Goal: Transaction & Acquisition: Book appointment/travel/reservation

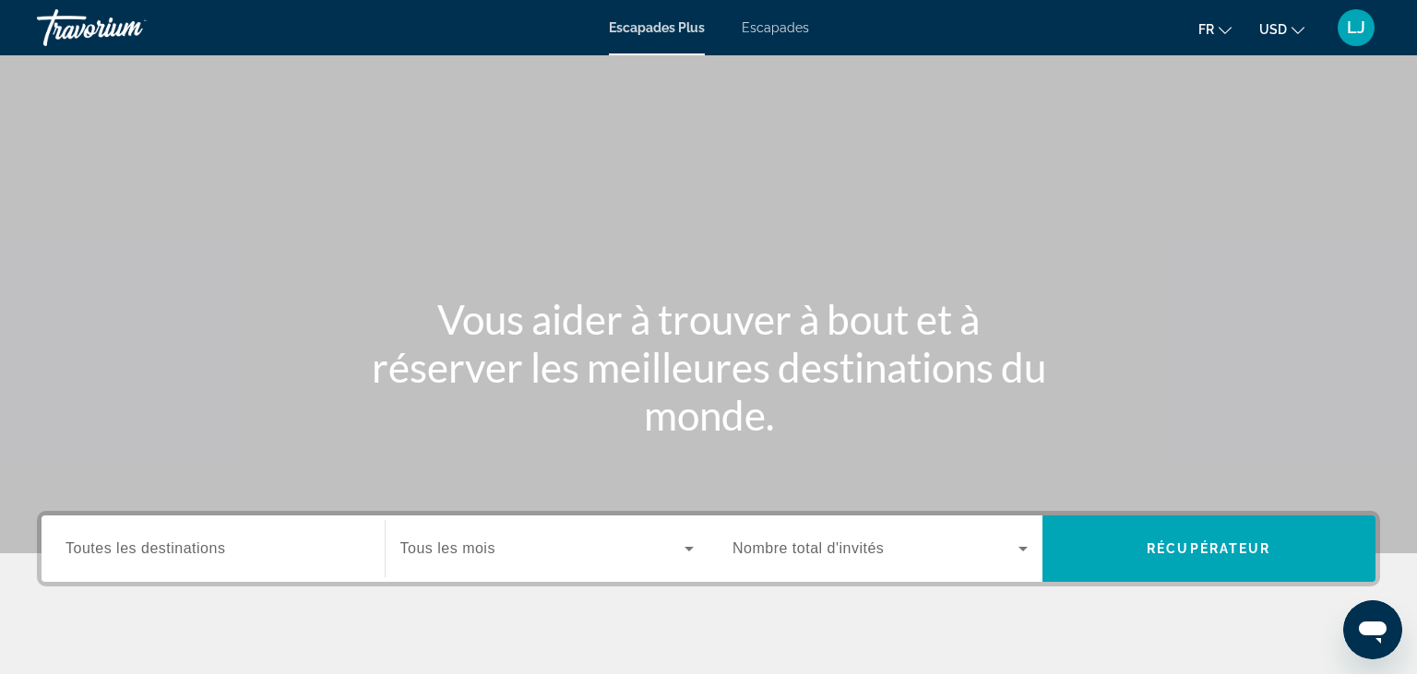
click at [769, 28] on span "Escapades" at bounding box center [775, 27] width 67 height 15
click at [262, 549] on input "Destinations Toutes les destinations" at bounding box center [212, 550] width 295 height 22
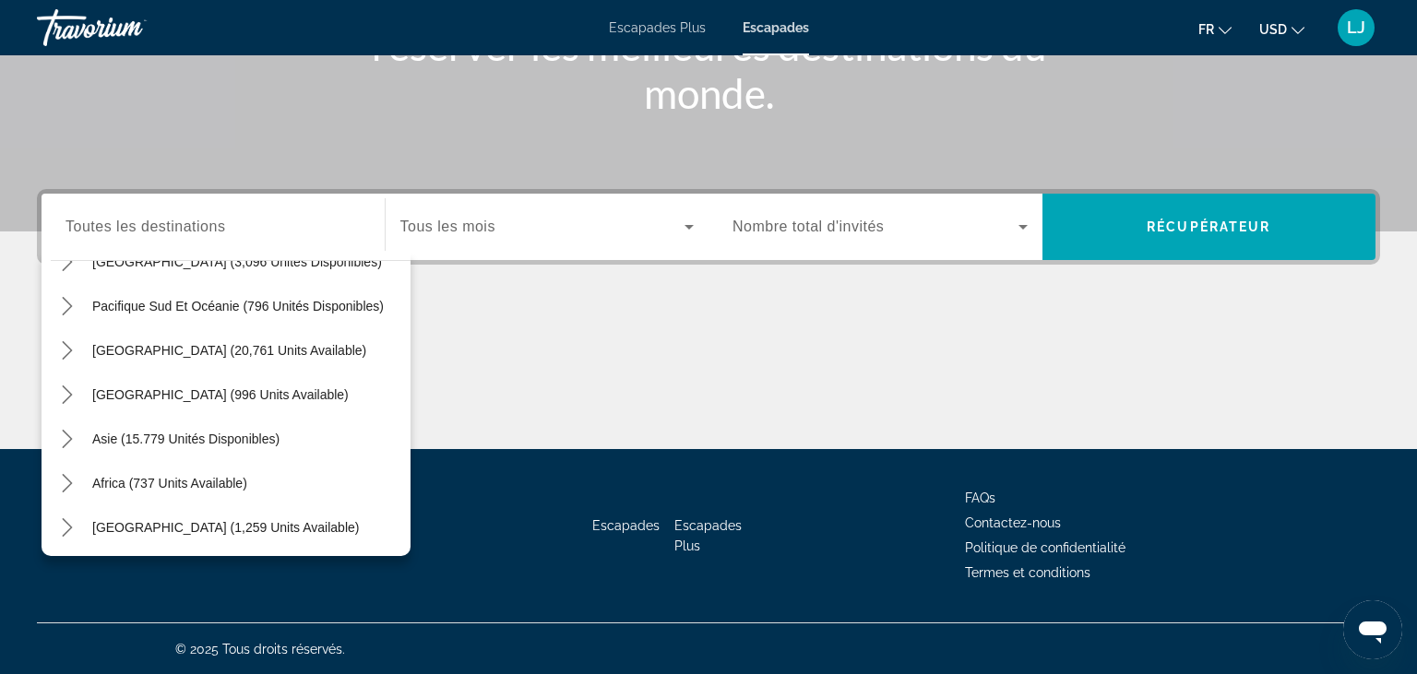
scroll to position [299, 0]
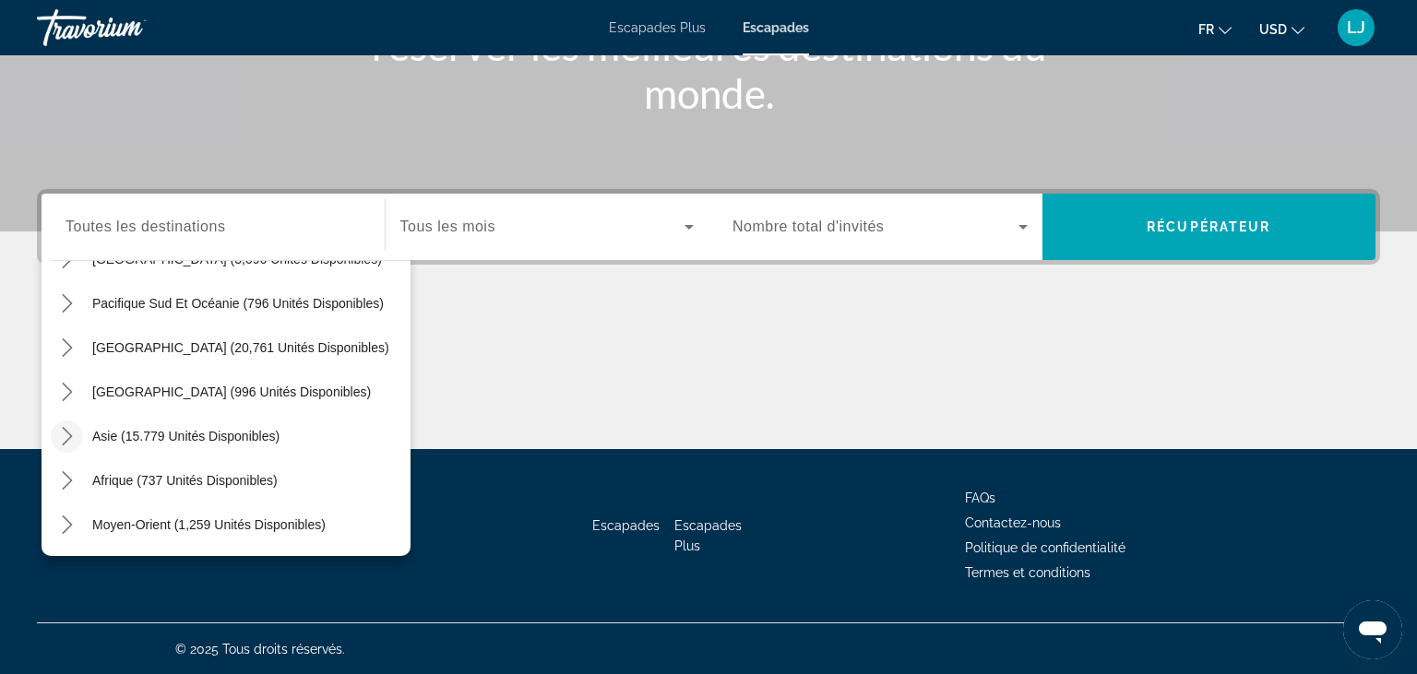
click at [71, 437] on icon "Toggle Asie (15,779 unités disponibles) sous-menu" at bounding box center [67, 436] width 10 height 18
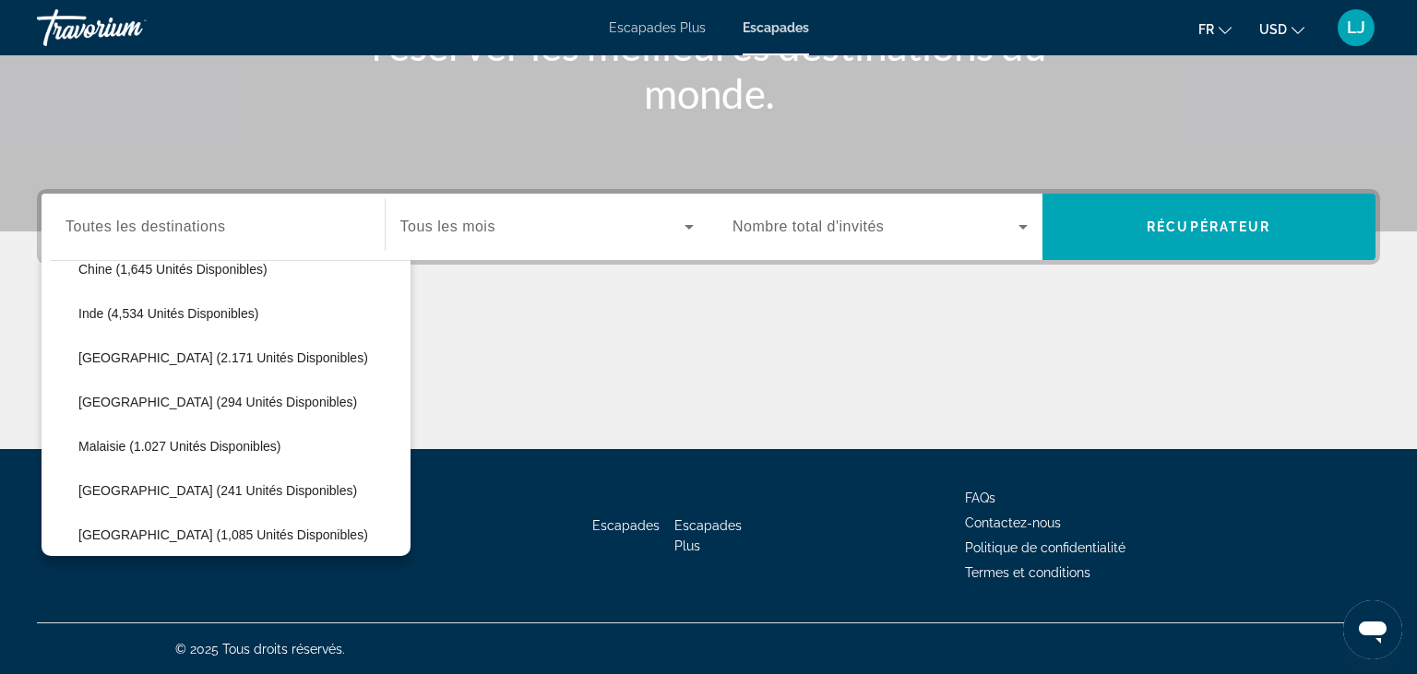
scroll to position [579, 0]
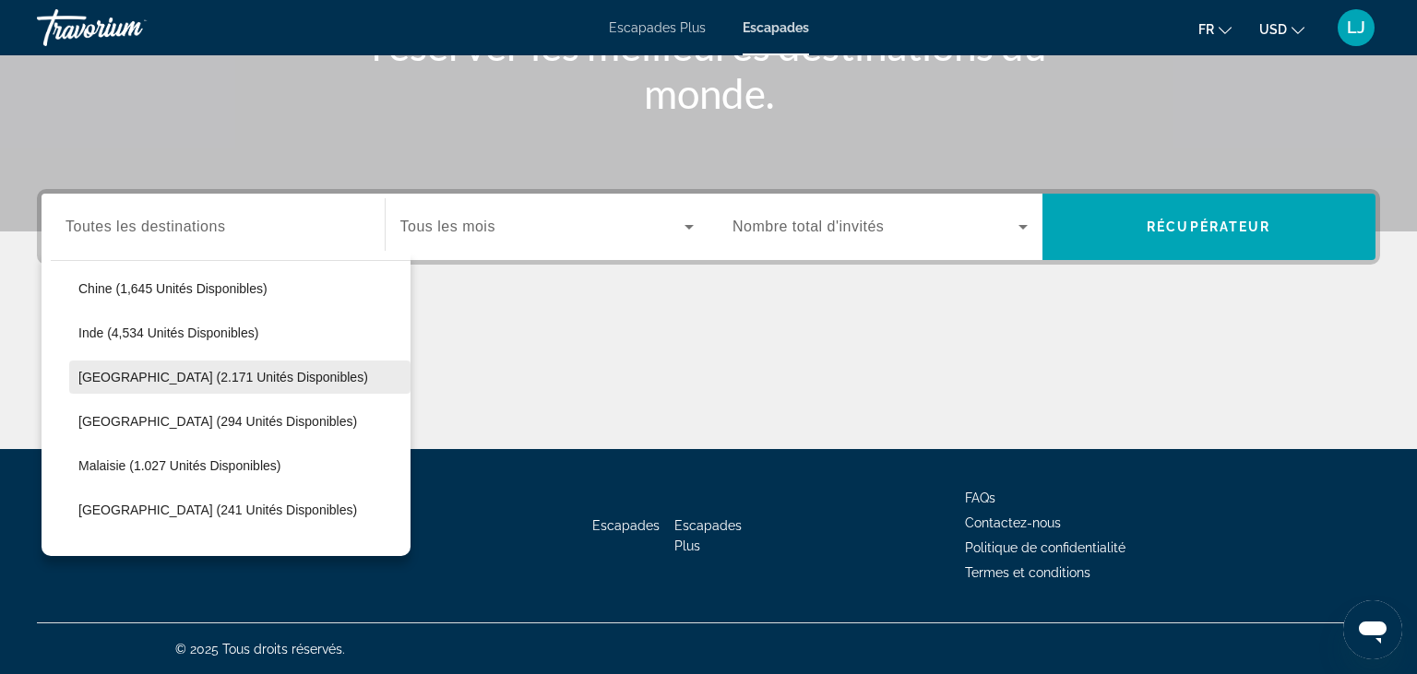
click at [206, 383] on span "[GEOGRAPHIC_DATA] (2.171 unités disponibles)" at bounding box center [223, 377] width 290 height 15
type input "**********"
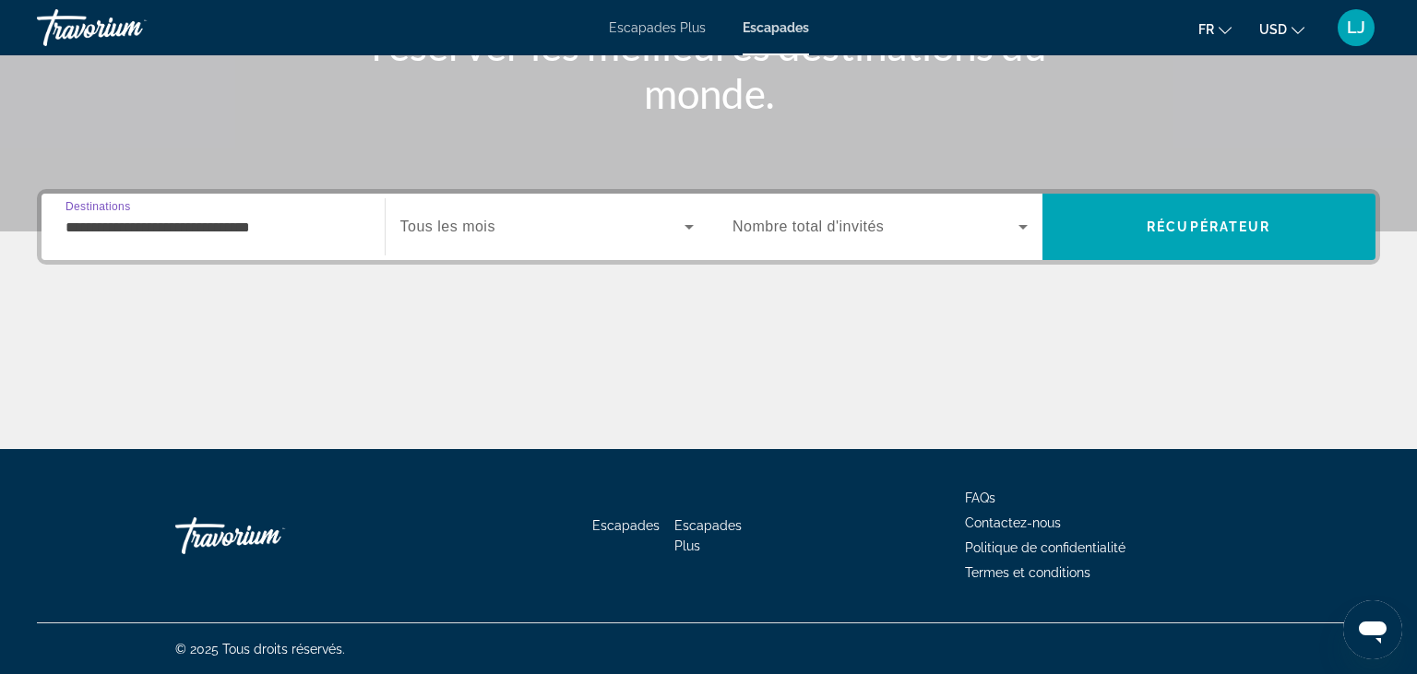
click at [553, 223] on span "Soumission widget" at bounding box center [542, 227] width 285 height 22
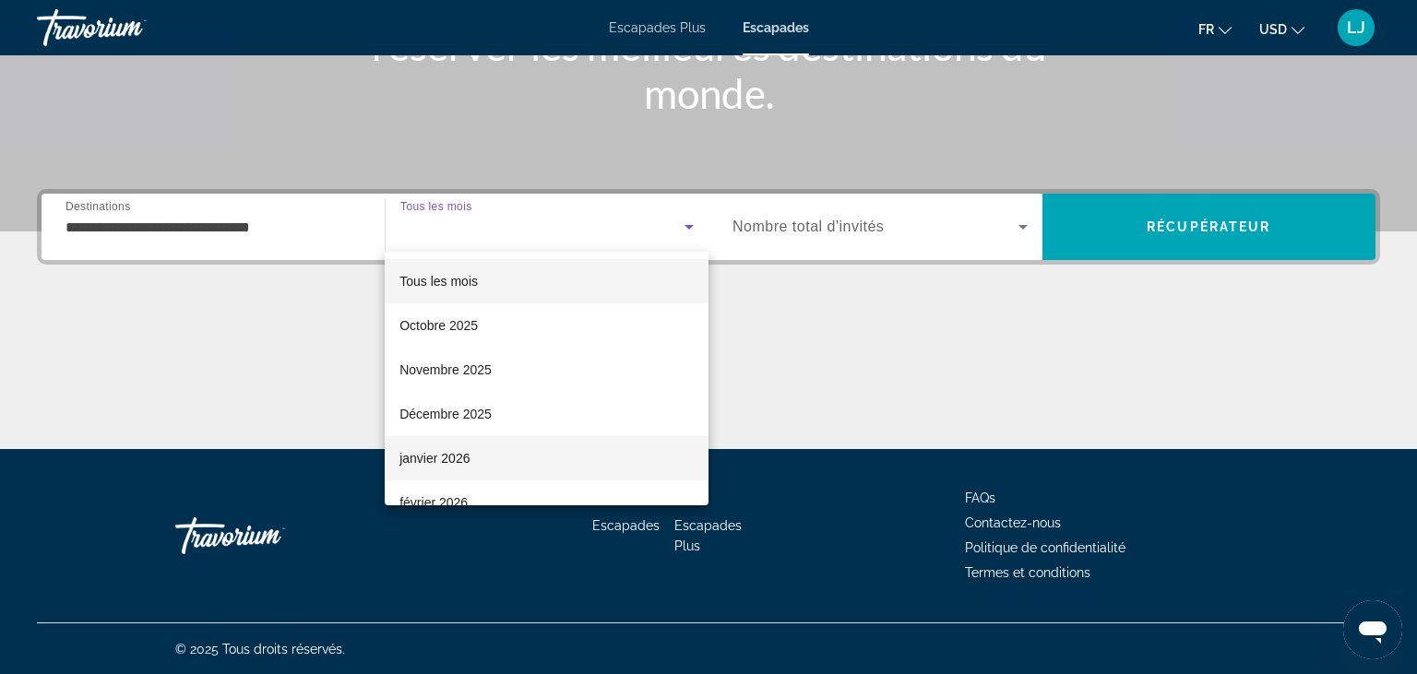
click at [474, 461] on mat-option "janvier 2026" at bounding box center [547, 458] width 324 height 44
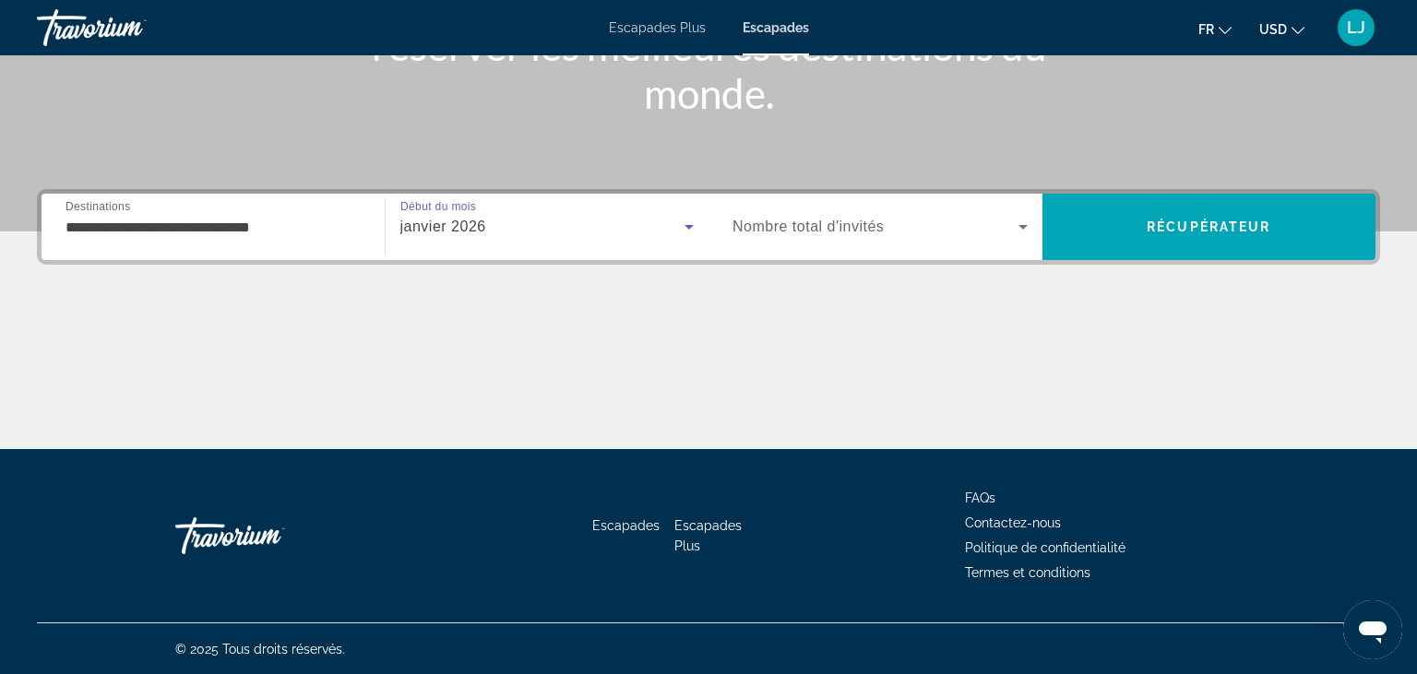
click at [878, 224] on span "Nombre total d'invités" at bounding box center [807, 227] width 151 height 16
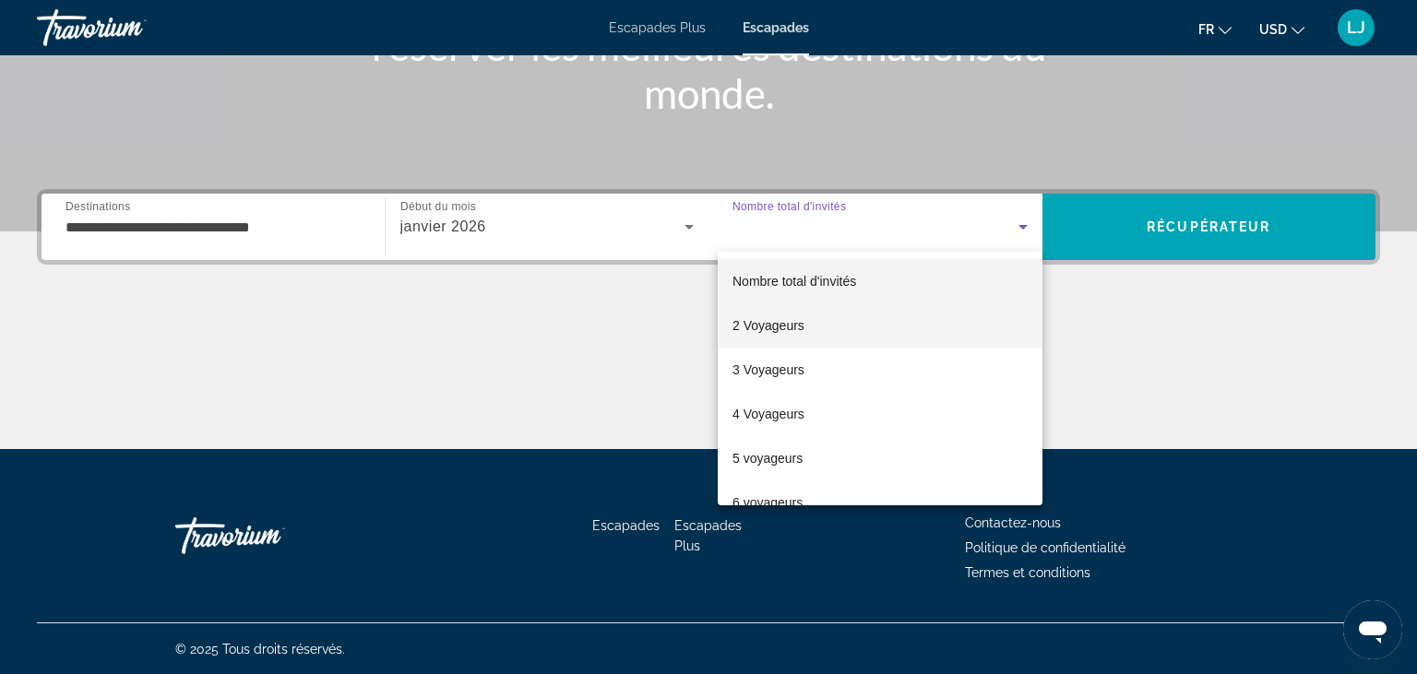
click at [793, 320] on span "2 Voyageurs" at bounding box center [768, 326] width 72 height 22
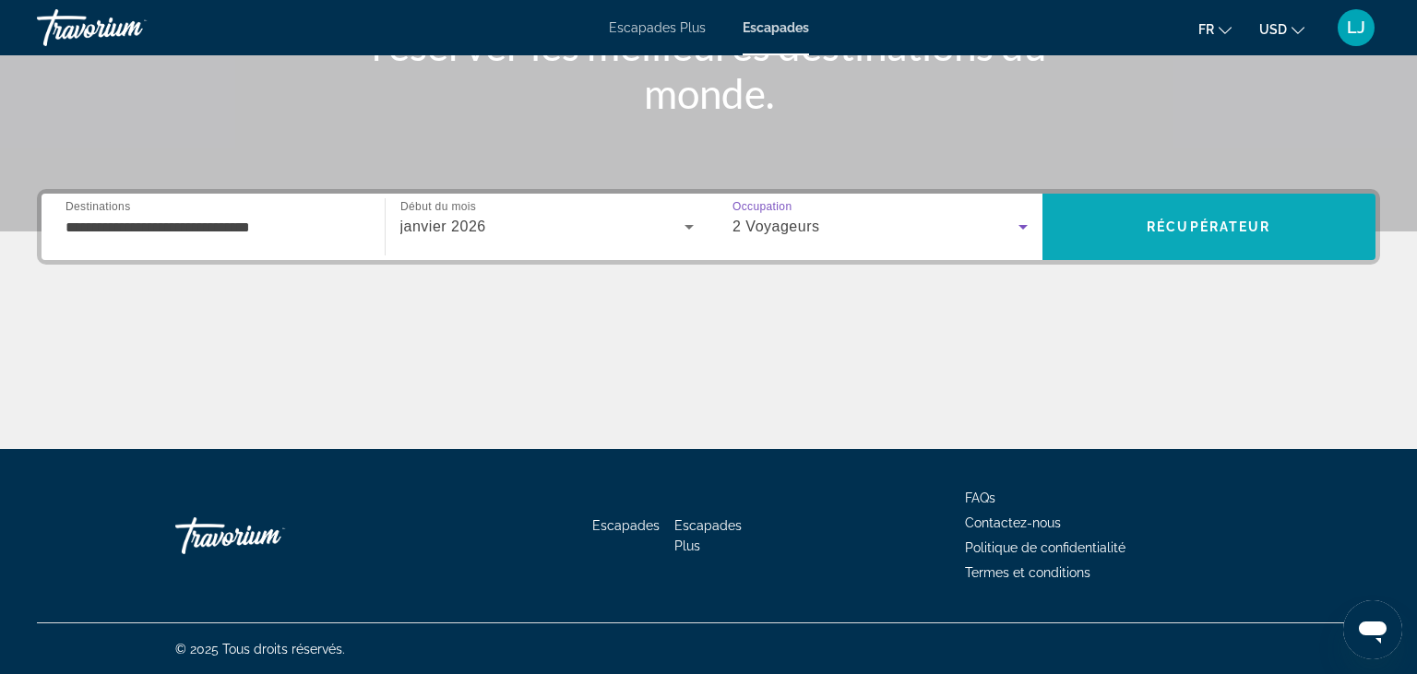
click at [1146, 219] on span "Recherche" at bounding box center [1209, 227] width 334 height 44
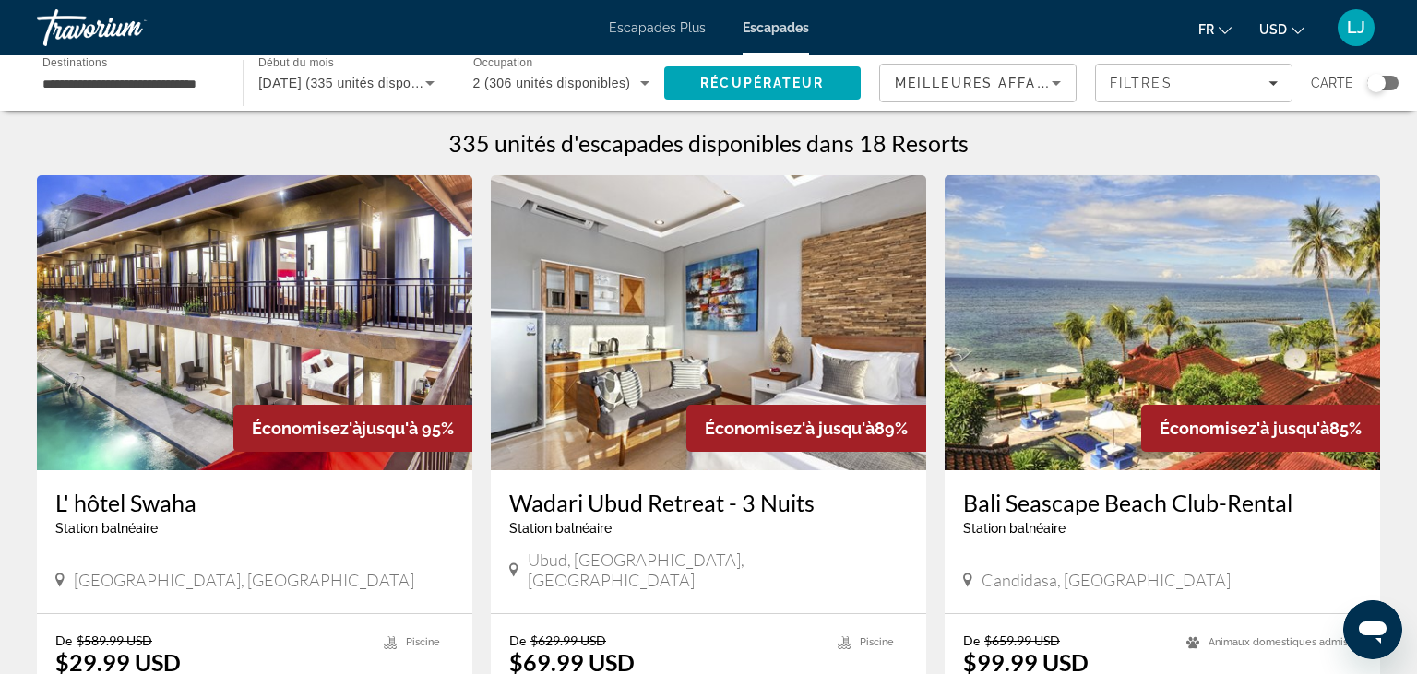
scroll to position [133, 0]
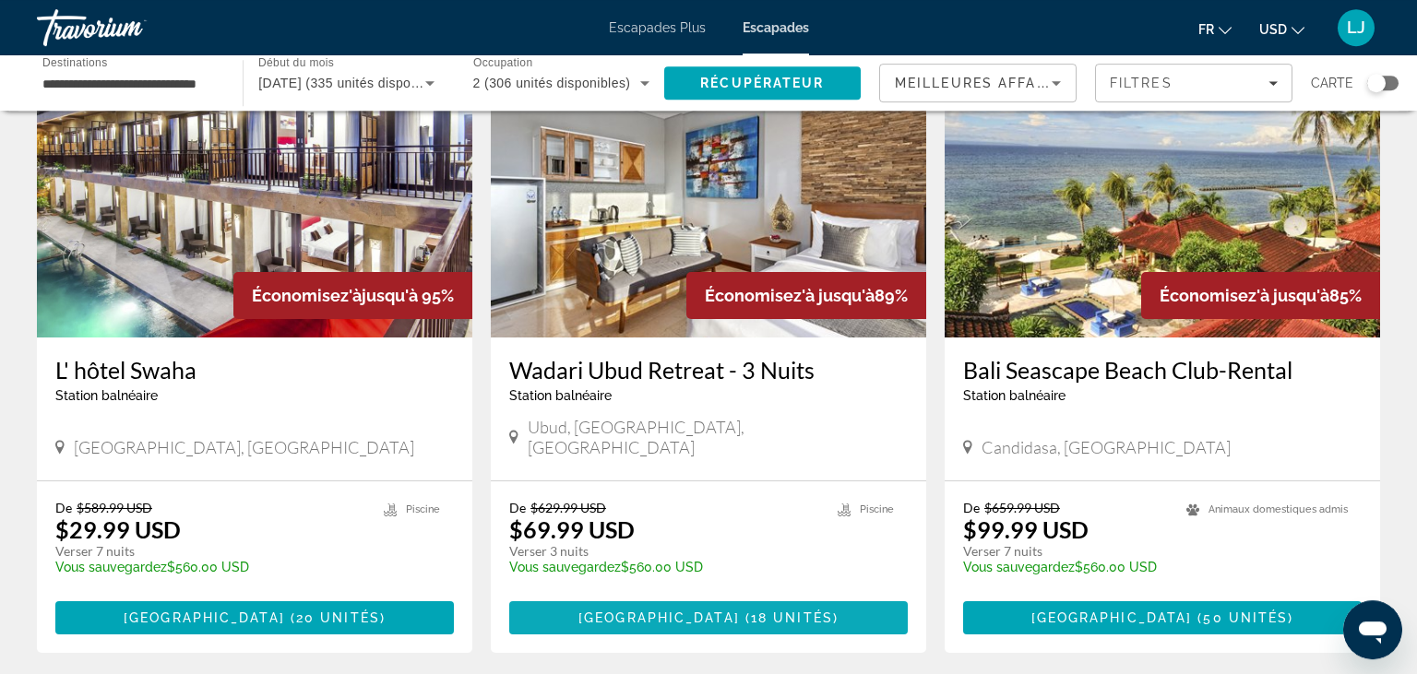
click at [705, 611] on span "[GEOGRAPHIC_DATA]" at bounding box center [658, 618] width 161 height 15
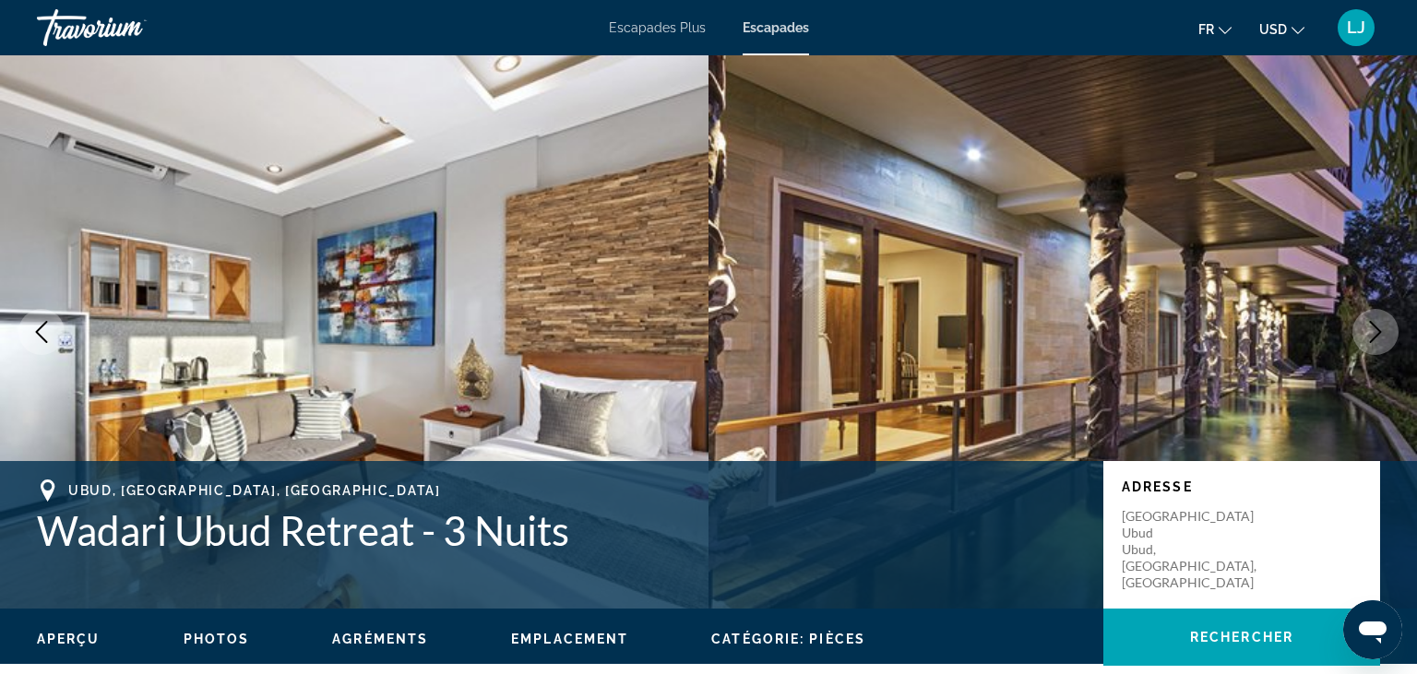
click at [1374, 335] on icon "Prochaine image" at bounding box center [1375, 332] width 22 height 22
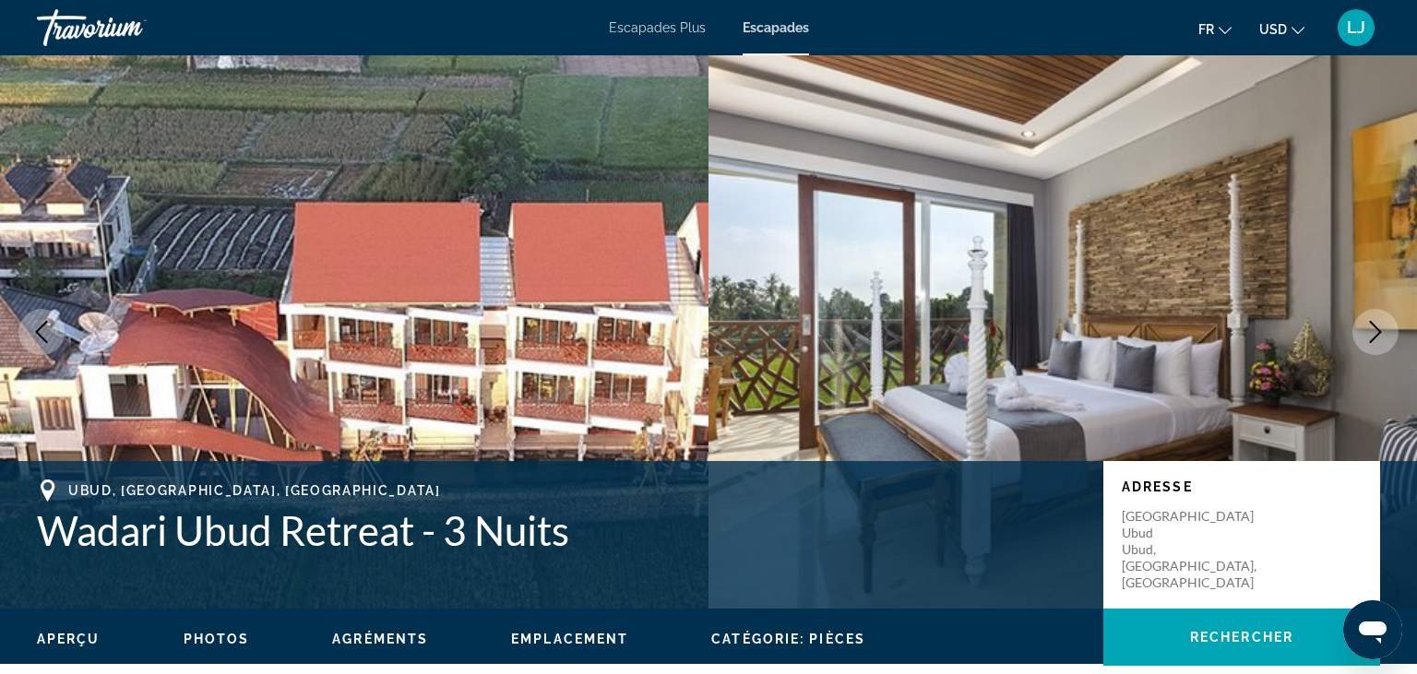
click at [1374, 335] on icon "Prochaine image" at bounding box center [1375, 332] width 22 height 22
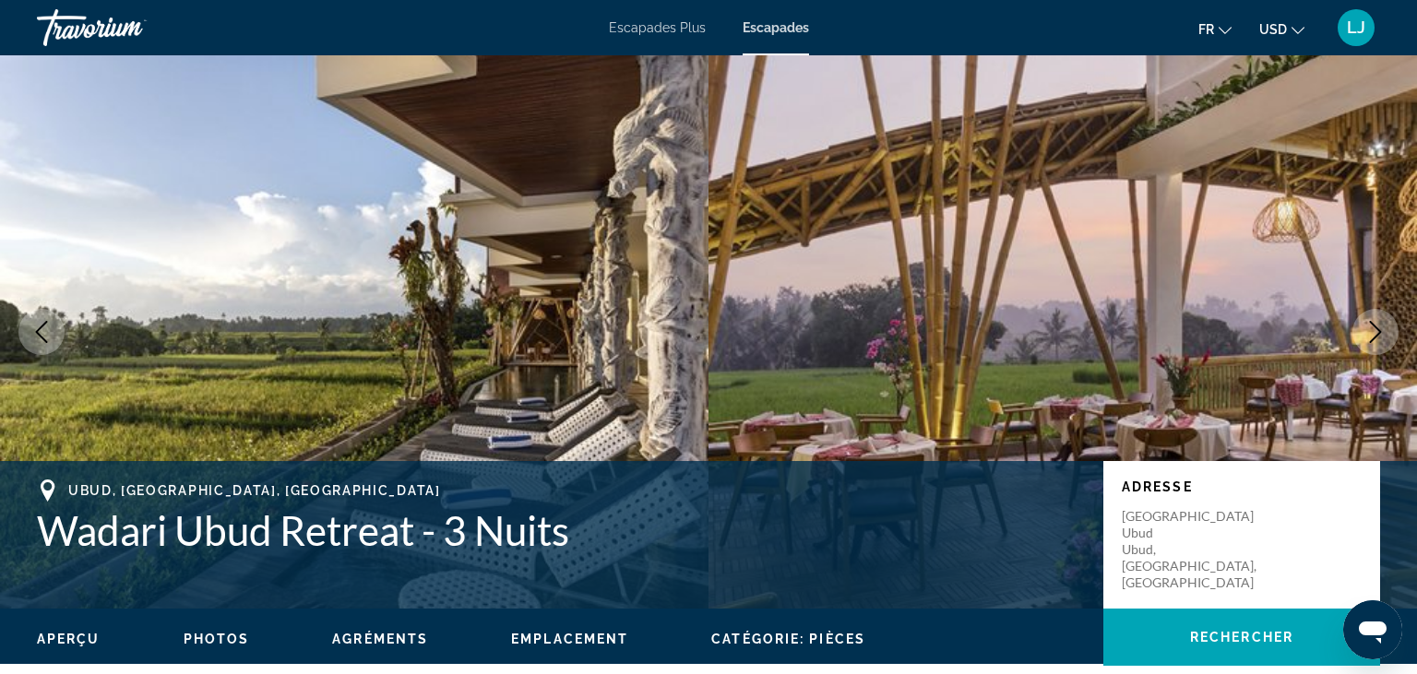
click at [1374, 335] on icon "Prochaine image" at bounding box center [1375, 332] width 22 height 22
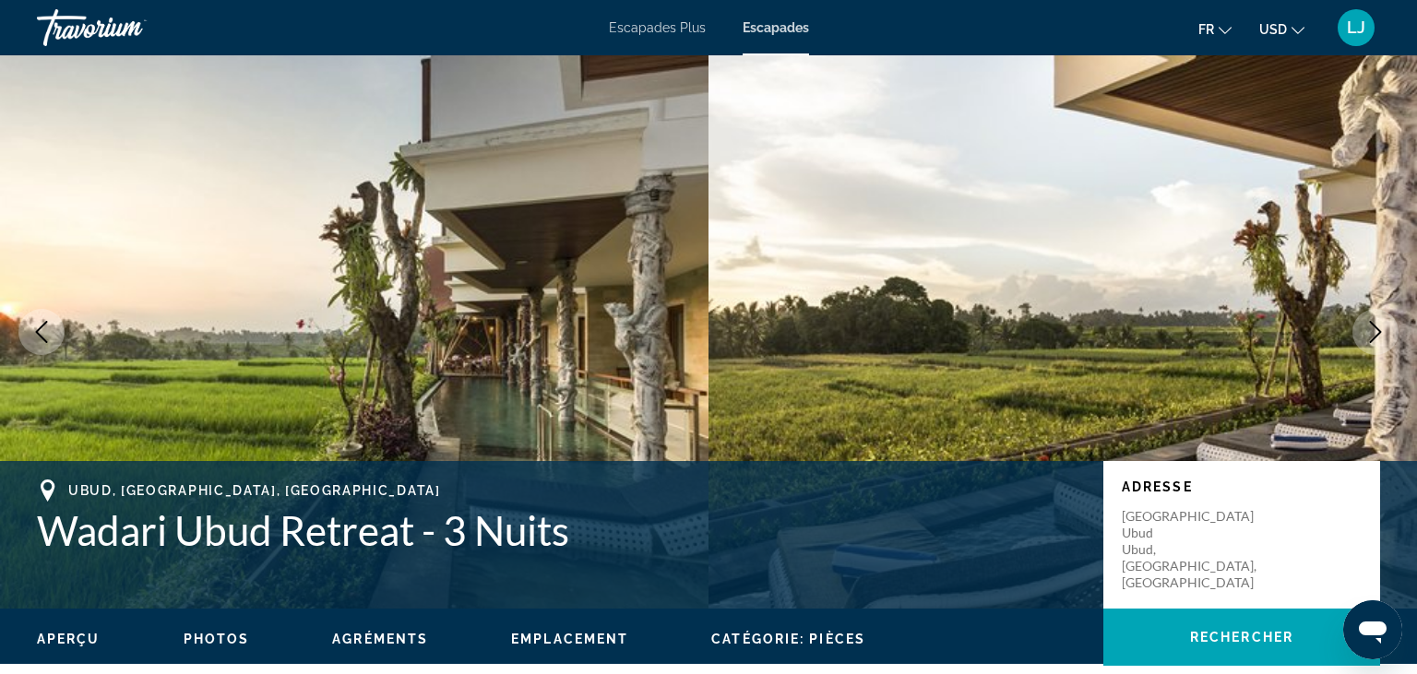
click at [1374, 335] on icon "Prochaine image" at bounding box center [1375, 332] width 22 height 22
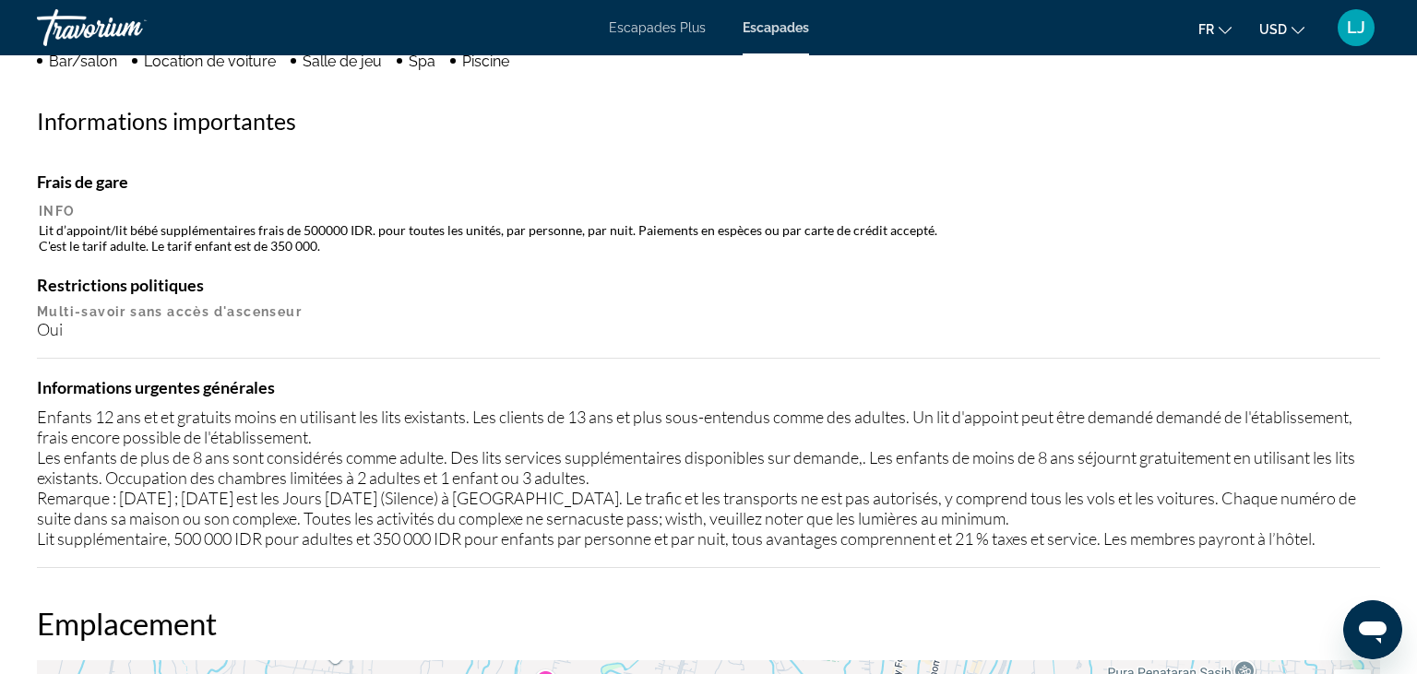
scroll to position [621, 0]
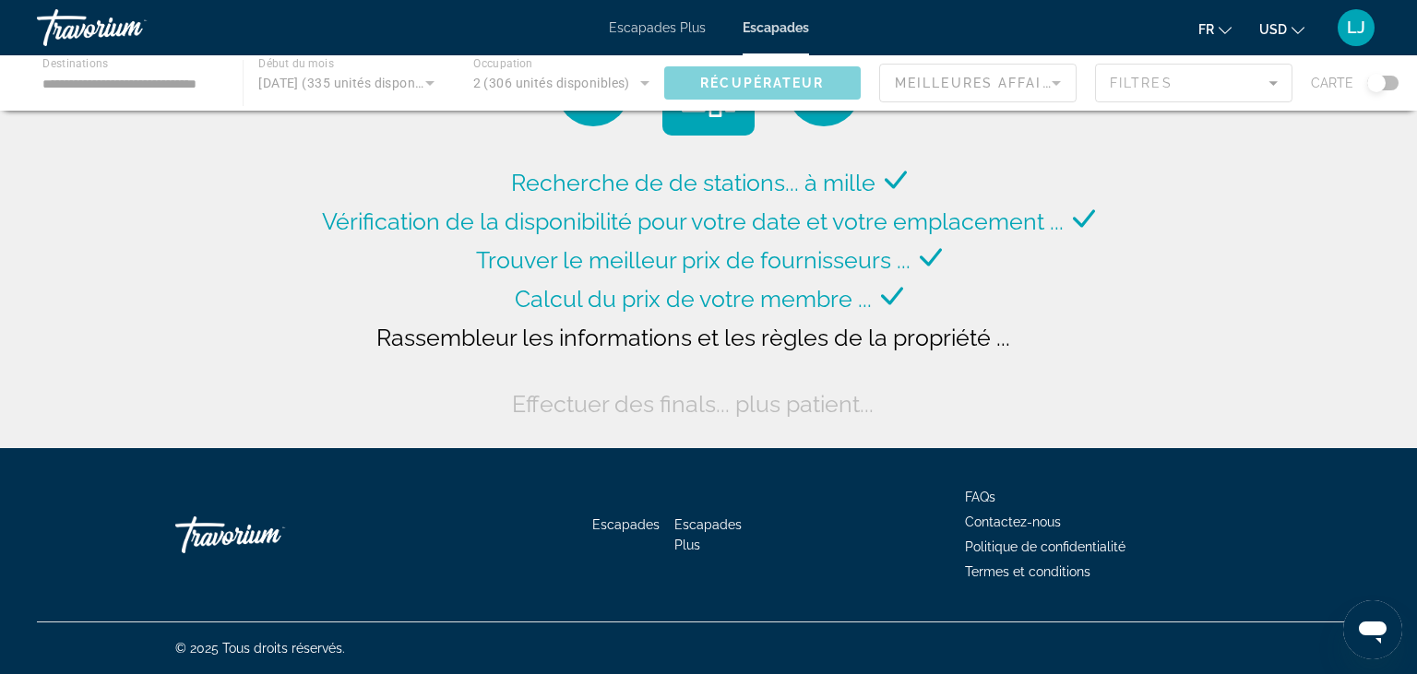
click at [307, 88] on div "Contenu principal" at bounding box center [708, 82] width 1417 height 55
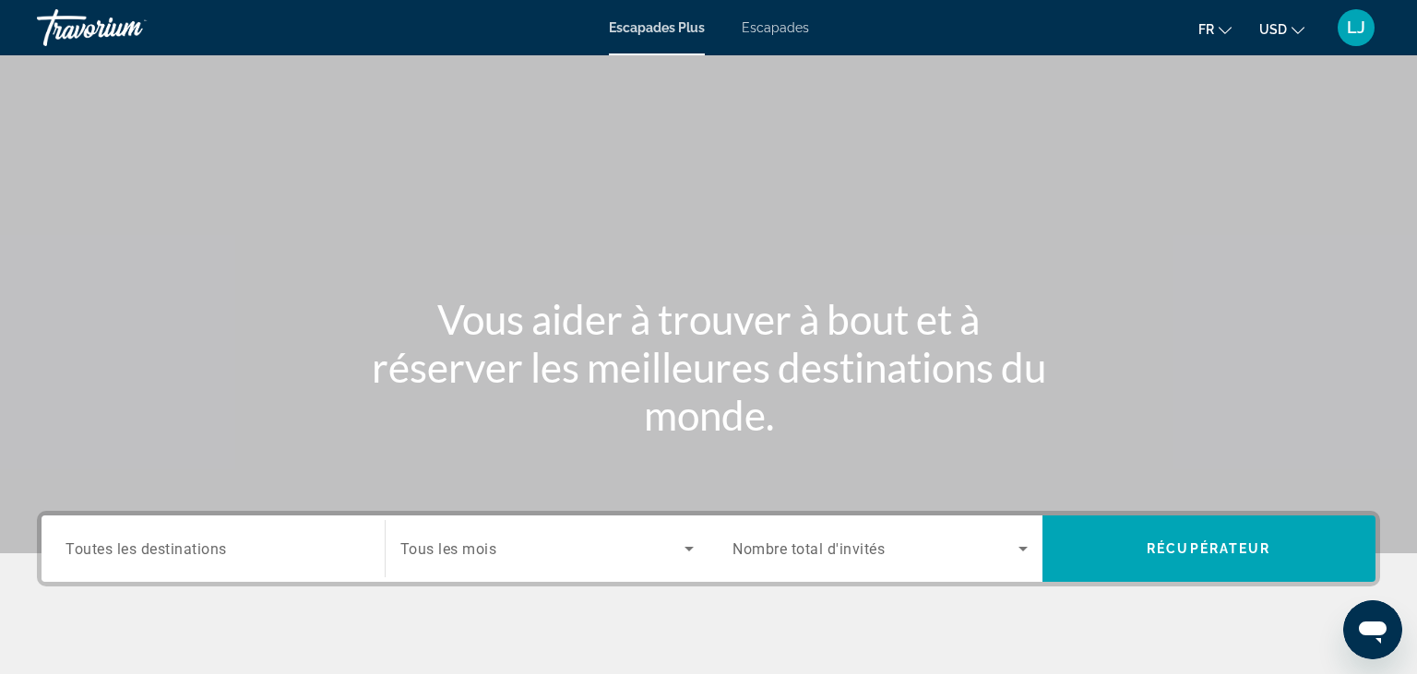
click at [190, 594] on div "Destinations Toutes les destinations Début du mois Tous les mois Occupation Nom…" at bounding box center [708, 641] width 1417 height 260
click at [204, 570] on div "Soumission widget" at bounding box center [212, 549] width 295 height 53
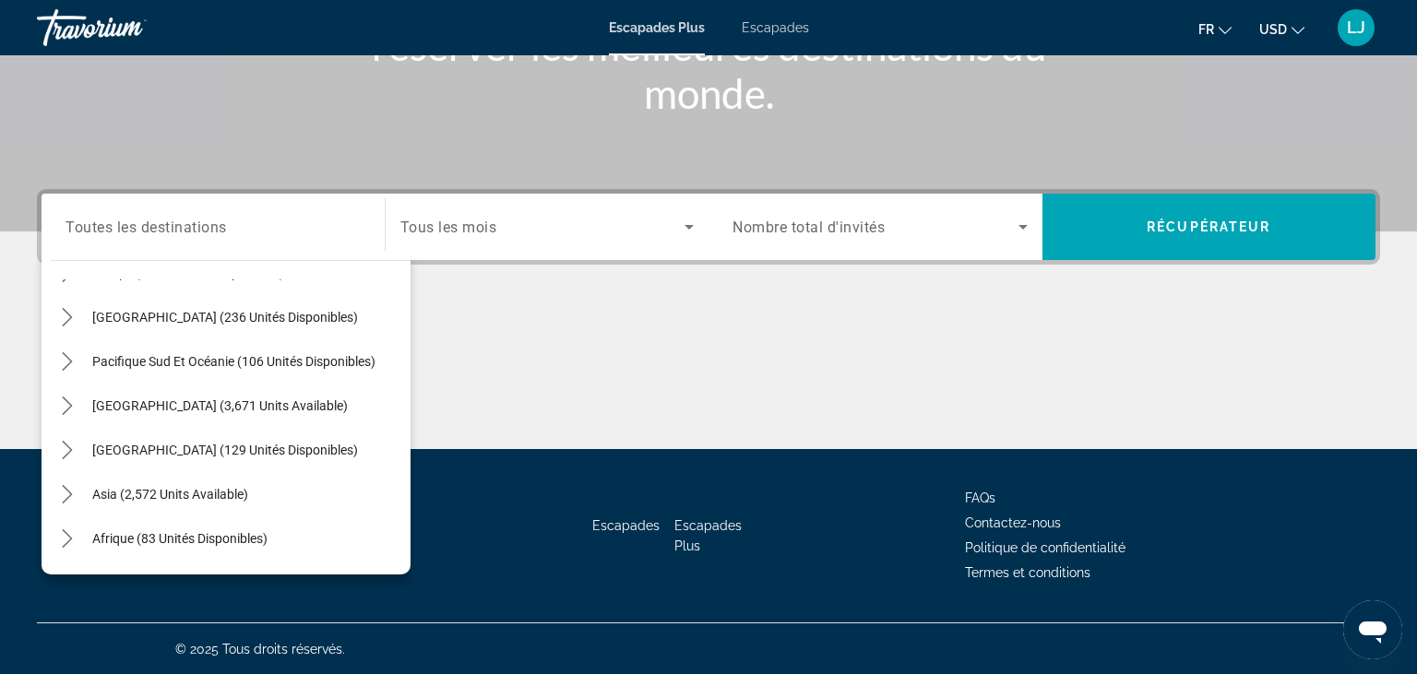
scroll to position [299, 0]
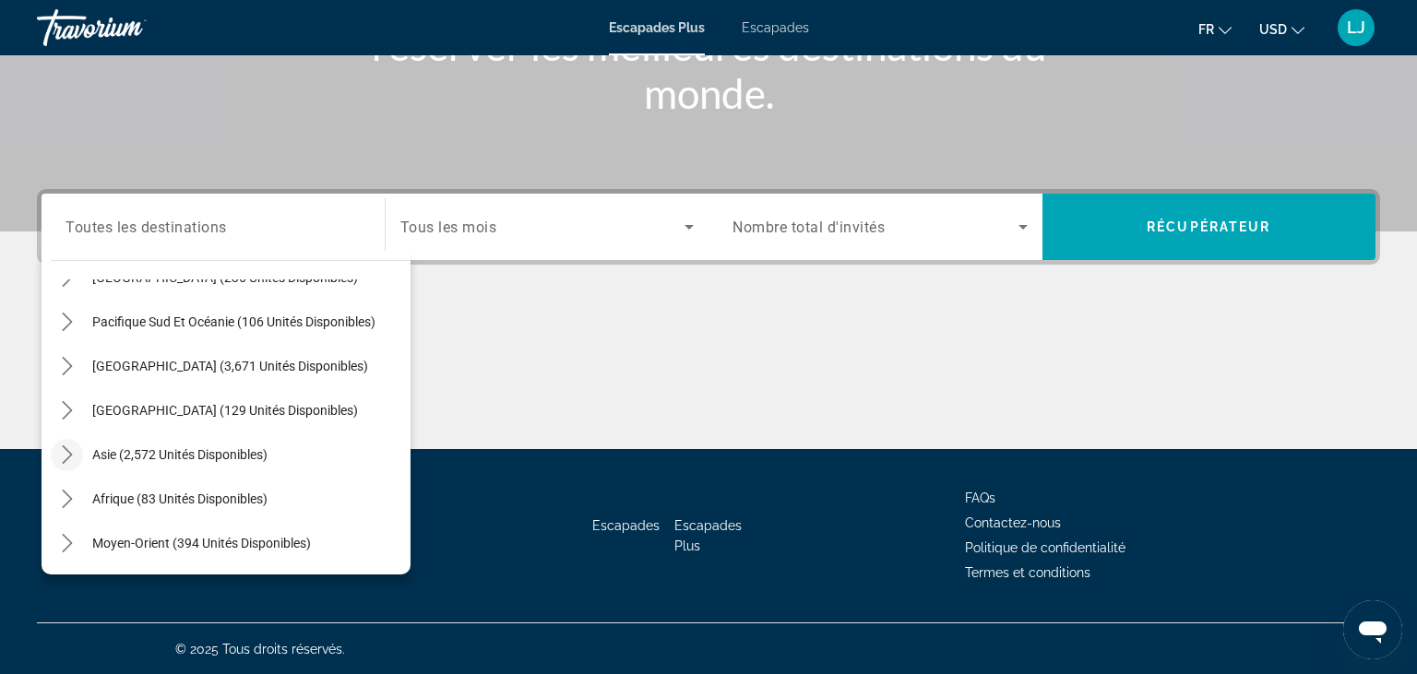
click at [68, 452] on icon "Toggle Asie (2,572 unités disponibles) sous-menu" at bounding box center [67, 455] width 18 height 18
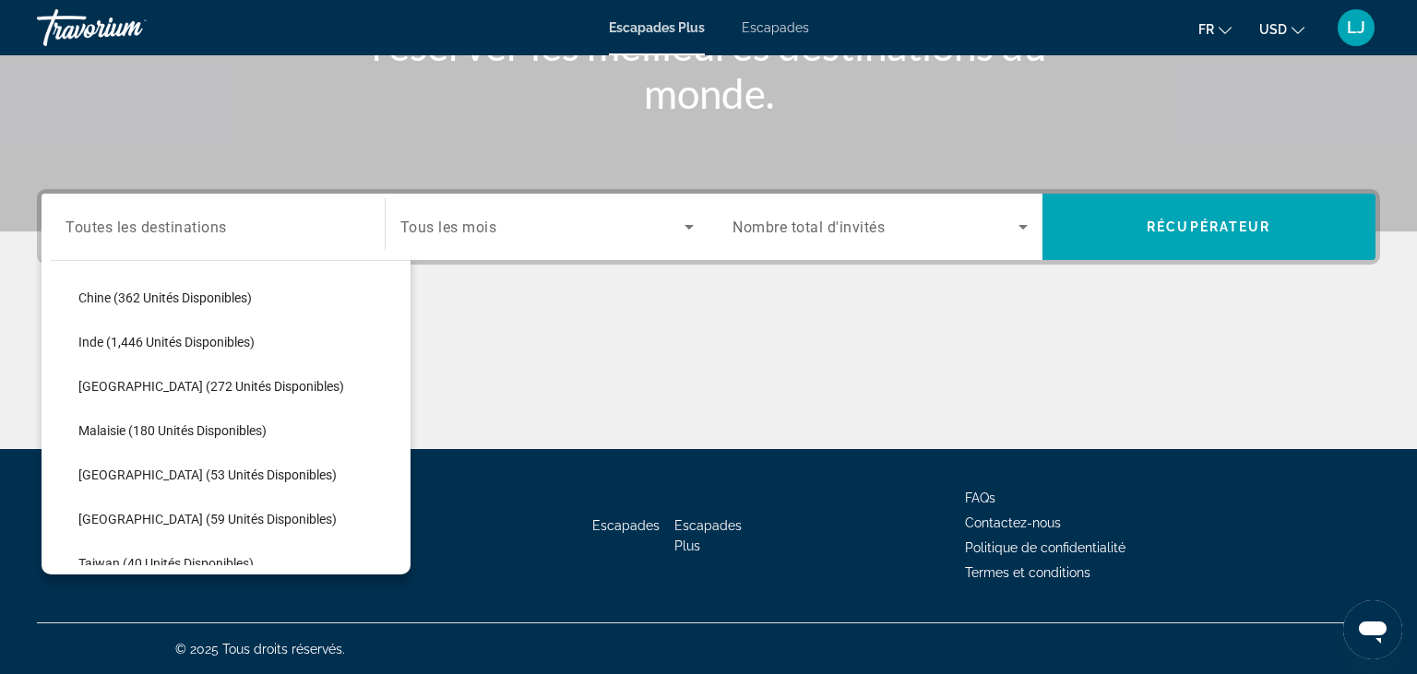
scroll to position [536, 0]
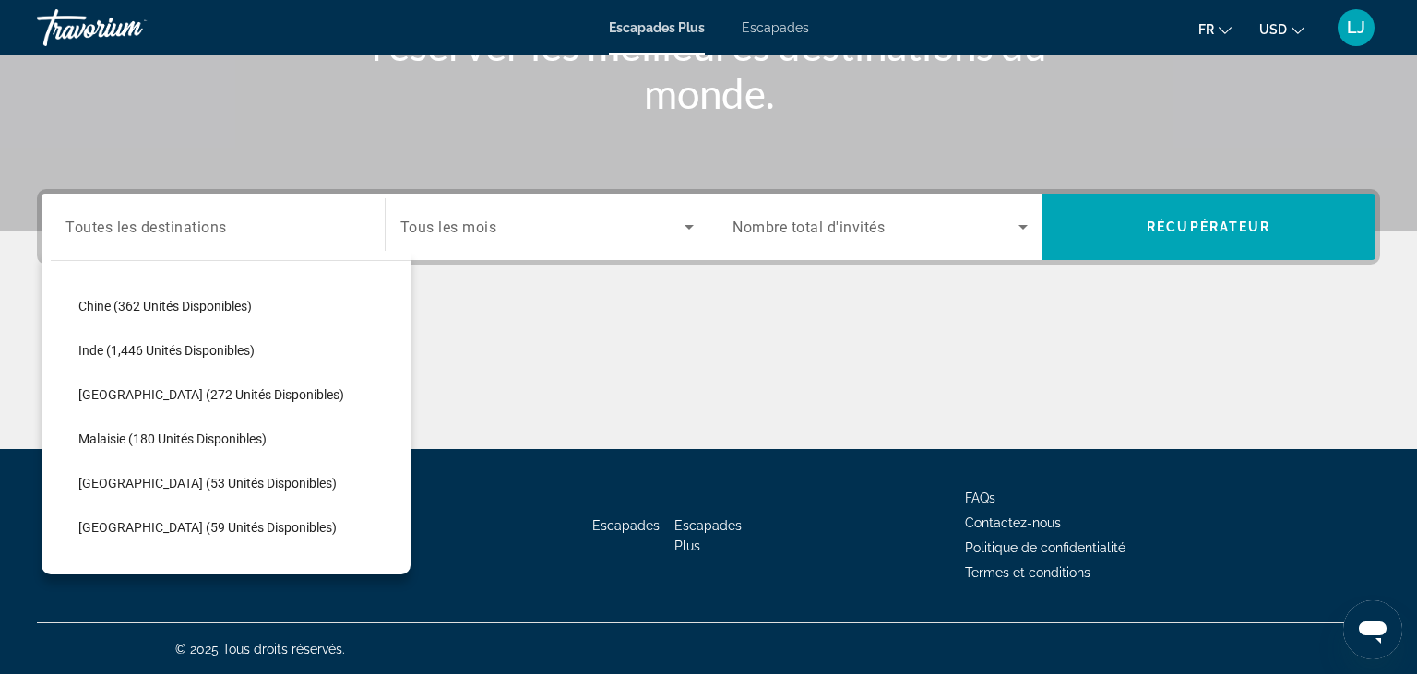
click at [776, 30] on span "Escapades" at bounding box center [775, 27] width 67 height 15
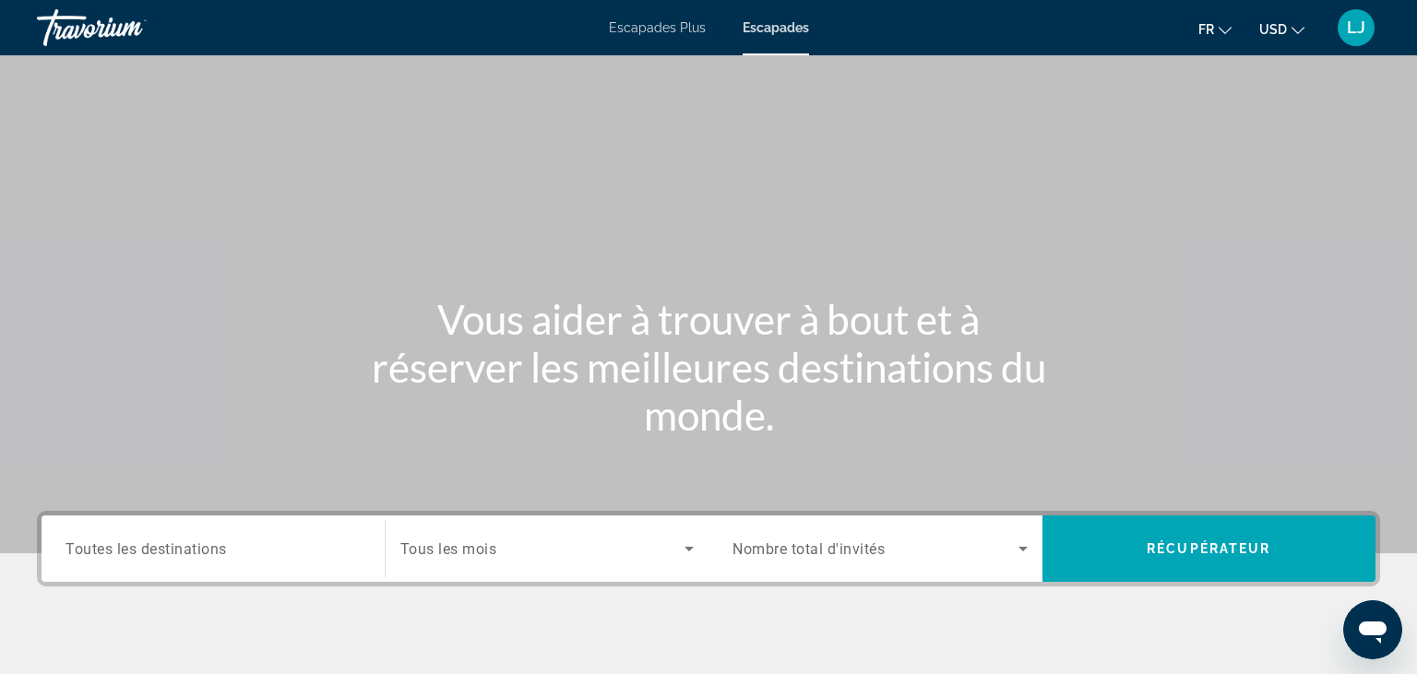
click at [124, 546] on span "Toutes les destinations" at bounding box center [145, 549] width 161 height 18
click at [124, 546] on input "Destinations Toutes les destinations" at bounding box center [212, 550] width 295 height 22
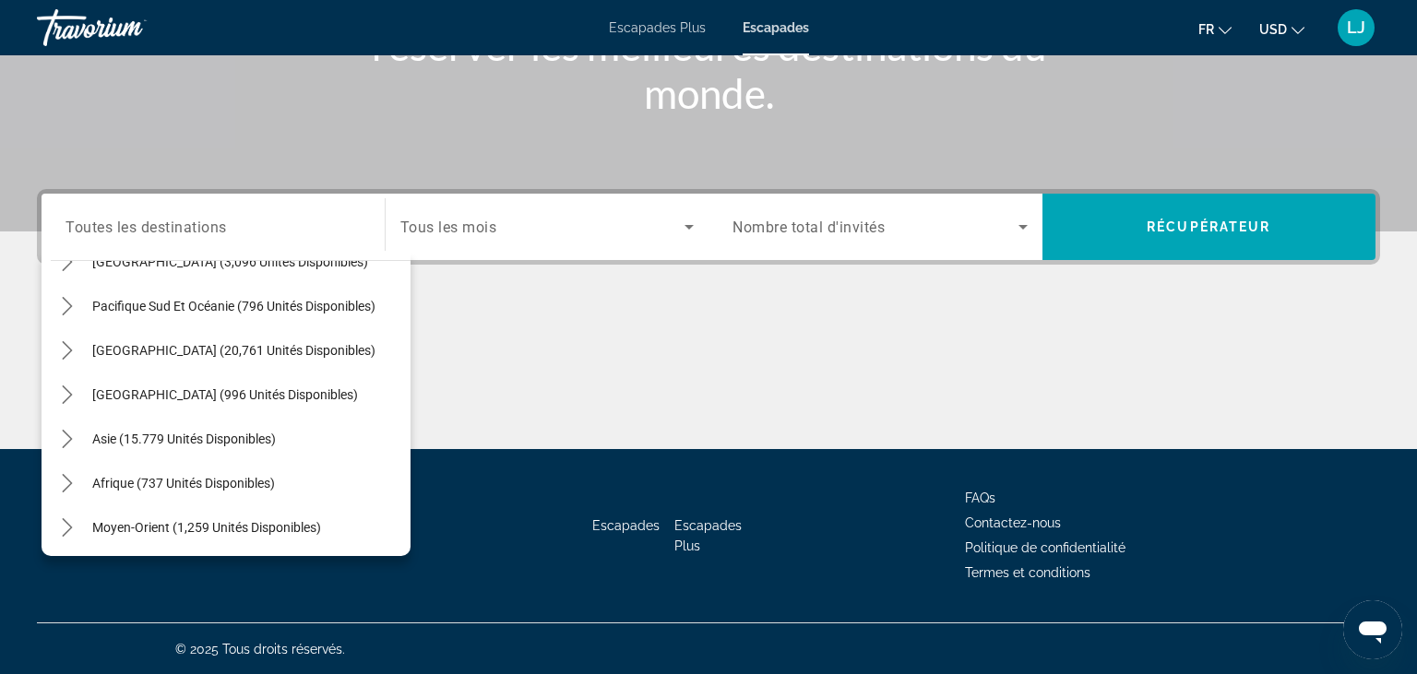
scroll to position [299, 0]
click at [65, 430] on icon "Toggle Asie (15,779 unités disponibles) sous-menu" at bounding box center [67, 436] width 10 height 18
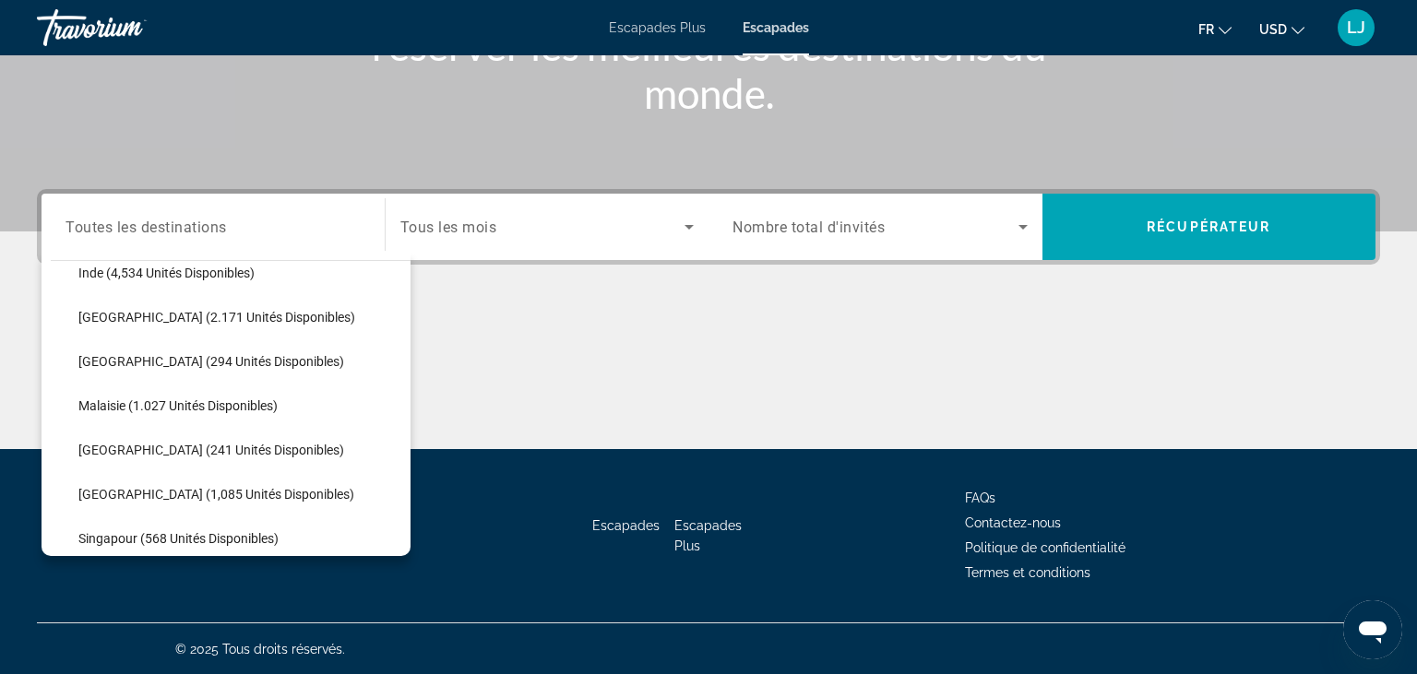
scroll to position [579, 0]
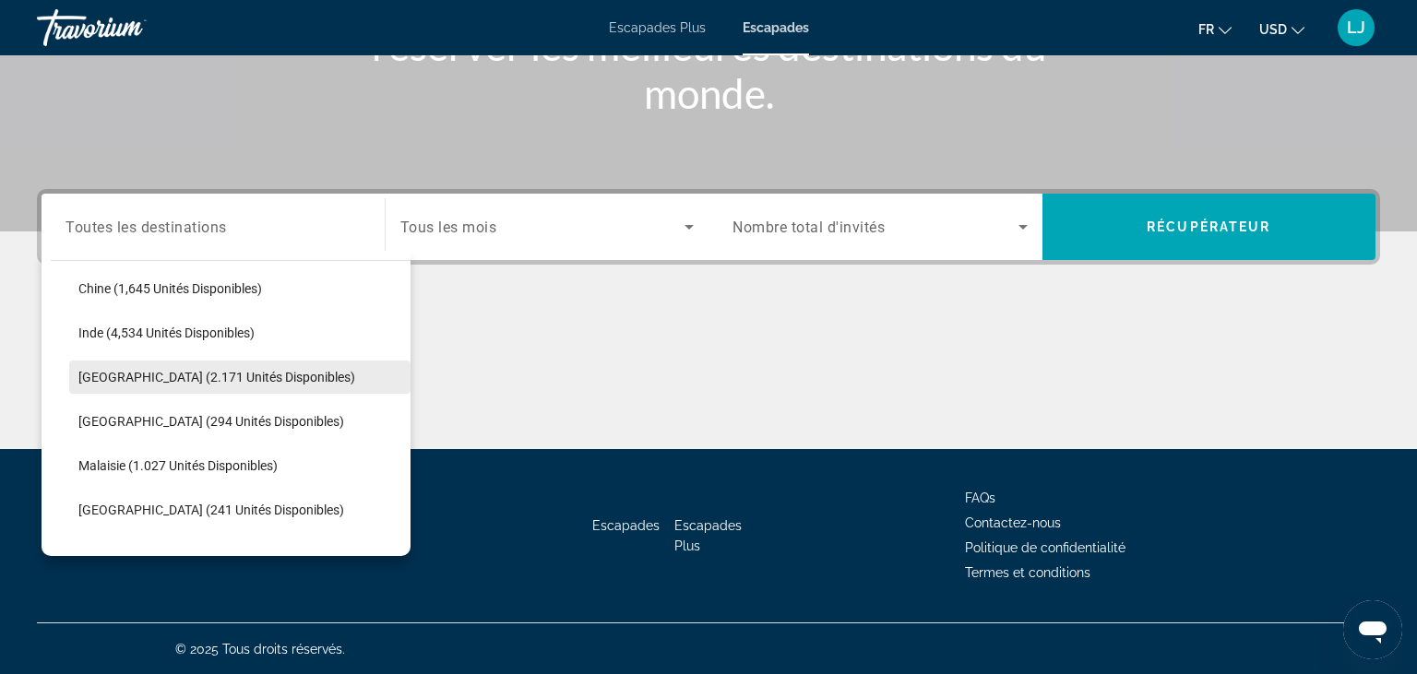
click at [323, 379] on span "Sélectionner une destination: Indonésie (2.171 unités disponibles)" at bounding box center [239, 377] width 341 height 44
type input "**********"
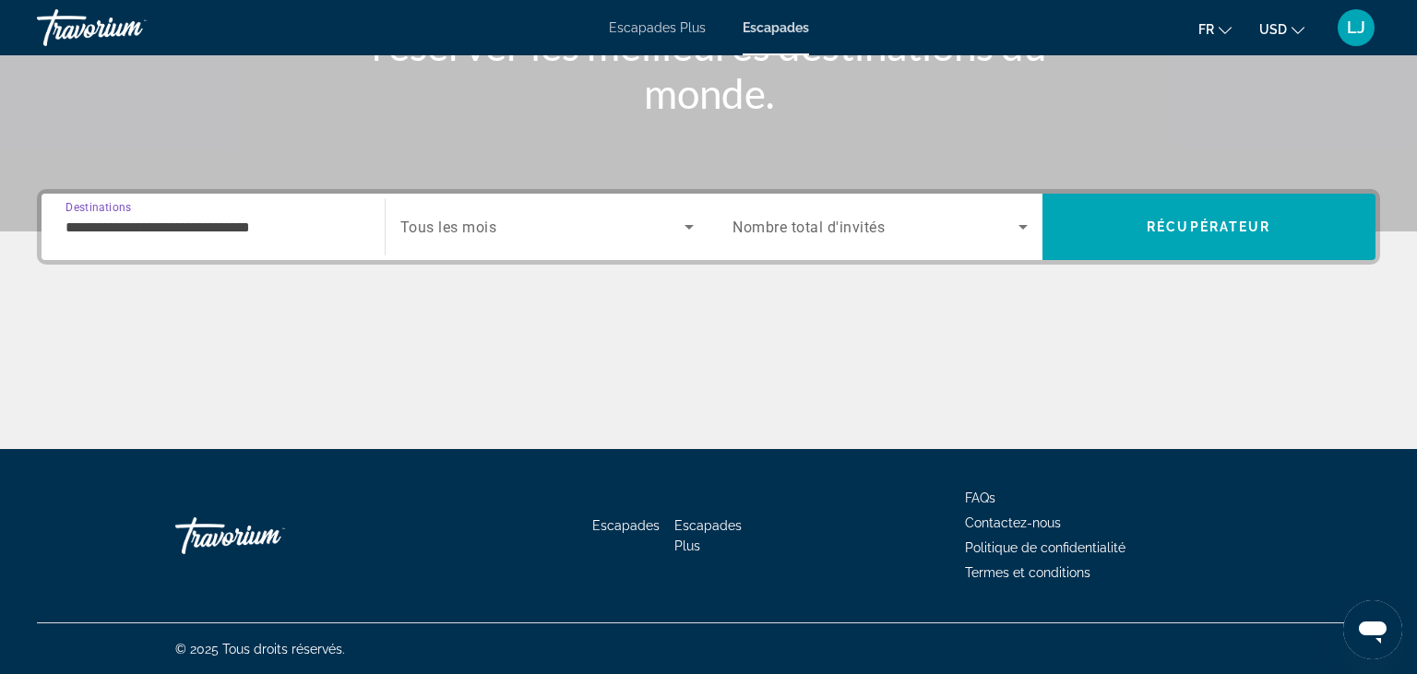
click at [551, 238] on div "Soumission widget" at bounding box center [547, 227] width 294 height 52
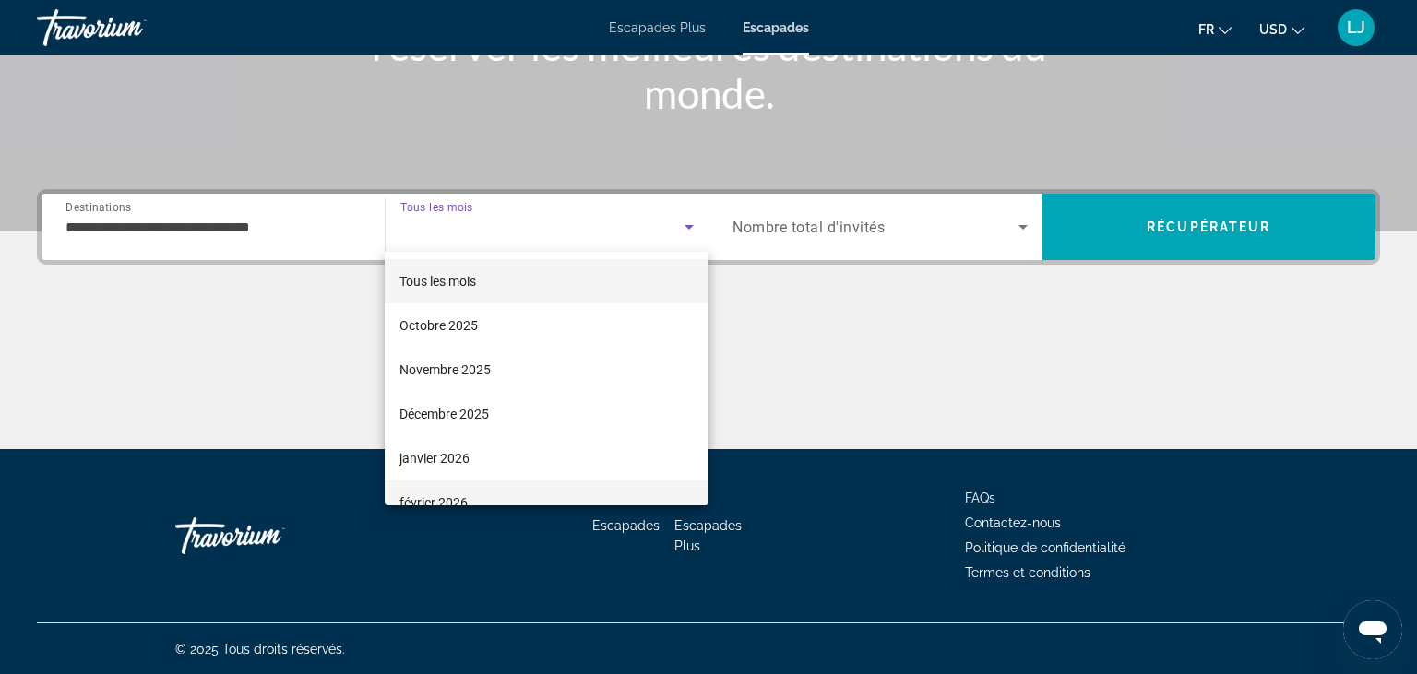
click at [495, 499] on mat-option "février 2026" at bounding box center [547, 503] width 324 height 44
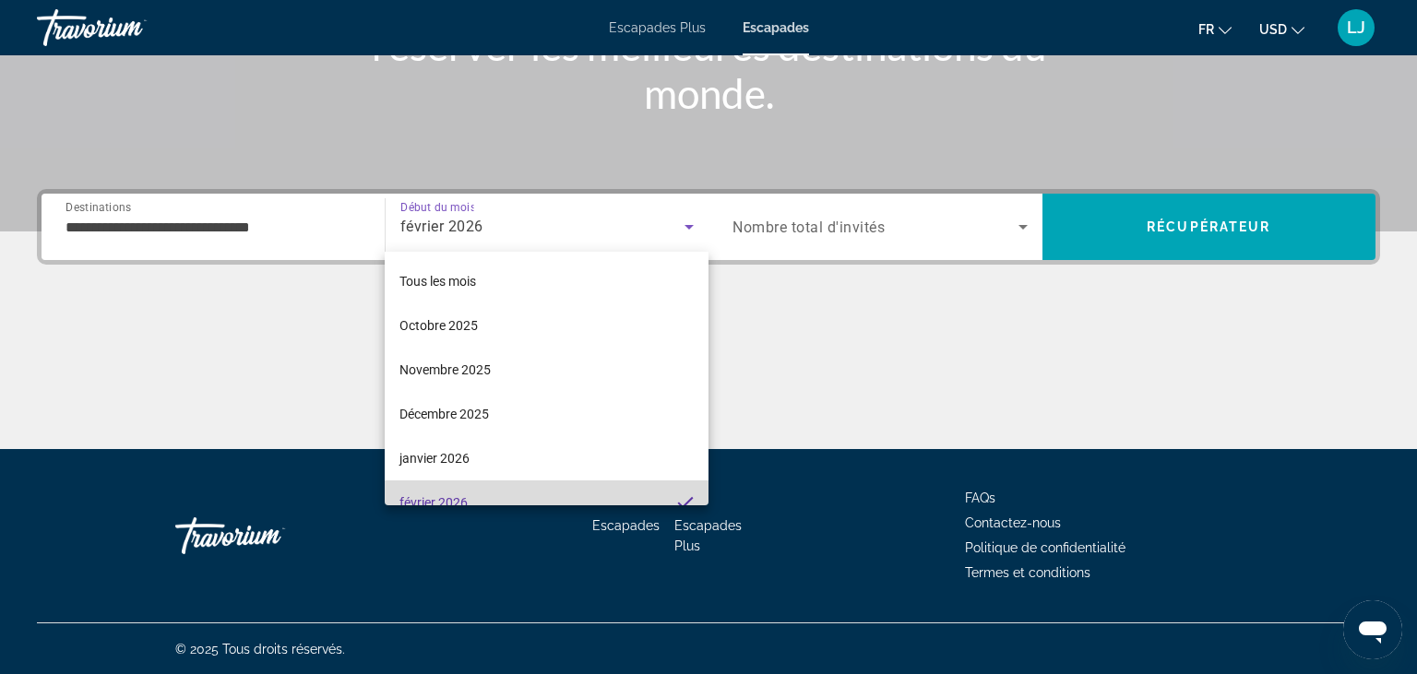
scroll to position [18, 0]
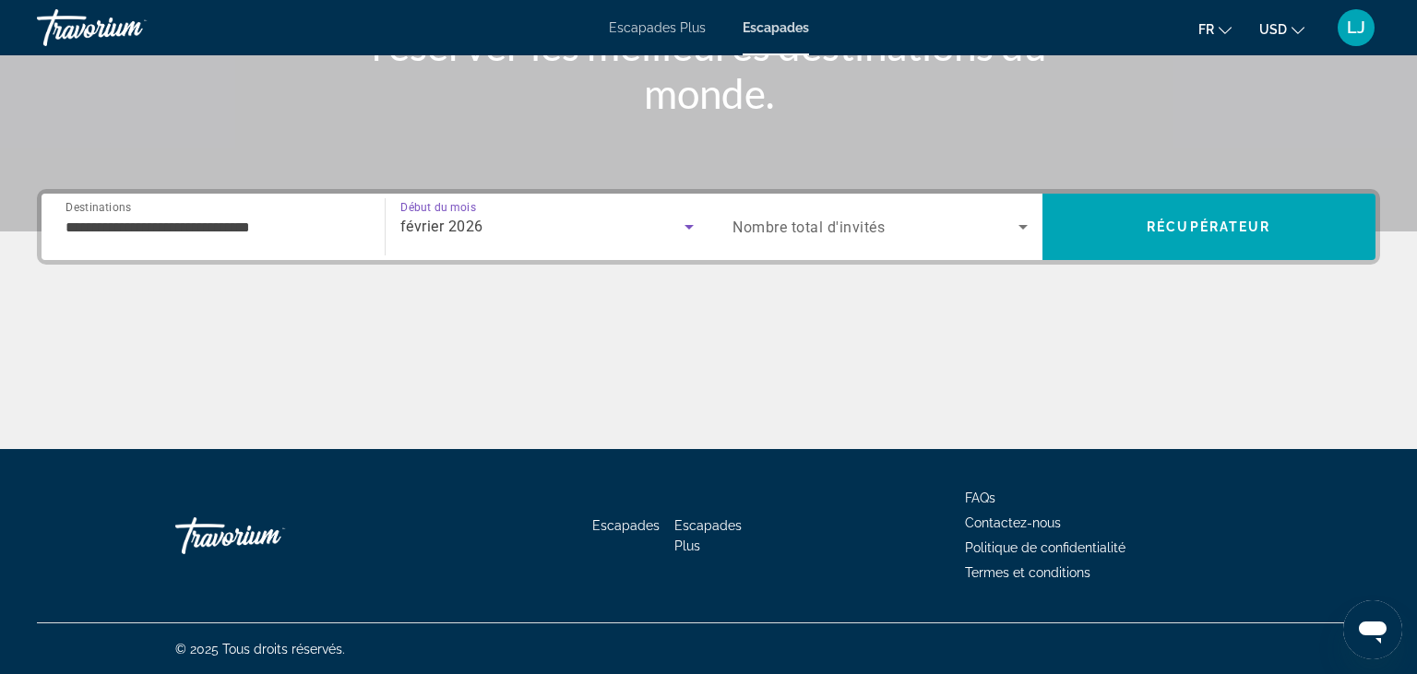
click at [881, 239] on div "Soumission widget" at bounding box center [879, 227] width 295 height 52
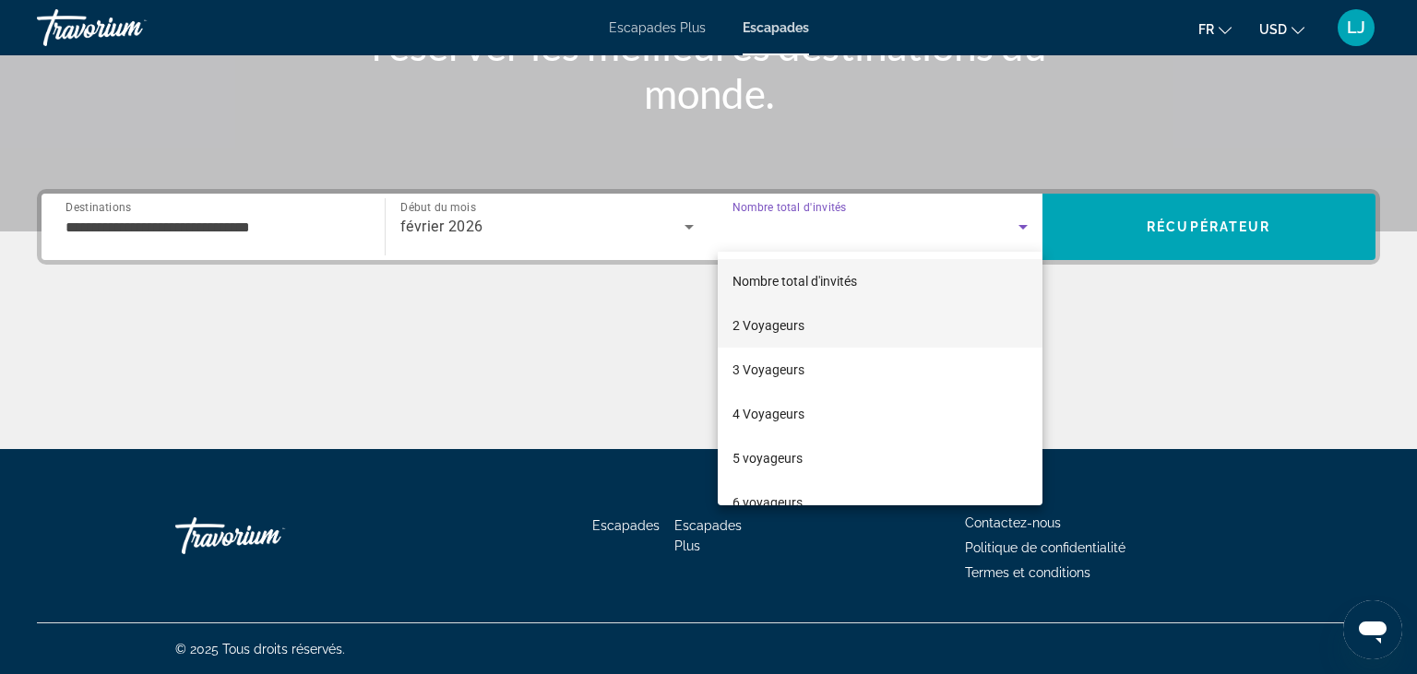
click at [778, 327] on span "2 Voyageurs" at bounding box center [768, 326] width 72 height 22
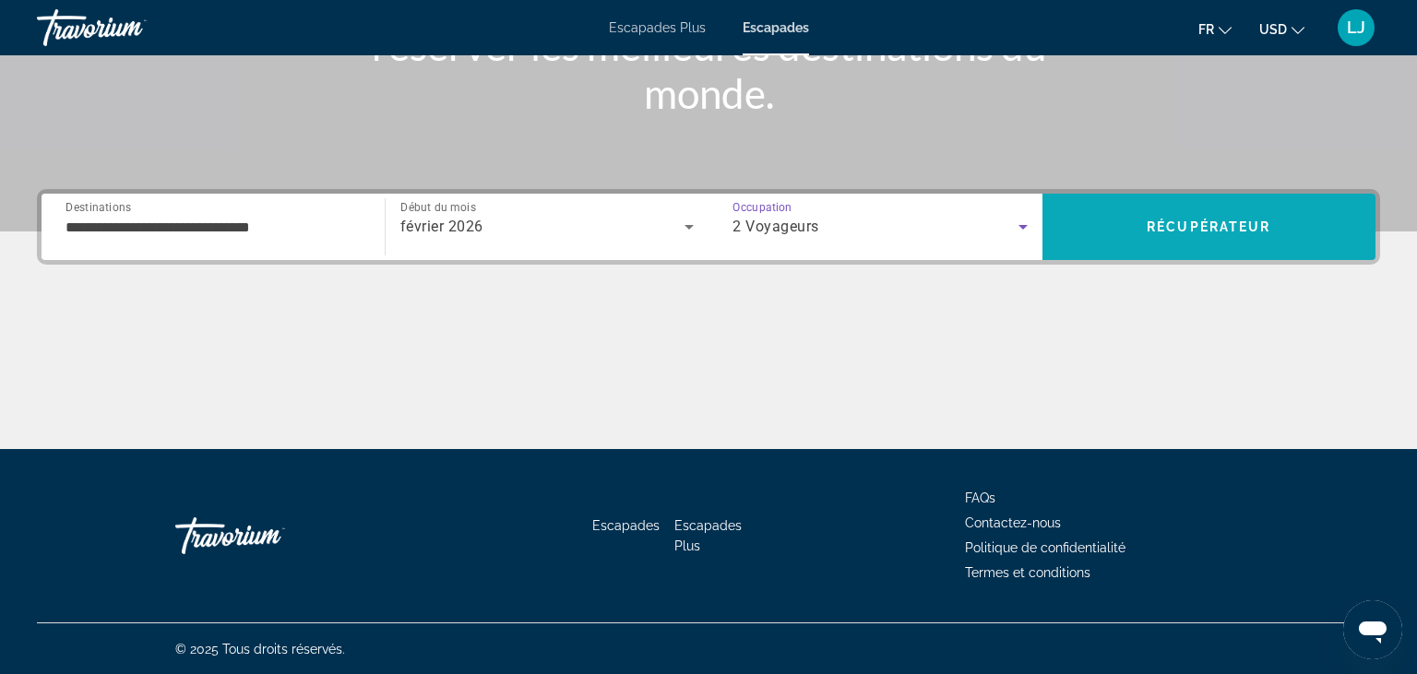
click at [1211, 210] on span "Recherche" at bounding box center [1209, 227] width 334 height 44
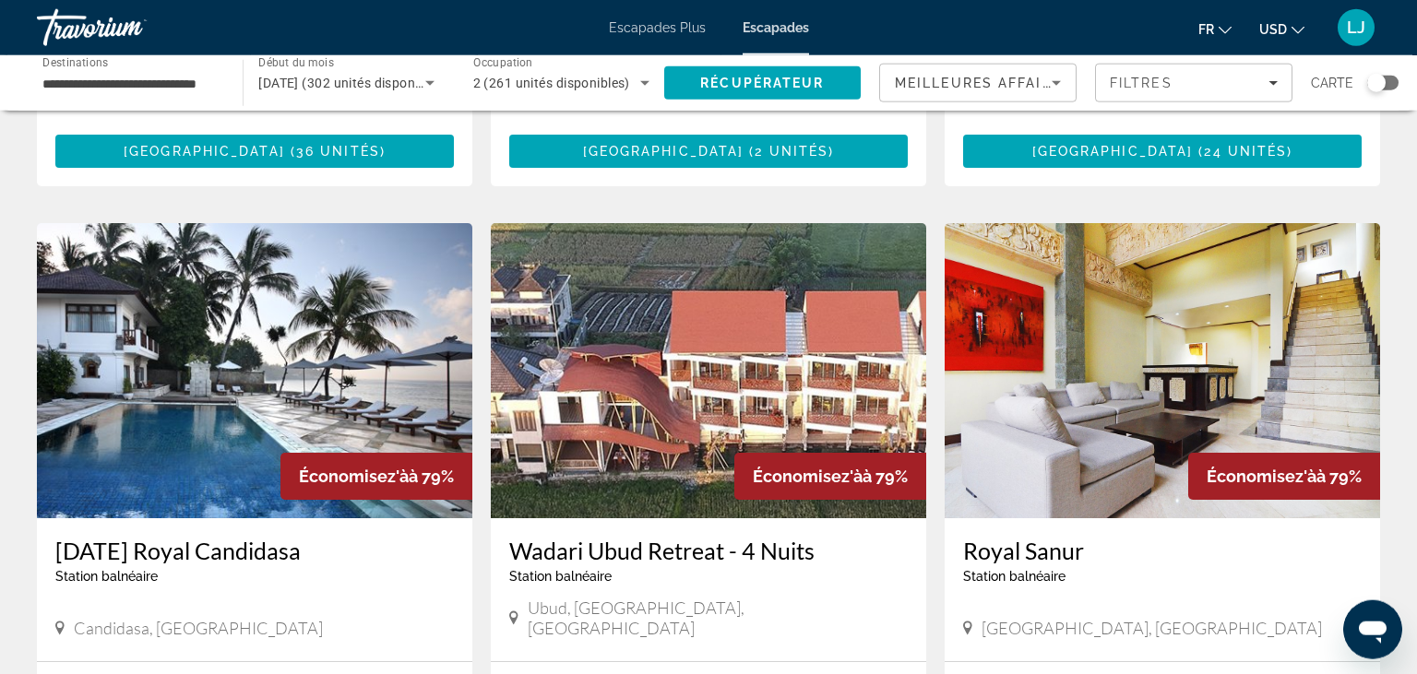
scroll to position [1224, 0]
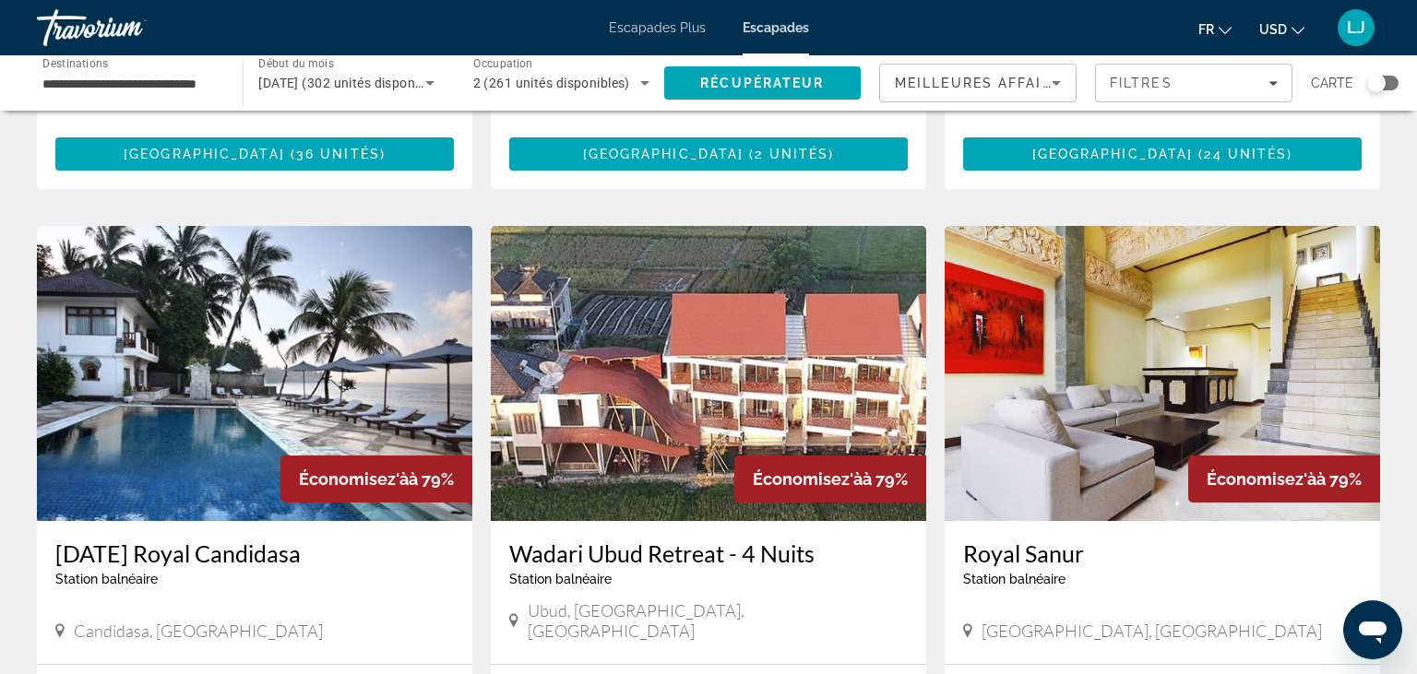
click at [178, 384] on img "Contenu principal" at bounding box center [254, 373] width 435 height 295
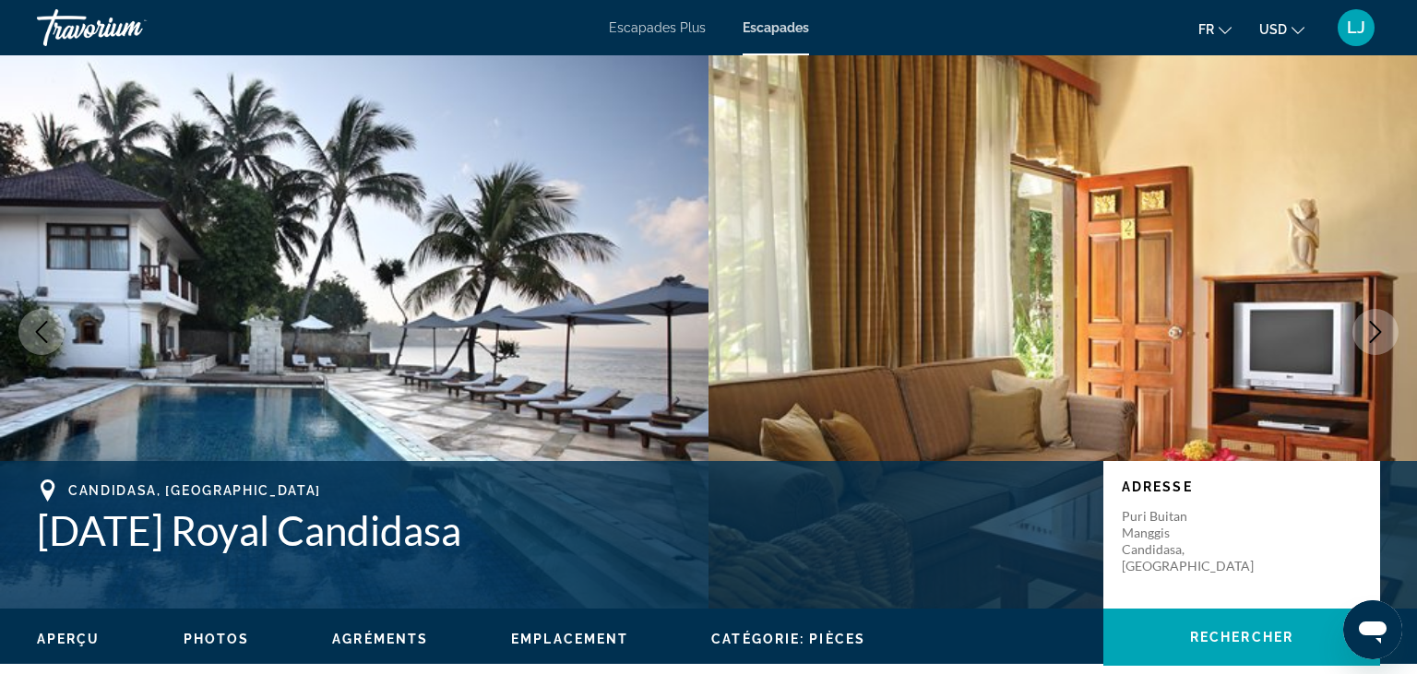
click at [1364, 332] on button "Prochaine image" at bounding box center [1375, 332] width 46 height 46
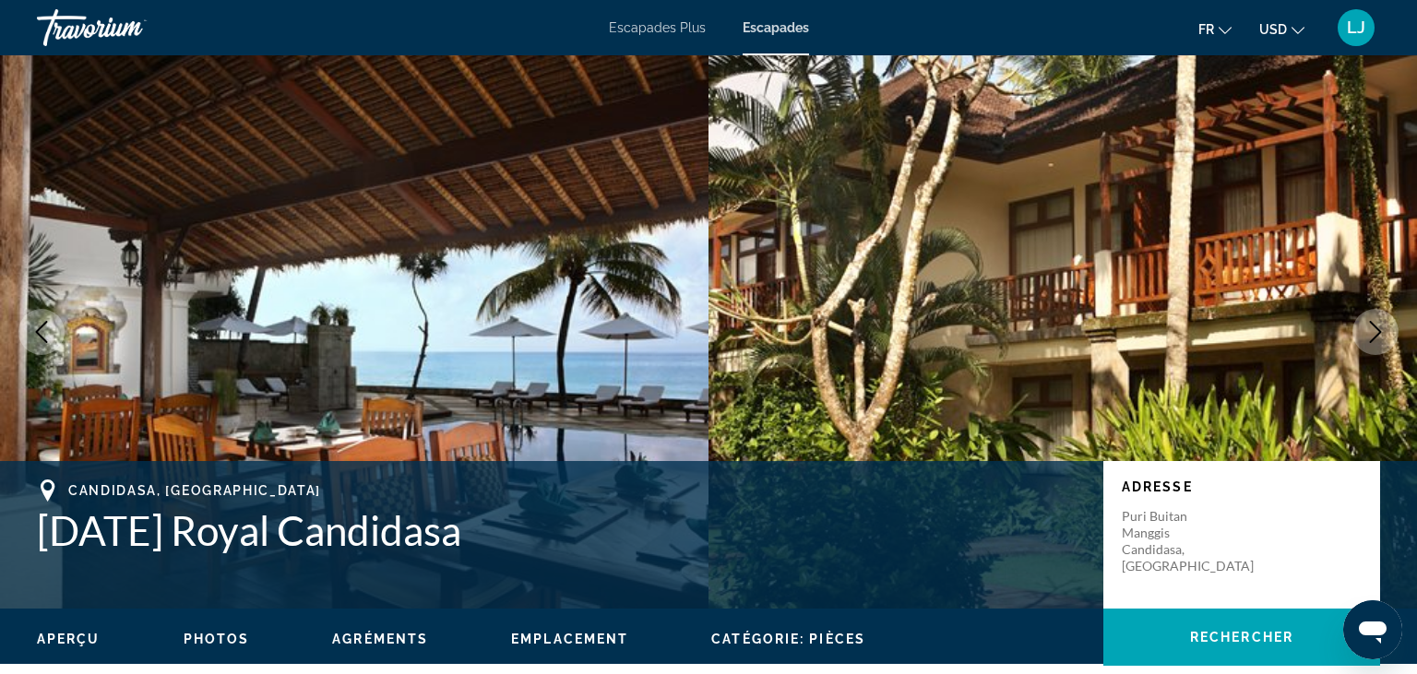
click at [1364, 332] on button "Prochaine image" at bounding box center [1375, 332] width 46 height 46
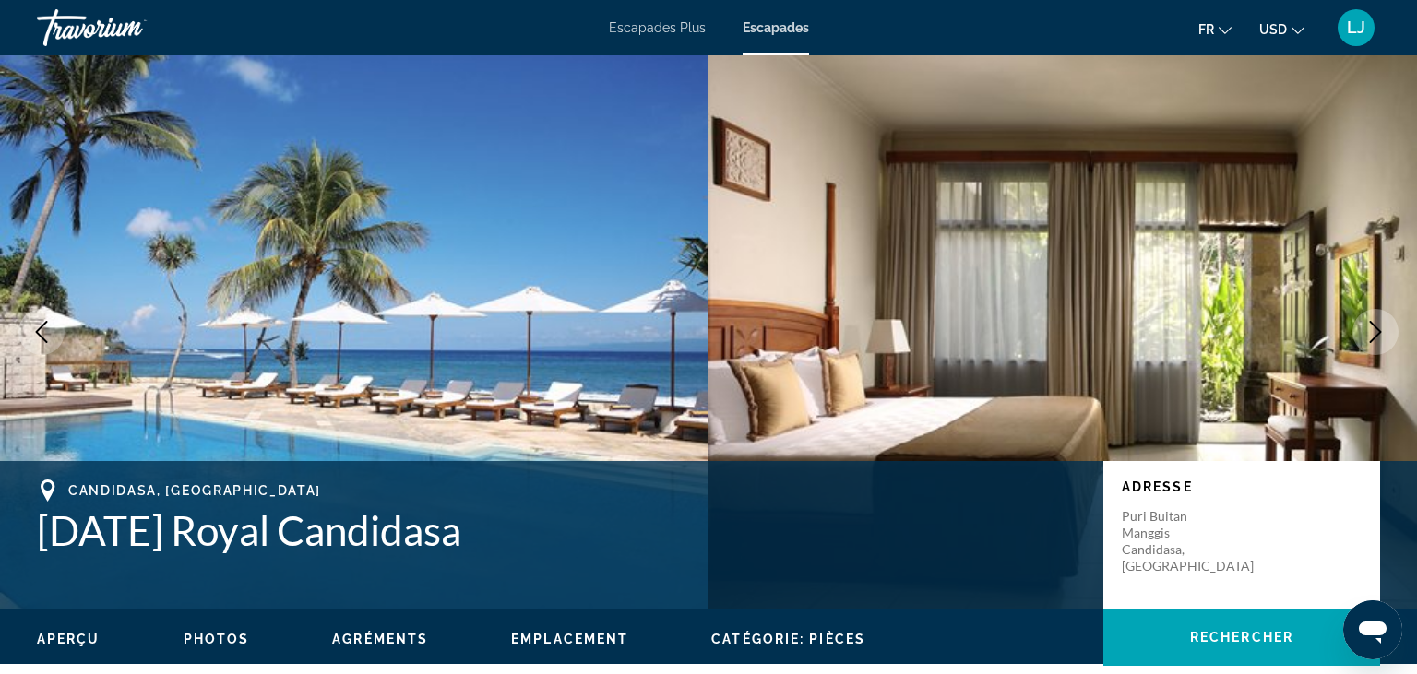
click at [1364, 332] on button "Prochaine image" at bounding box center [1375, 332] width 46 height 46
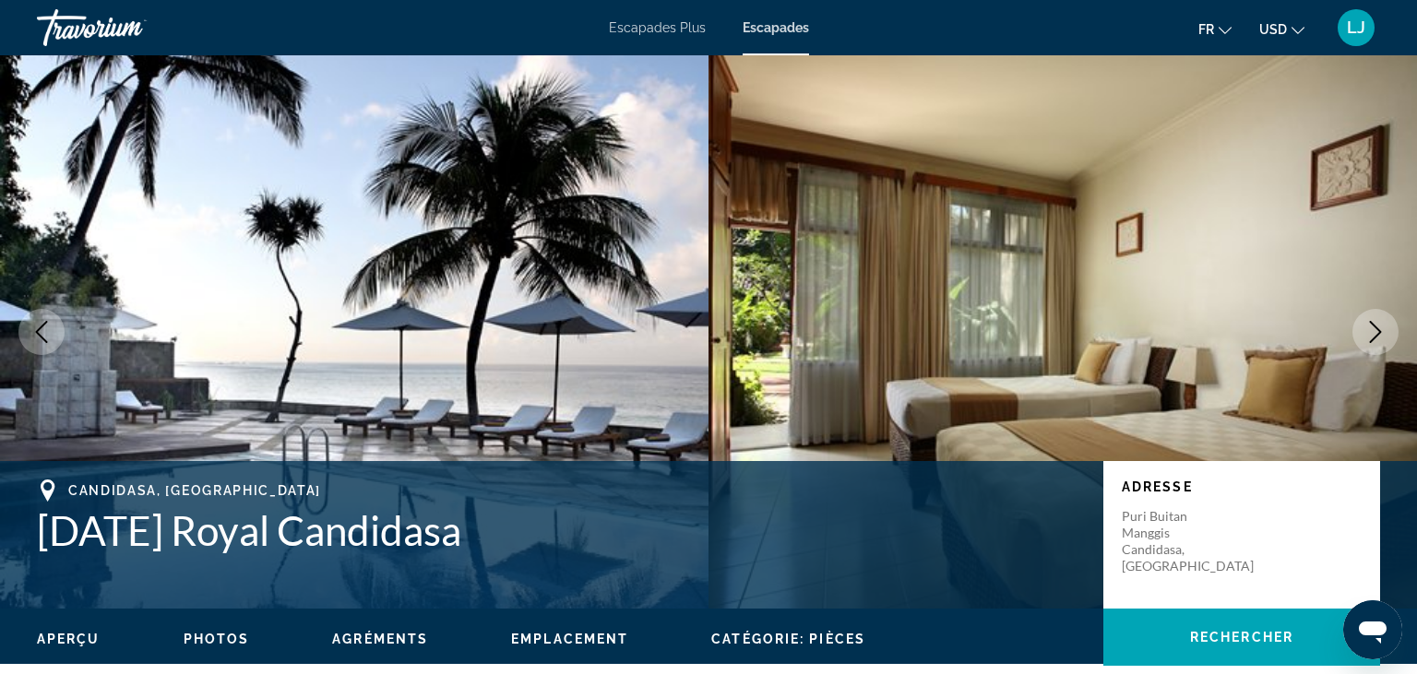
click at [1364, 332] on button "Prochaine image" at bounding box center [1375, 332] width 46 height 46
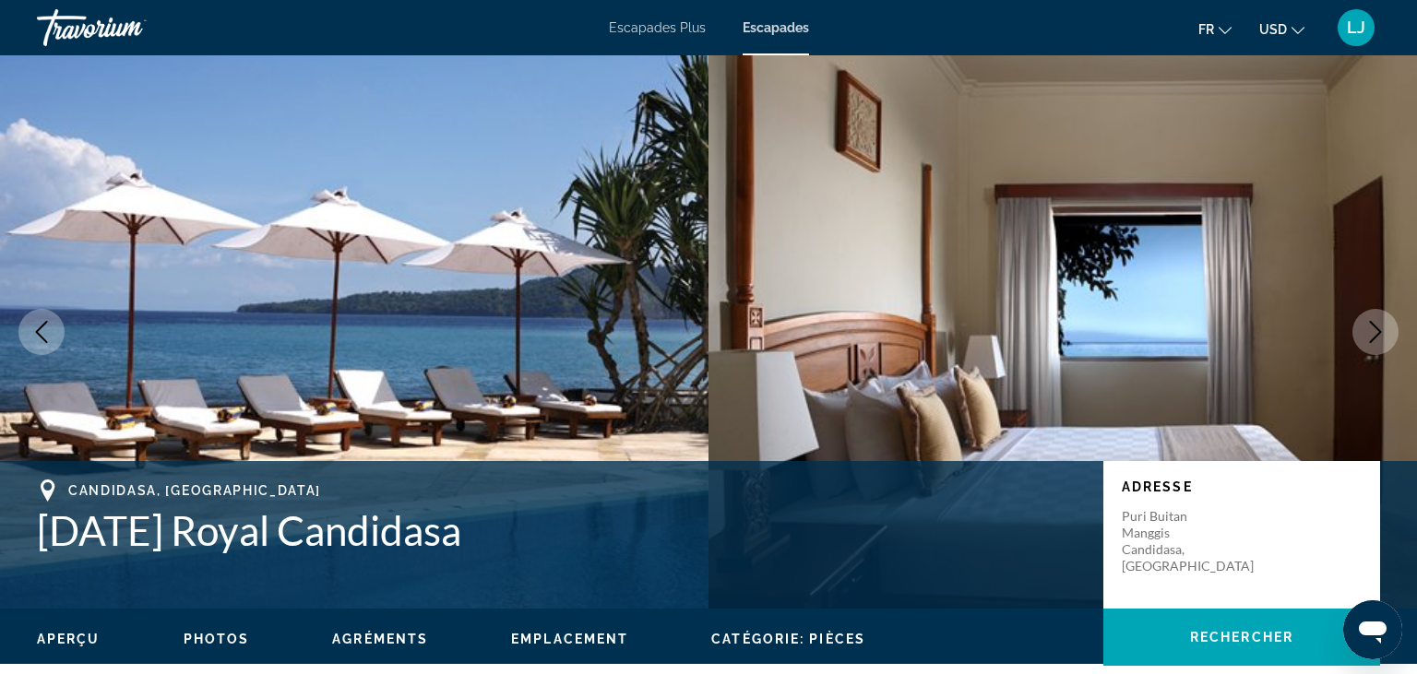
click at [1364, 332] on button "Prochaine image" at bounding box center [1375, 332] width 46 height 46
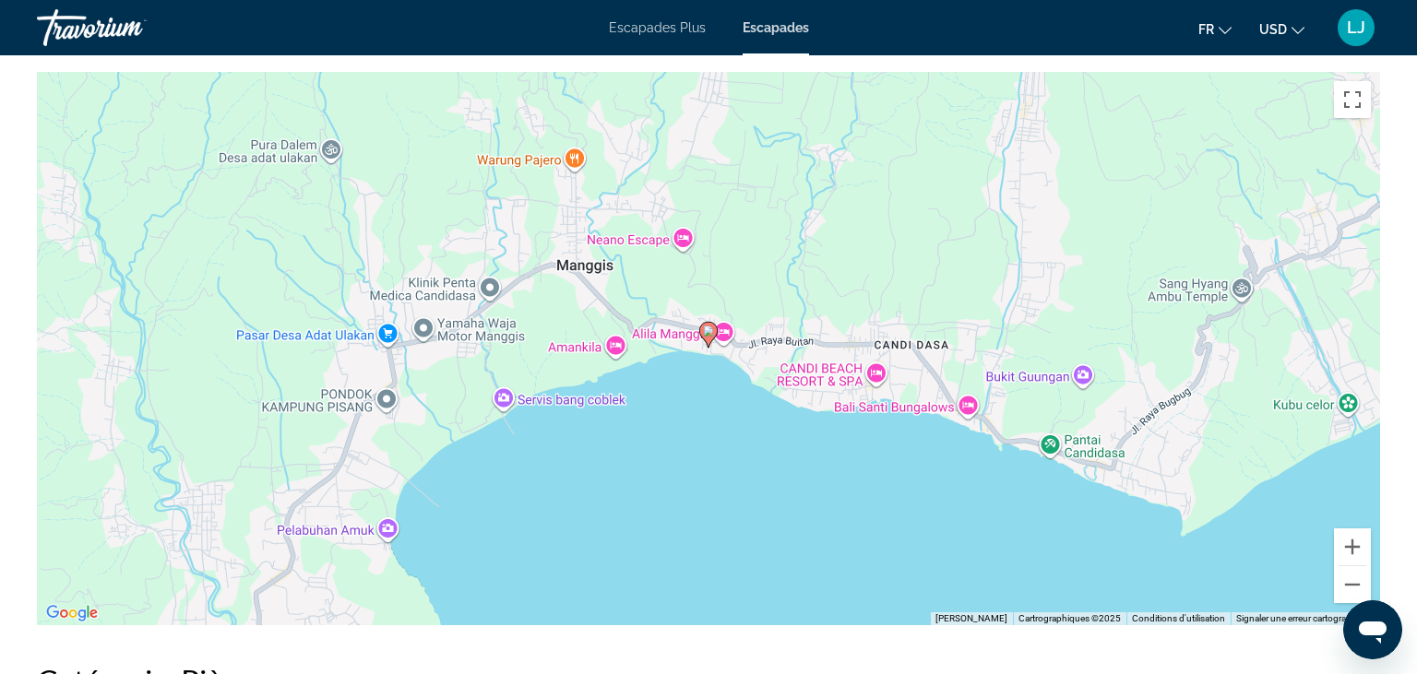
scroll to position [2331, 0]
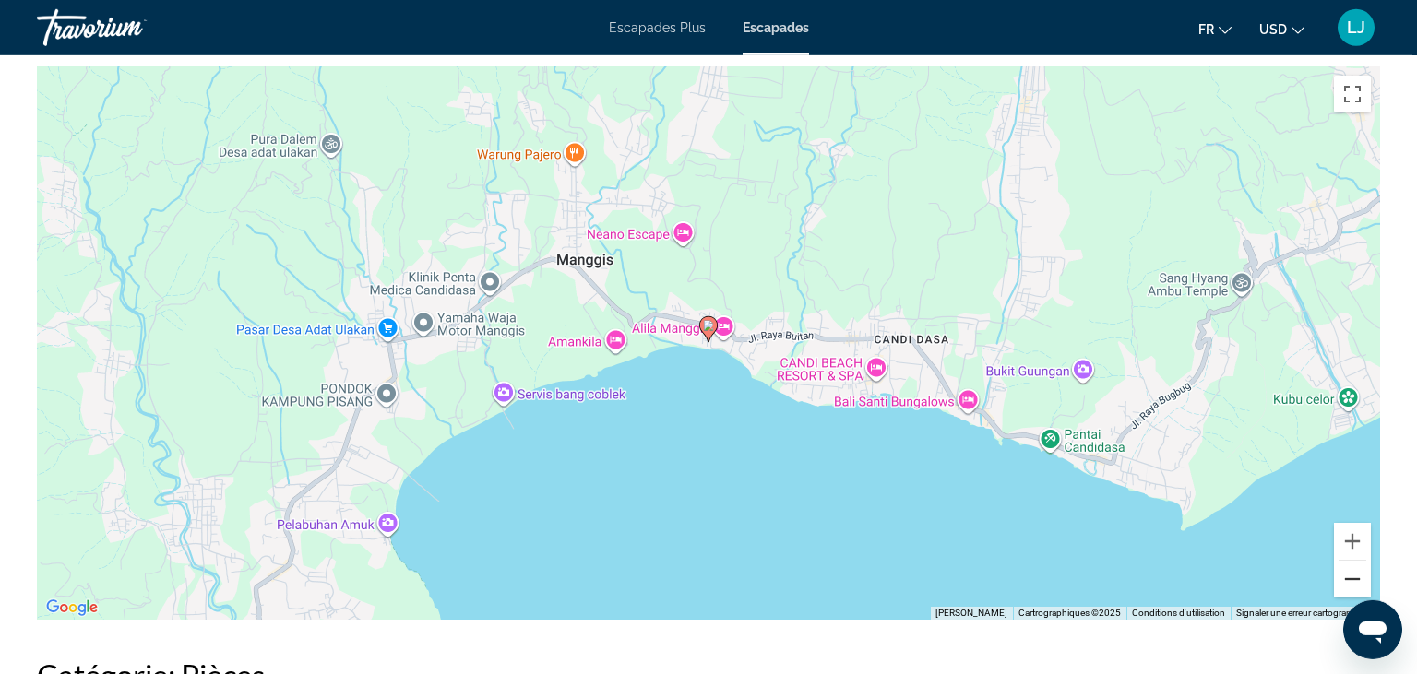
click at [1350, 561] on button "Zoom arrière" at bounding box center [1352, 579] width 37 height 37
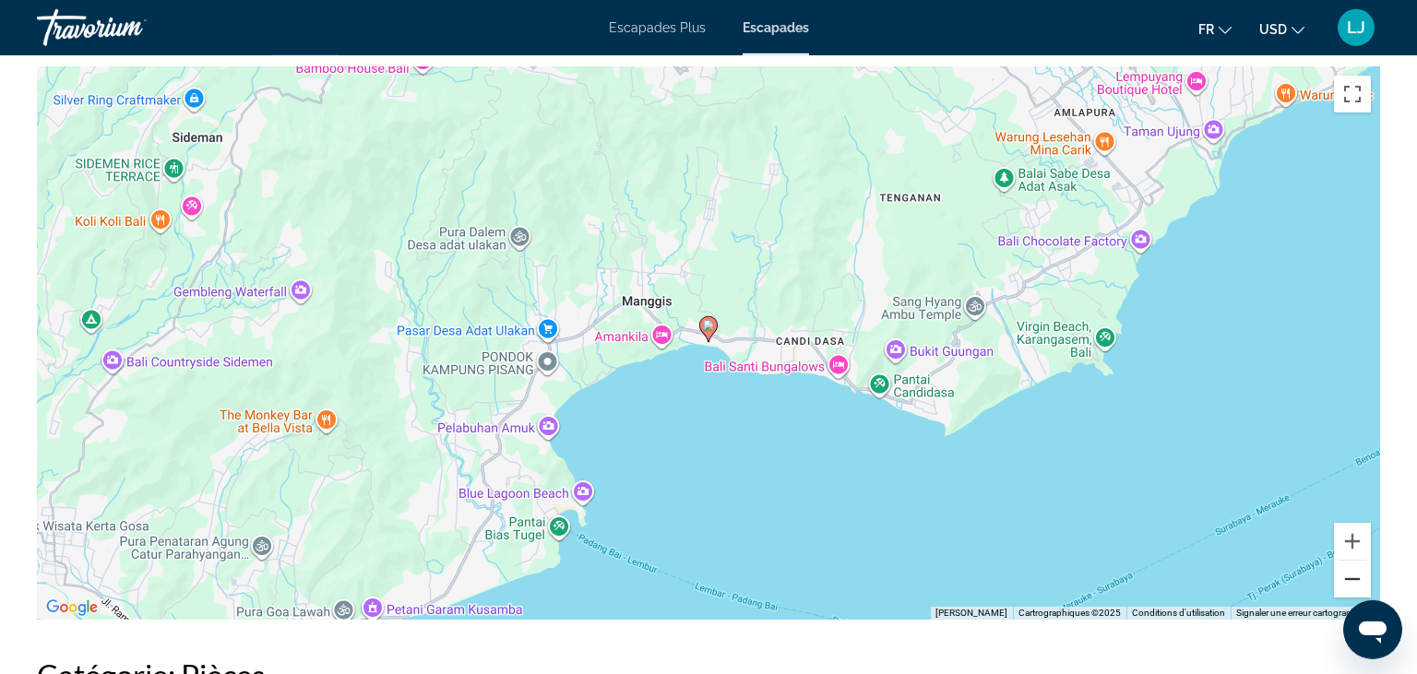
click at [1350, 561] on button "Zoom arrière" at bounding box center [1352, 579] width 37 height 37
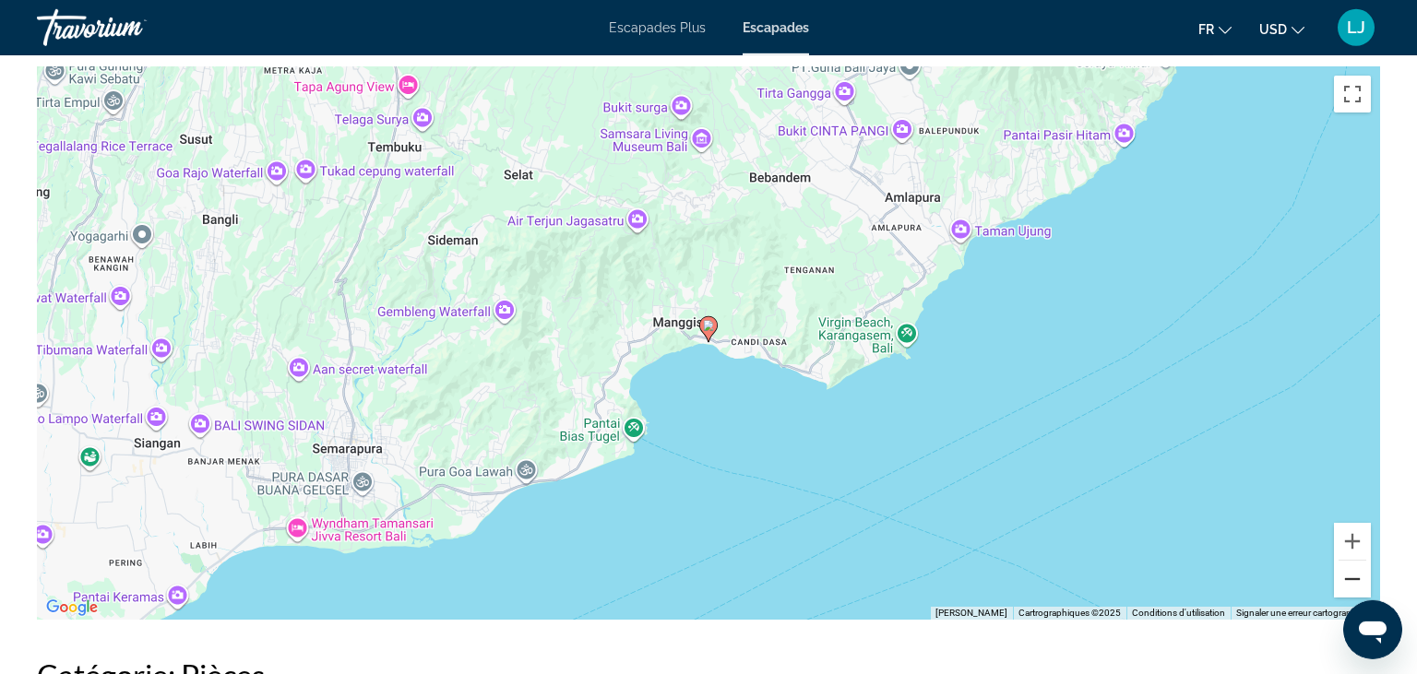
click at [1350, 561] on button "Zoom arrière" at bounding box center [1352, 579] width 37 height 37
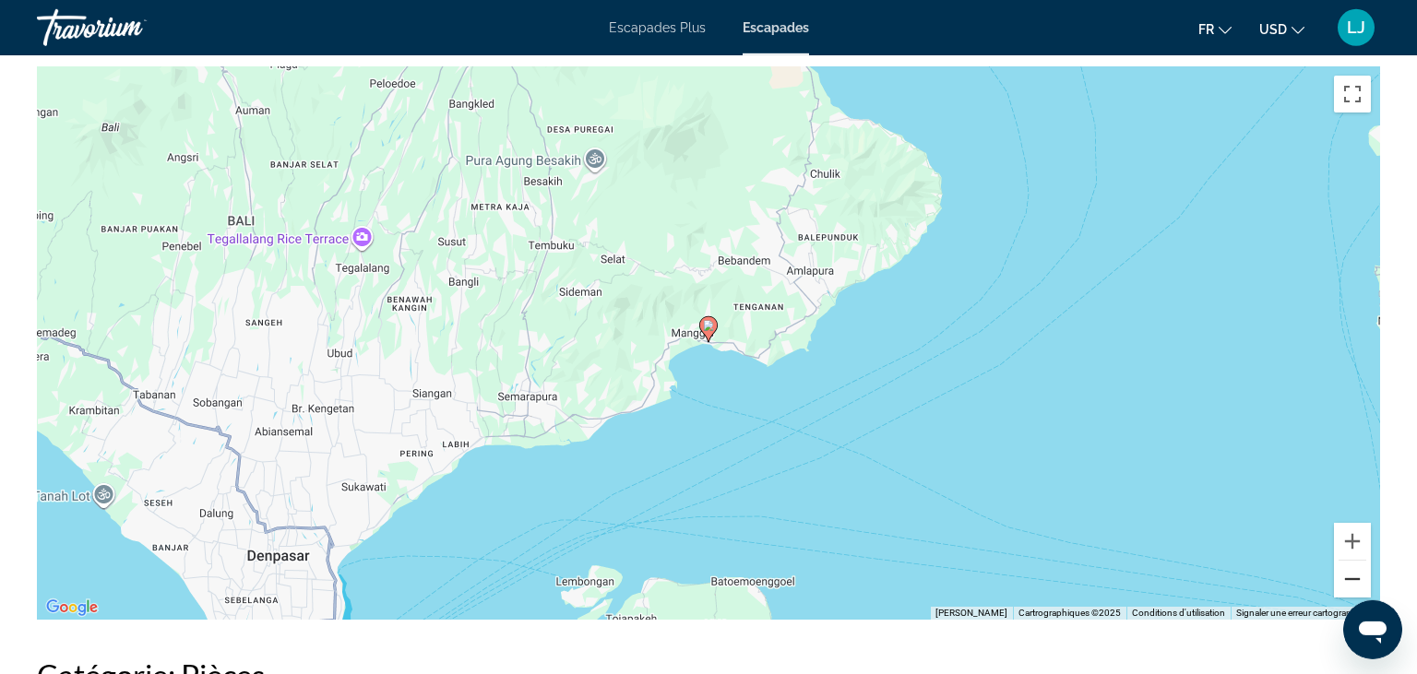
click at [1350, 561] on button "Zoom arrière" at bounding box center [1352, 579] width 37 height 37
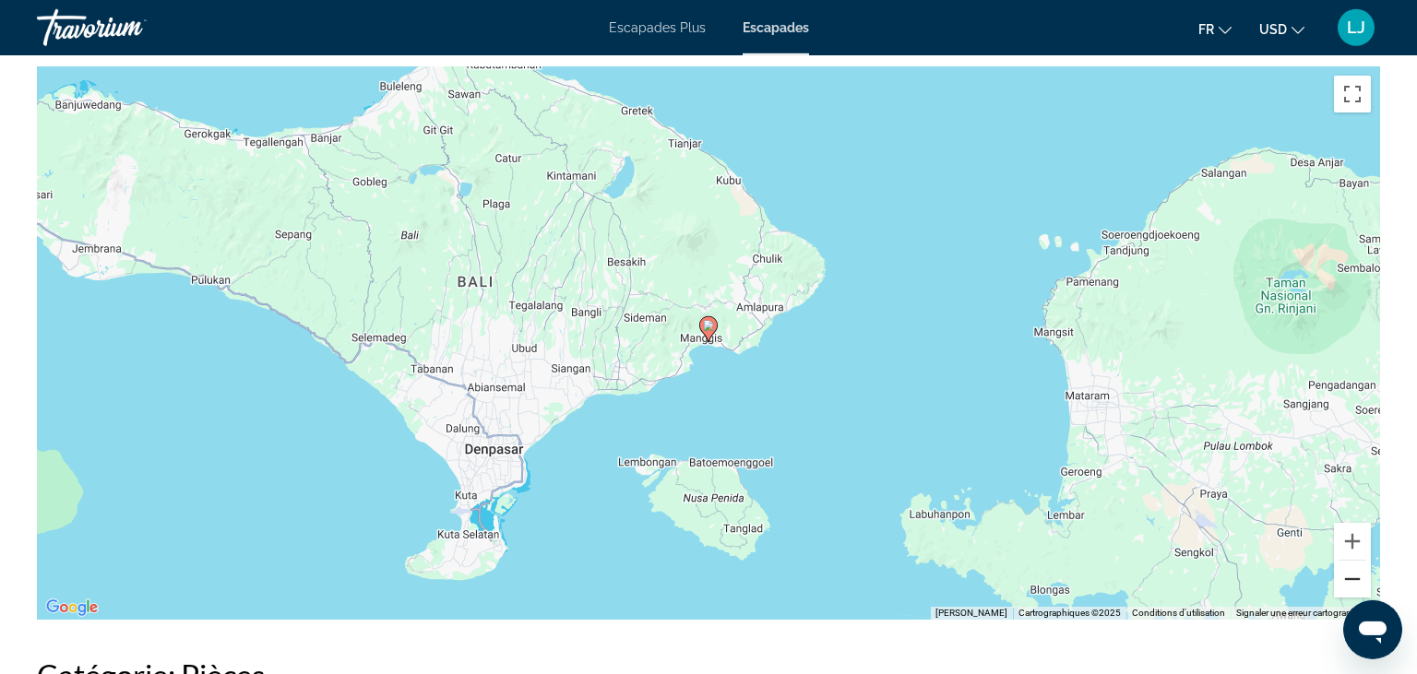
click at [1350, 561] on button "Zoom arrière" at bounding box center [1352, 579] width 37 height 37
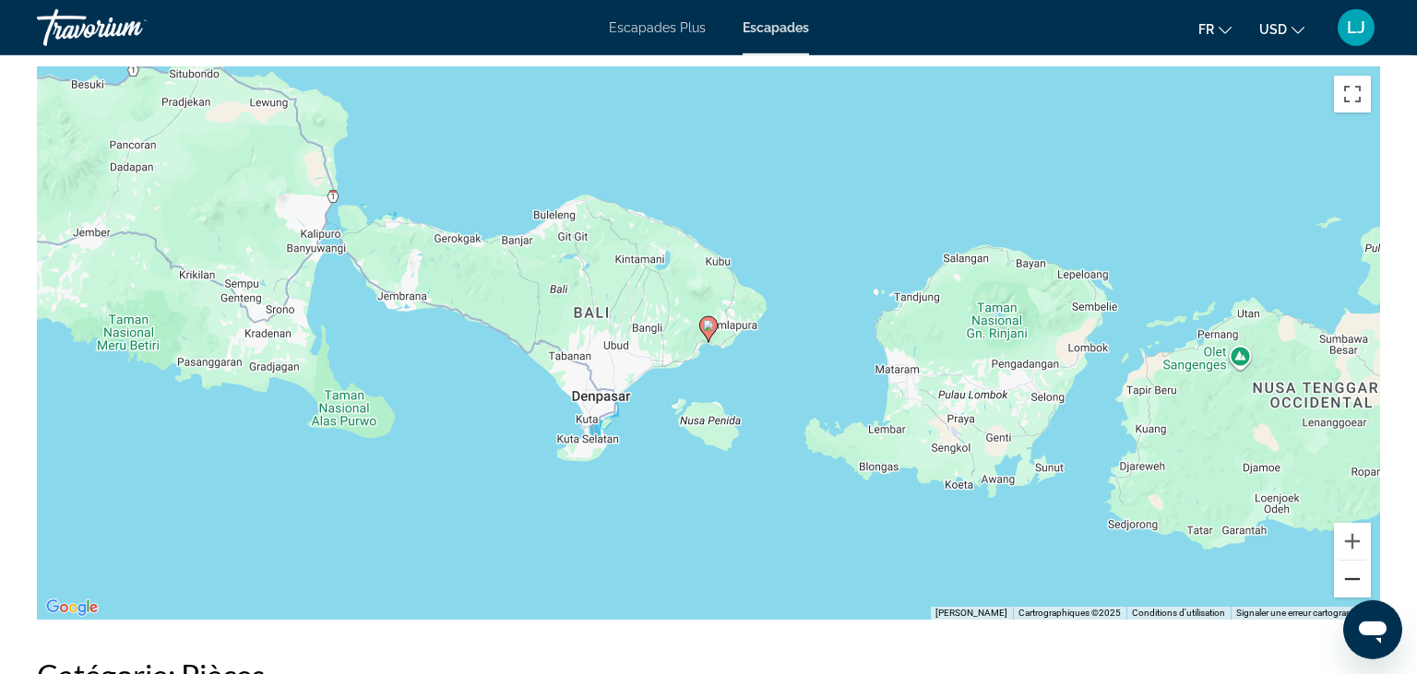
click at [1358, 566] on button "Zoom arrière" at bounding box center [1352, 579] width 37 height 37
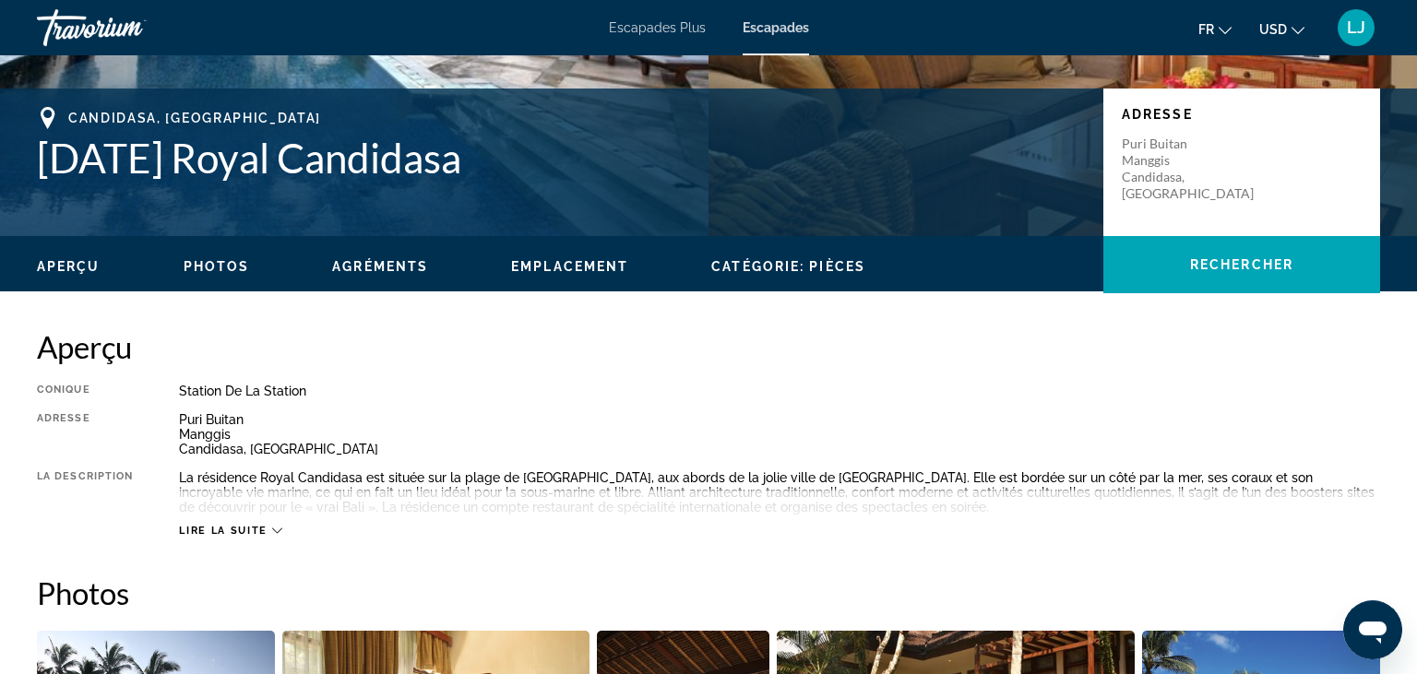
scroll to position [351, 0]
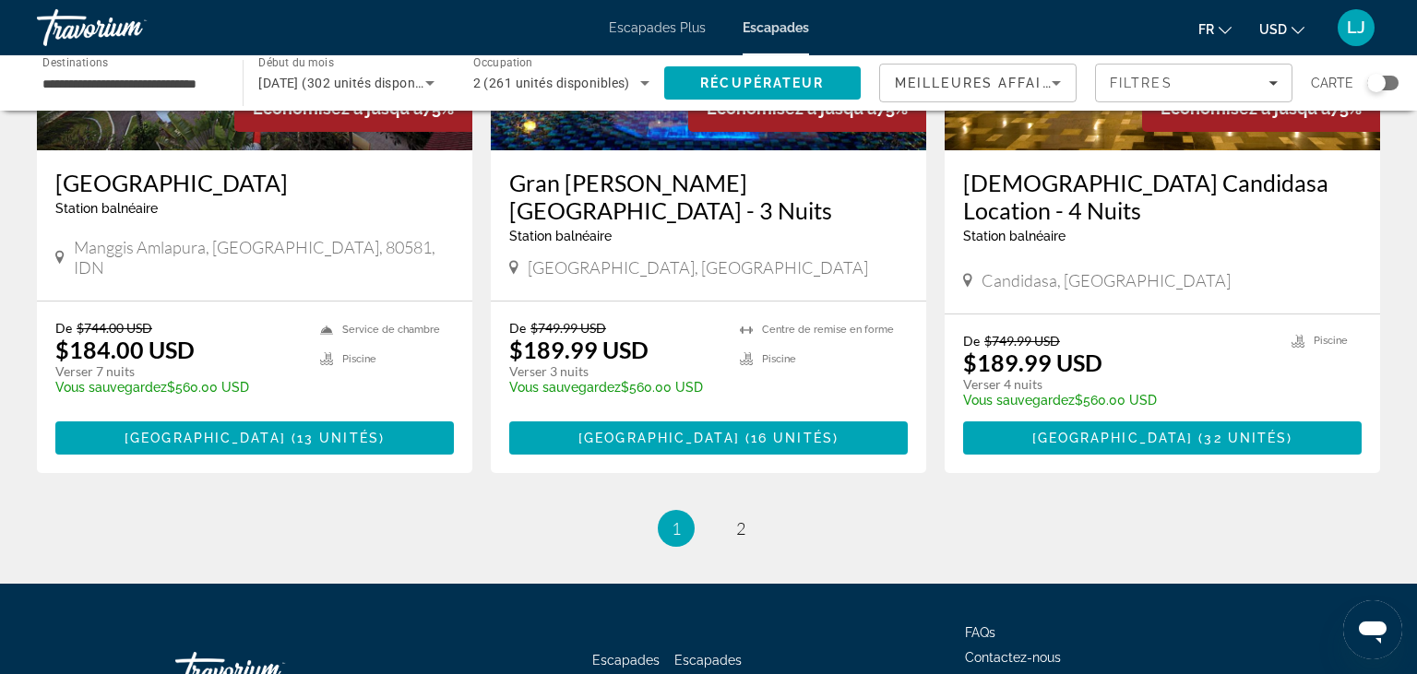
scroll to position [2259, 0]
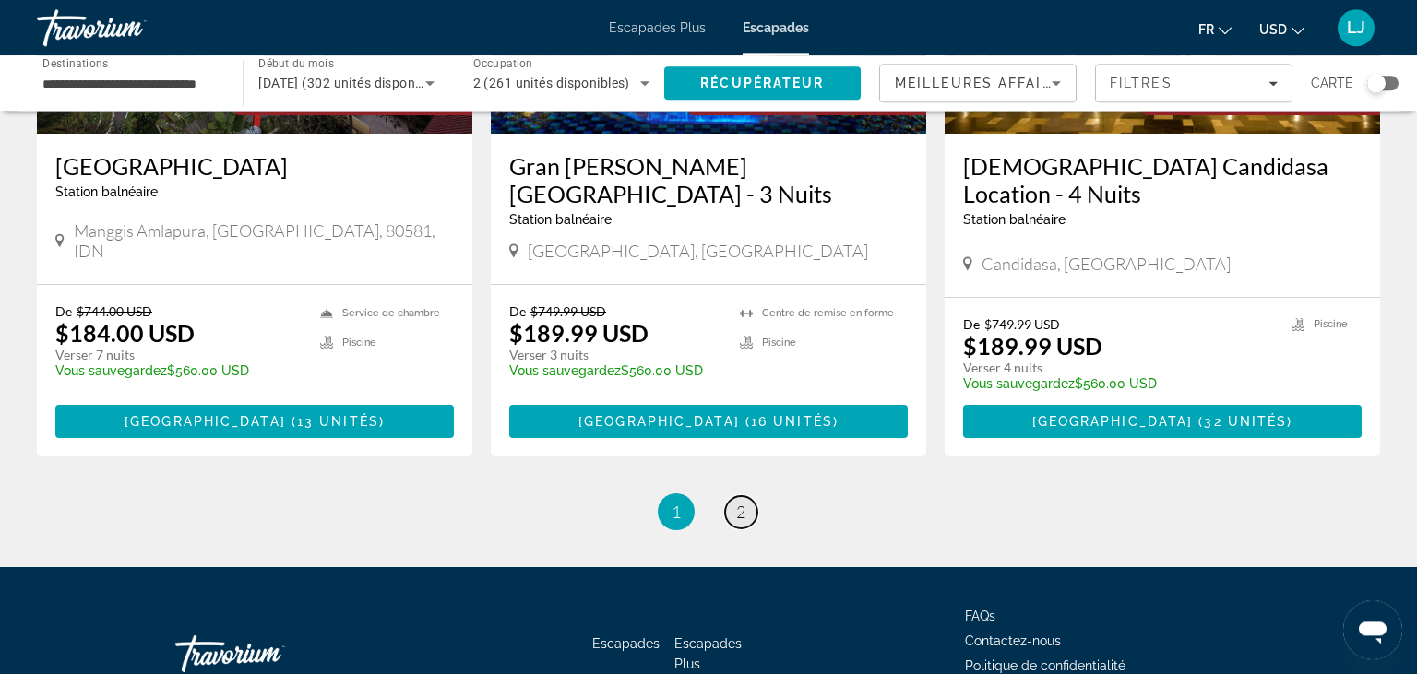
click at [741, 502] on span "2" at bounding box center [740, 512] width 9 height 20
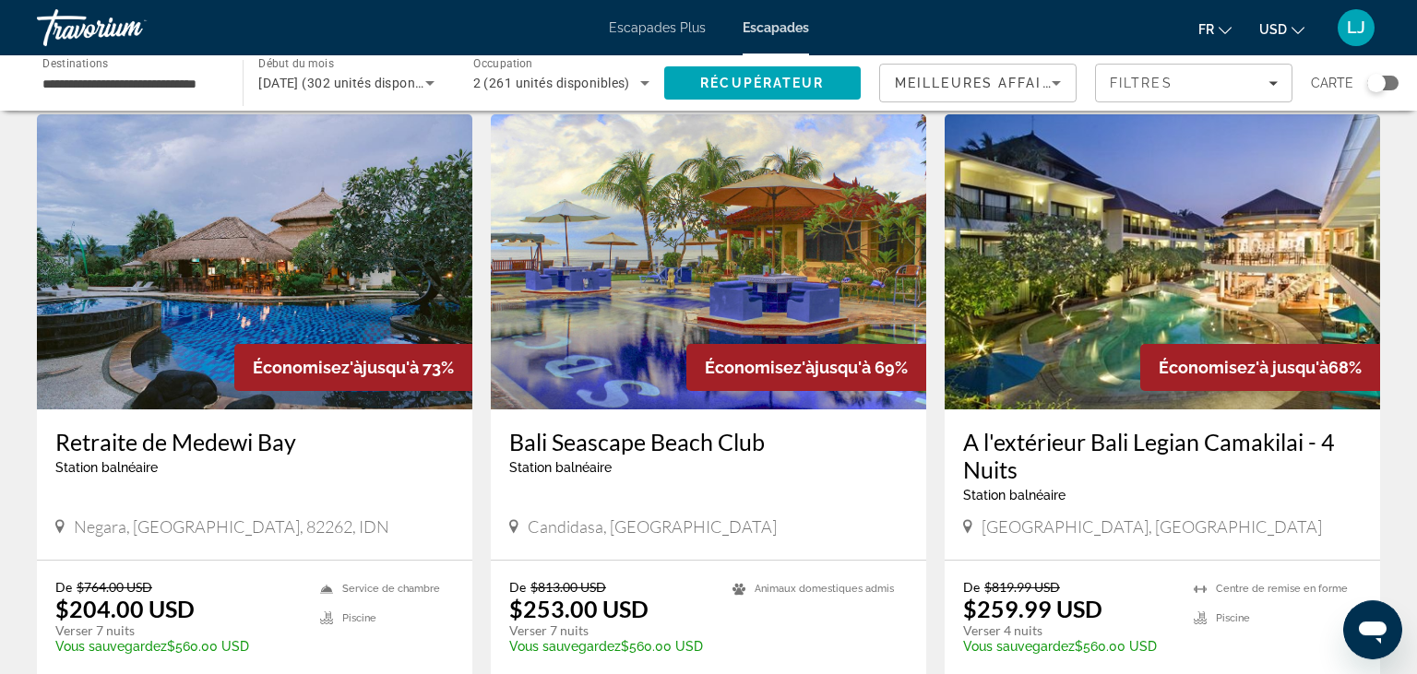
scroll to position [53, 0]
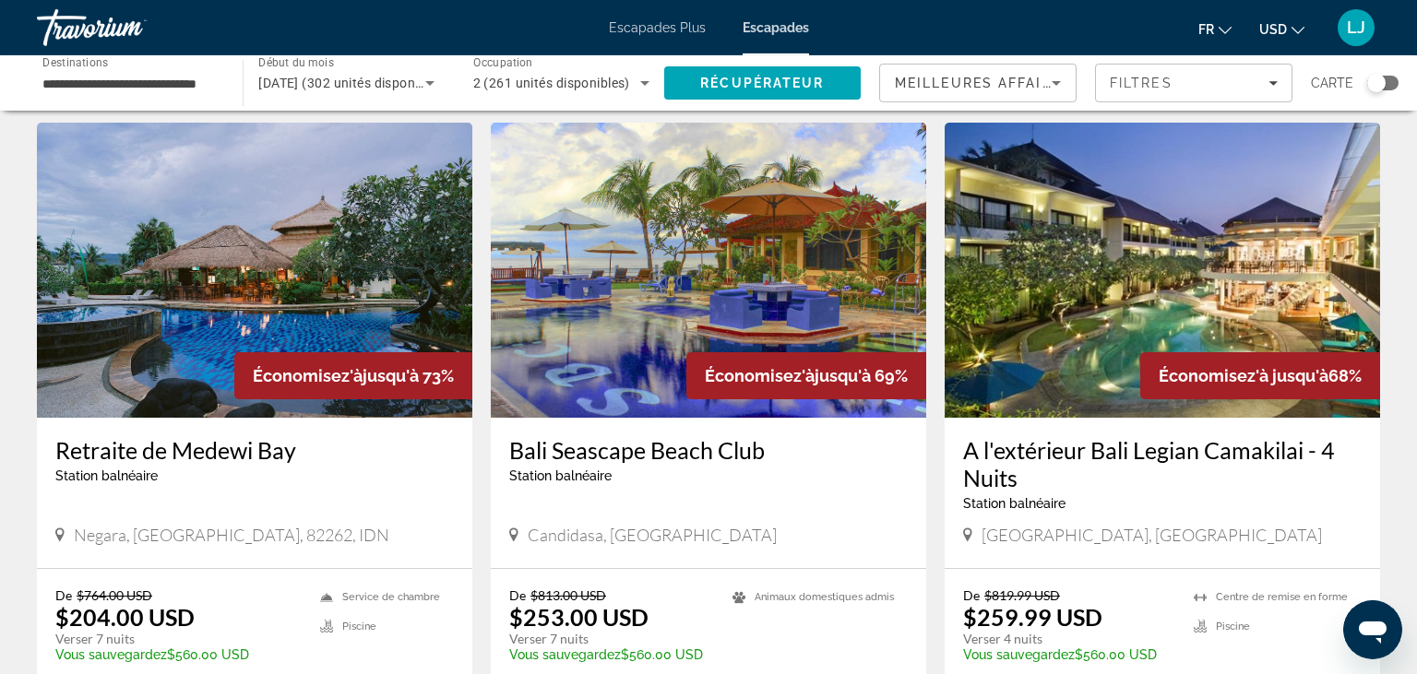
click at [1283, 33] on span "USD" at bounding box center [1273, 29] width 28 height 15
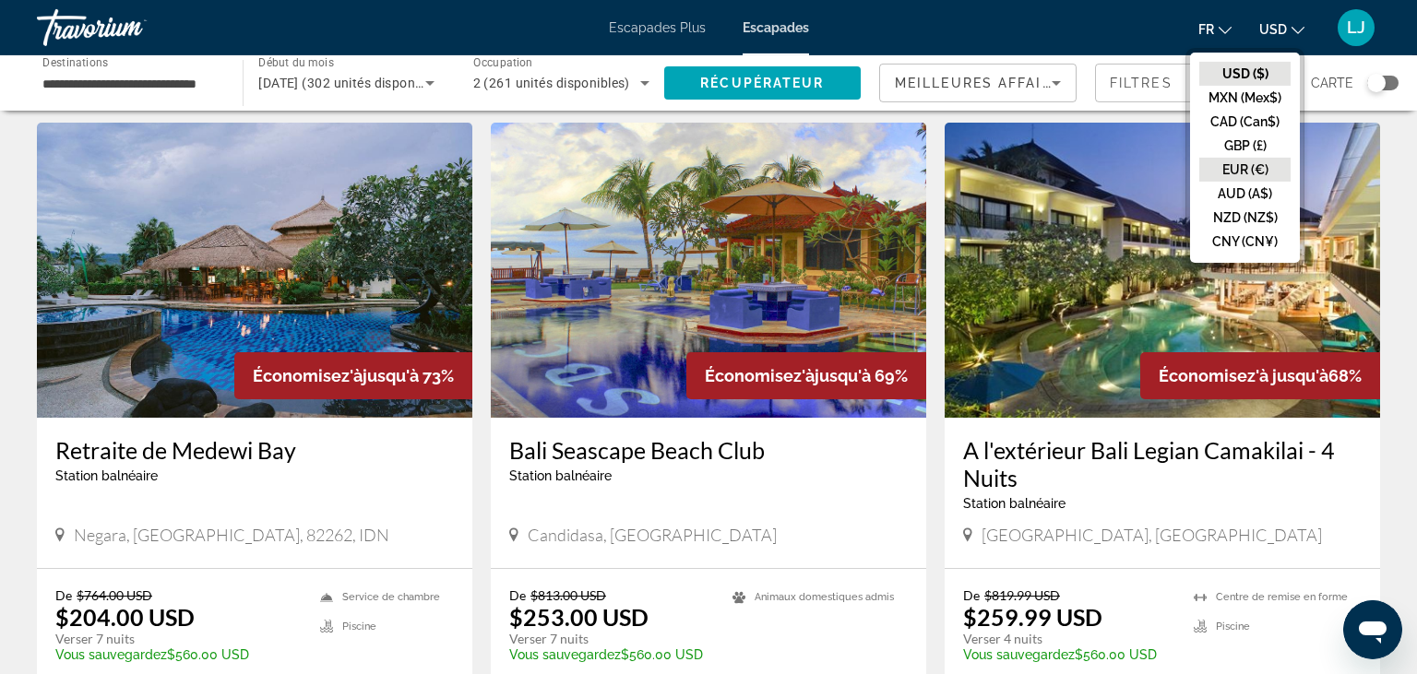
click at [1238, 161] on button "EUR (€)" at bounding box center [1244, 170] width 91 height 24
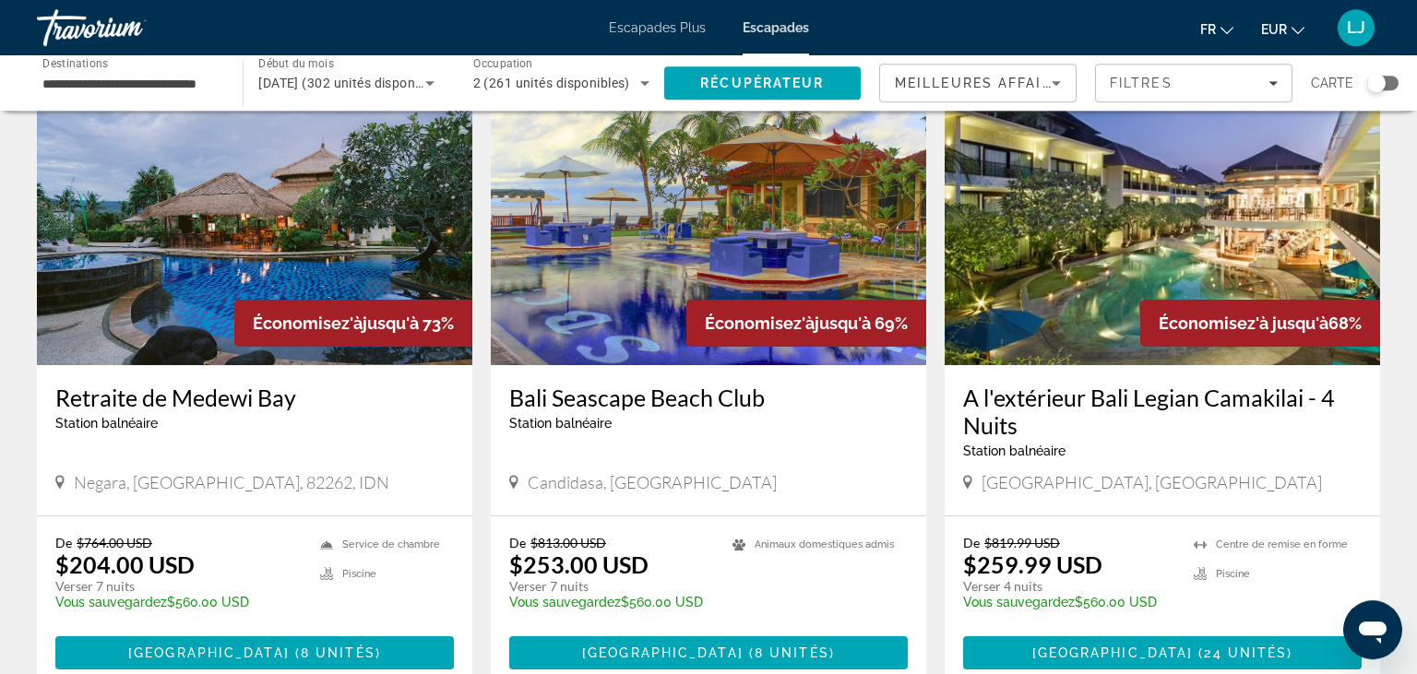
scroll to position [126, 0]
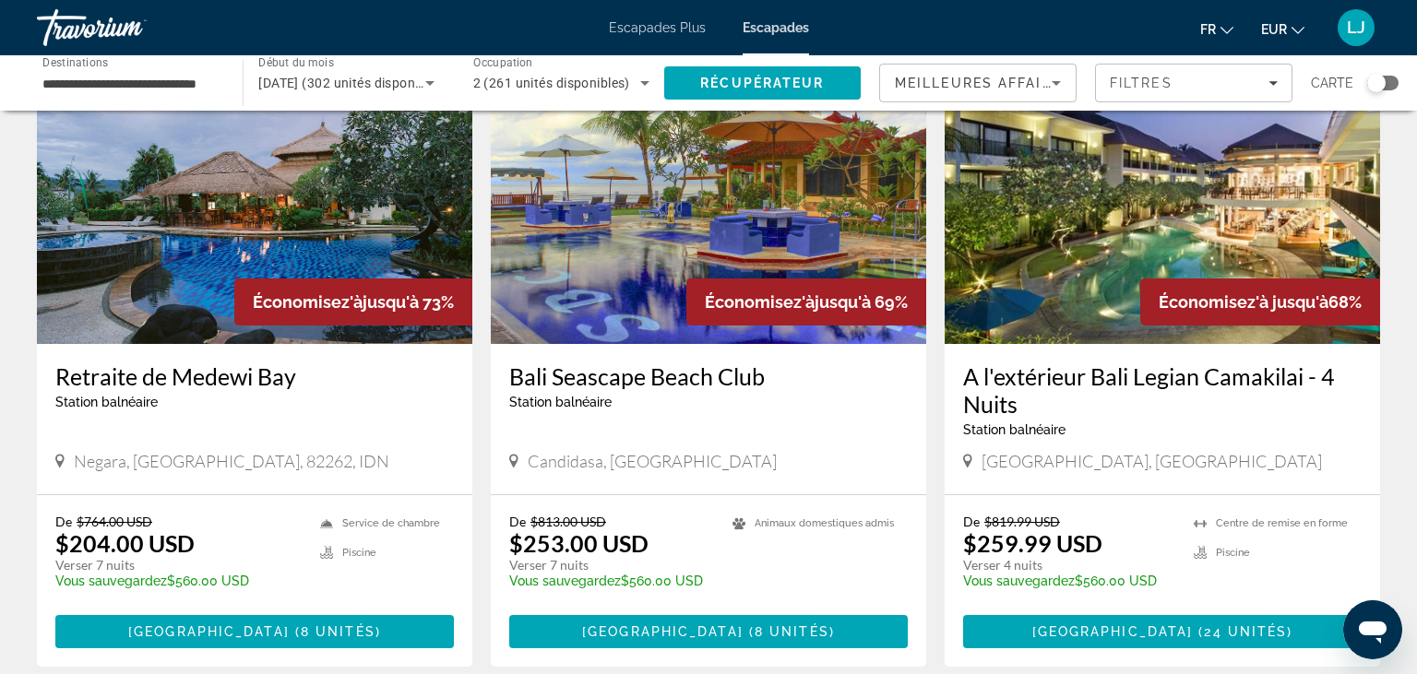
click at [212, 386] on h3 "Retraite de Medewi Bay" at bounding box center [254, 377] width 399 height 28
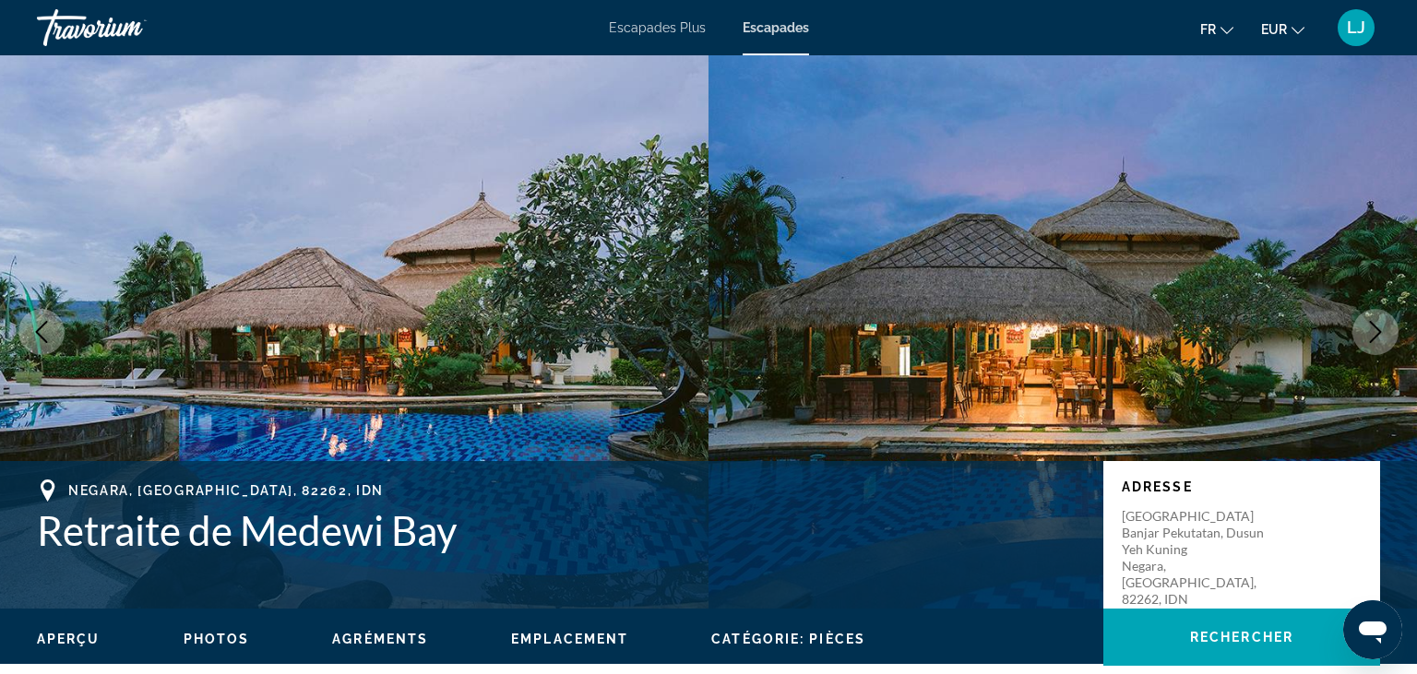
click at [1386, 320] on button "Prochaine image" at bounding box center [1375, 332] width 46 height 46
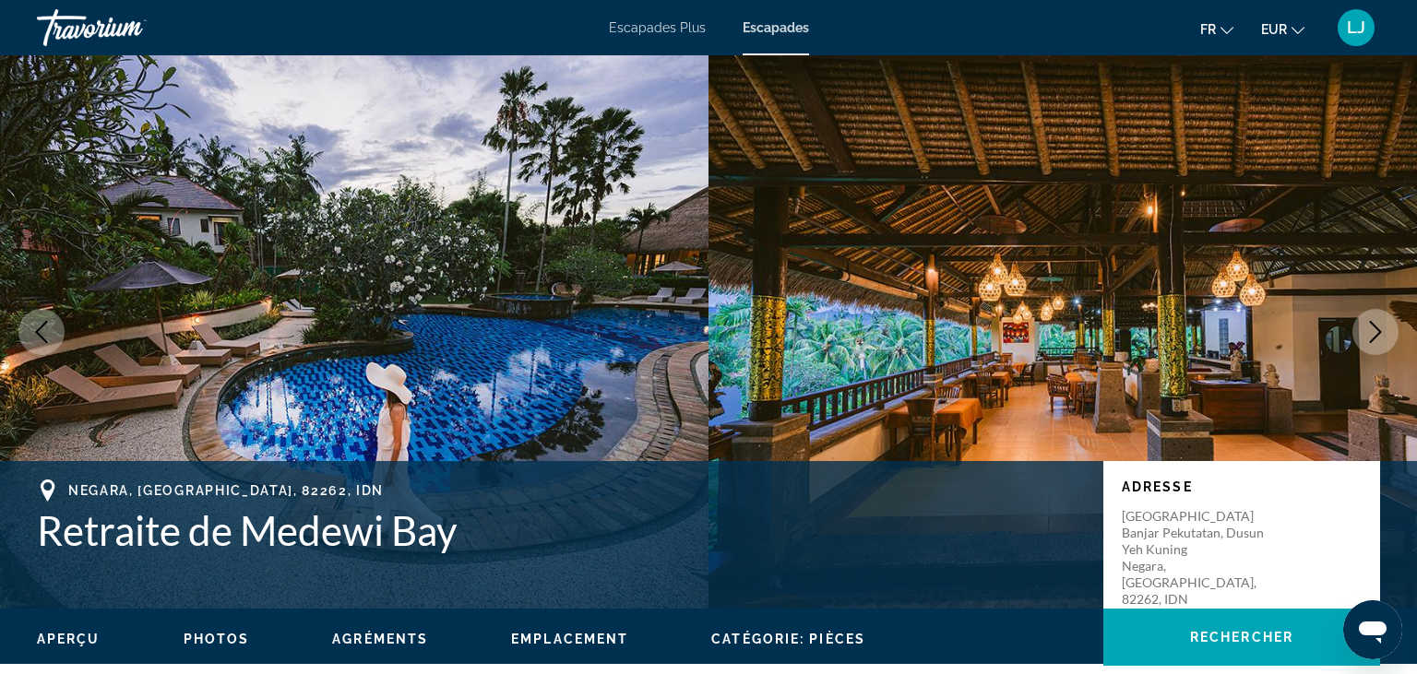
click at [1386, 320] on button "Prochaine image" at bounding box center [1375, 332] width 46 height 46
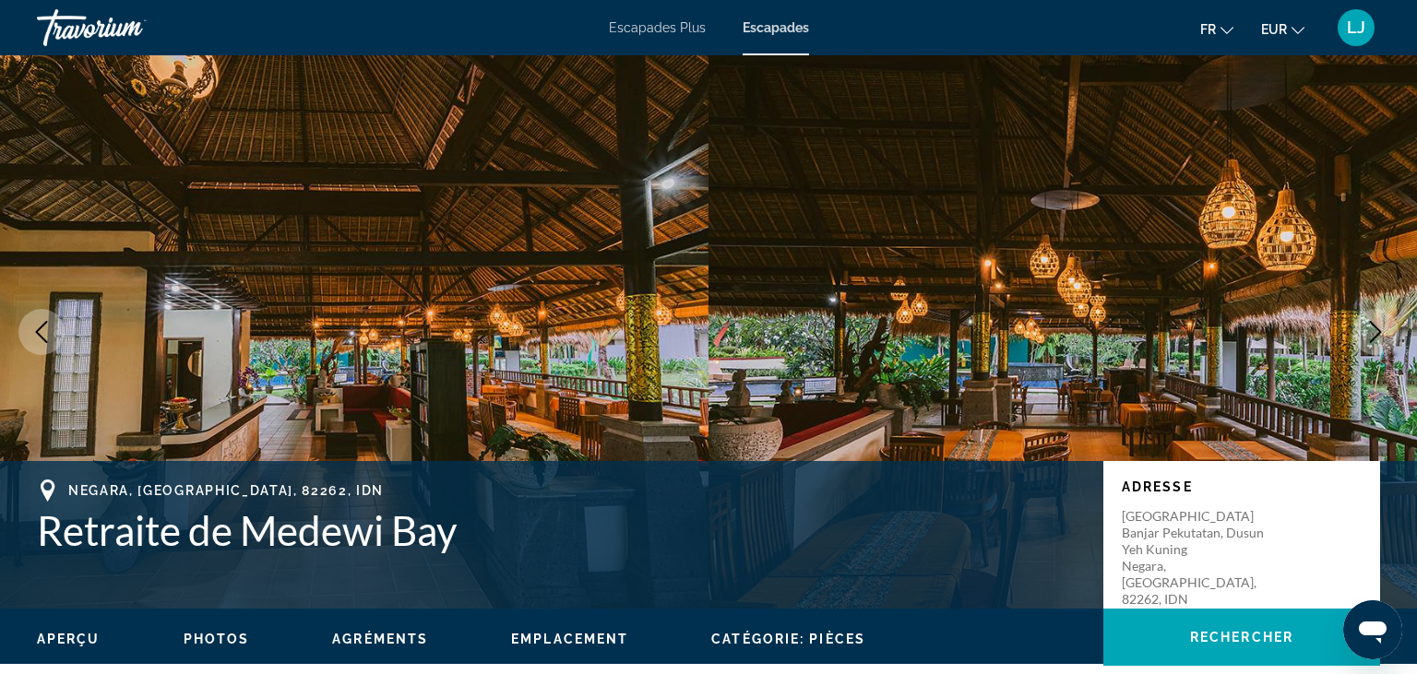
click at [1374, 332] on icon "Prochaine image" at bounding box center [1375, 332] width 22 height 22
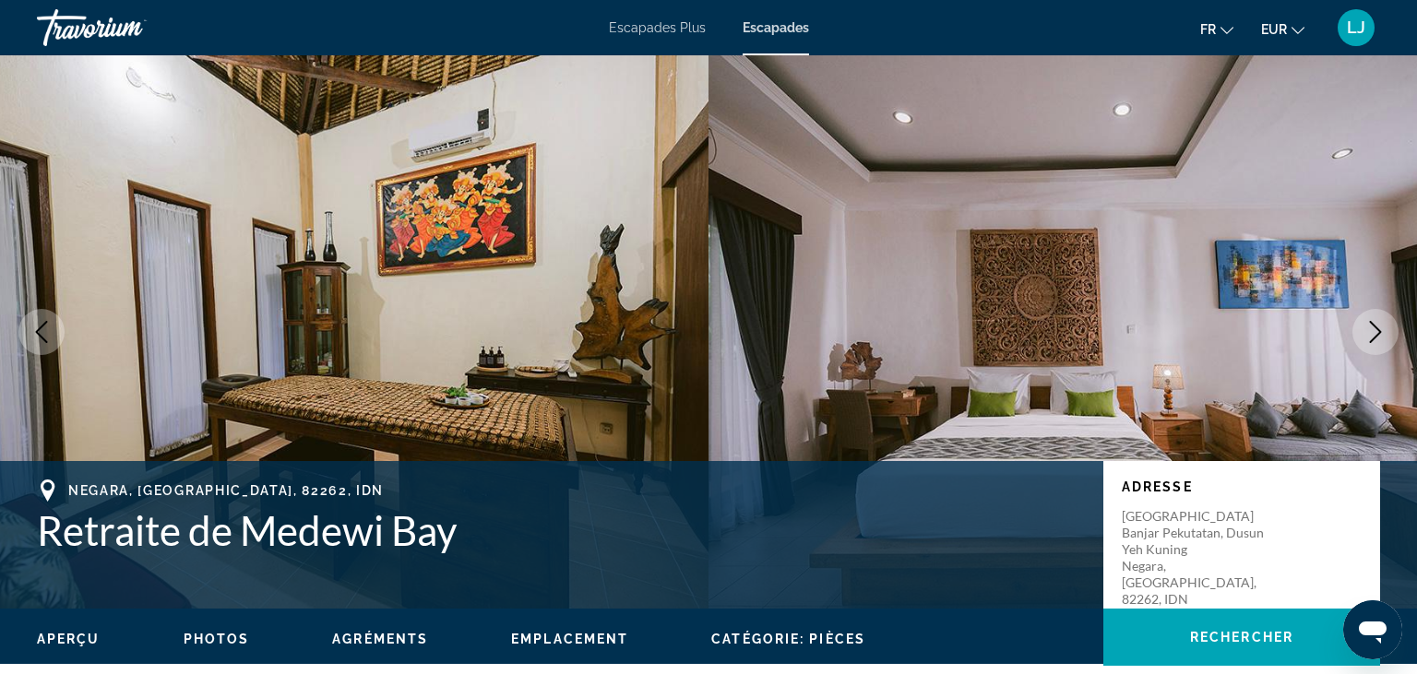
click at [1374, 332] on icon "Prochaine image" at bounding box center [1375, 332] width 22 height 22
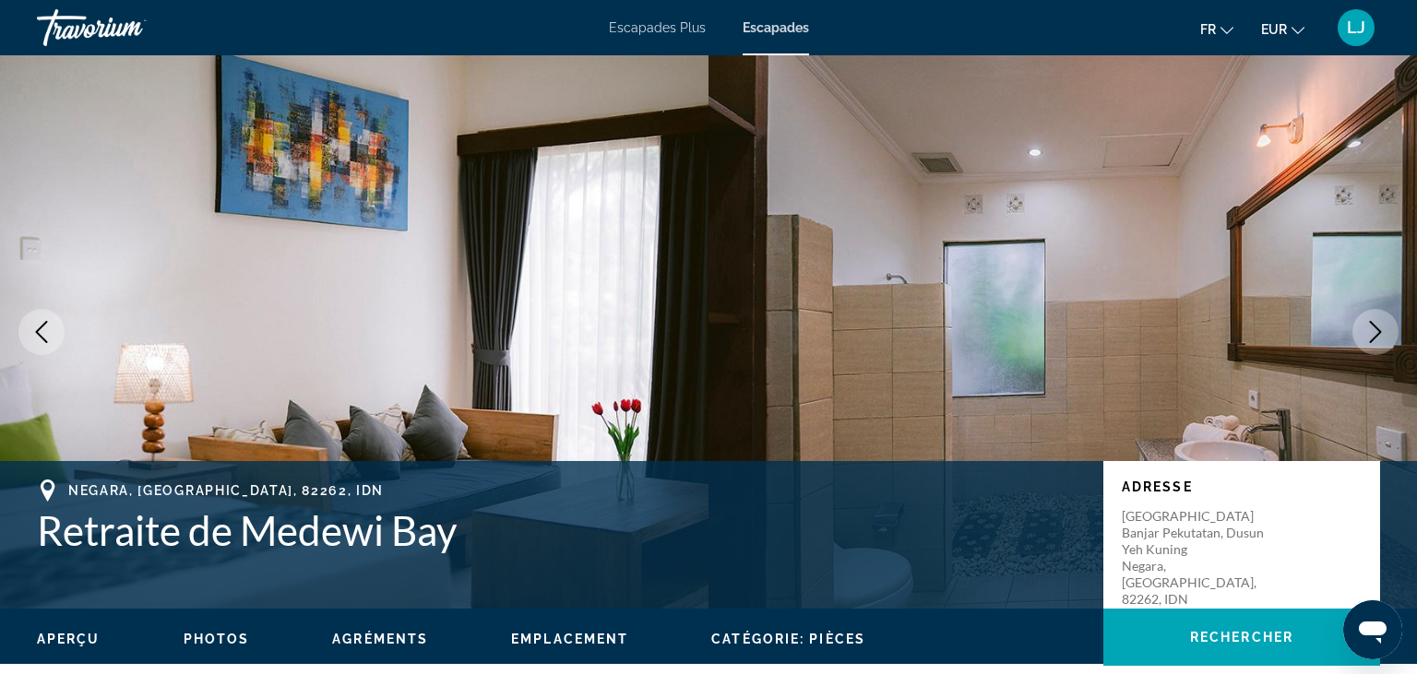
click at [1374, 332] on icon "Prochaine image" at bounding box center [1375, 332] width 22 height 22
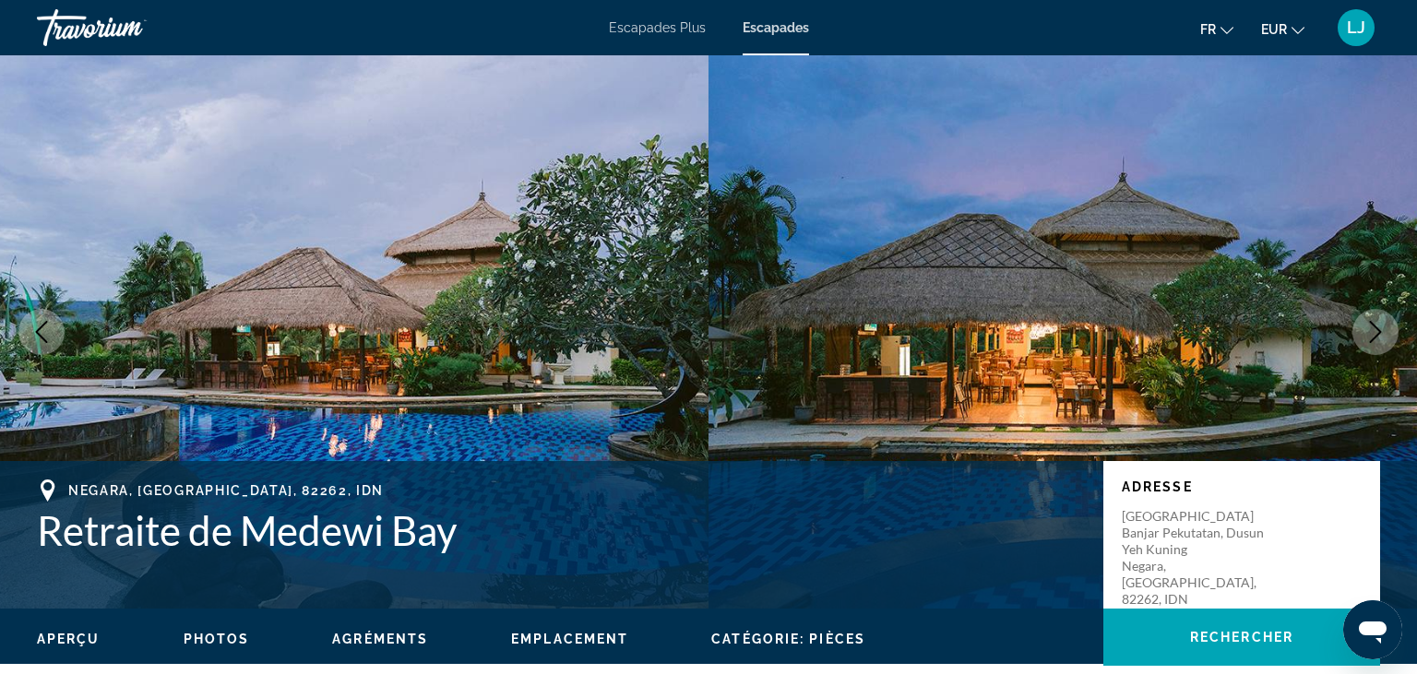
click at [1374, 332] on icon "Prochaine image" at bounding box center [1375, 332] width 22 height 22
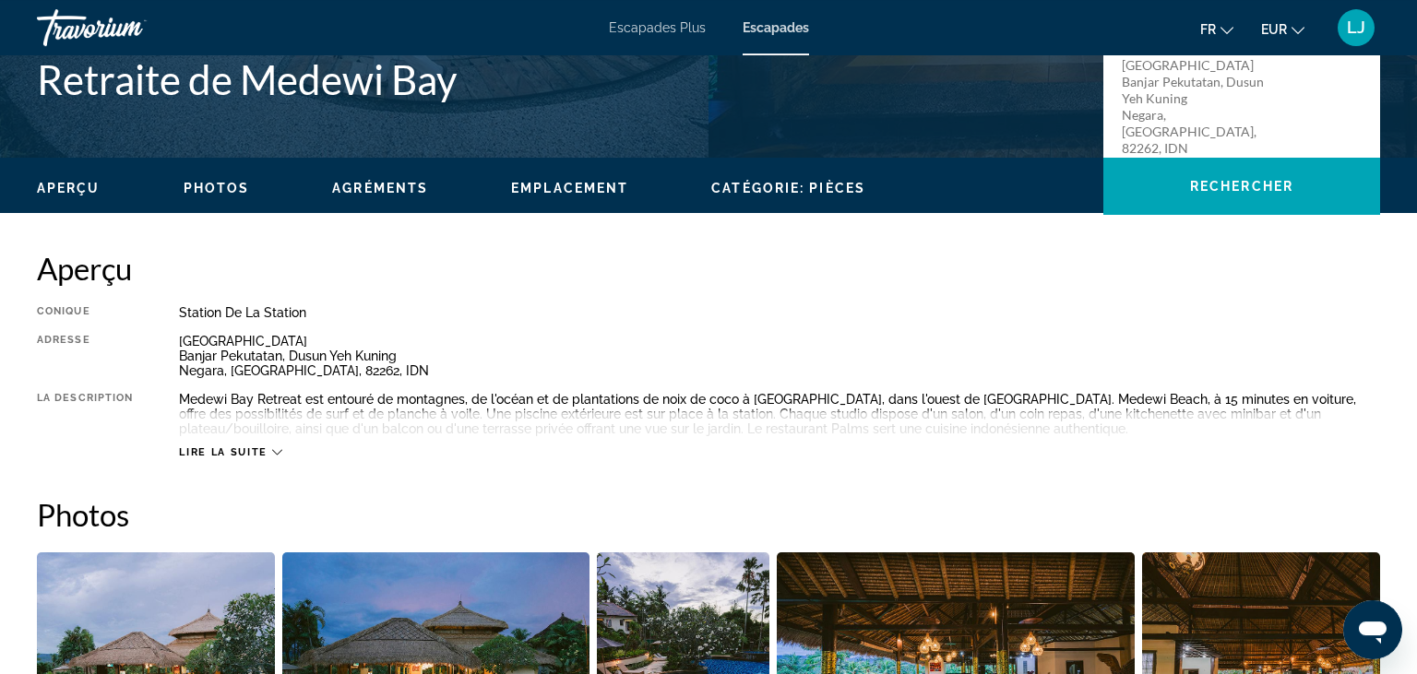
scroll to position [457, 0]
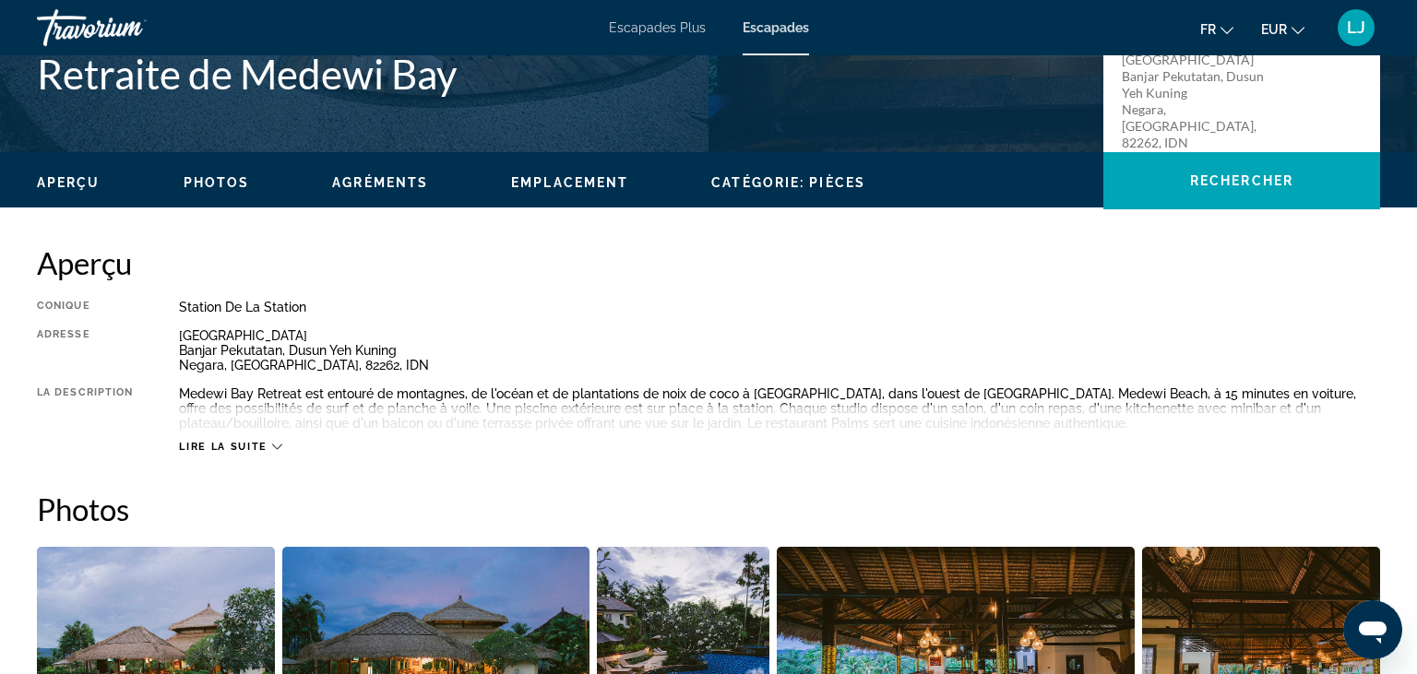
click at [236, 444] on span "Lire la suite" at bounding box center [223, 447] width 88 height 12
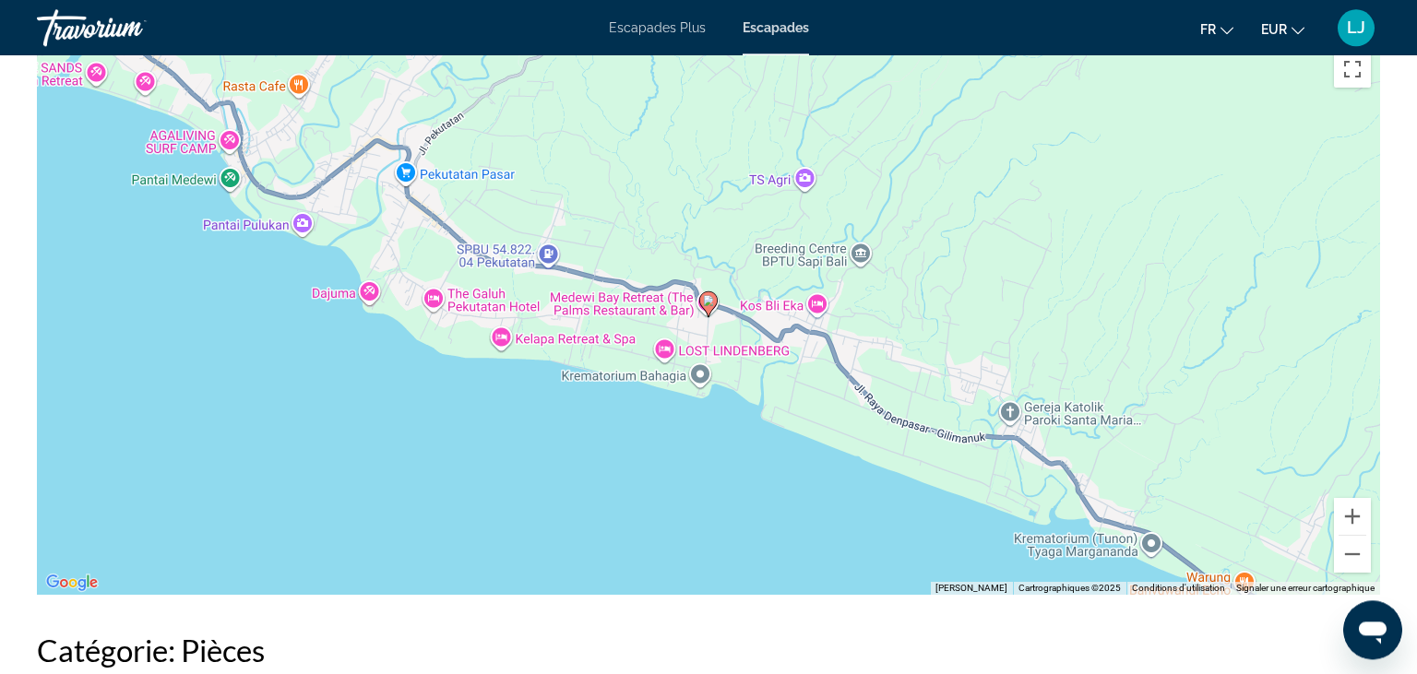
scroll to position [2351, 0]
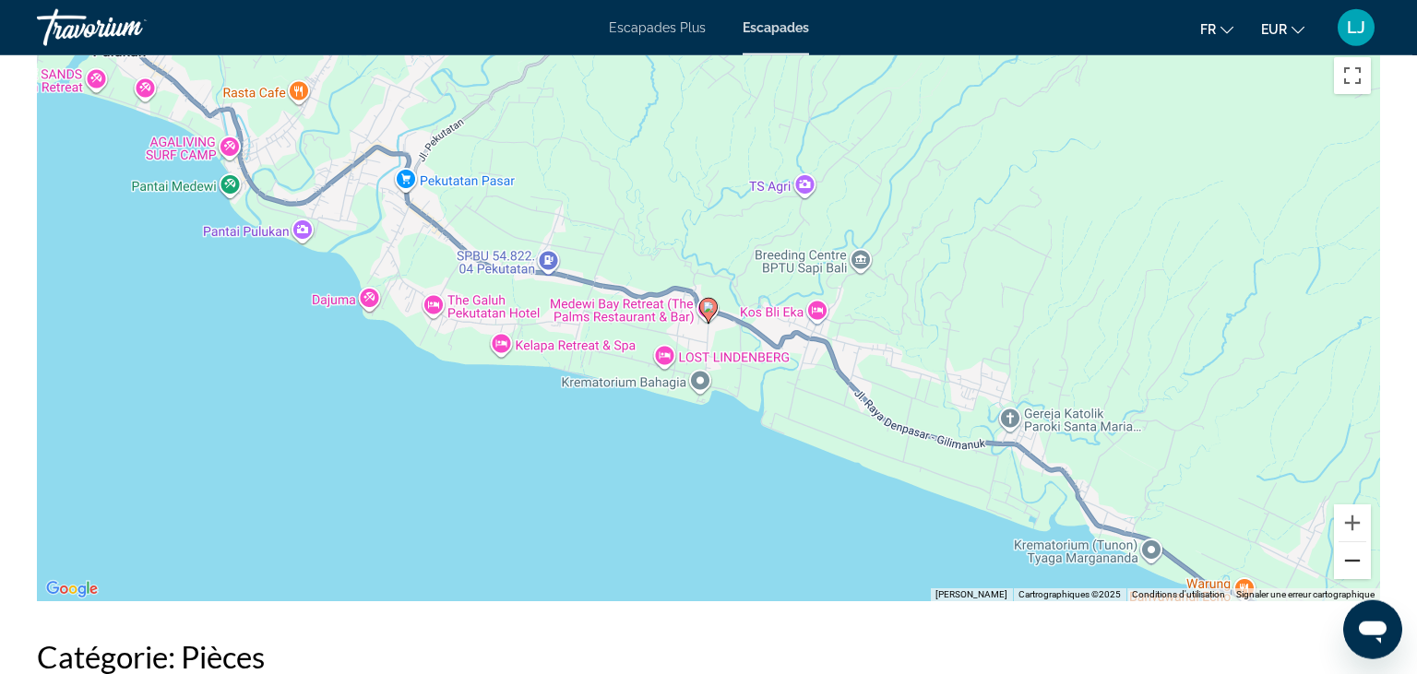
click at [1350, 562] on button "Zoom arrière" at bounding box center [1352, 560] width 37 height 37
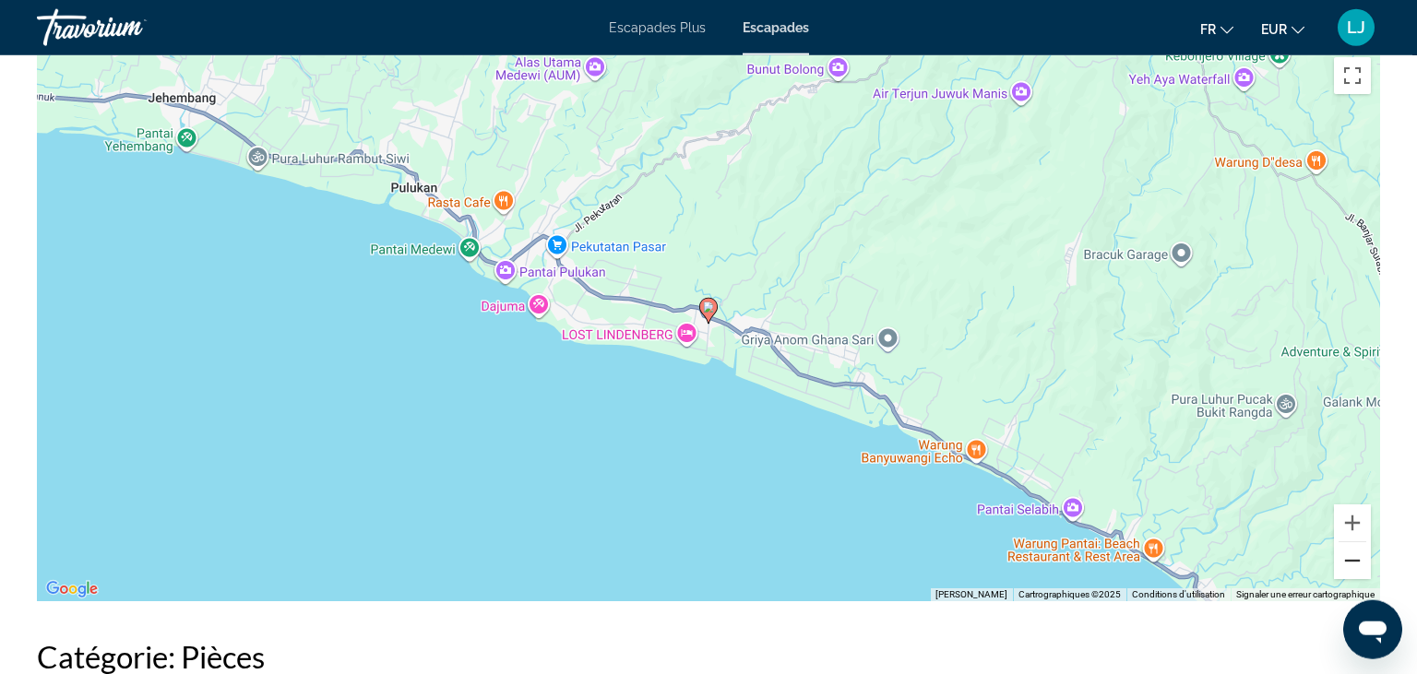
click at [1350, 562] on button "Zoom arrière" at bounding box center [1352, 560] width 37 height 37
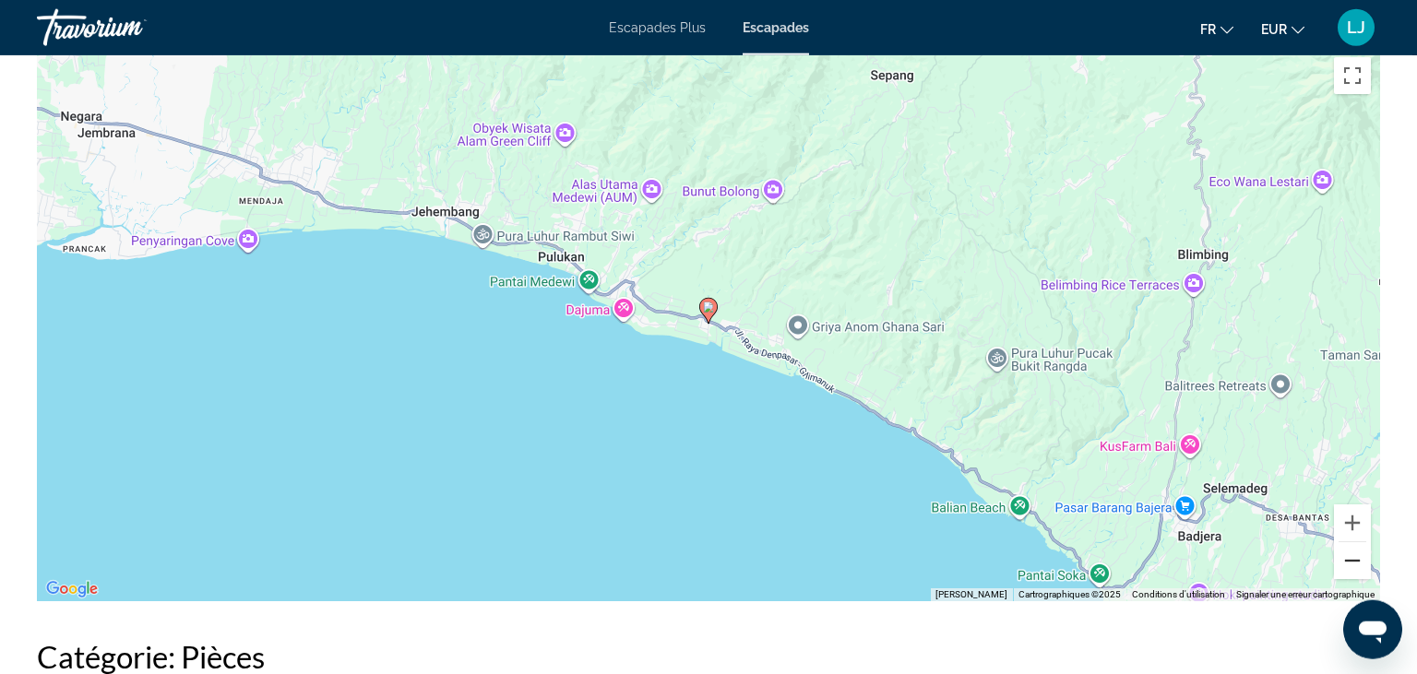
click at [1350, 562] on button "Zoom arrière" at bounding box center [1352, 560] width 37 height 37
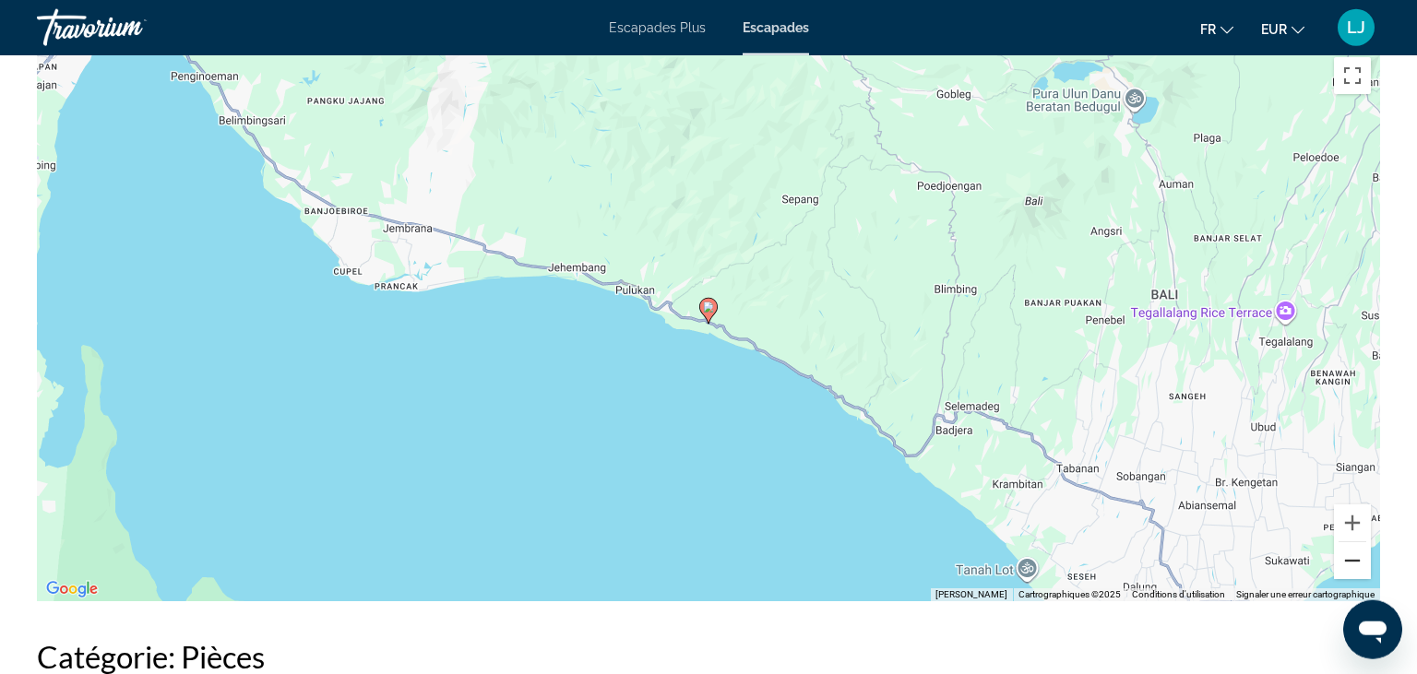
click at [1350, 562] on button "Zoom arrière" at bounding box center [1352, 560] width 37 height 37
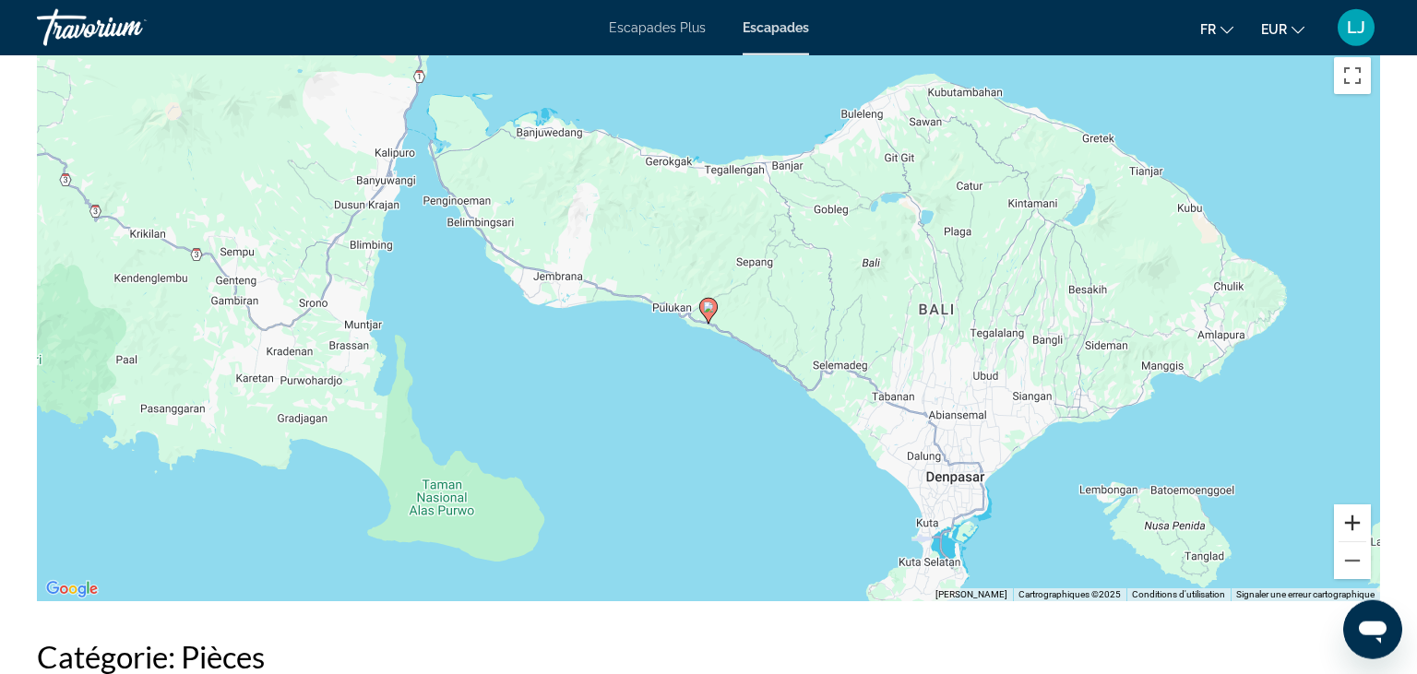
click at [1356, 518] on button "Zoom avant" at bounding box center [1352, 523] width 37 height 37
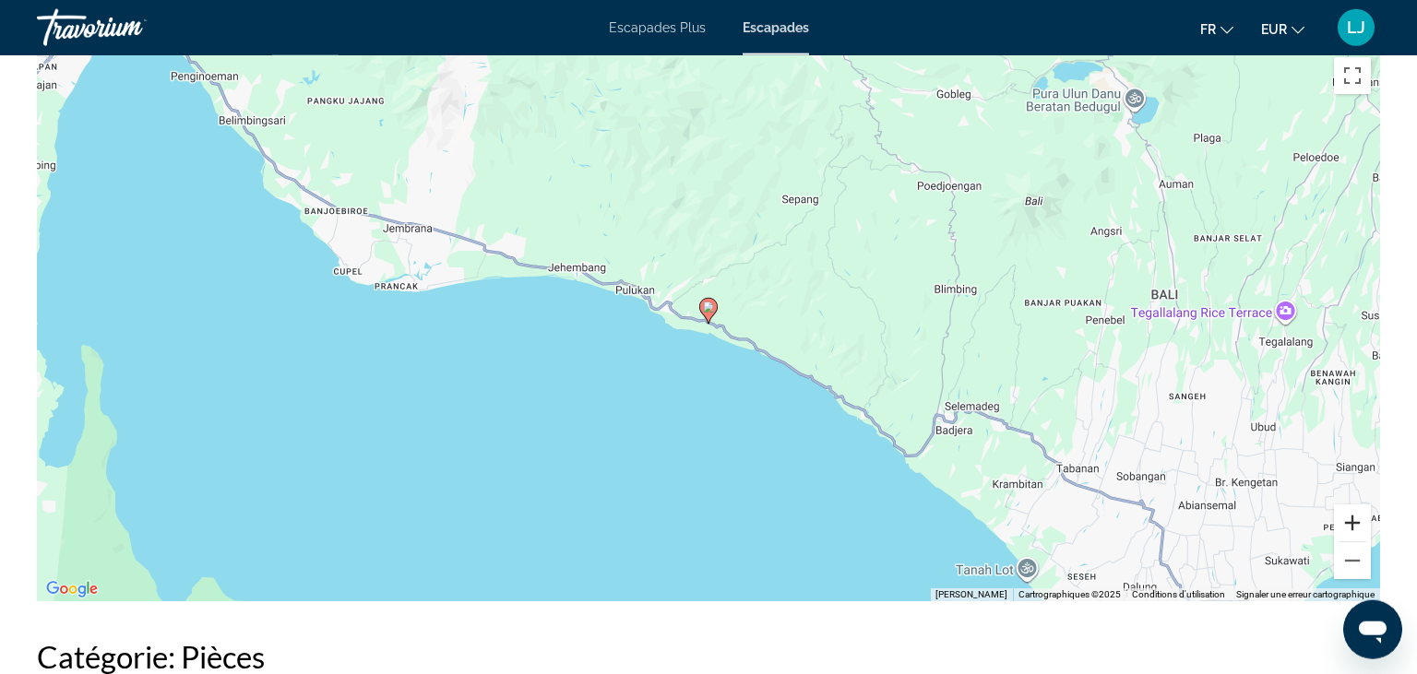
click at [1356, 518] on button "Zoom avant" at bounding box center [1352, 523] width 37 height 37
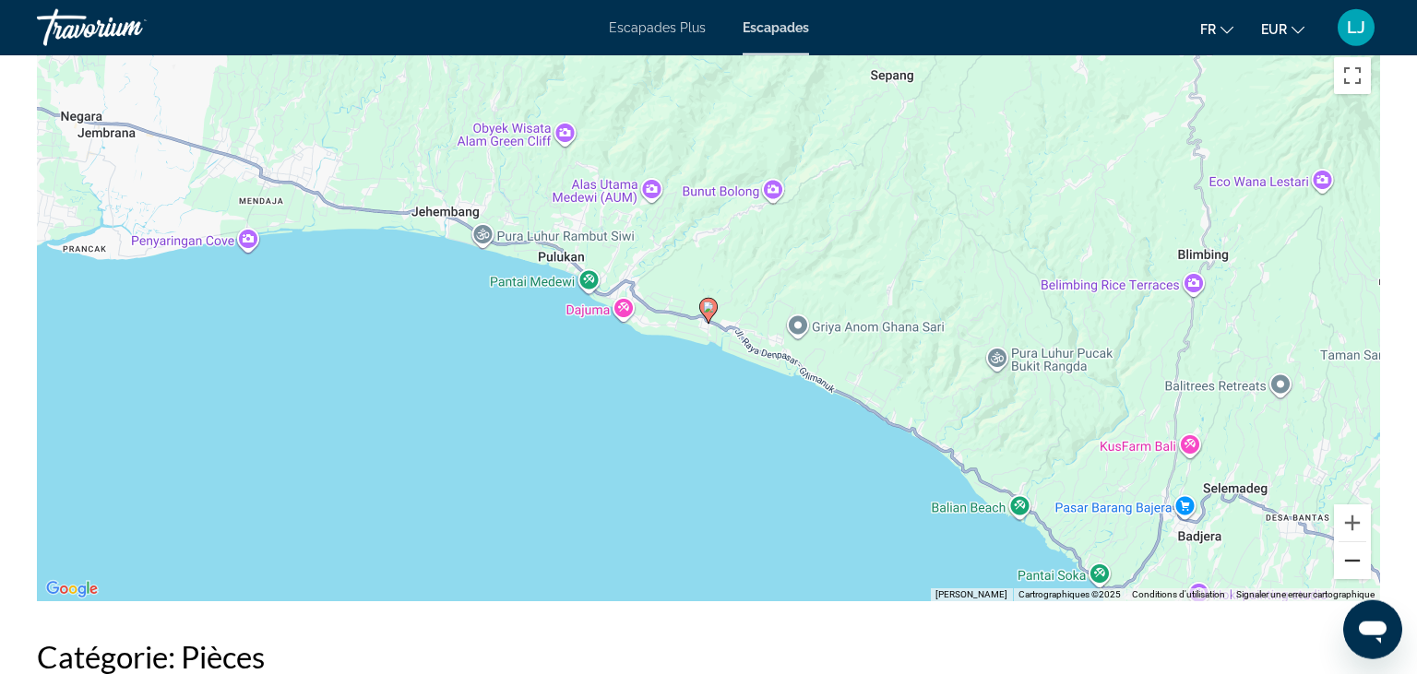
click at [1351, 564] on button "Zoom arrière" at bounding box center [1352, 560] width 37 height 37
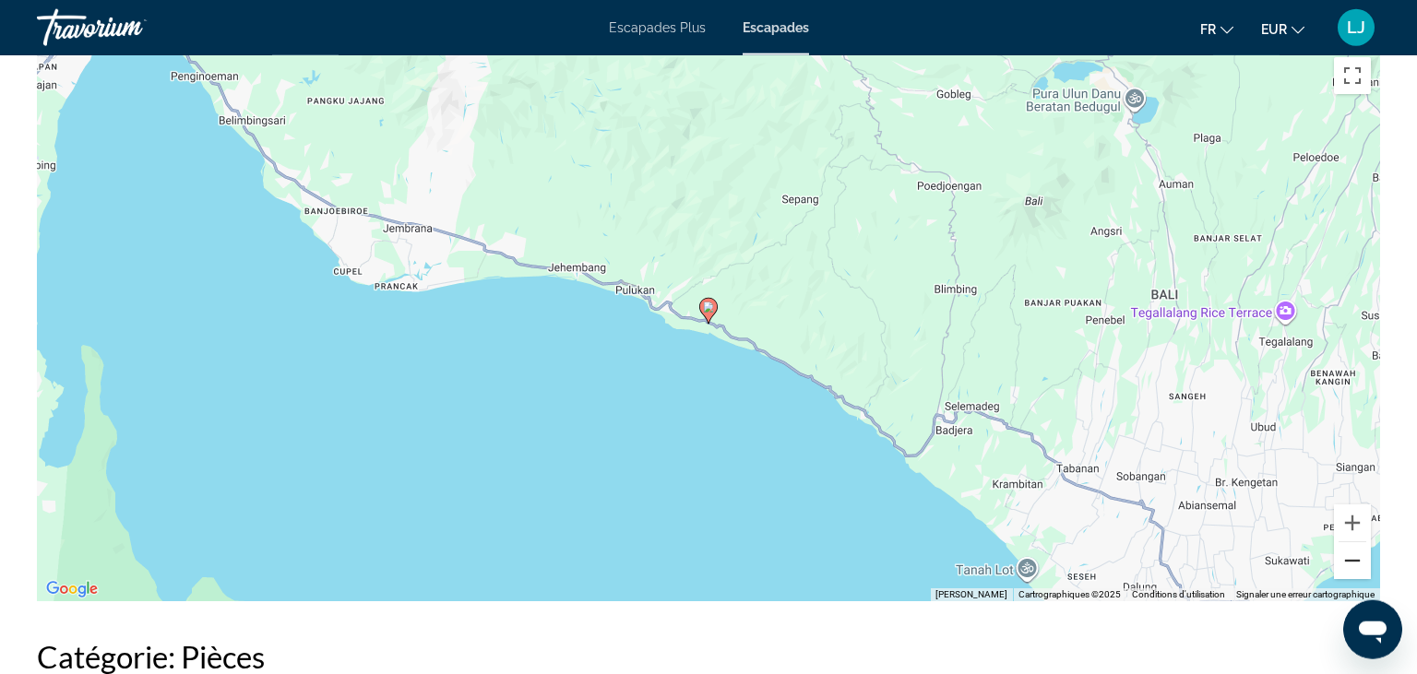
click at [1351, 564] on button "Zoom arrière" at bounding box center [1352, 560] width 37 height 37
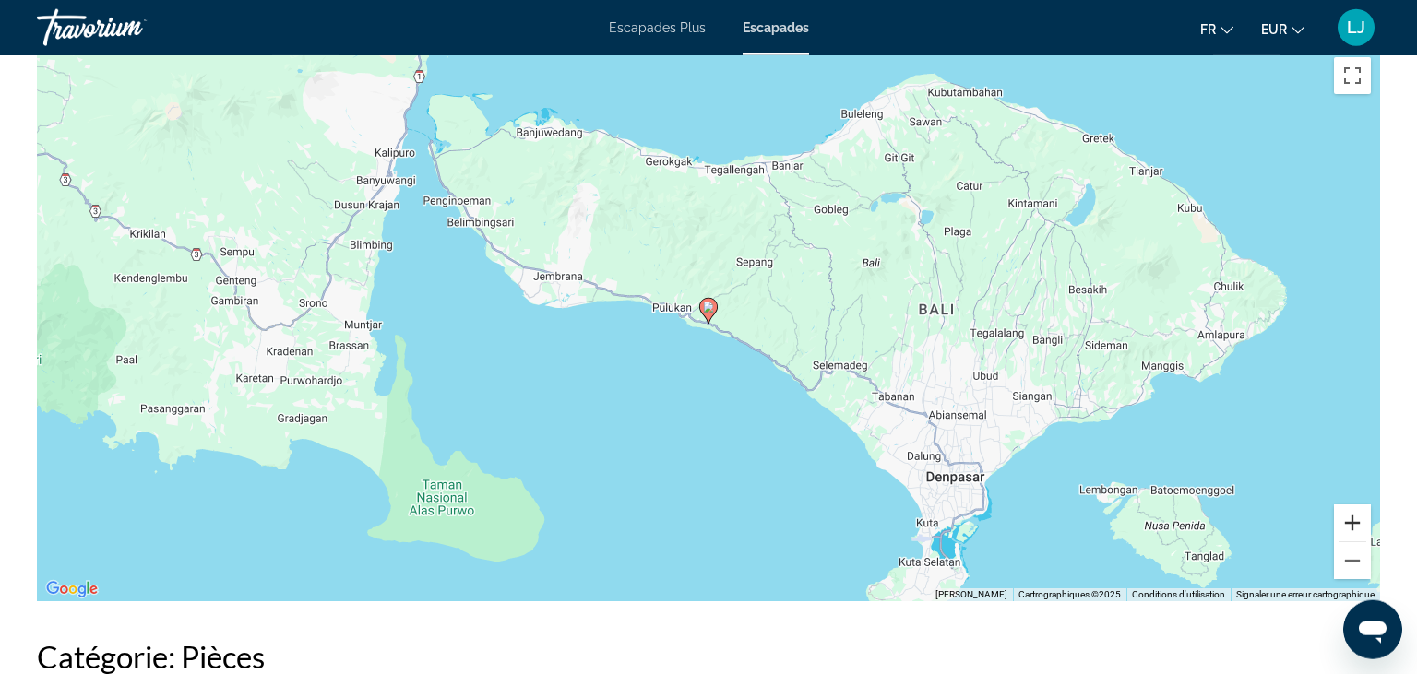
click at [1358, 511] on button "Zoom avant" at bounding box center [1352, 523] width 37 height 37
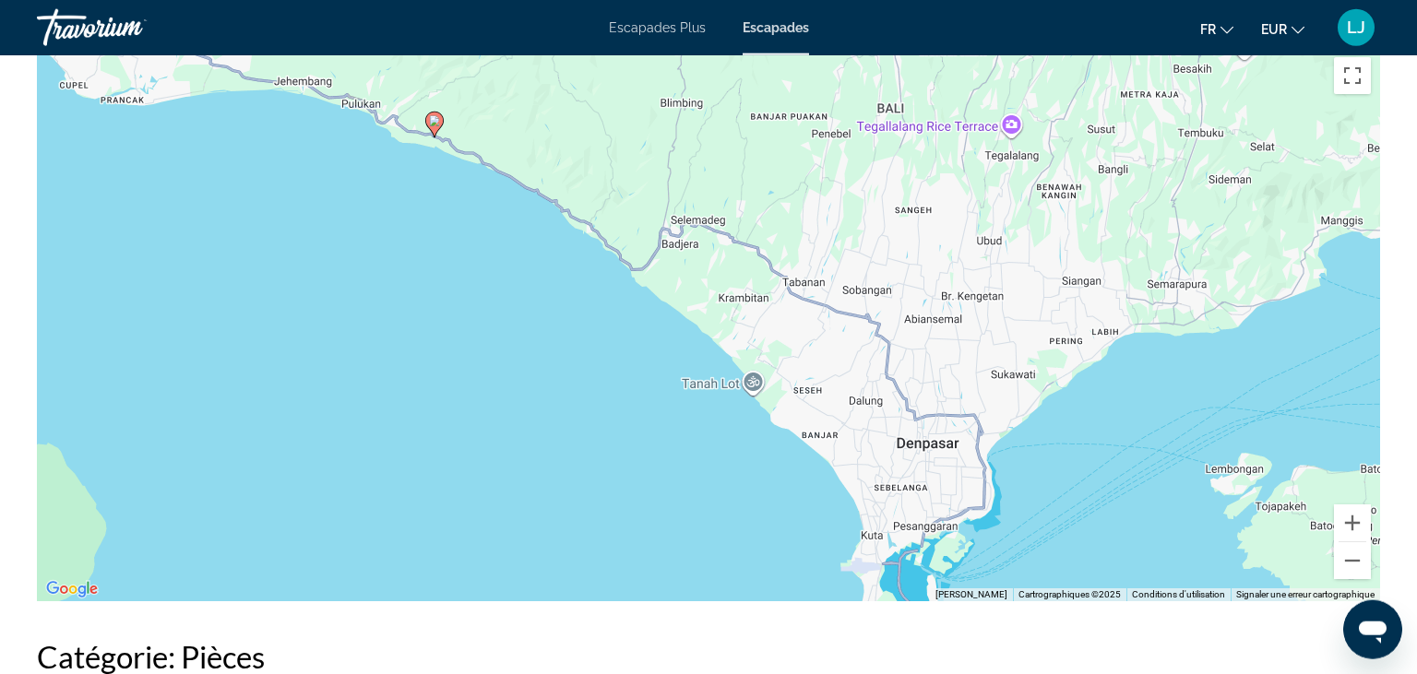
drag, startPoint x: 1245, startPoint y: 513, endPoint x: 969, endPoint y: 326, distance: 334.1
click at [969, 326] on div "Pour activer le glissement avec le clavier, appuyez sur Alt+Entrée. Une fois ce…" at bounding box center [708, 324] width 1343 height 553
click at [1356, 525] on button "Zoom avant" at bounding box center [1352, 523] width 37 height 37
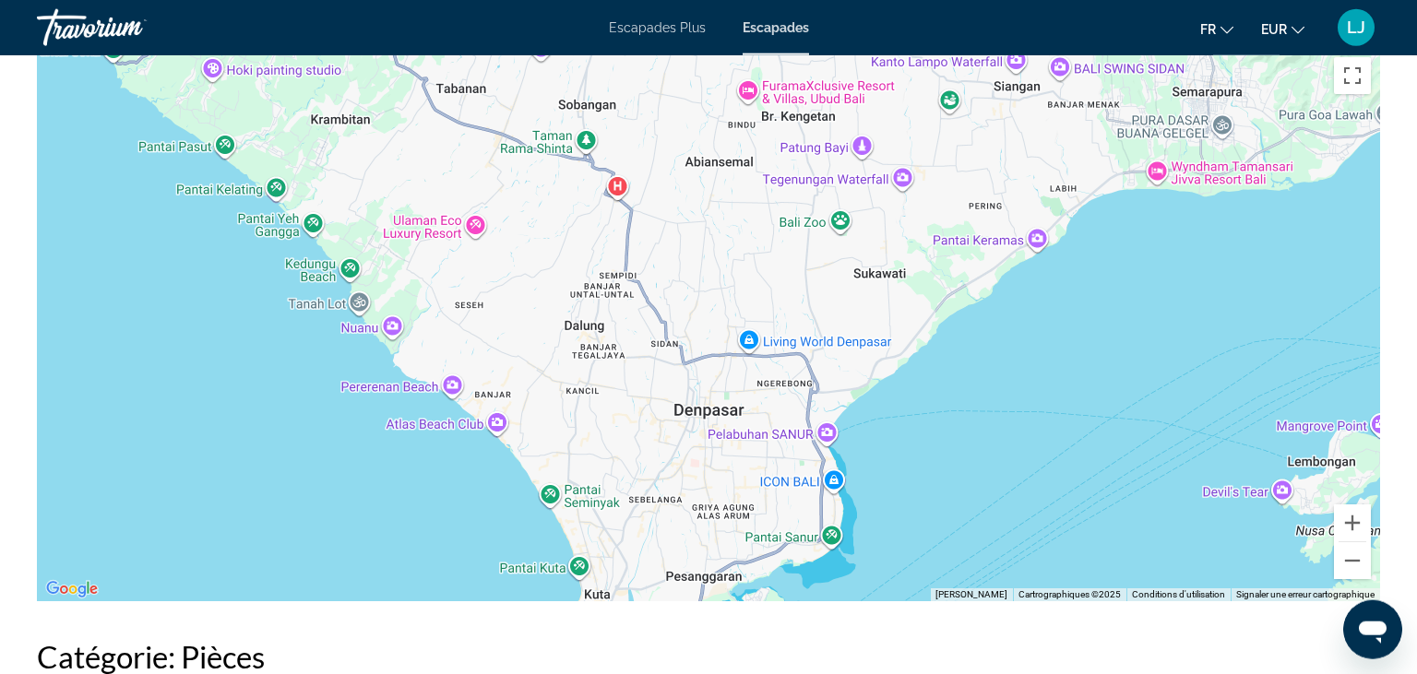
drag, startPoint x: 1264, startPoint y: 432, endPoint x: 807, endPoint y: 266, distance: 485.9
click at [807, 266] on div "Pour activer le glissement avec le clavier, appuyez sur Alt+Entrée. Une fois ce…" at bounding box center [708, 324] width 1343 height 553
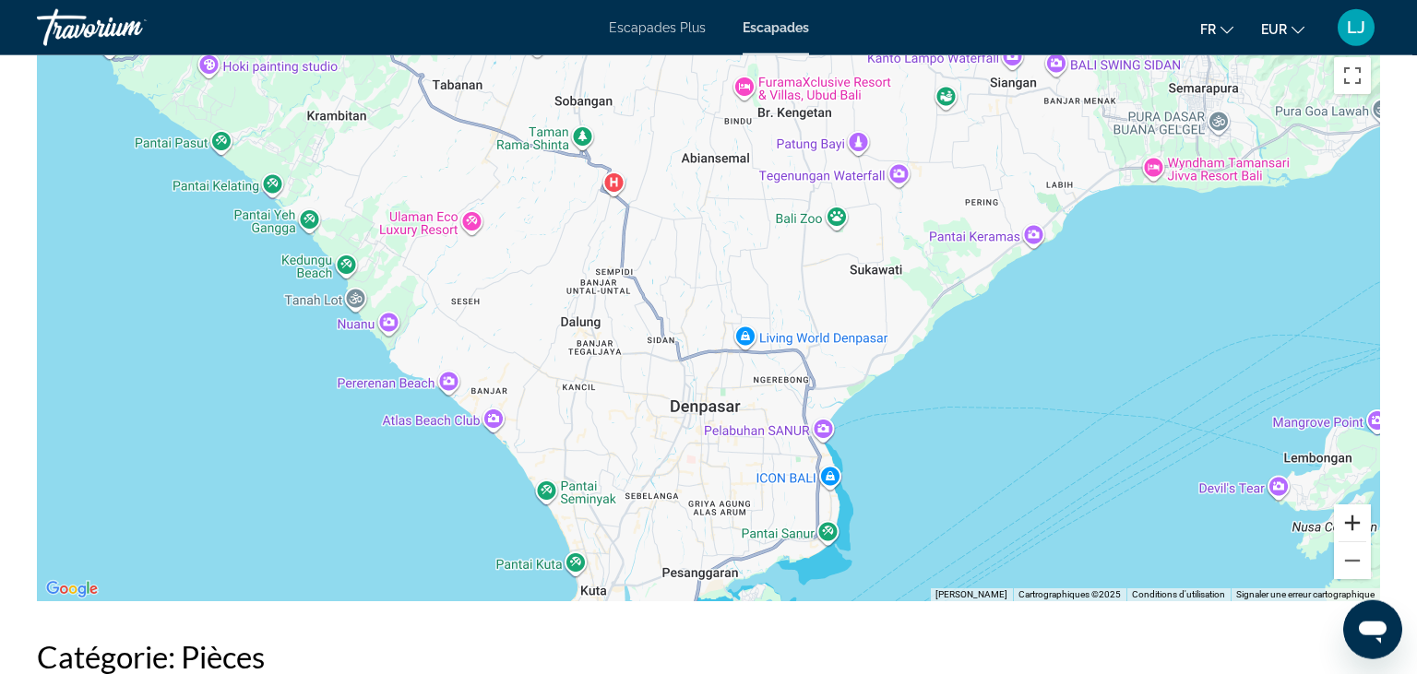
click at [1353, 518] on button "Zoom avant" at bounding box center [1352, 523] width 37 height 37
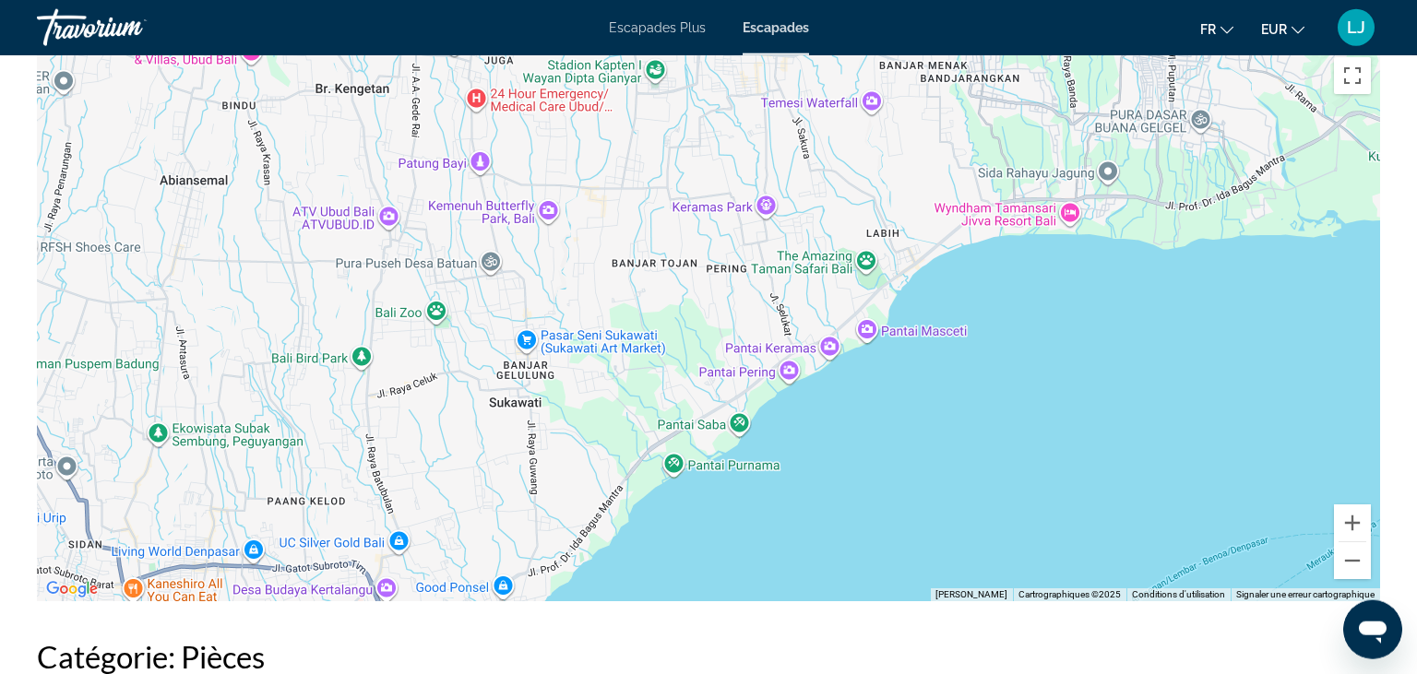
drag, startPoint x: 1231, startPoint y: 362, endPoint x: 700, endPoint y: 551, distance: 563.1
click at [700, 551] on div "Contenu principal" at bounding box center [708, 324] width 1343 height 553
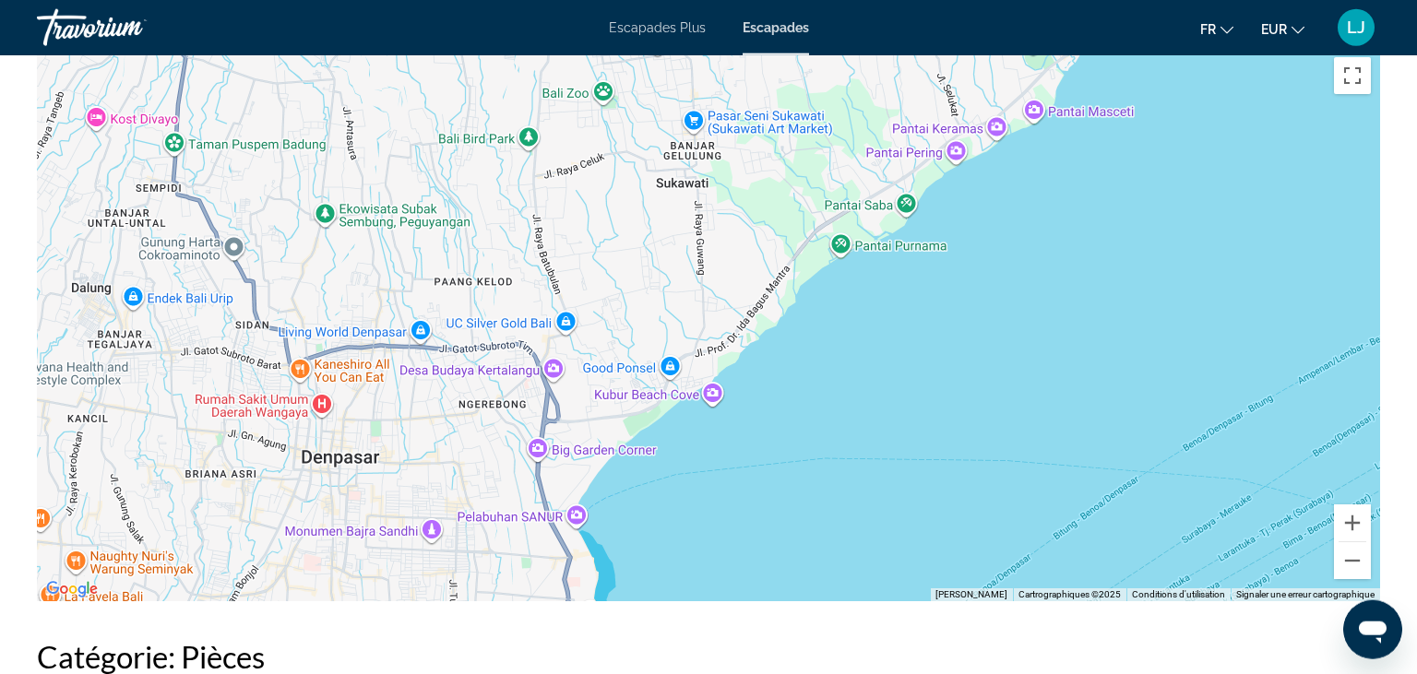
drag, startPoint x: 1094, startPoint y: 461, endPoint x: 1245, endPoint y: 242, distance: 266.6
click at [1245, 242] on div "Contenu principal" at bounding box center [708, 324] width 1343 height 553
click at [1357, 556] on button "Zoom arrière" at bounding box center [1352, 560] width 37 height 37
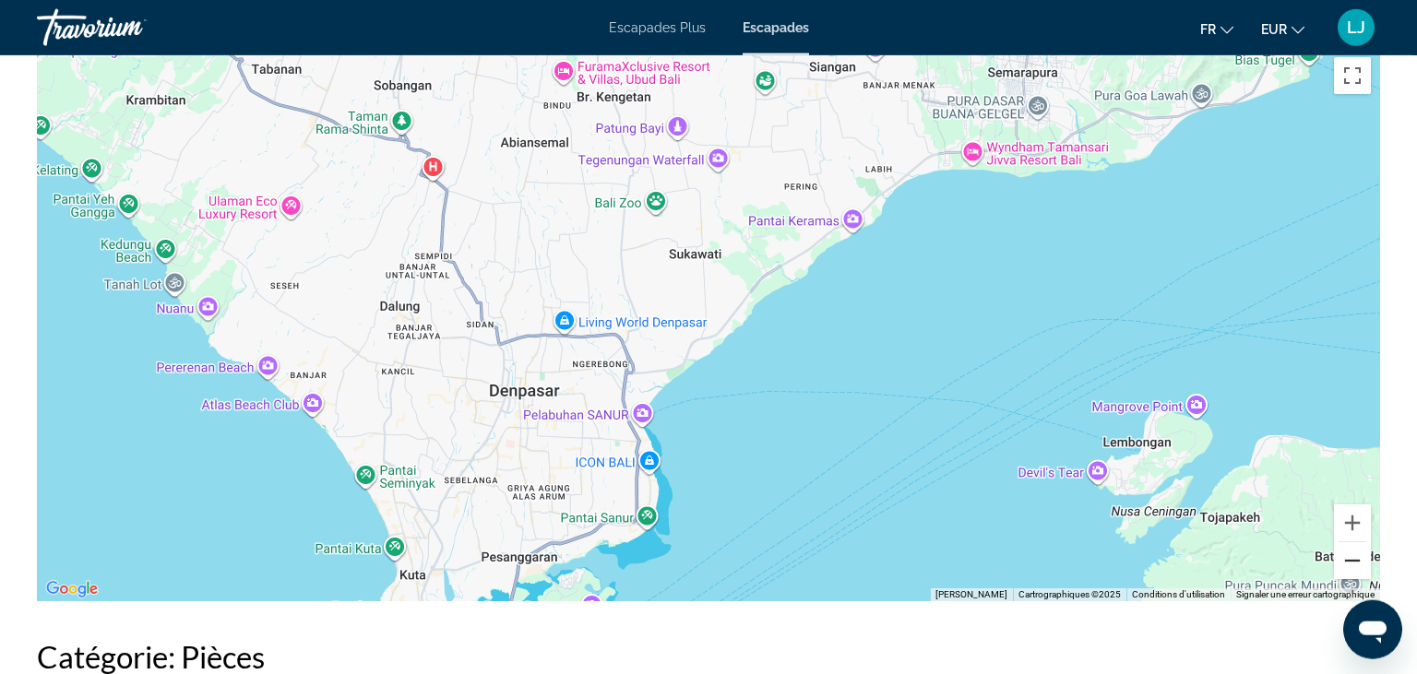
click at [1357, 556] on button "Zoom arrière" at bounding box center [1352, 560] width 37 height 37
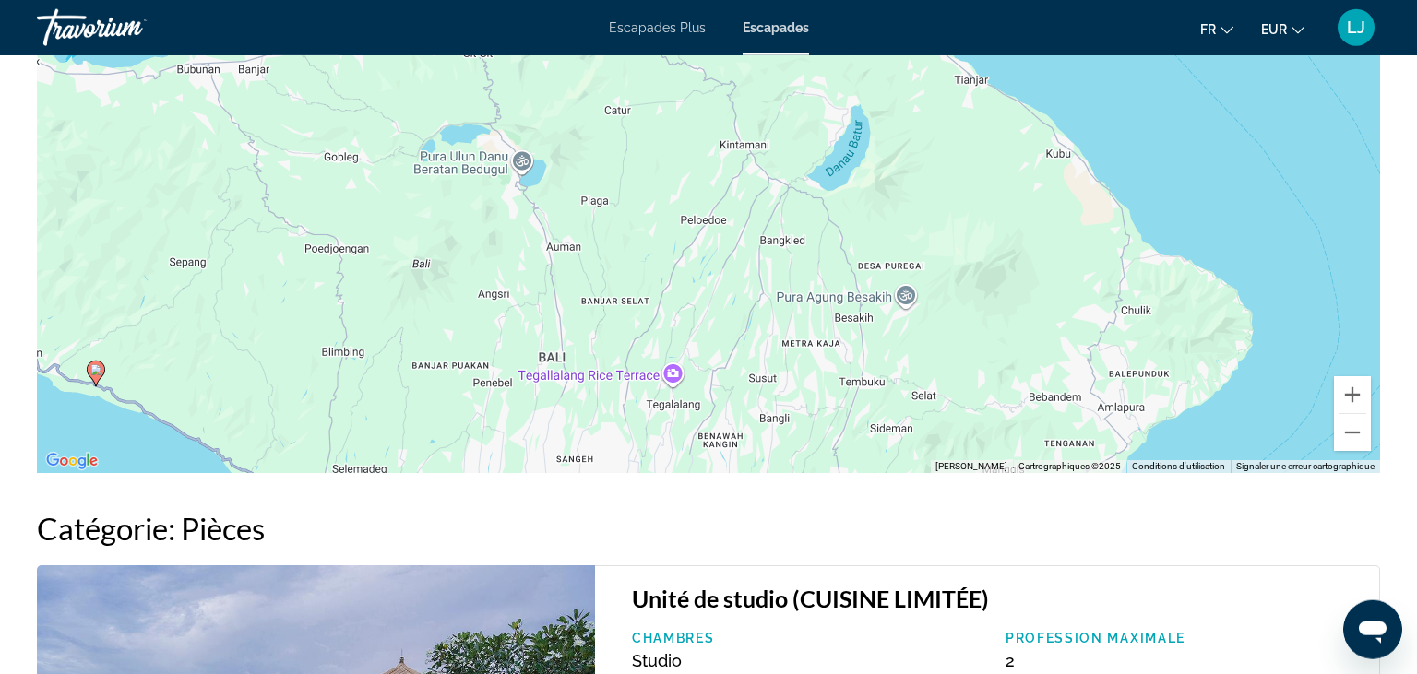
scroll to position [2491, 0]
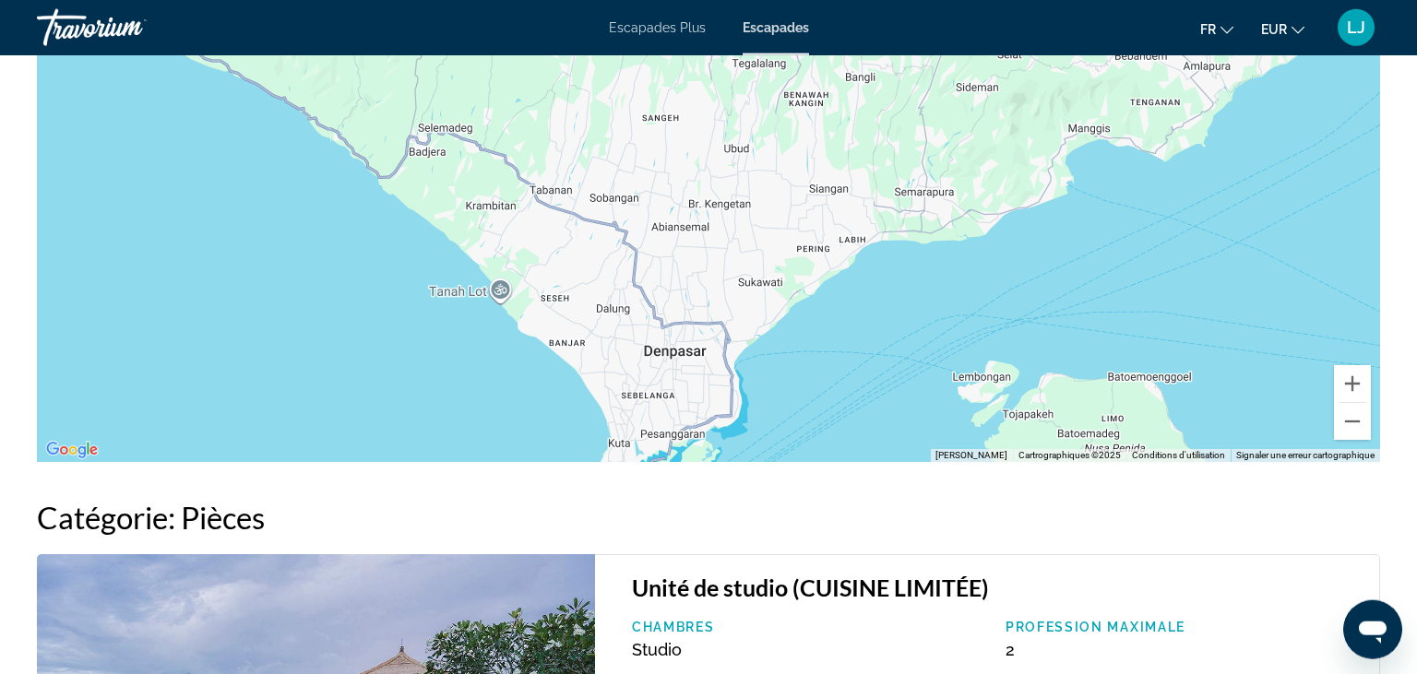
drag, startPoint x: 1243, startPoint y: 258, endPoint x: 1301, endPoint y: 257, distance: 57.2
click at [1301, 257] on div "Pour activer le glissement avec le clavier, appuyez sur Alt+Entrée. Une fois ce…" at bounding box center [708, 185] width 1343 height 553
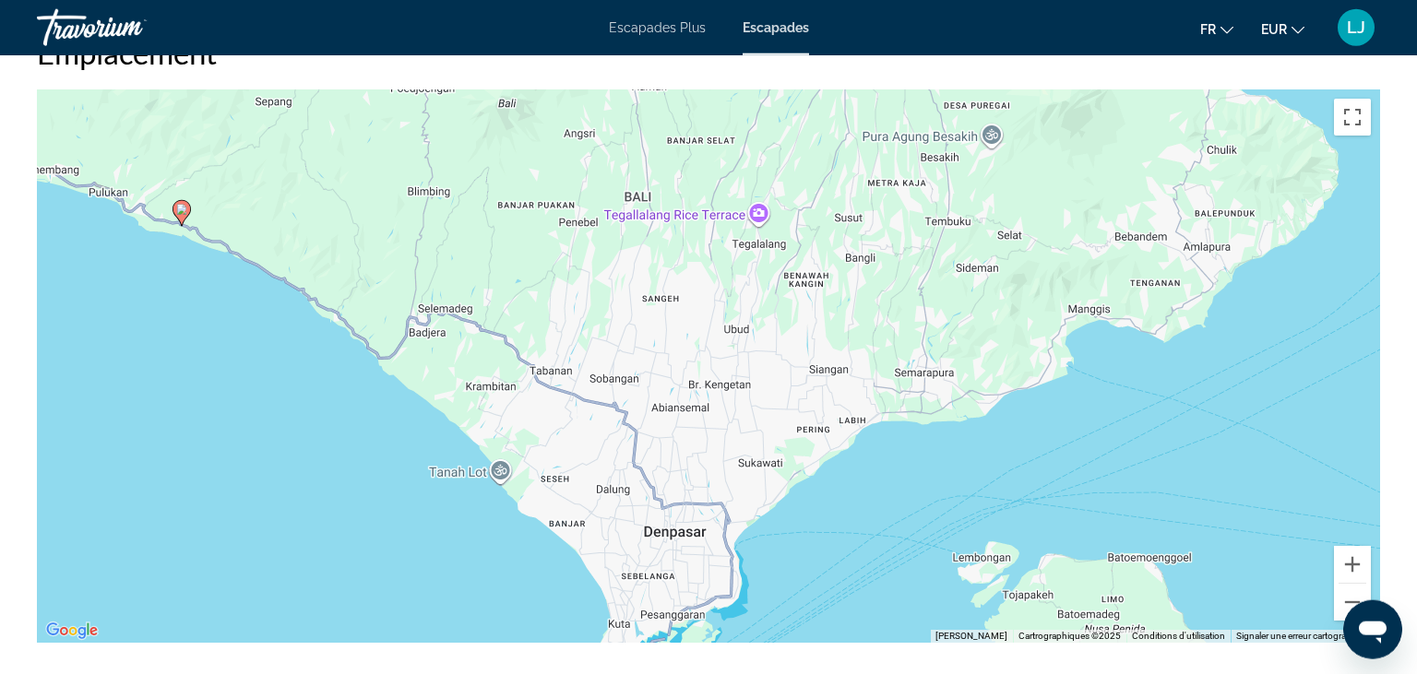
scroll to position [2304, 0]
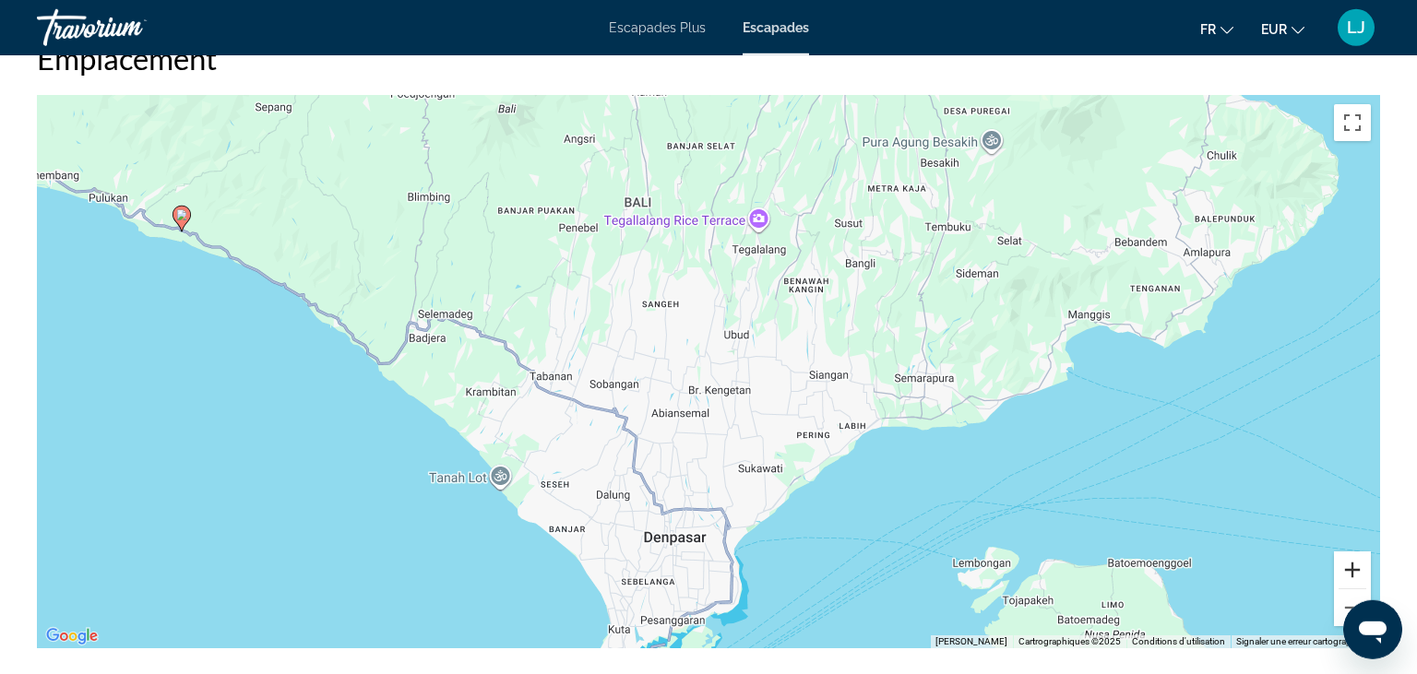
click at [1356, 569] on button "Zoom avant" at bounding box center [1352, 570] width 37 height 37
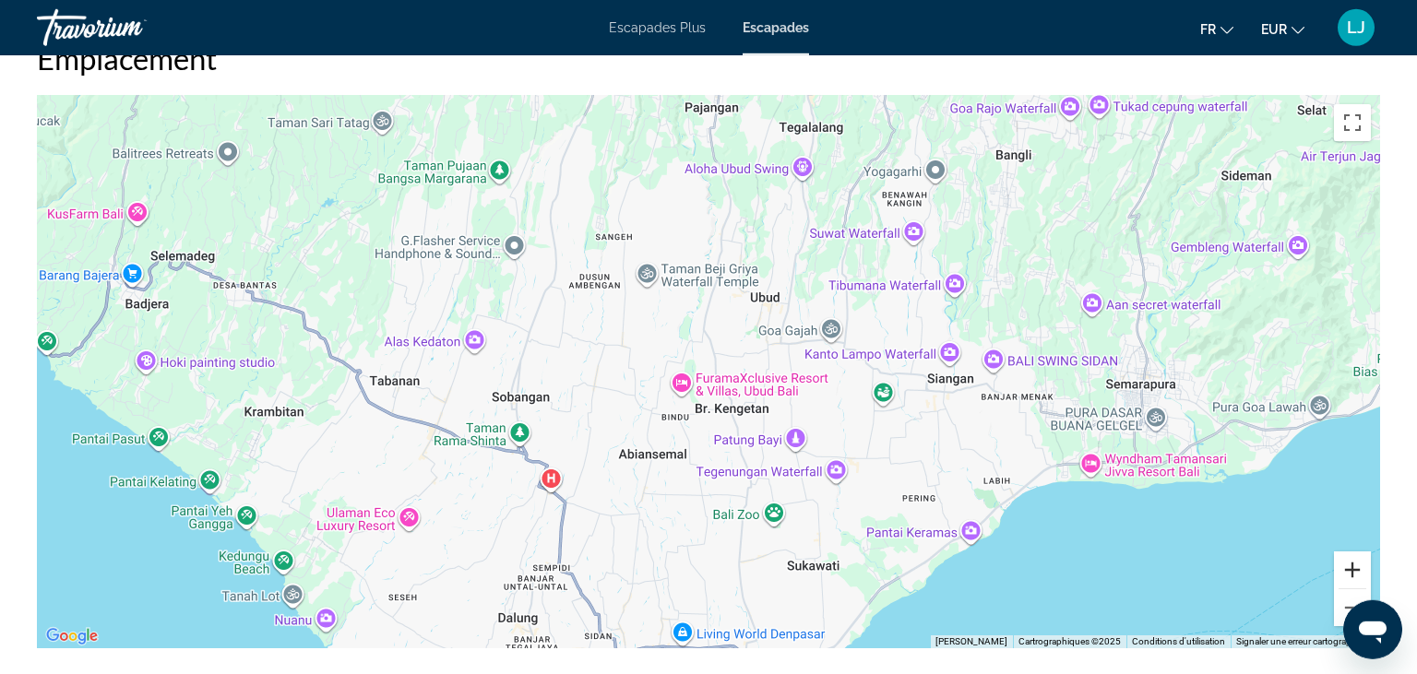
click at [1356, 569] on button "Zoom avant" at bounding box center [1352, 570] width 37 height 37
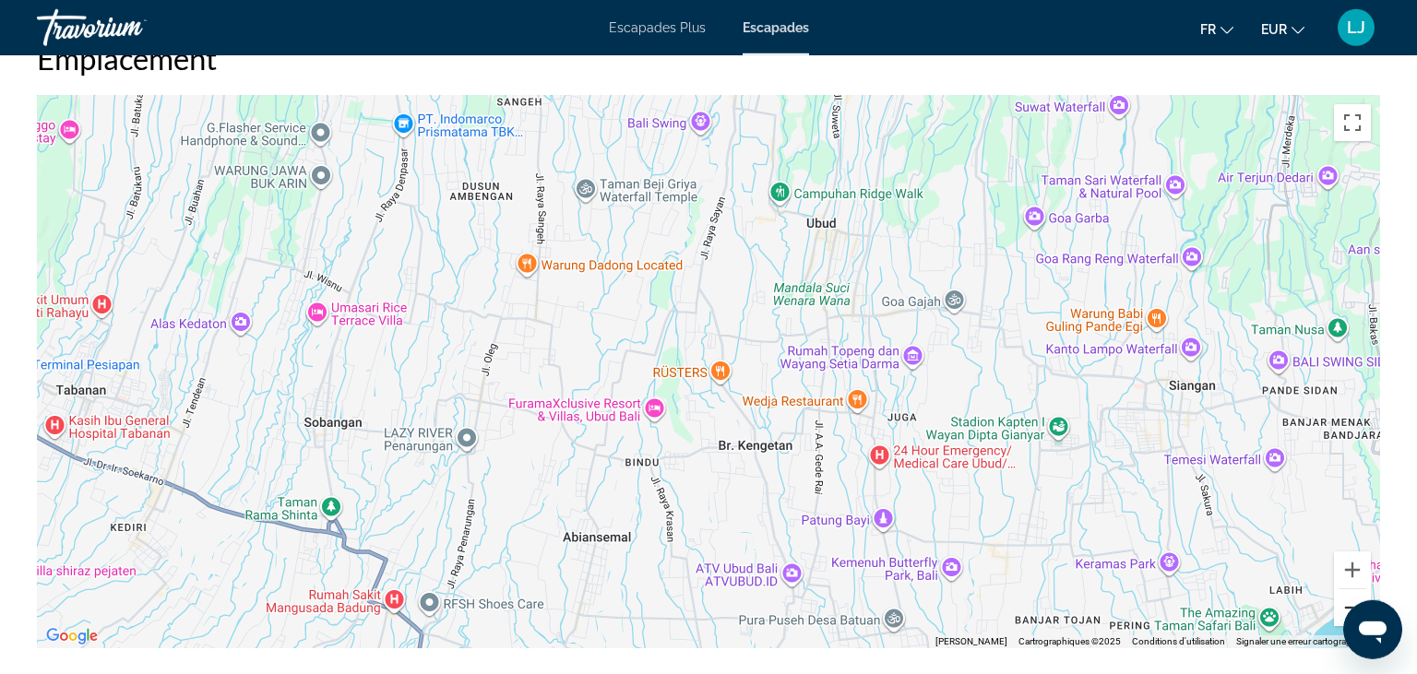
click at [1345, 608] on button "Zoom arrière" at bounding box center [1352, 607] width 37 height 37
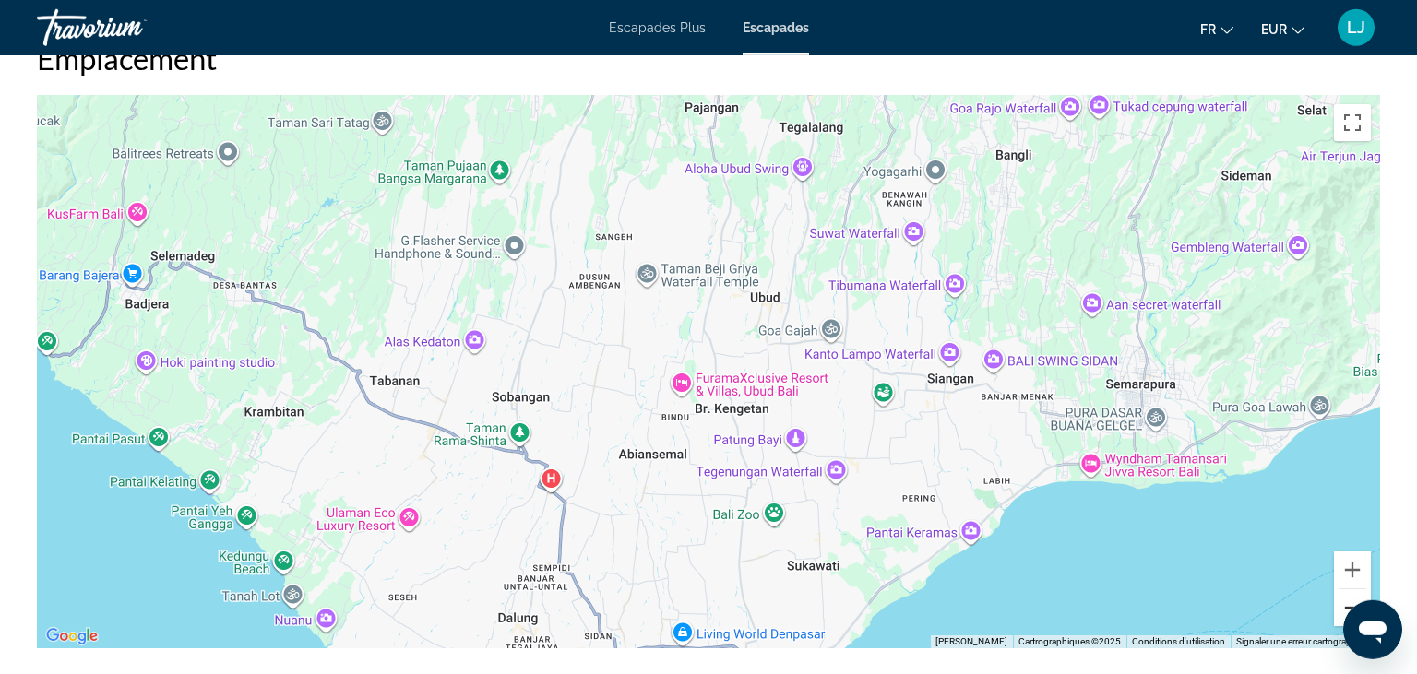
click at [1345, 608] on button "Zoom arrière" at bounding box center [1352, 607] width 37 height 37
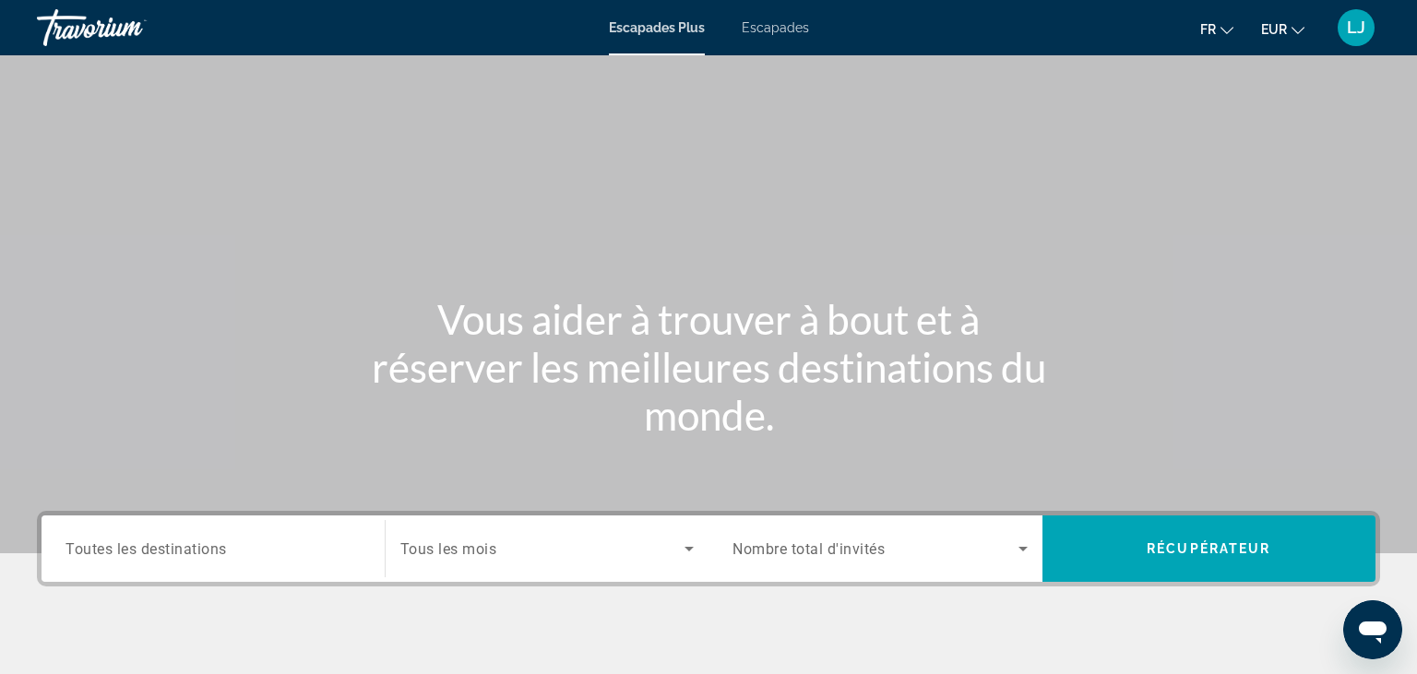
click at [138, 552] on span "Toutes les destinations" at bounding box center [145, 549] width 161 height 18
click at [138, 552] on input "Destinations Toutes les destinations" at bounding box center [212, 550] width 295 height 22
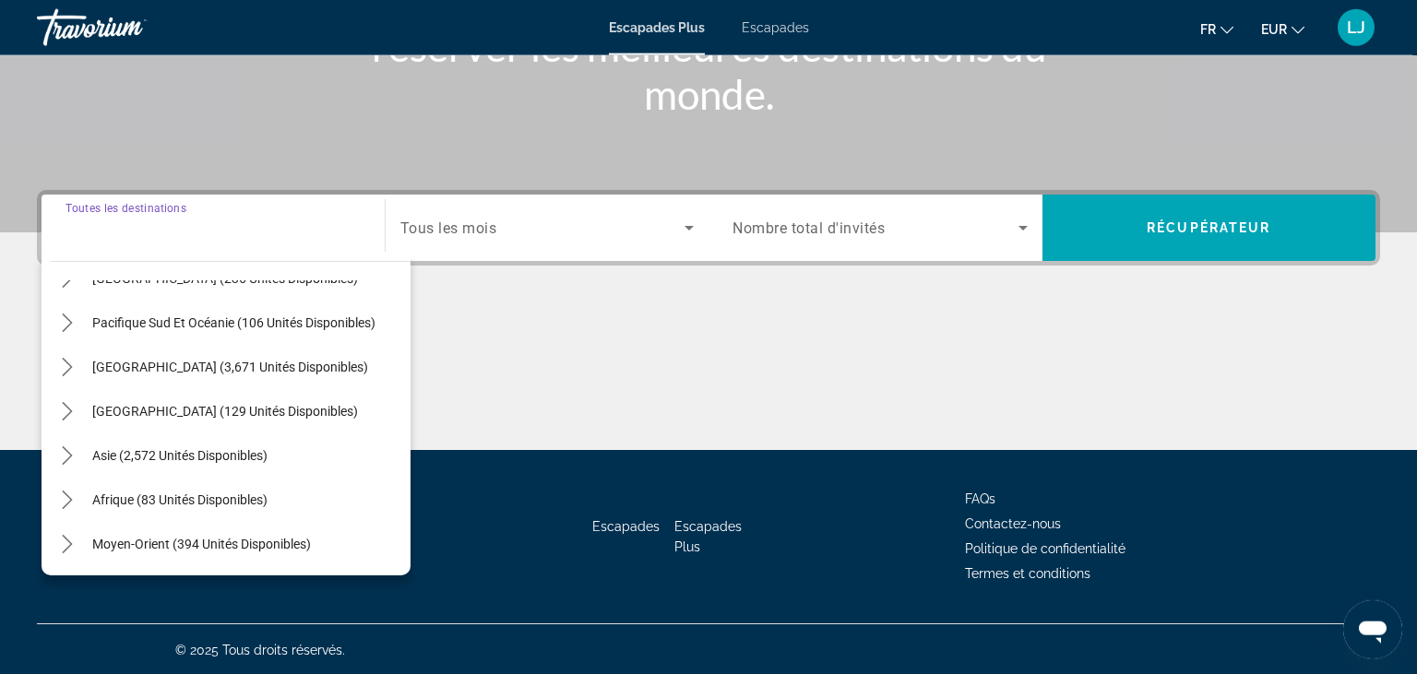
scroll to position [322, 0]
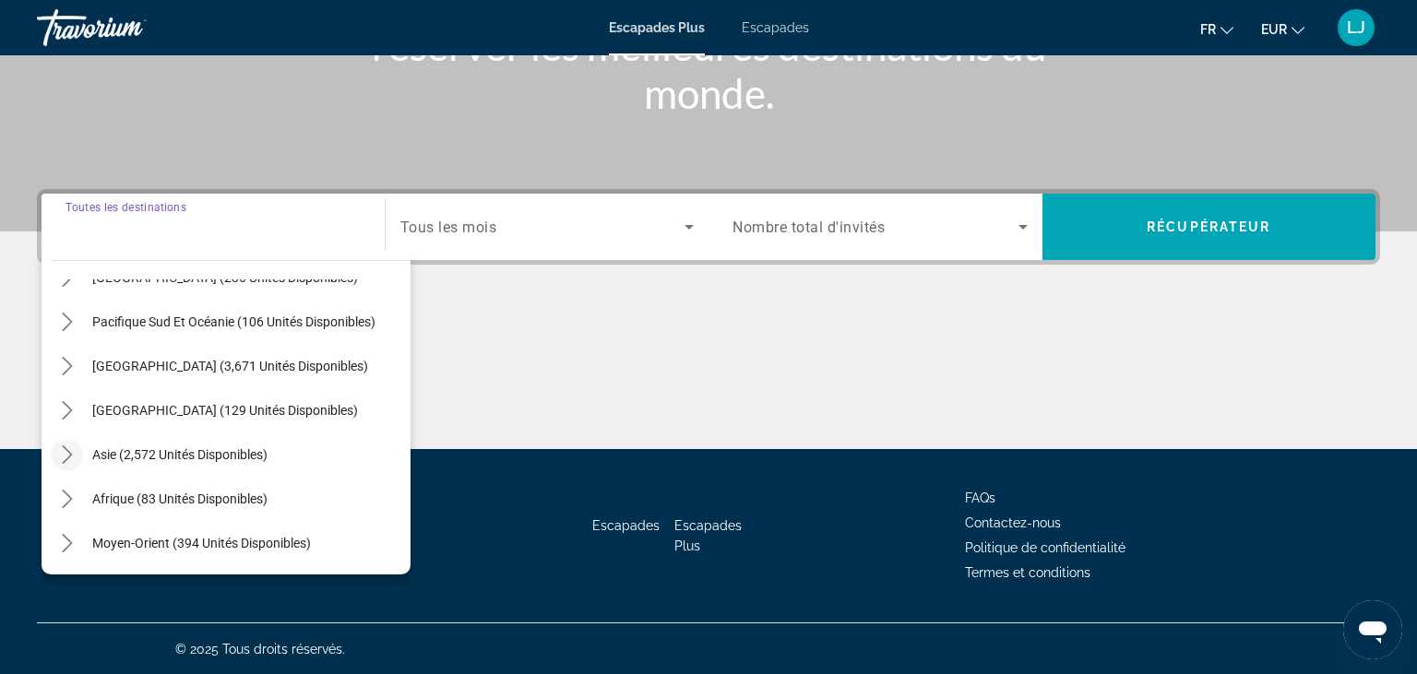
click at [67, 446] on icon "Toggle Asie (2,572 unités disponibles) sous-menu" at bounding box center [67, 455] width 18 height 18
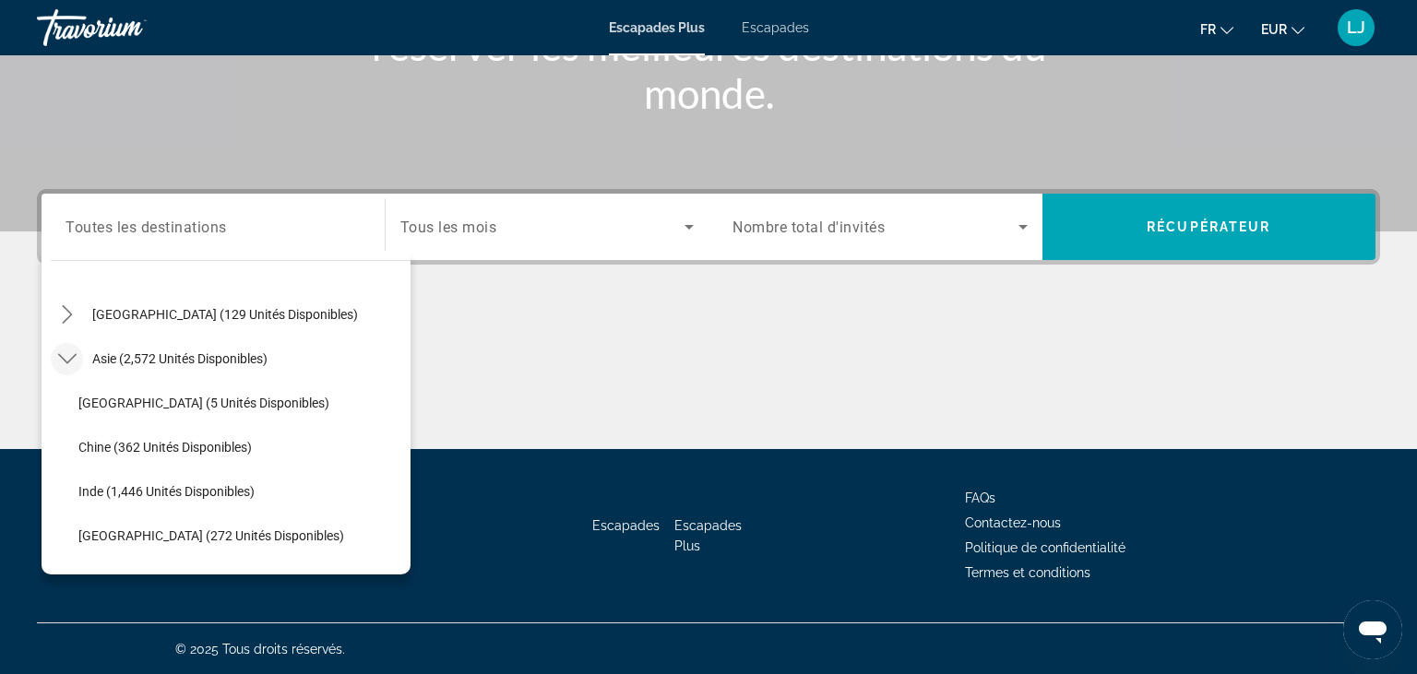
scroll to position [462, 0]
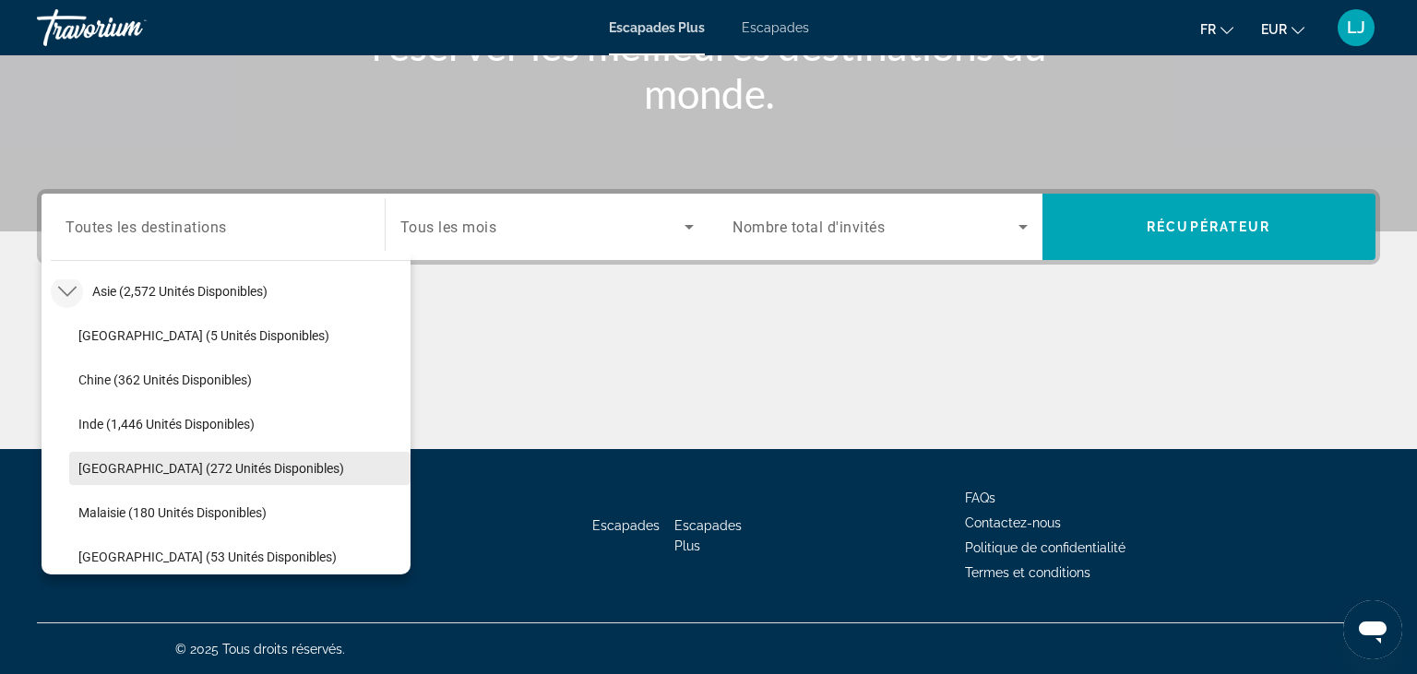
click at [237, 469] on span "[GEOGRAPHIC_DATA] (272 unités disponibles)" at bounding box center [211, 468] width 266 height 15
type input "**********"
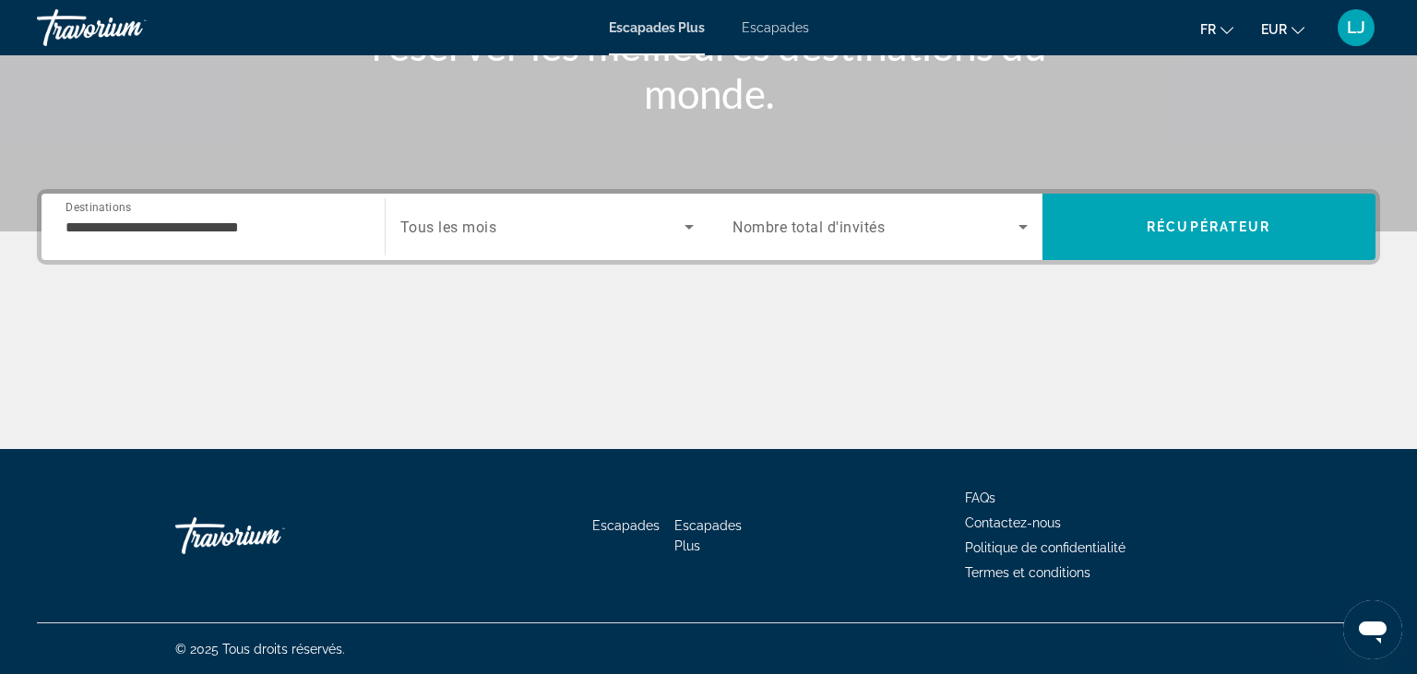
click at [779, 22] on span "Escapades" at bounding box center [775, 27] width 67 height 15
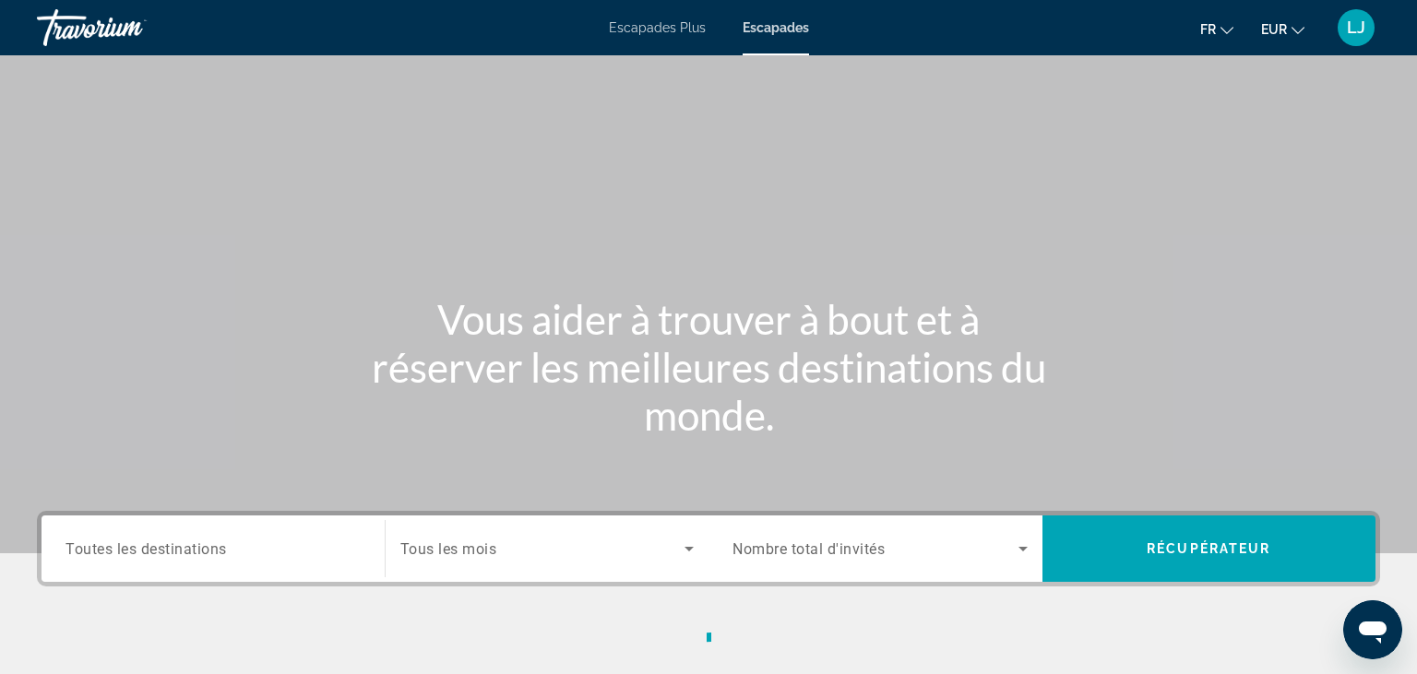
click at [215, 551] on span "Toutes les destinations" at bounding box center [145, 549] width 161 height 18
click at [215, 551] on input "Destinations Toutes les destinations" at bounding box center [212, 550] width 295 height 22
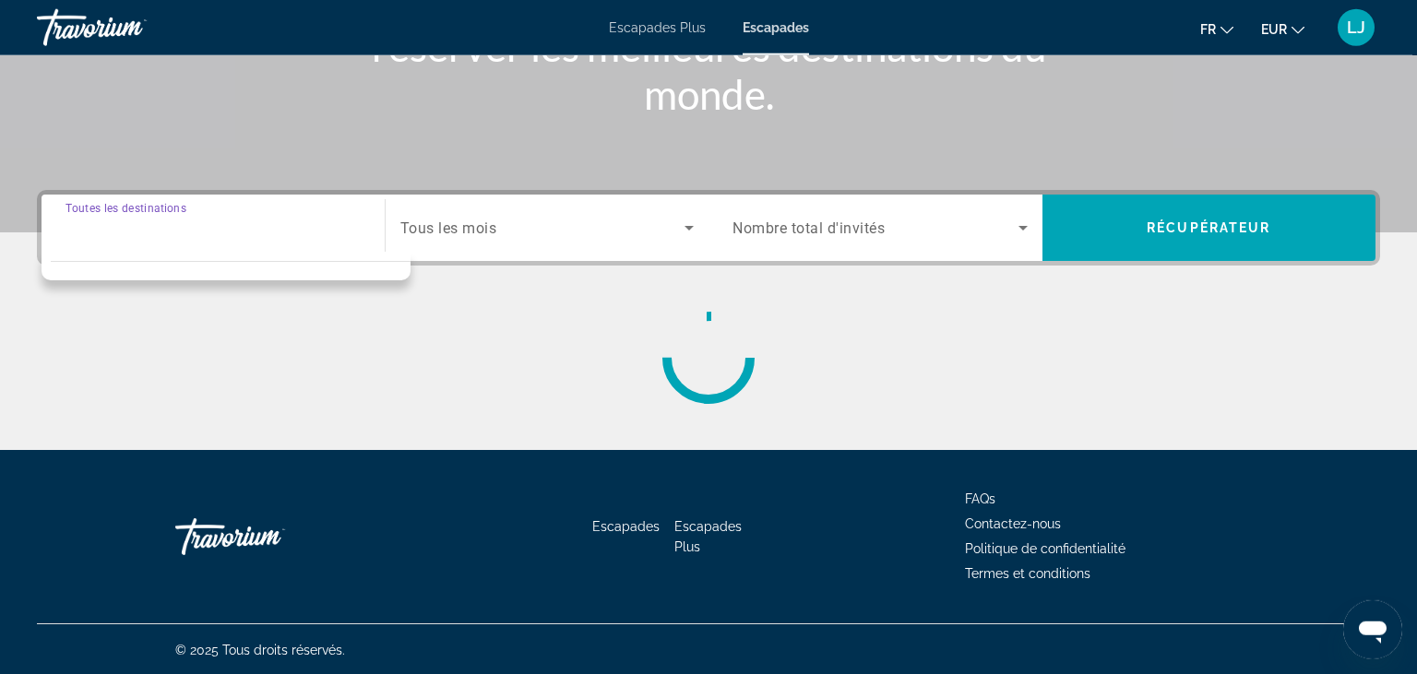
scroll to position [322, 0]
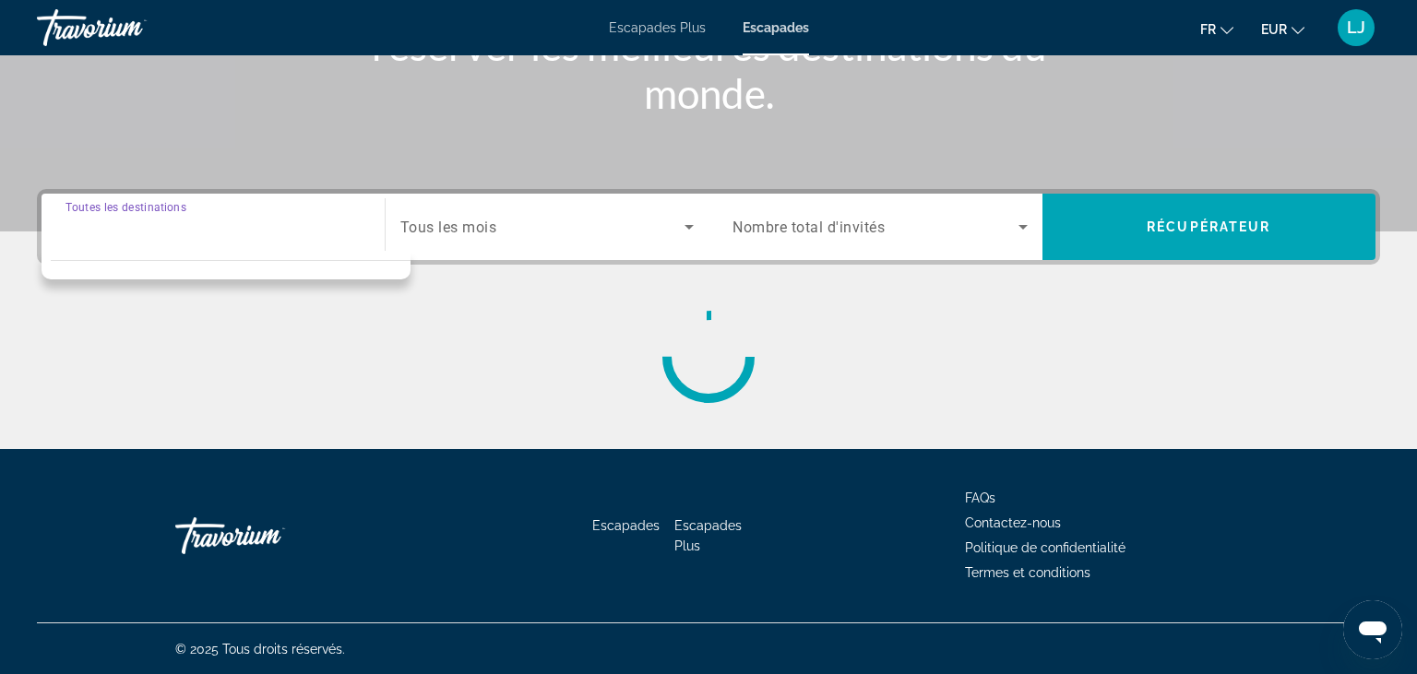
click at [135, 230] on input "Destinations Toutes les destinations" at bounding box center [212, 228] width 295 height 22
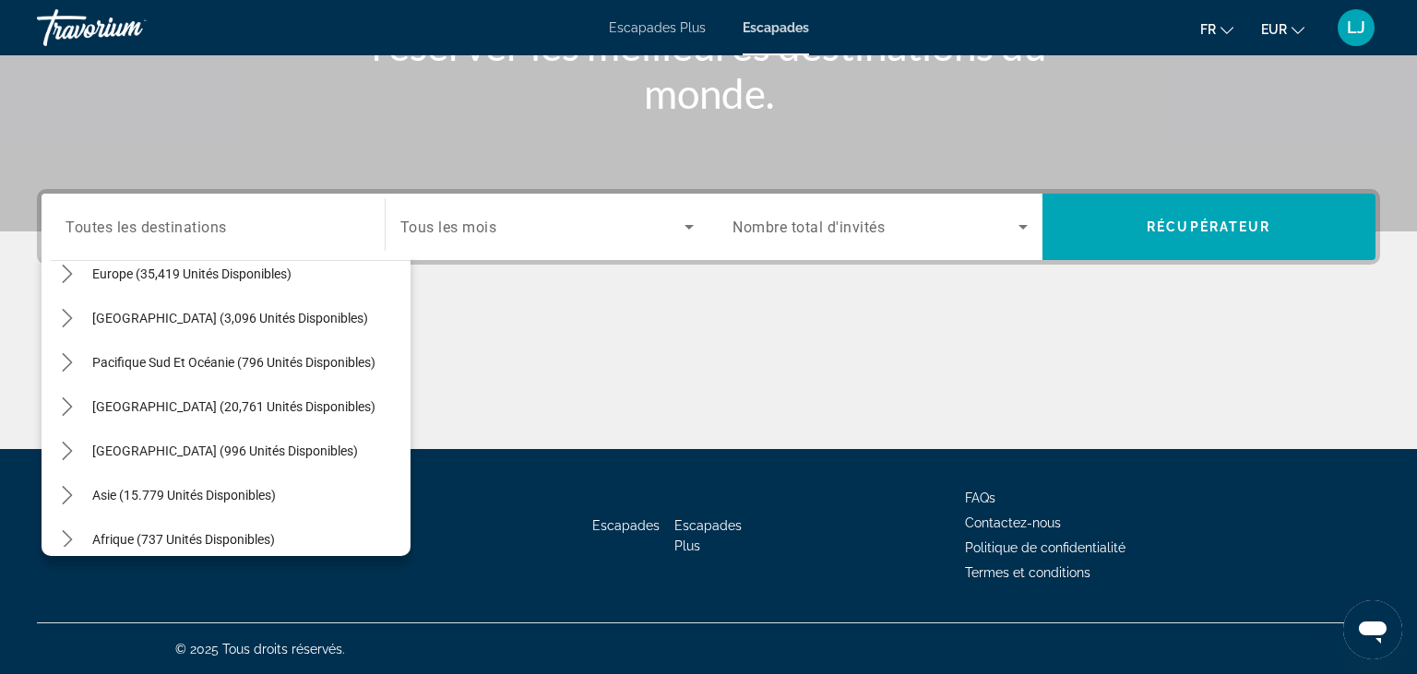
scroll to position [247, 0]
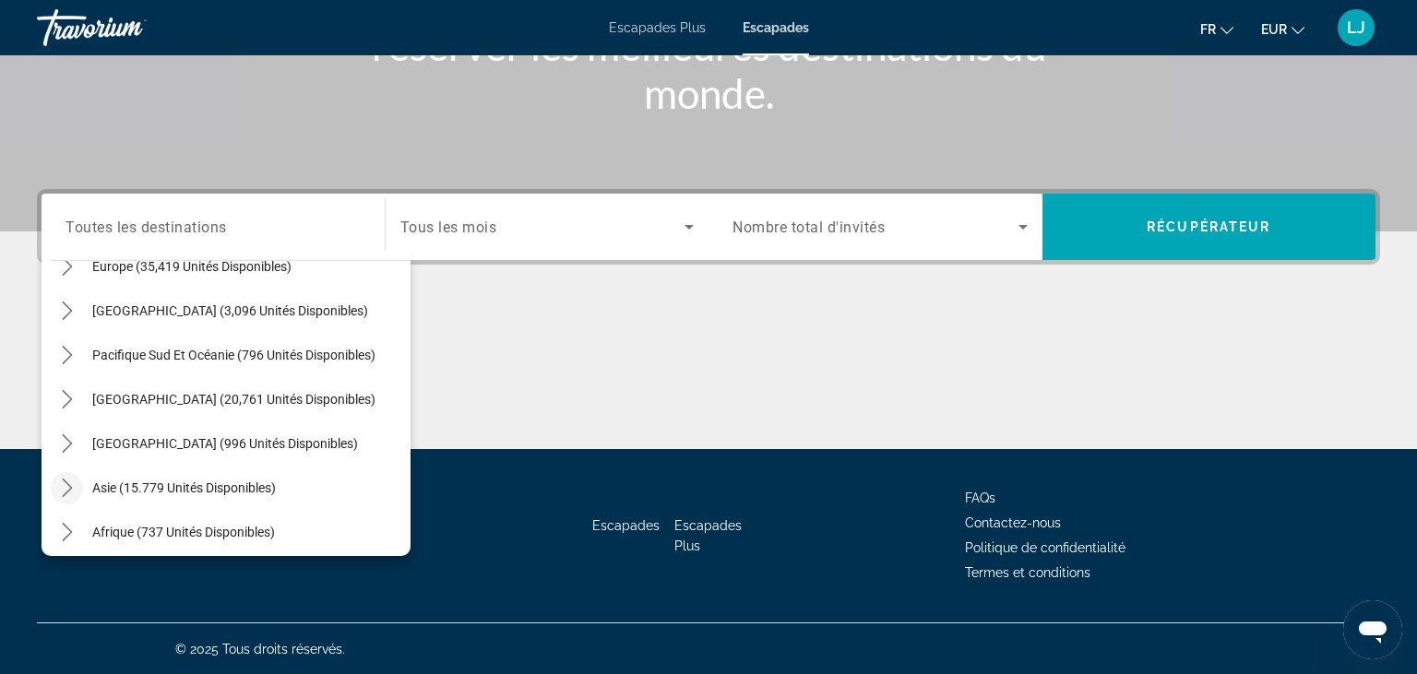
click at [65, 491] on icon "Toggle Asie (15,779 unités disponibles) sous-menu" at bounding box center [67, 488] width 18 height 18
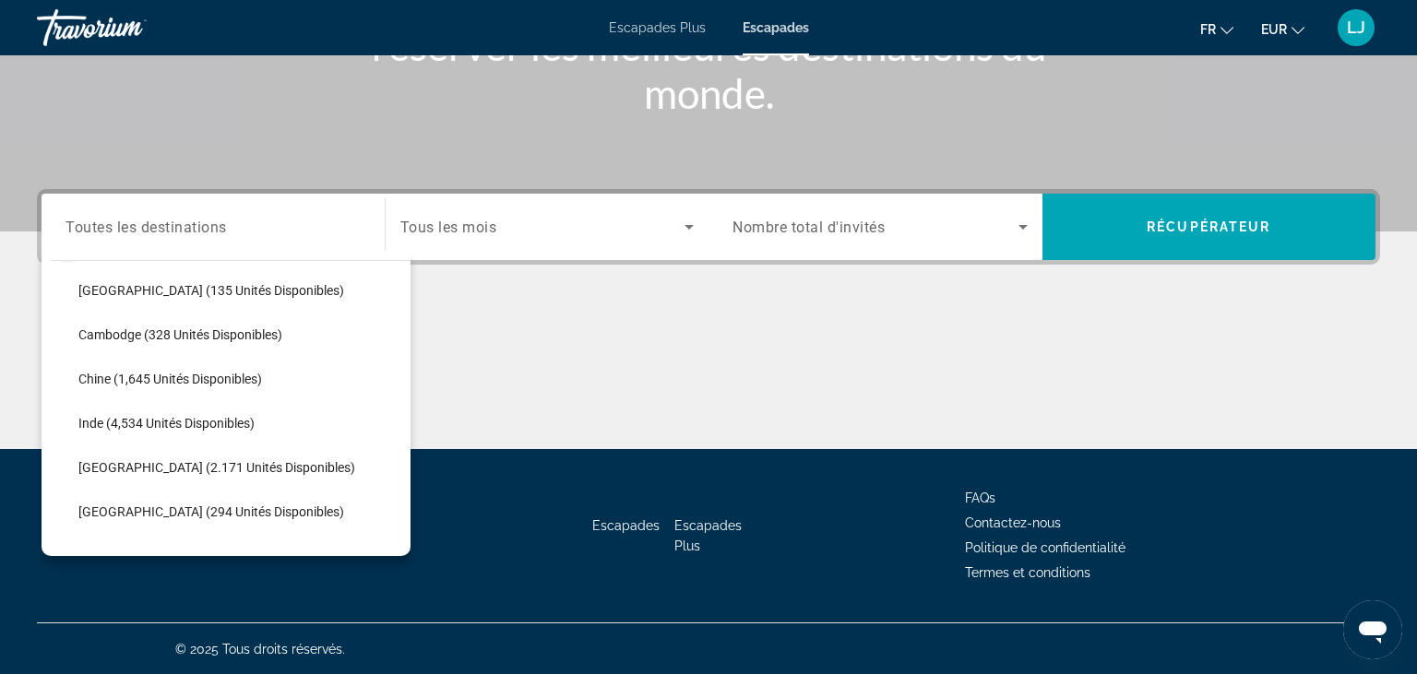
scroll to position [492, 0]
click at [273, 469] on span "[GEOGRAPHIC_DATA] (2.171 unités disponibles)" at bounding box center [216, 465] width 277 height 15
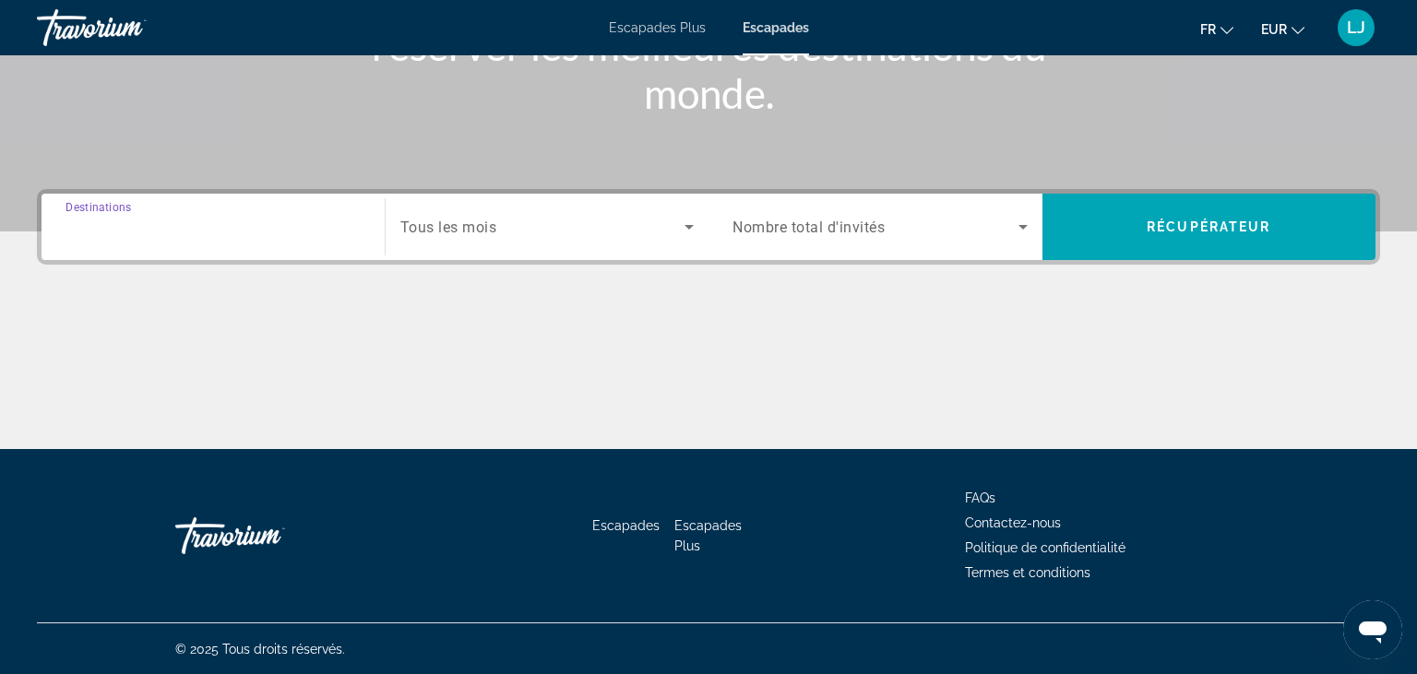
type input "**********"
click at [526, 225] on span "Soumission widget" at bounding box center [542, 227] width 285 height 22
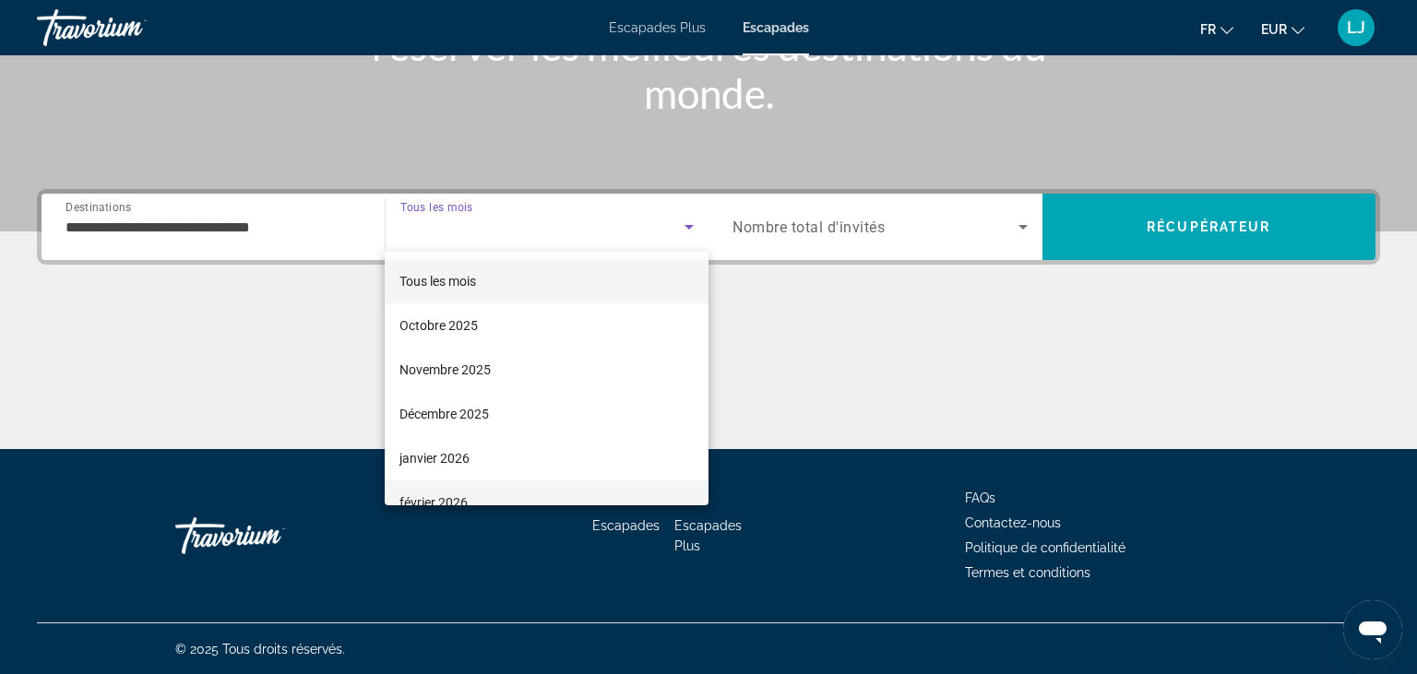
click at [470, 499] on mat-option "février 2026" at bounding box center [547, 503] width 324 height 44
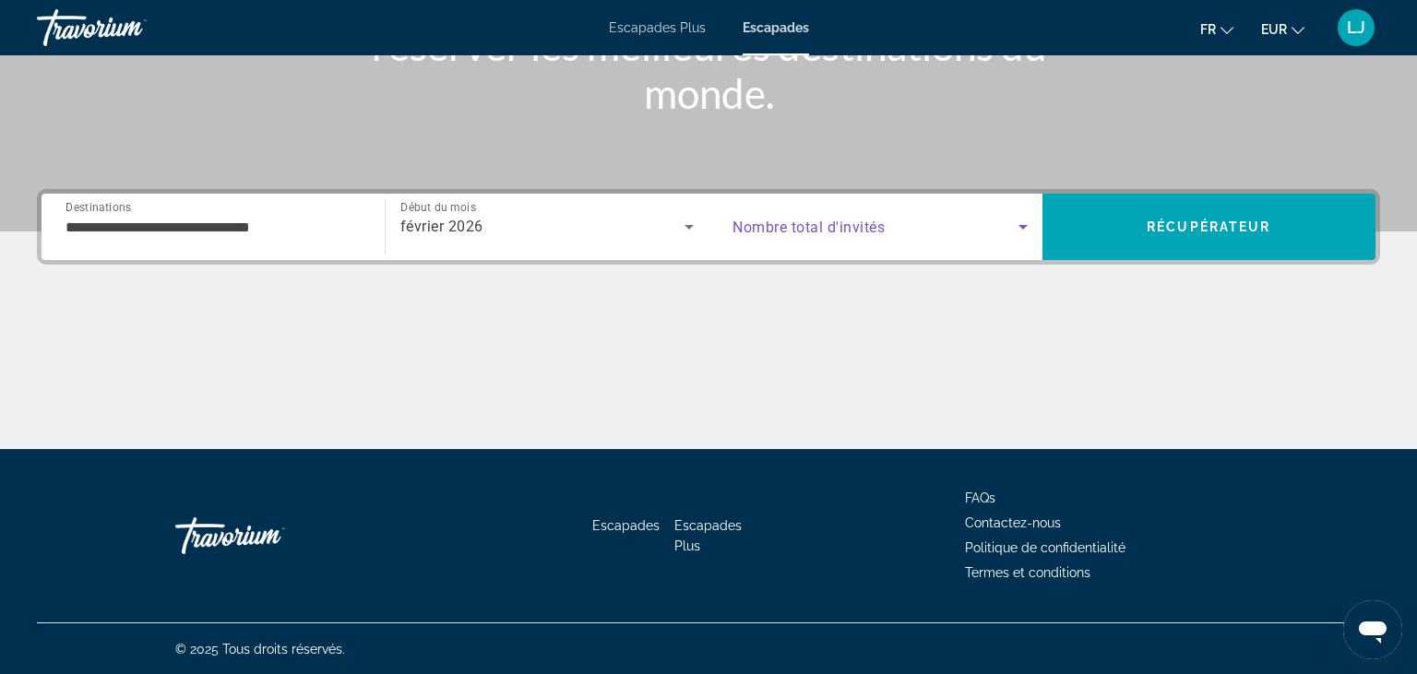
click at [1027, 231] on icon "Soumission widget" at bounding box center [1023, 227] width 22 height 22
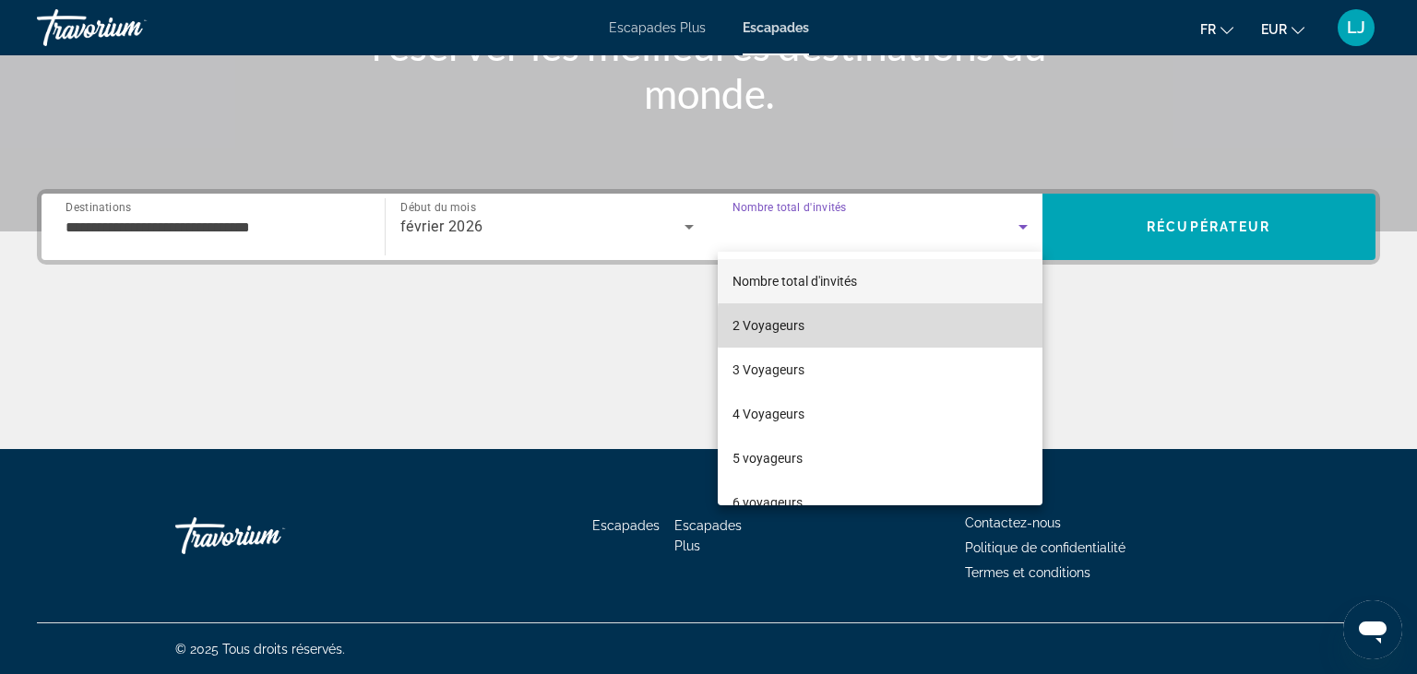
click at [911, 327] on mat-option "2 Voyageurs" at bounding box center [880, 325] width 325 height 44
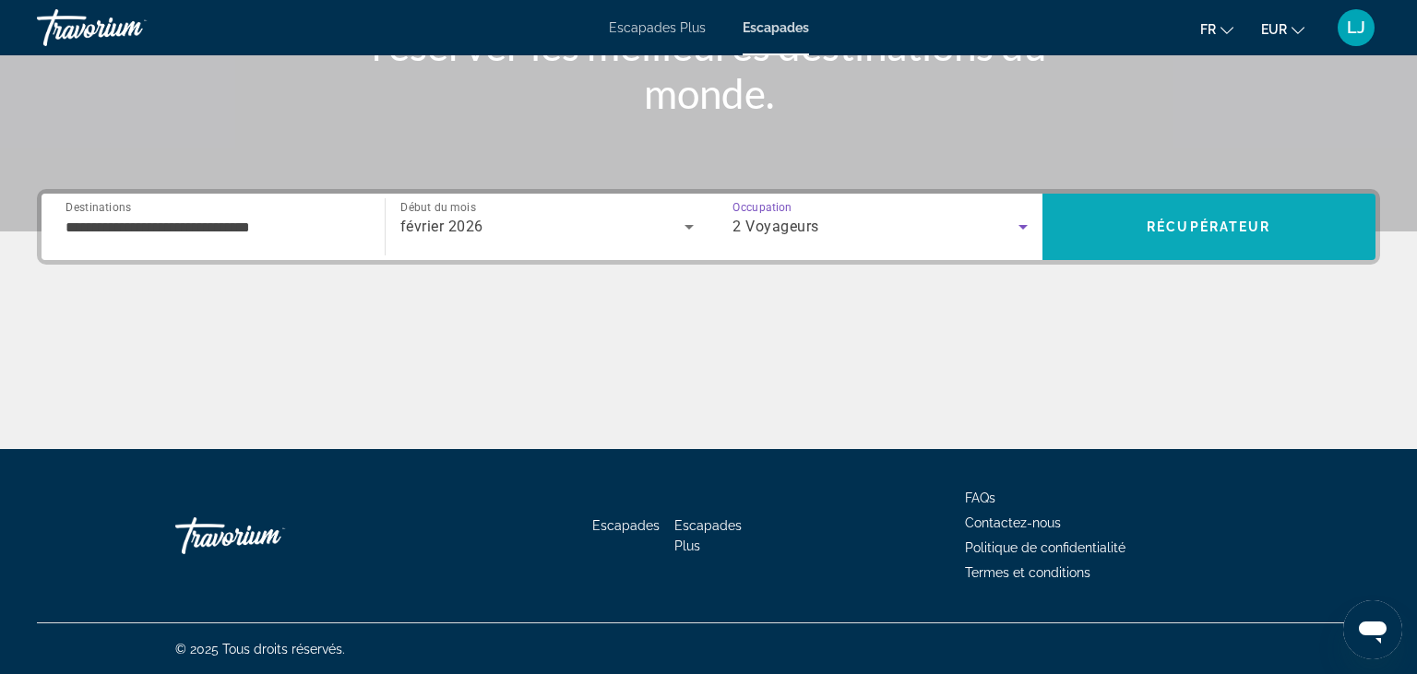
click at [1146, 234] on span "Recherche" at bounding box center [1209, 227] width 334 height 44
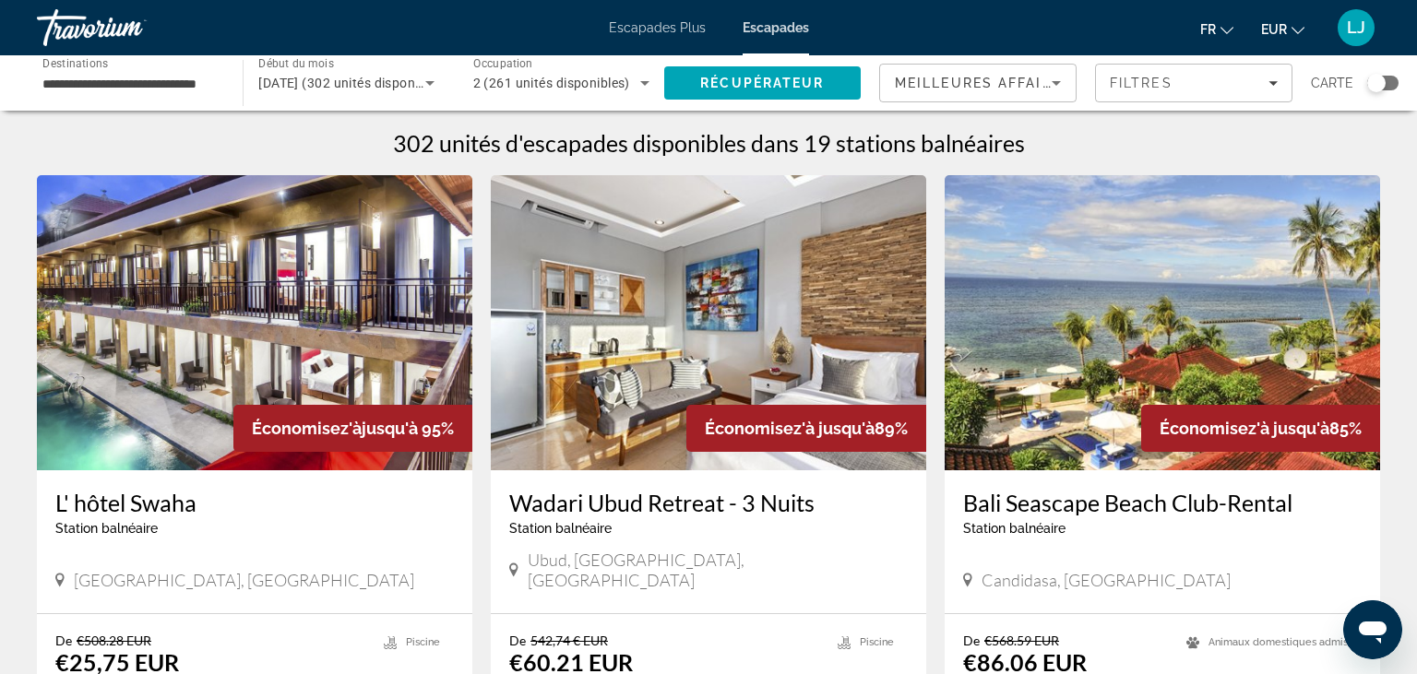
click at [297, 304] on img "Contenu principal" at bounding box center [254, 322] width 435 height 295
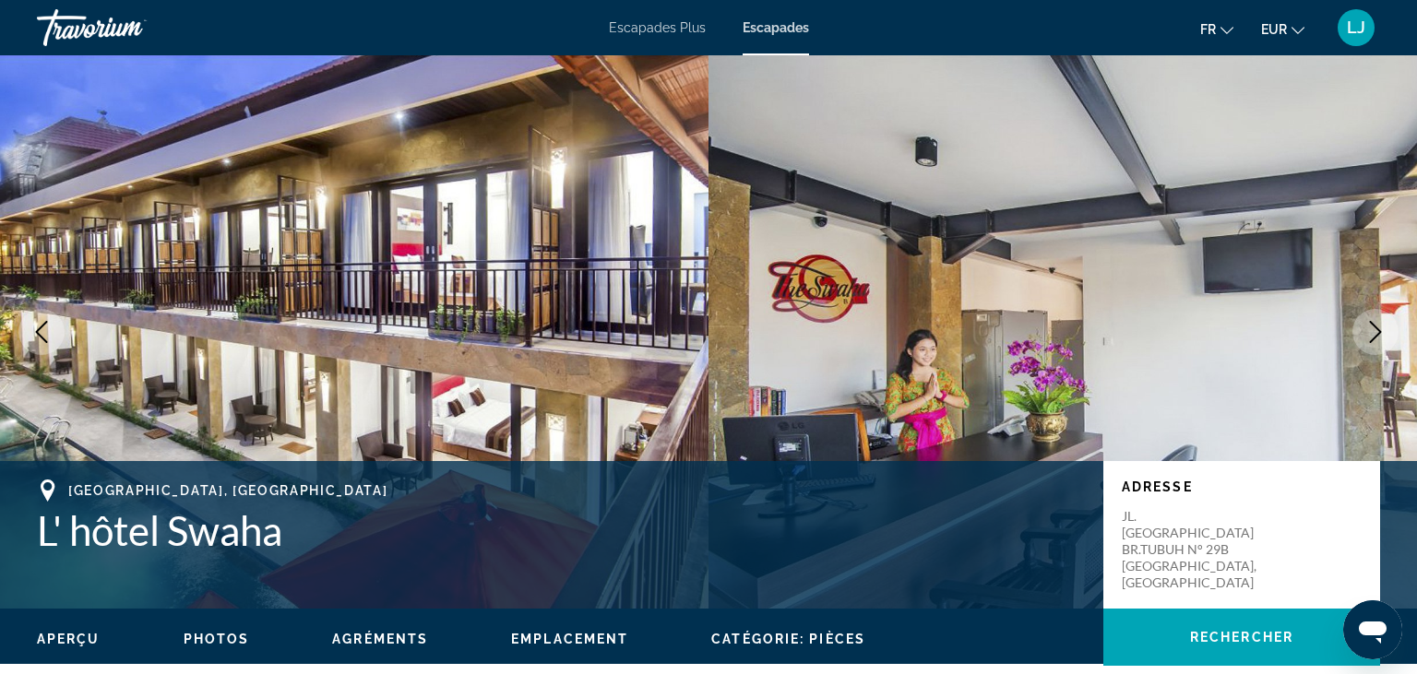
click at [1383, 327] on icon "Prochaine image" at bounding box center [1375, 332] width 22 height 22
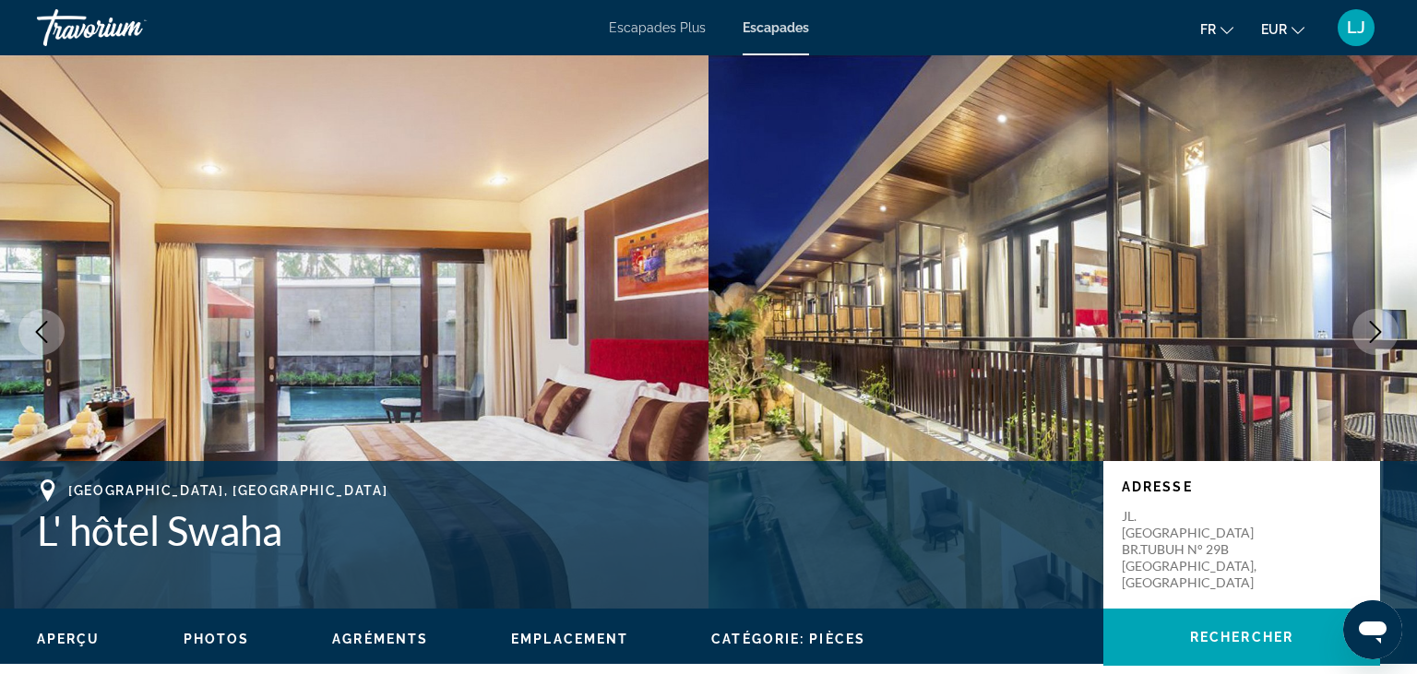
click at [1383, 327] on icon "Prochaine image" at bounding box center [1375, 332] width 22 height 22
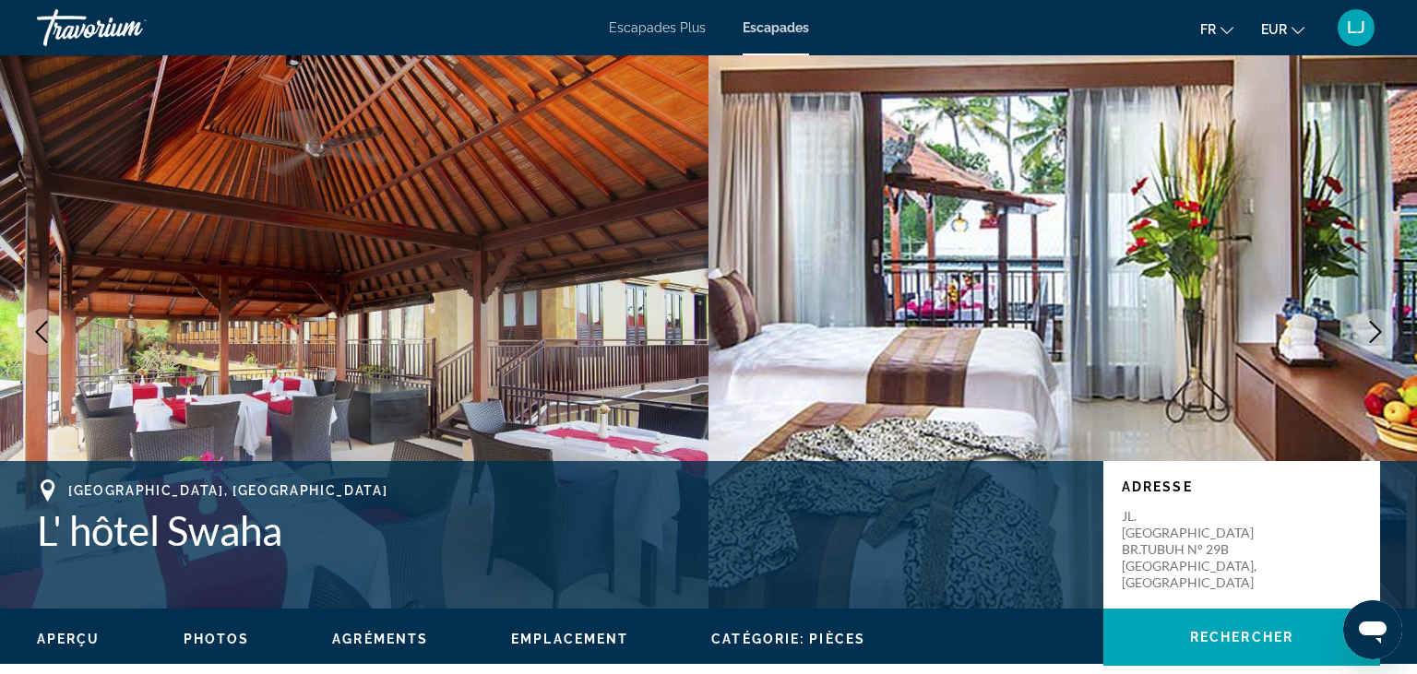
click at [1383, 327] on icon "Prochaine image" at bounding box center [1375, 332] width 22 height 22
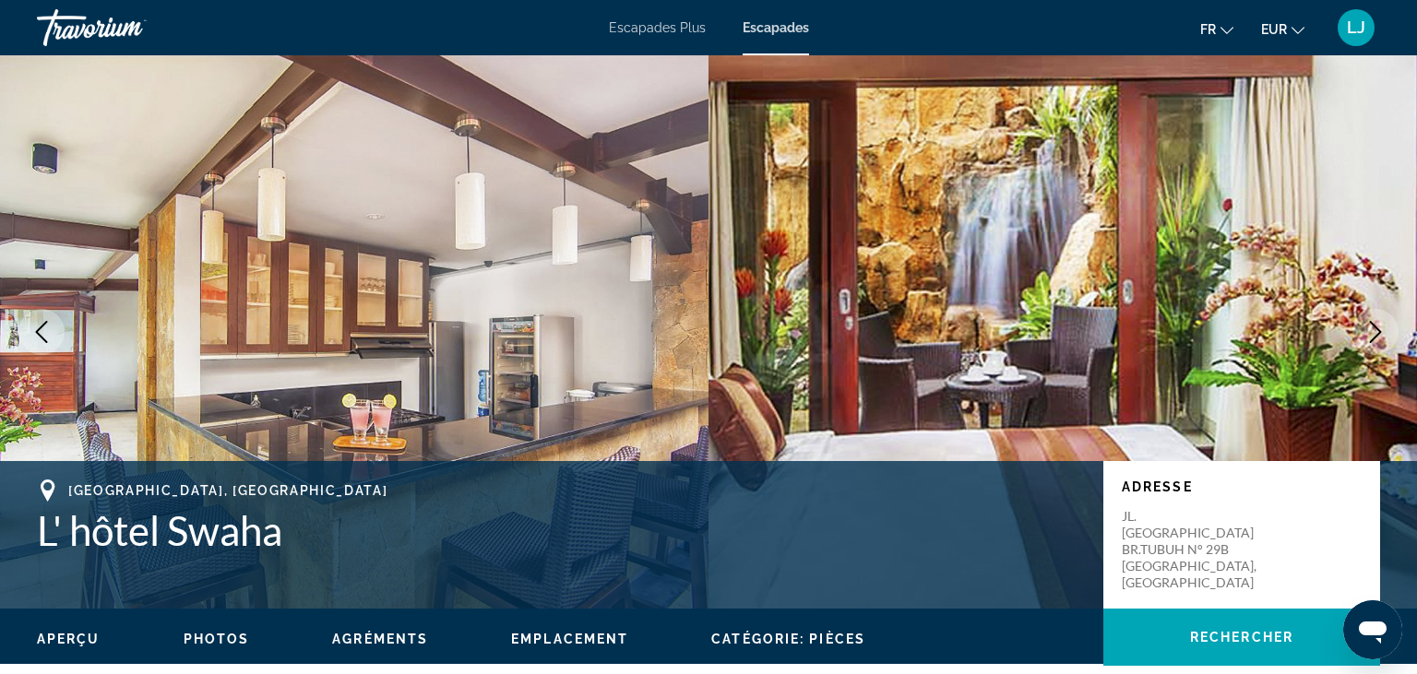
click at [1383, 327] on icon "Prochaine image" at bounding box center [1375, 332] width 22 height 22
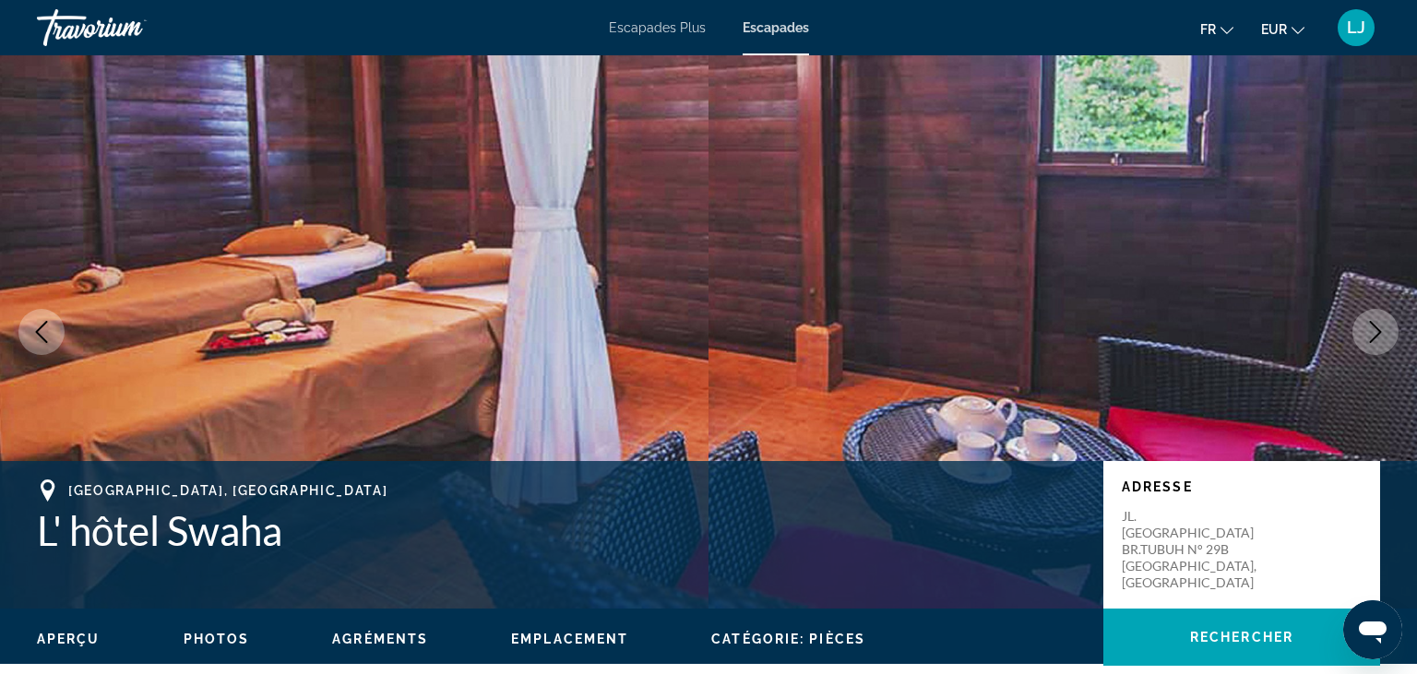
click at [1383, 327] on icon "Prochaine image" at bounding box center [1375, 332] width 22 height 22
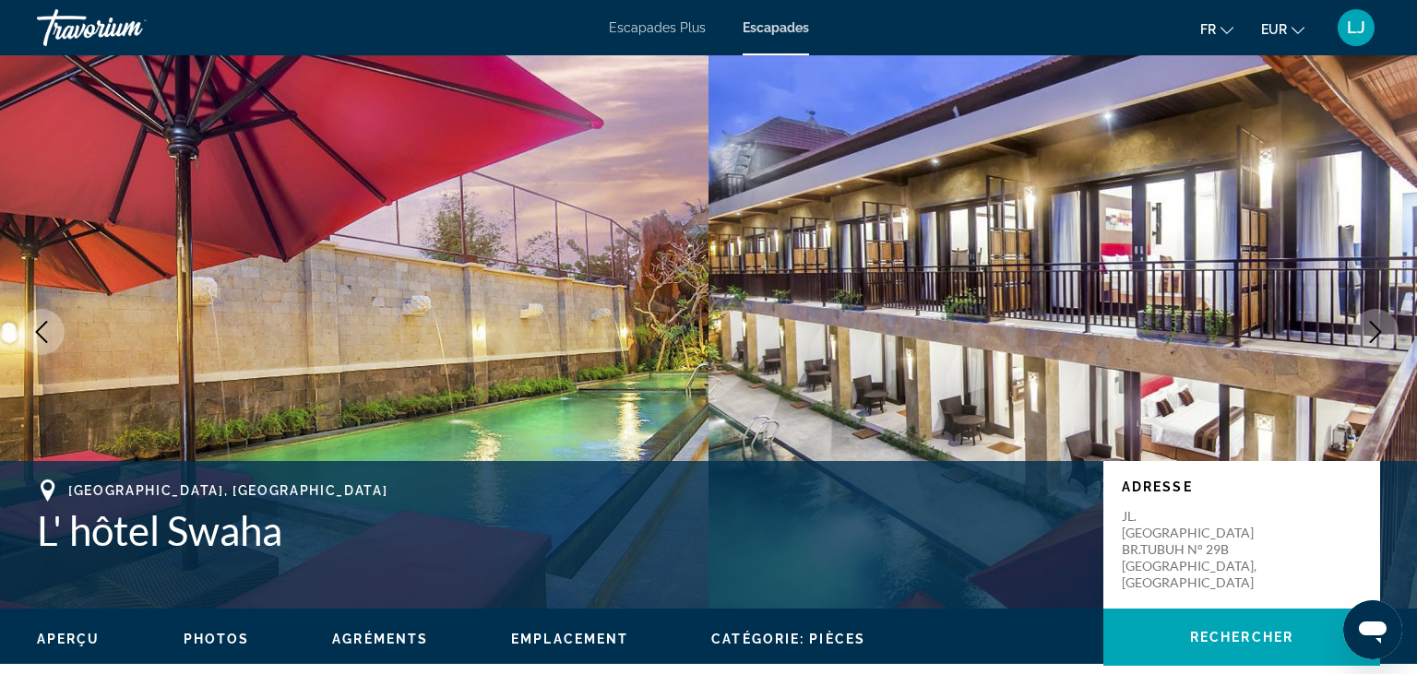
click at [1383, 327] on icon "Prochaine image" at bounding box center [1375, 332] width 22 height 22
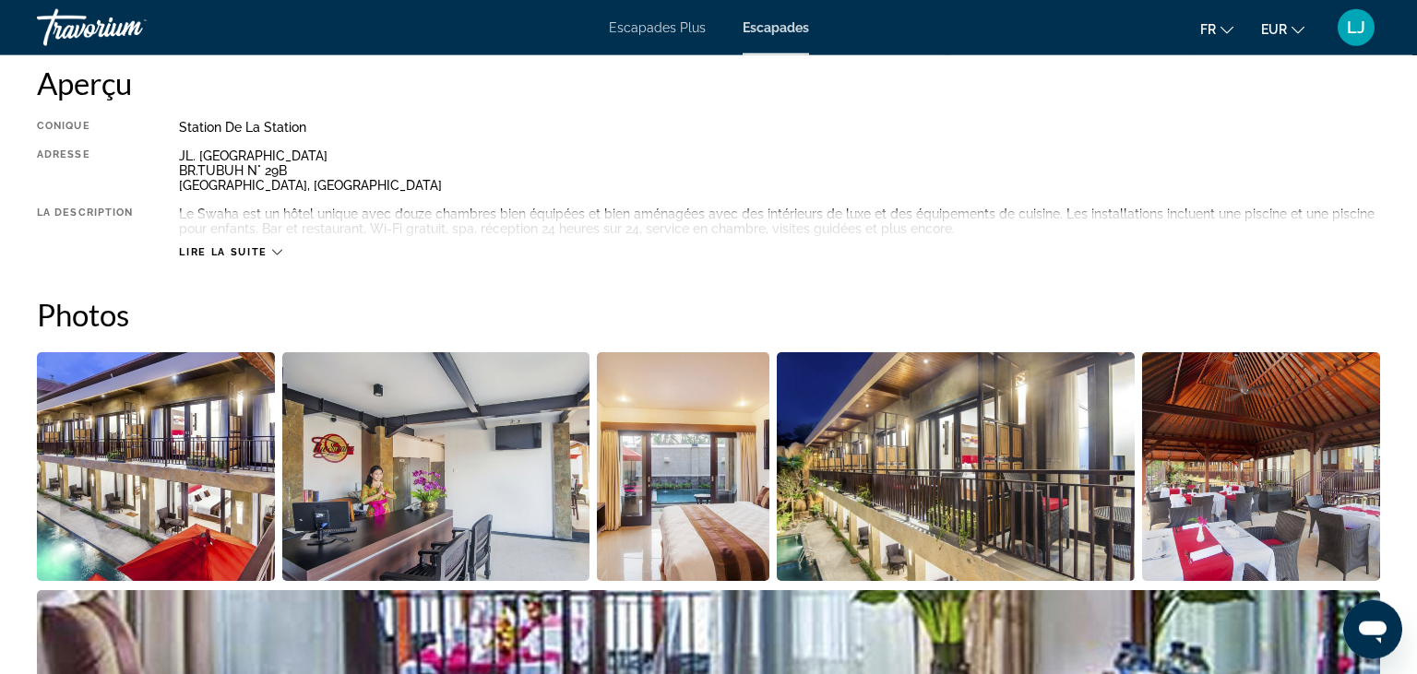
scroll to position [647, 0]
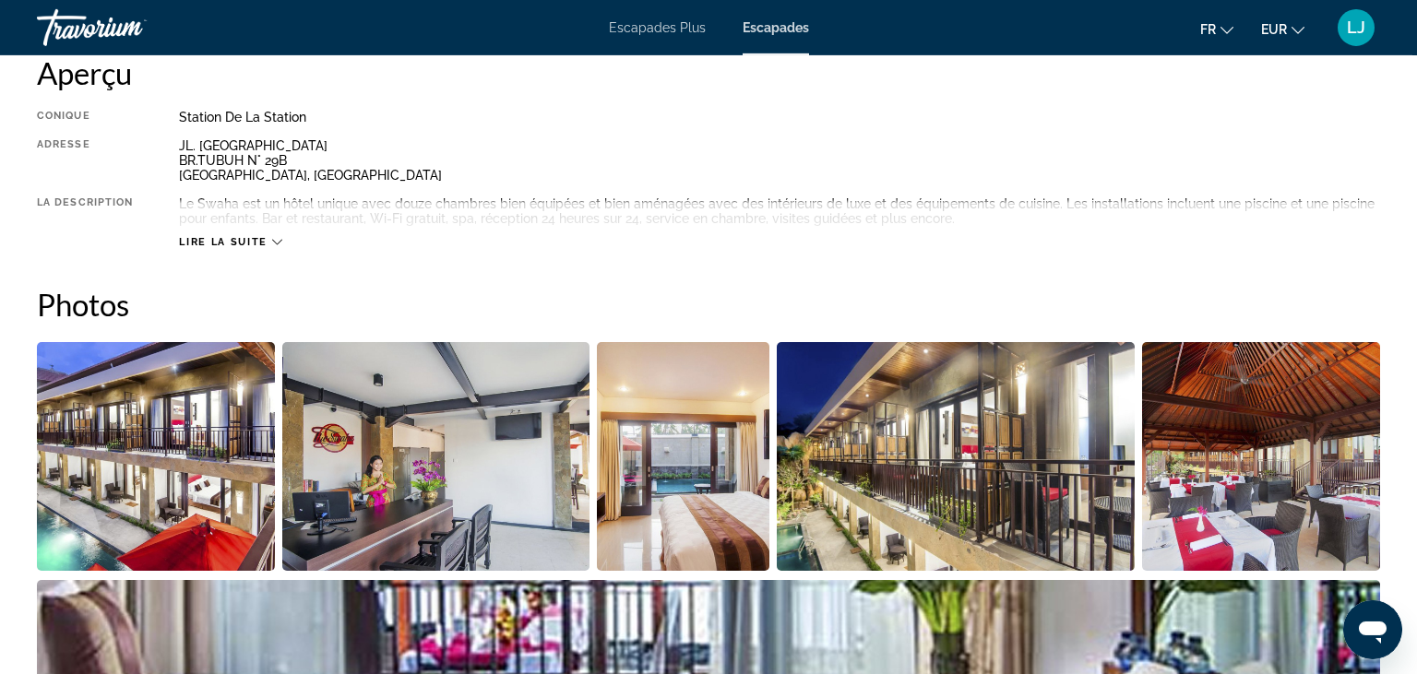
click at [220, 243] on span "Lire la suite" at bounding box center [223, 242] width 88 height 12
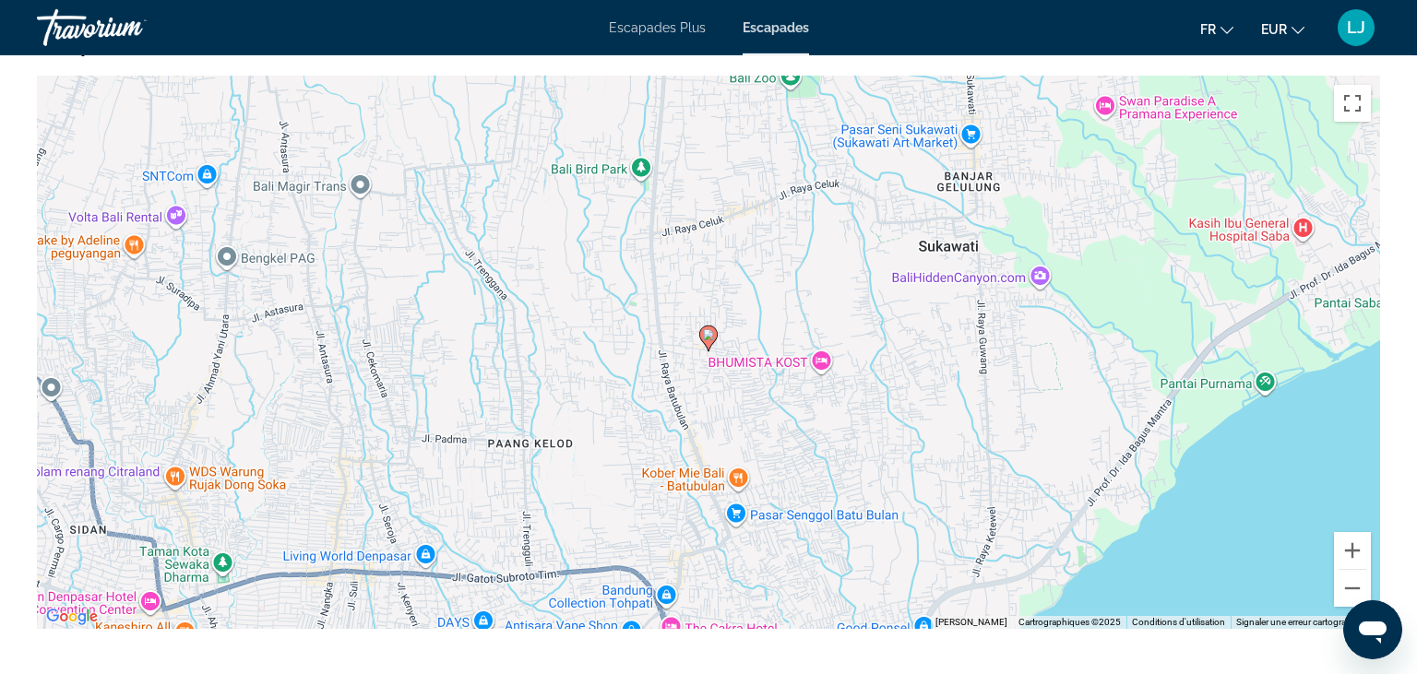
scroll to position [2068, 0]
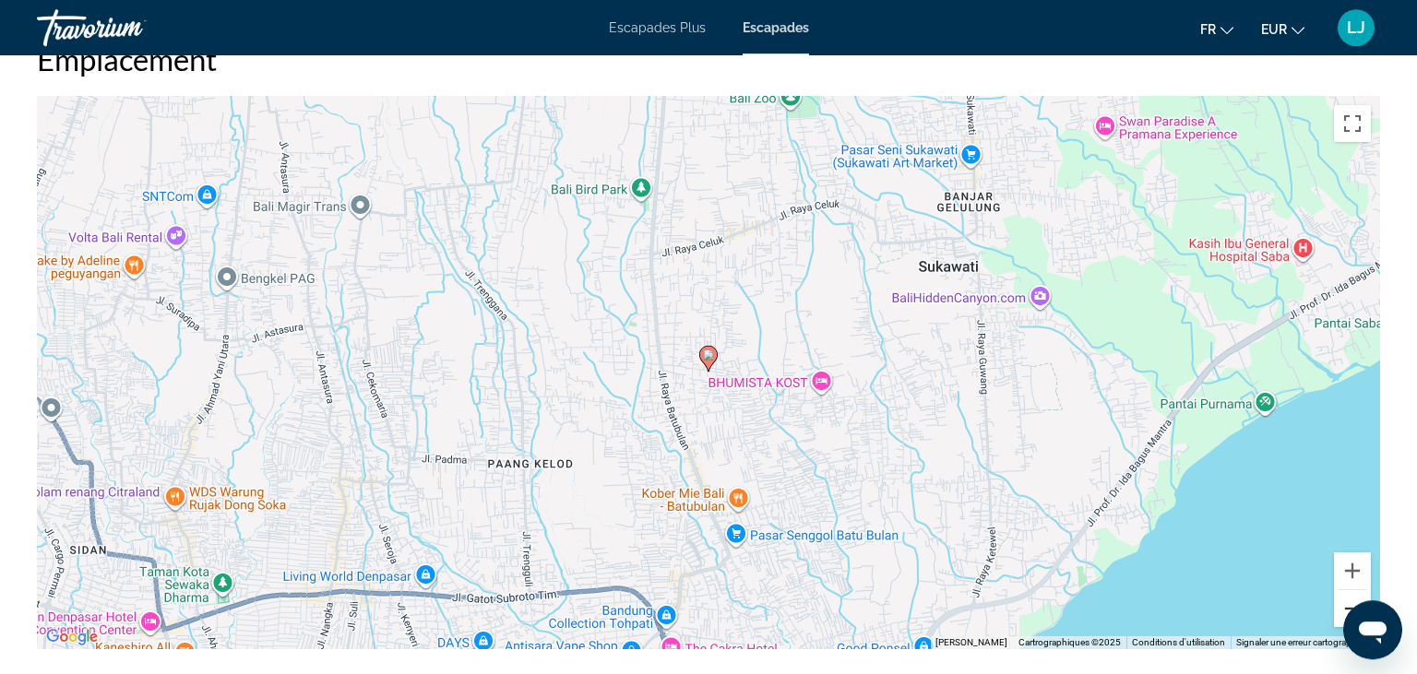
click at [1341, 603] on button "Zoom arrière" at bounding box center [1352, 608] width 37 height 37
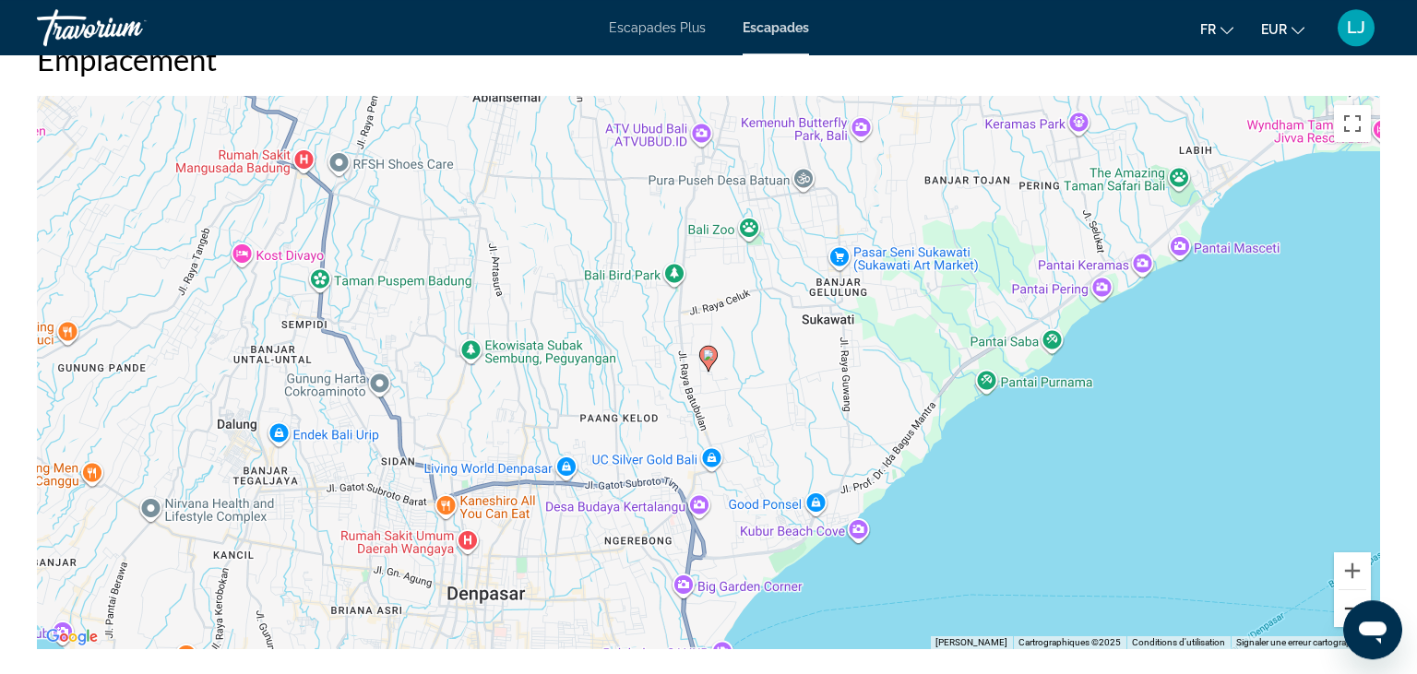
click at [1341, 603] on button "Zoom arrière" at bounding box center [1352, 608] width 37 height 37
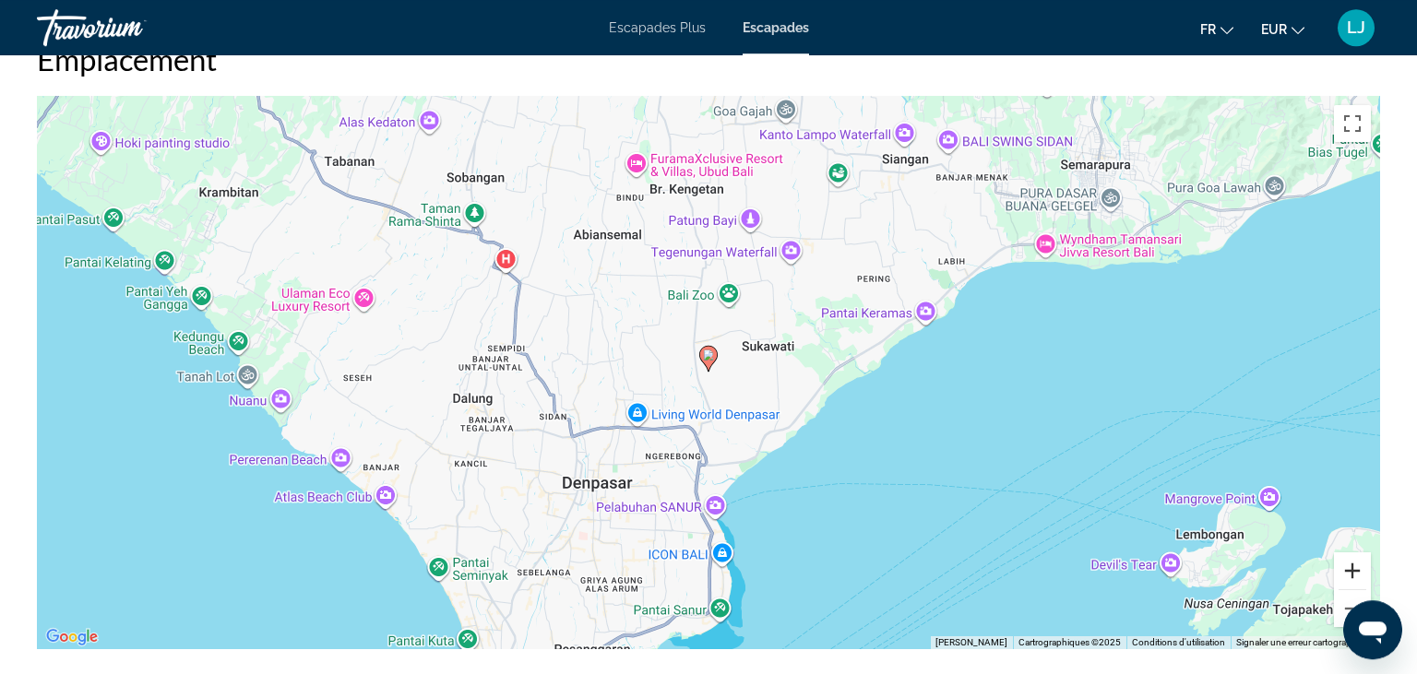
click at [1347, 564] on button "Zoom avant" at bounding box center [1352, 571] width 37 height 37
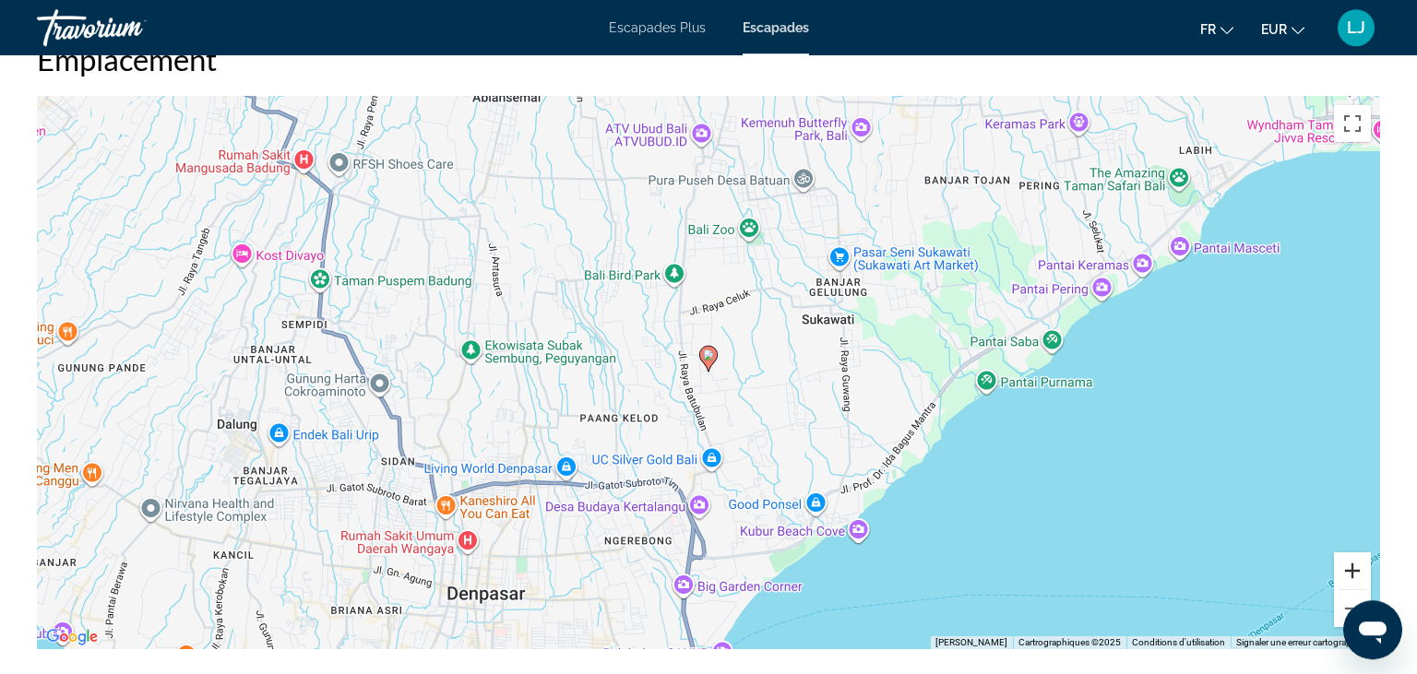
click at [1347, 564] on button "Zoom avant" at bounding box center [1352, 571] width 37 height 37
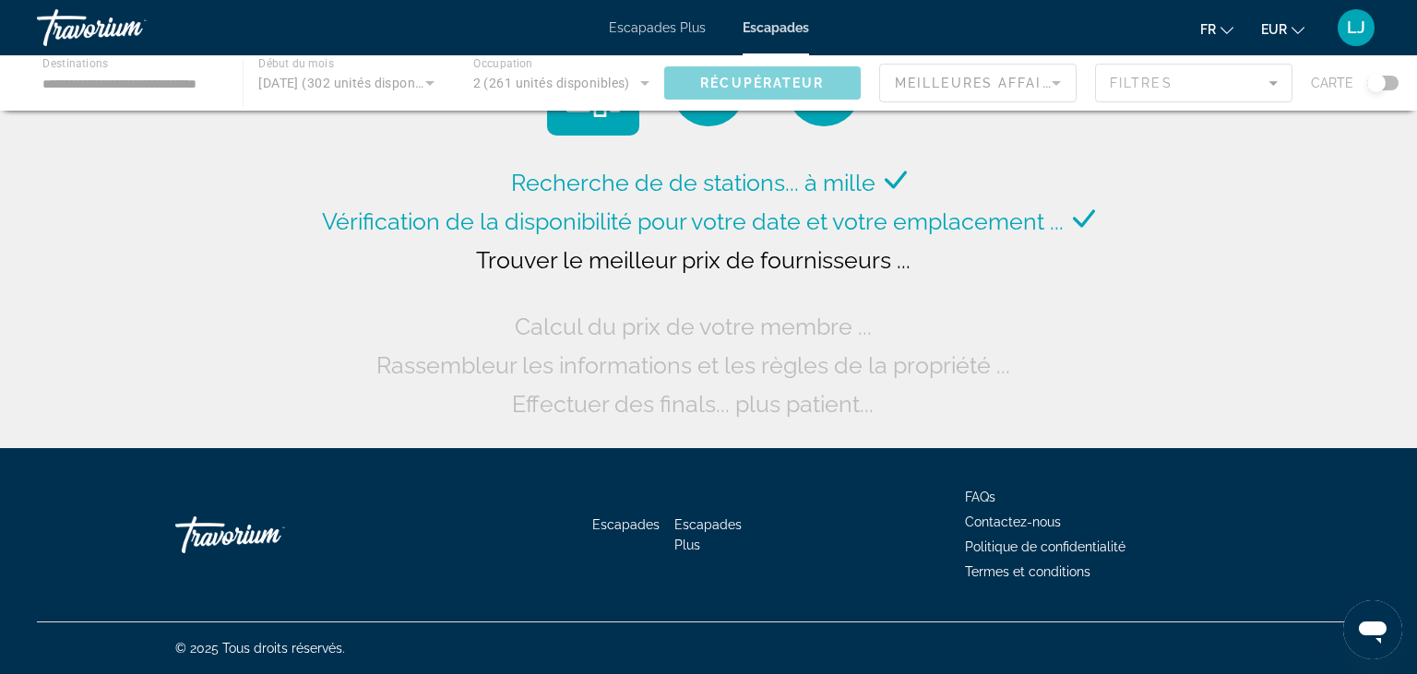
click at [410, 79] on div "Contenu principal" at bounding box center [708, 82] width 1417 height 55
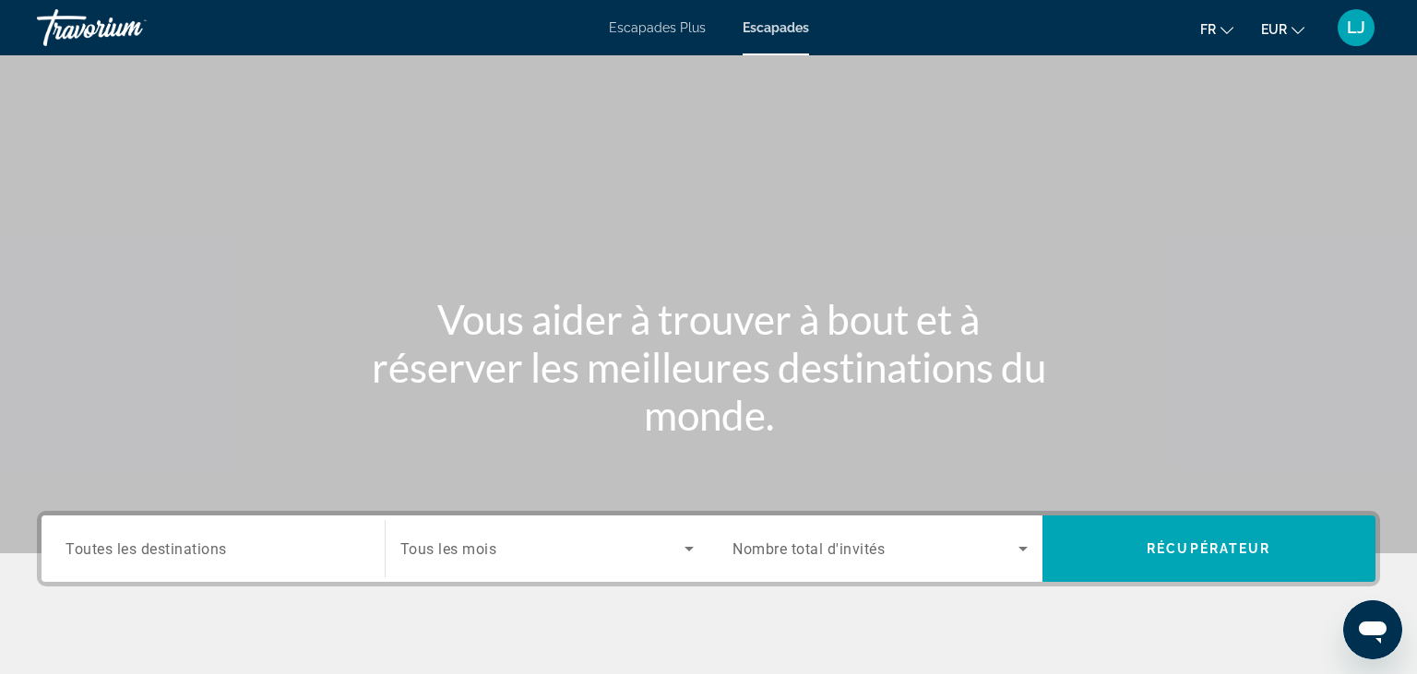
click at [231, 562] on div "Soumission widget" at bounding box center [212, 549] width 295 height 53
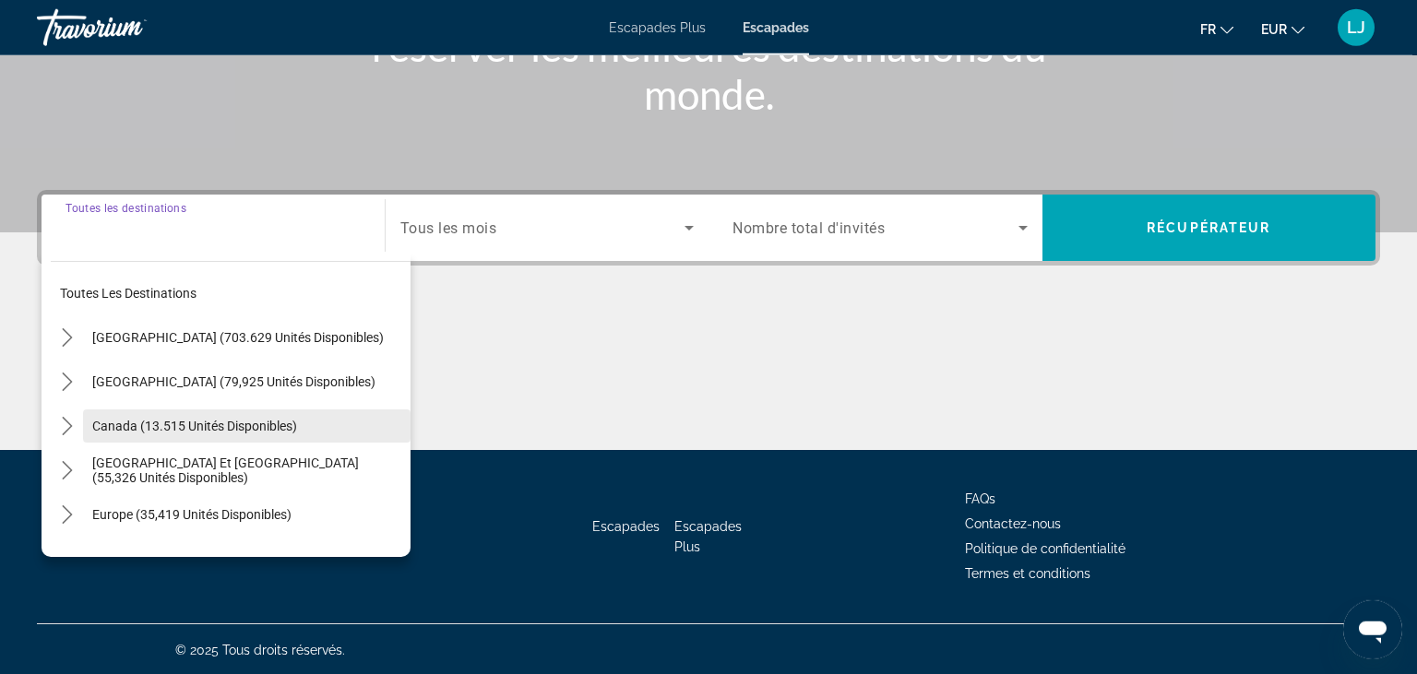
scroll to position [322, 0]
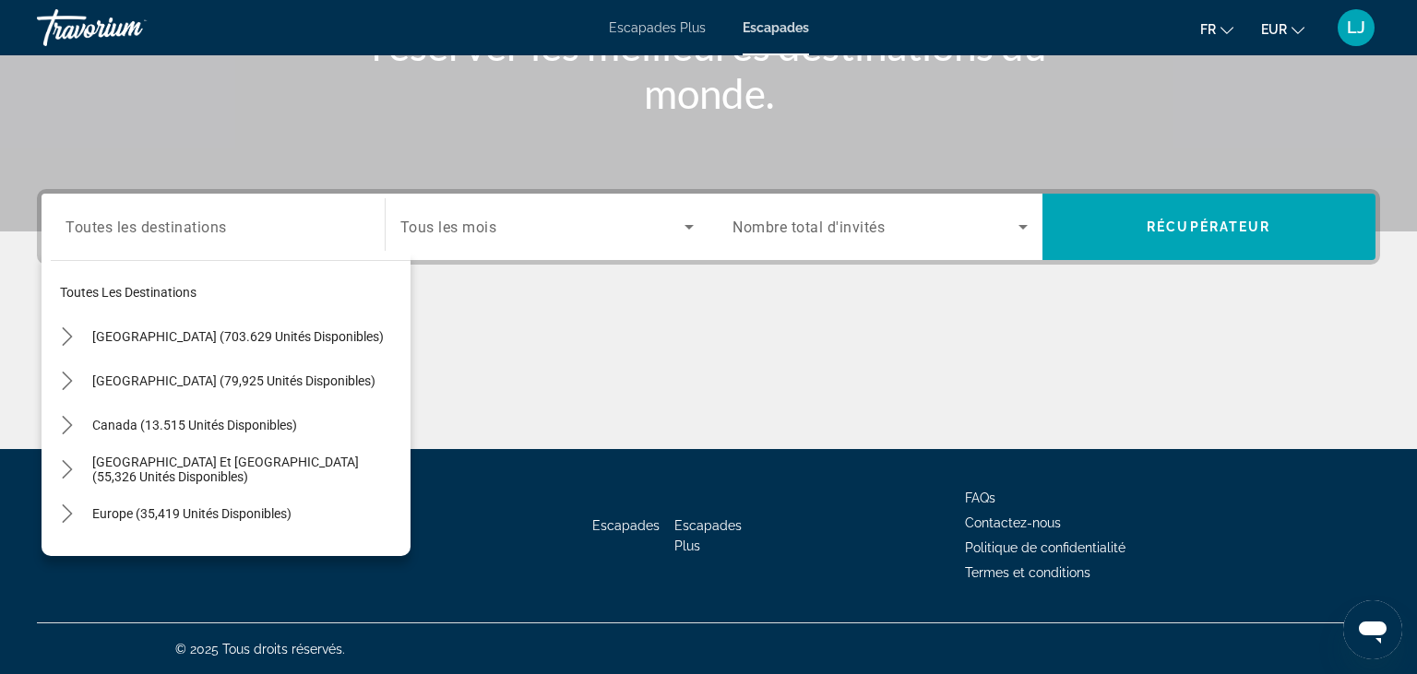
drag, startPoint x: 411, startPoint y: 330, endPoint x: 400, endPoint y: 392, distance: 62.8
click at [400, 392] on div "Destinations Toutes les destinations Toutes les destinations [GEOGRAPHIC_DATA] …" at bounding box center [708, 319] width 1417 height 260
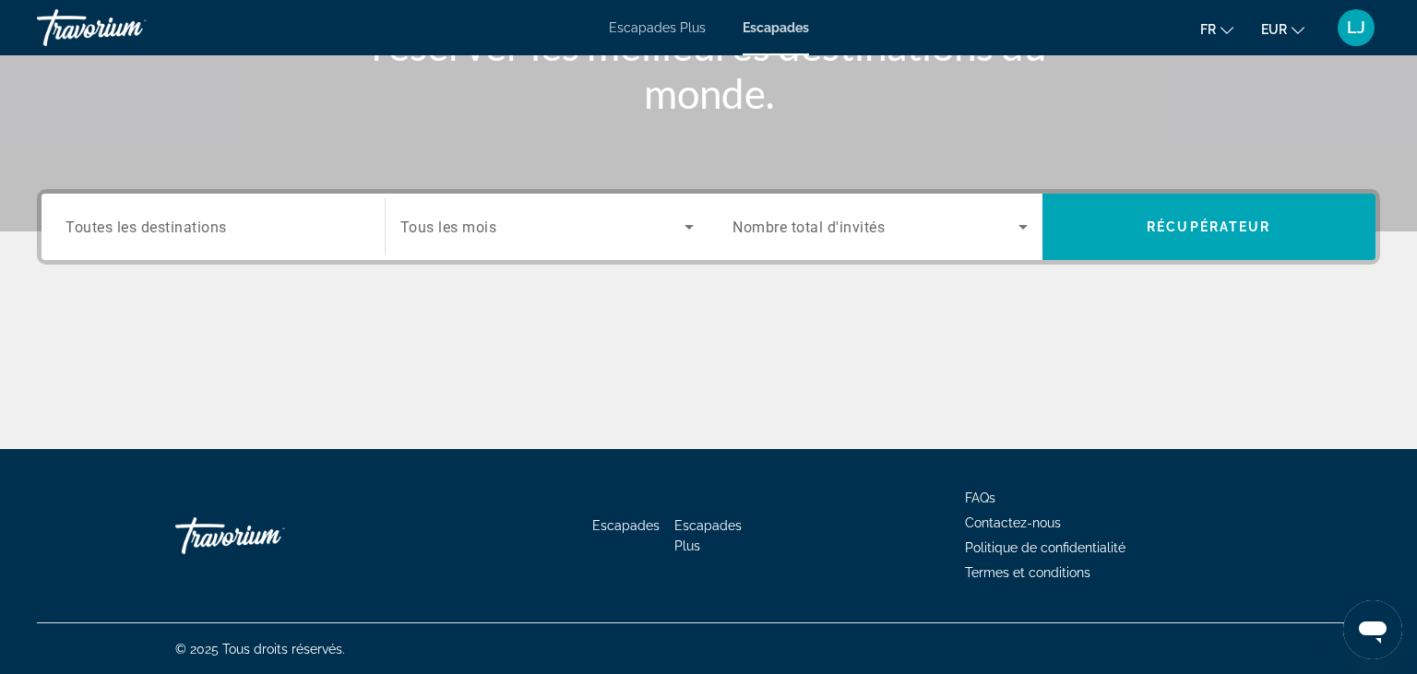
click at [348, 222] on input "Destinations Toutes les destinations" at bounding box center [212, 228] width 295 height 22
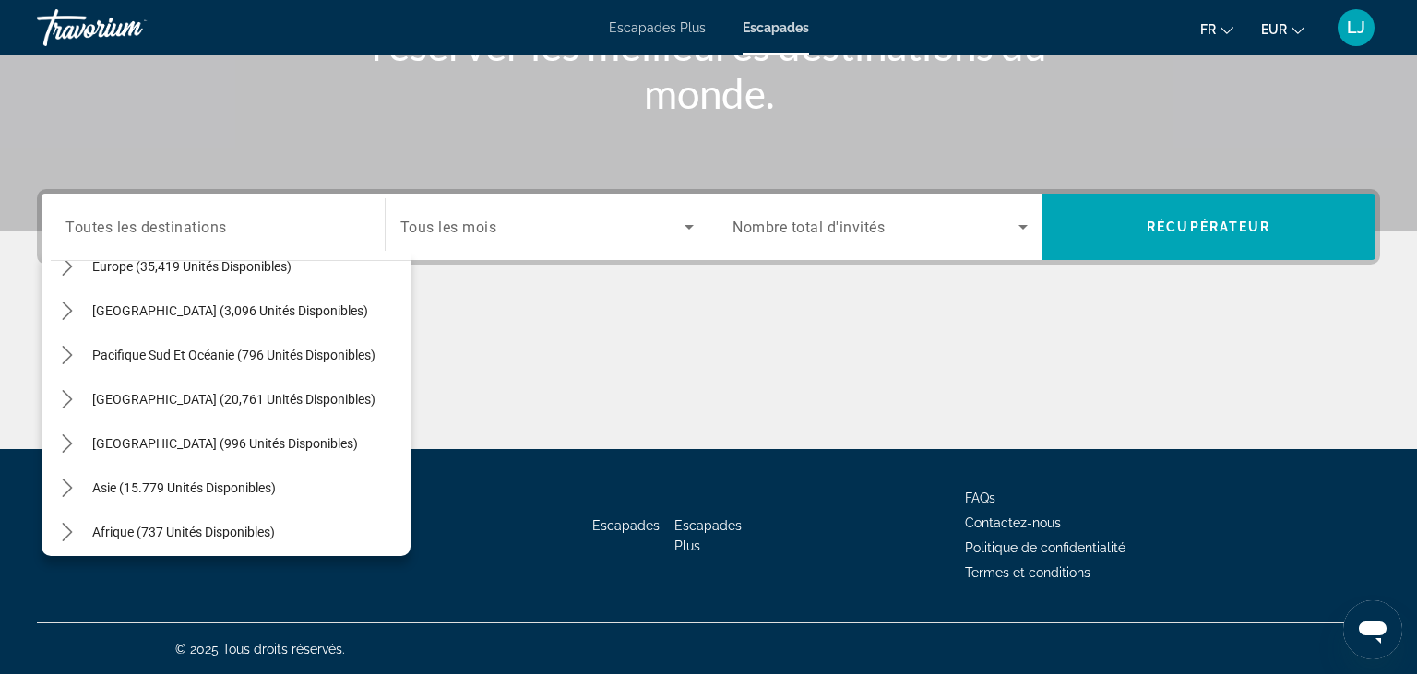
scroll to position [274, 0]
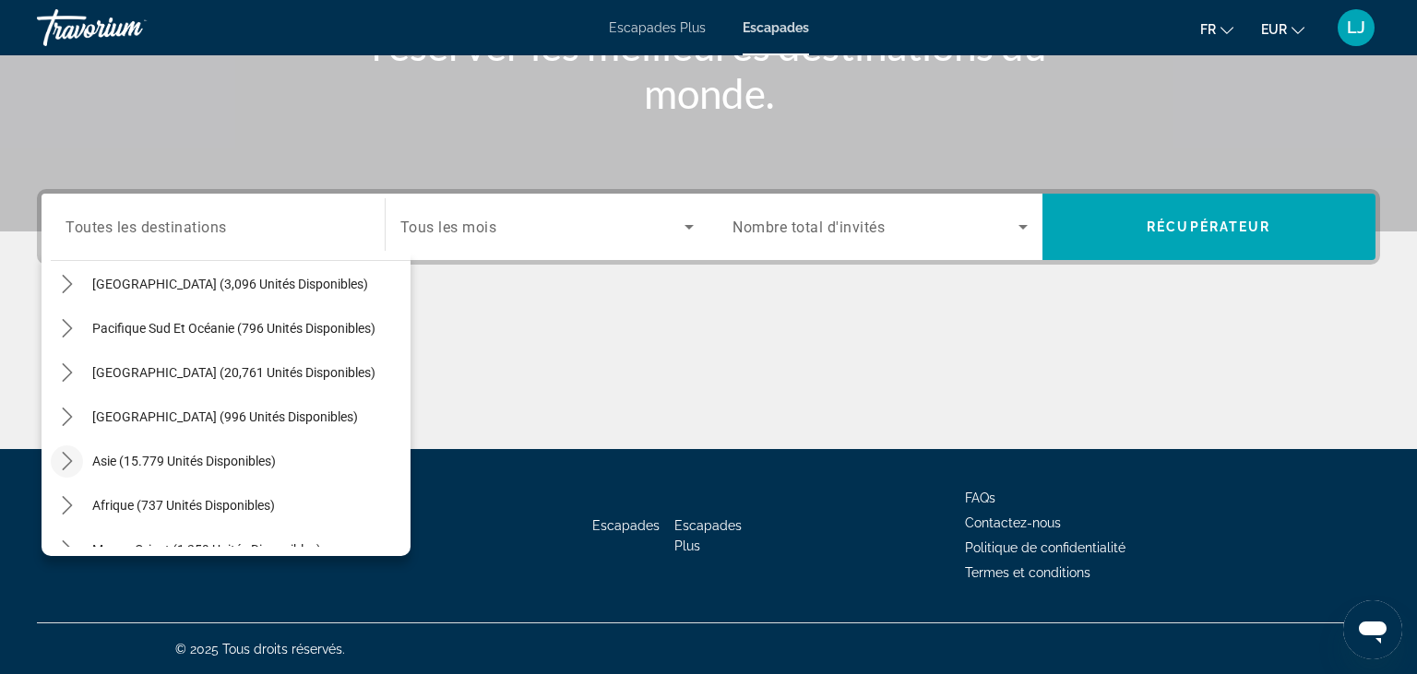
click at [59, 453] on icon "Toggle Asie (15,779 unités disponibles) sous-menu" at bounding box center [67, 461] width 18 height 18
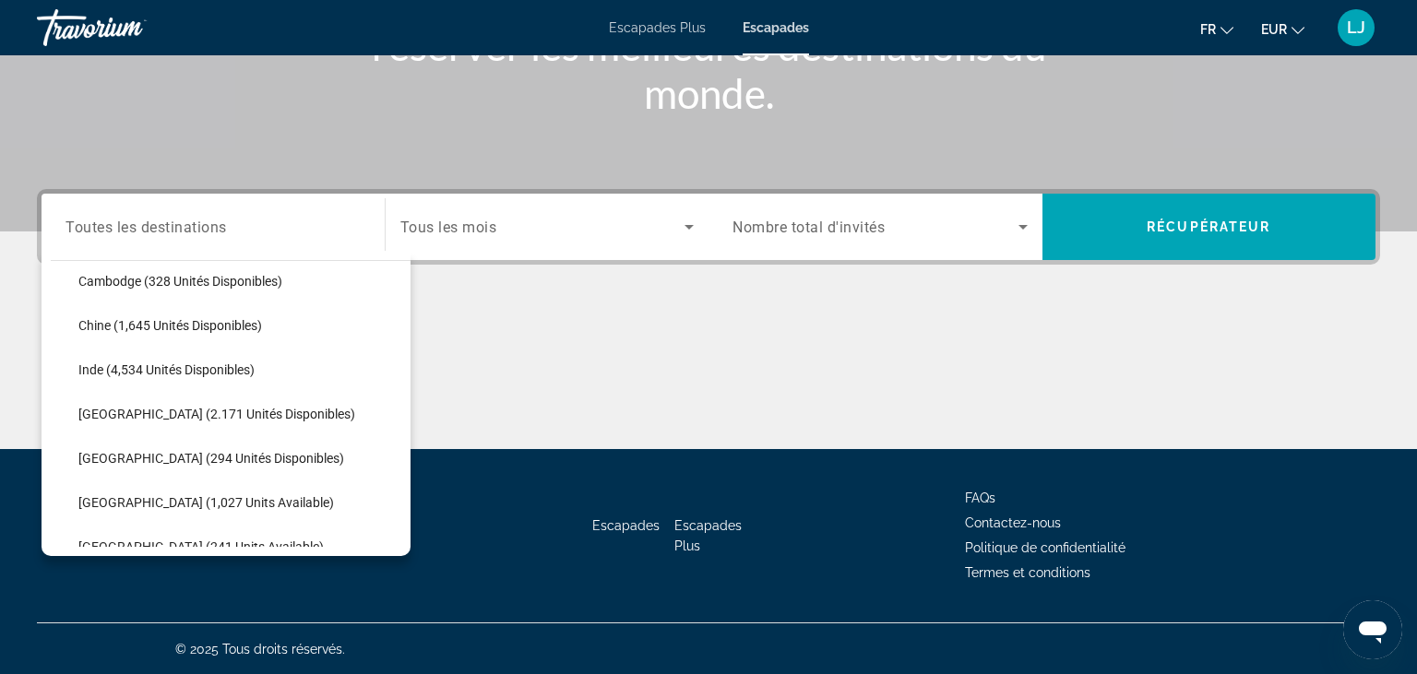
scroll to position [559, 0]
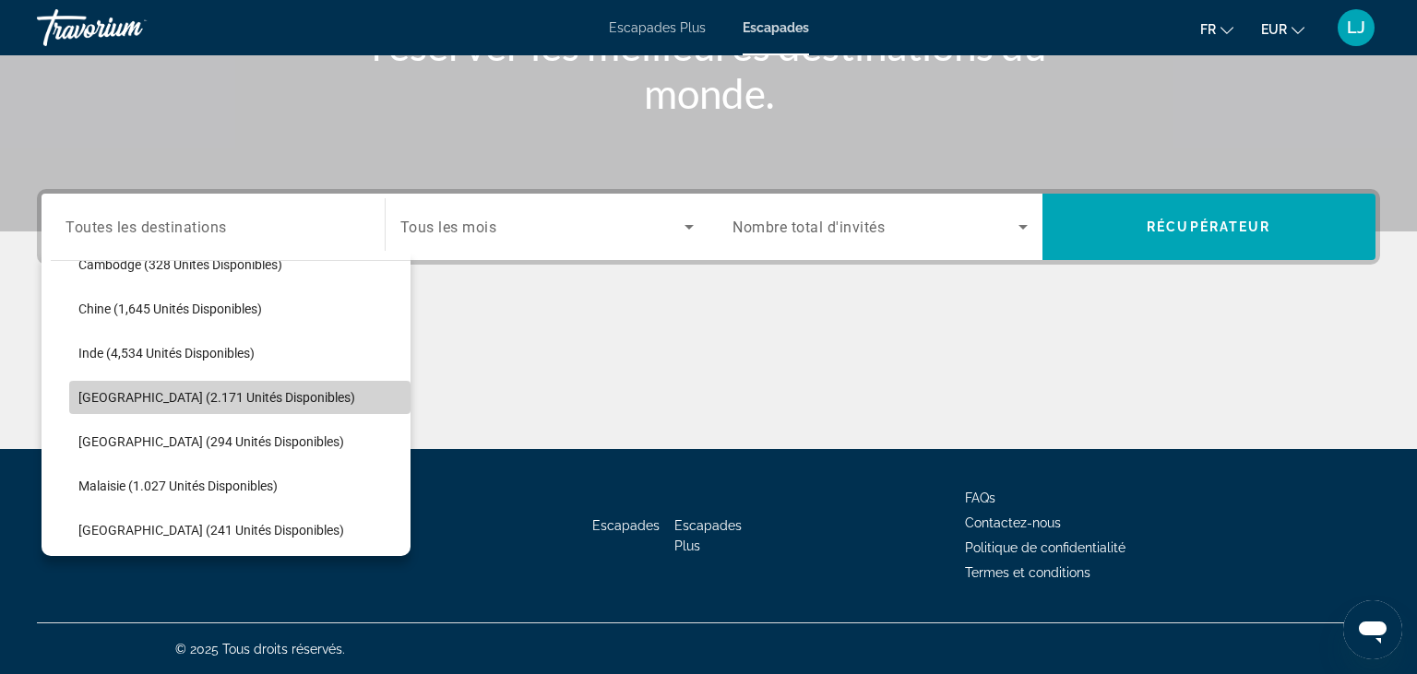
click at [264, 398] on span "[GEOGRAPHIC_DATA] (2.171 unités disponibles)" at bounding box center [216, 397] width 277 height 15
type input "**********"
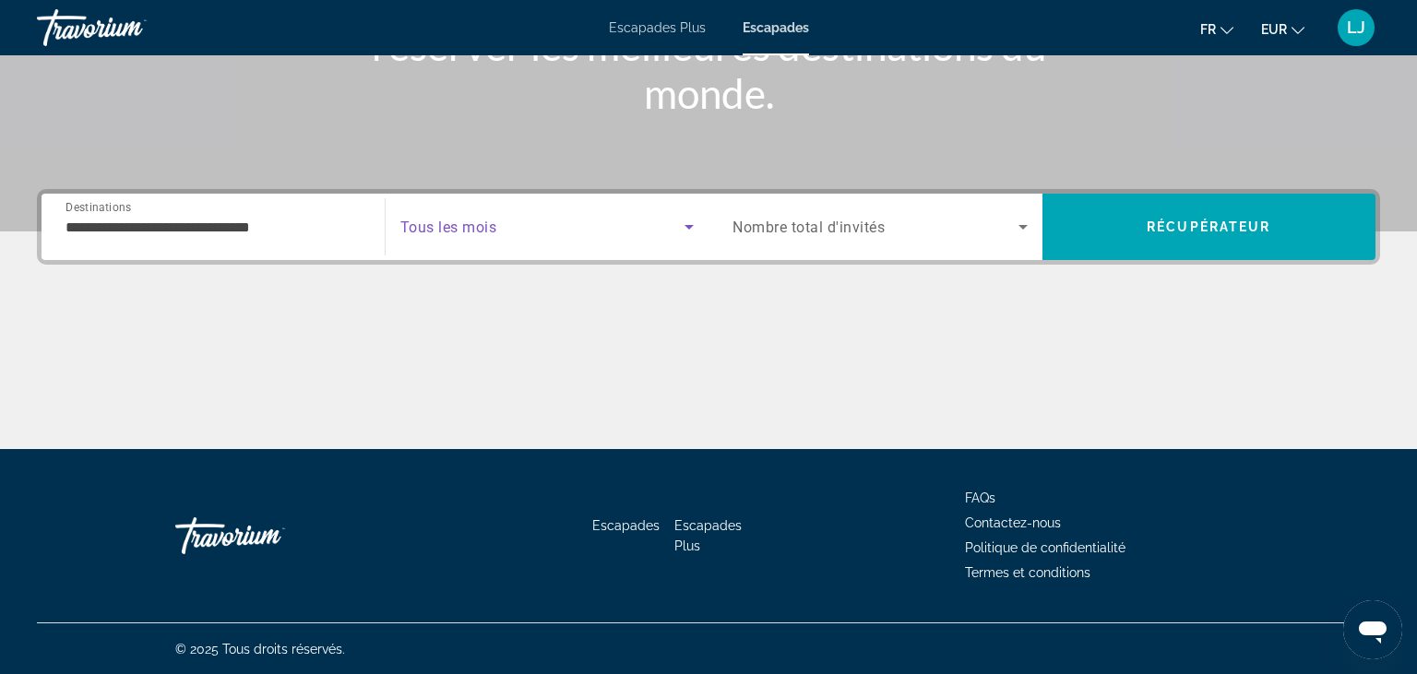
click at [497, 218] on span "Soumission widget" at bounding box center [542, 227] width 285 height 22
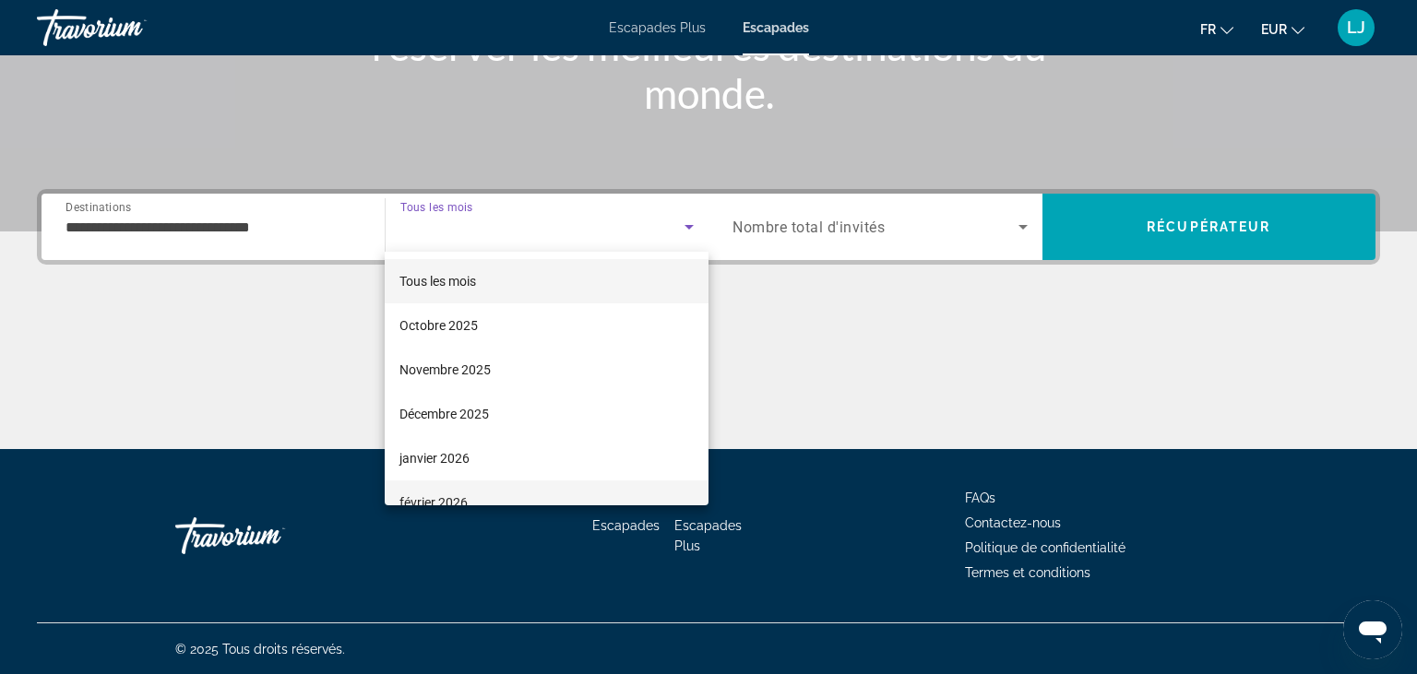
click at [450, 496] on span "février 2026" at bounding box center [433, 503] width 68 height 22
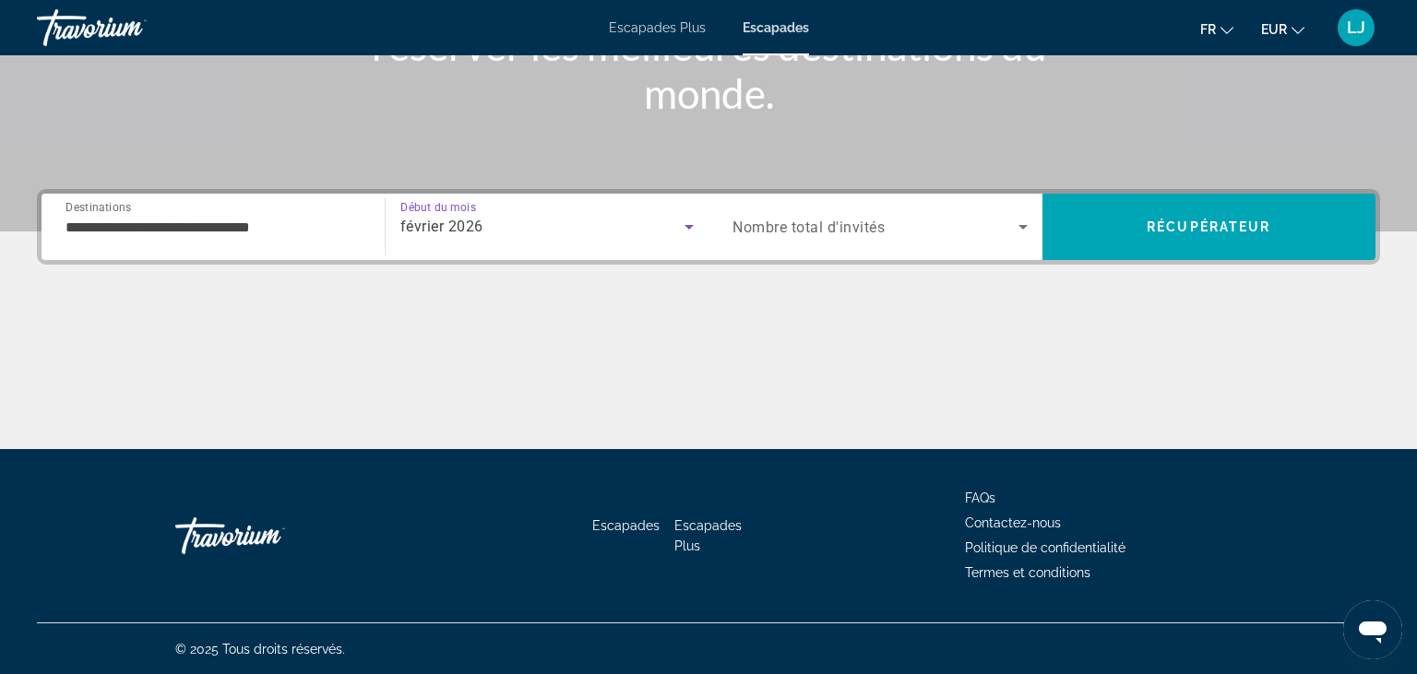
click at [533, 224] on div "février 2026" at bounding box center [542, 227] width 285 height 22
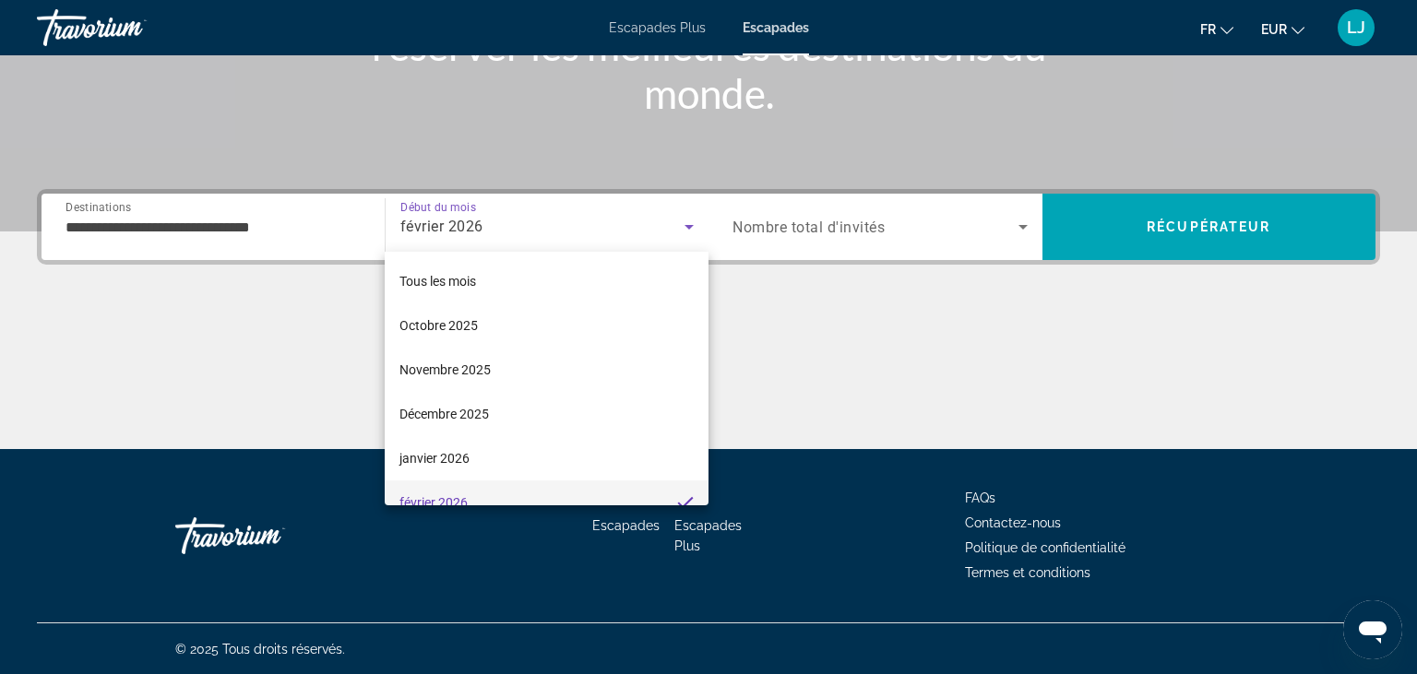
scroll to position [19, 0]
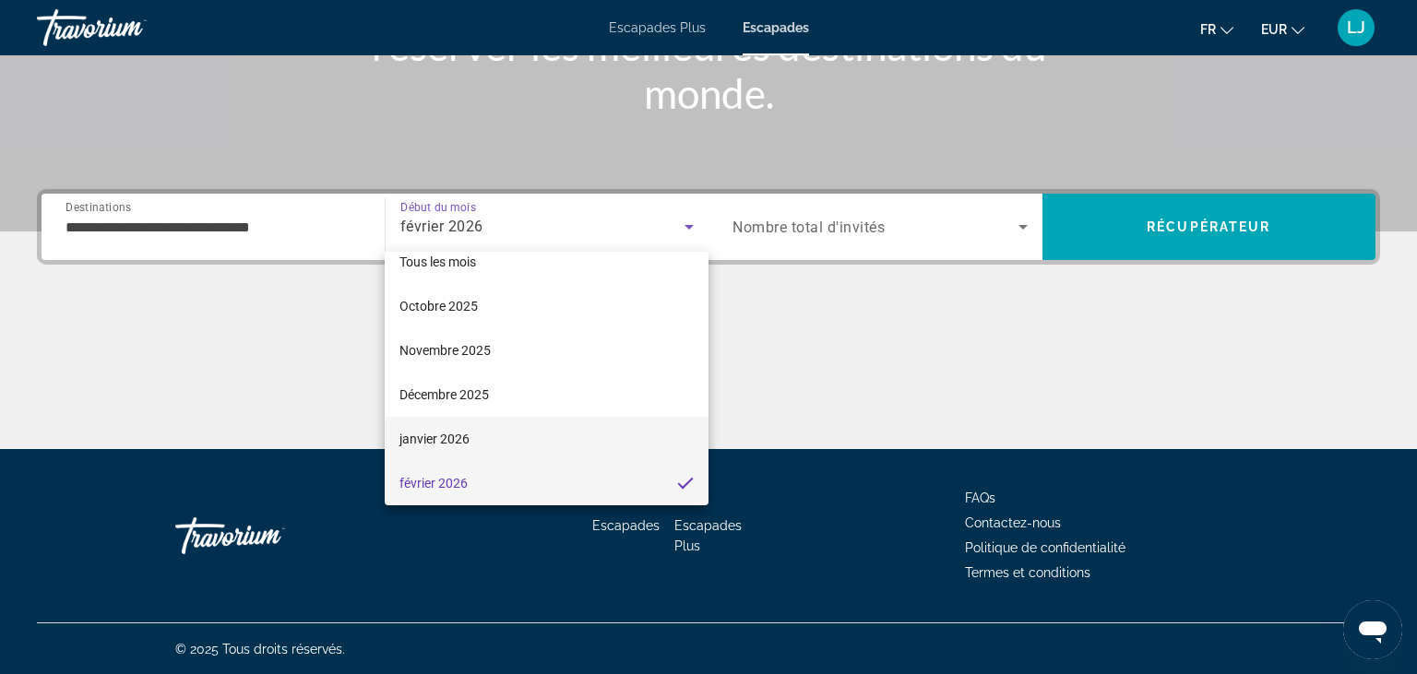
click at [470, 430] on mat-option "janvier 2026" at bounding box center [547, 439] width 324 height 44
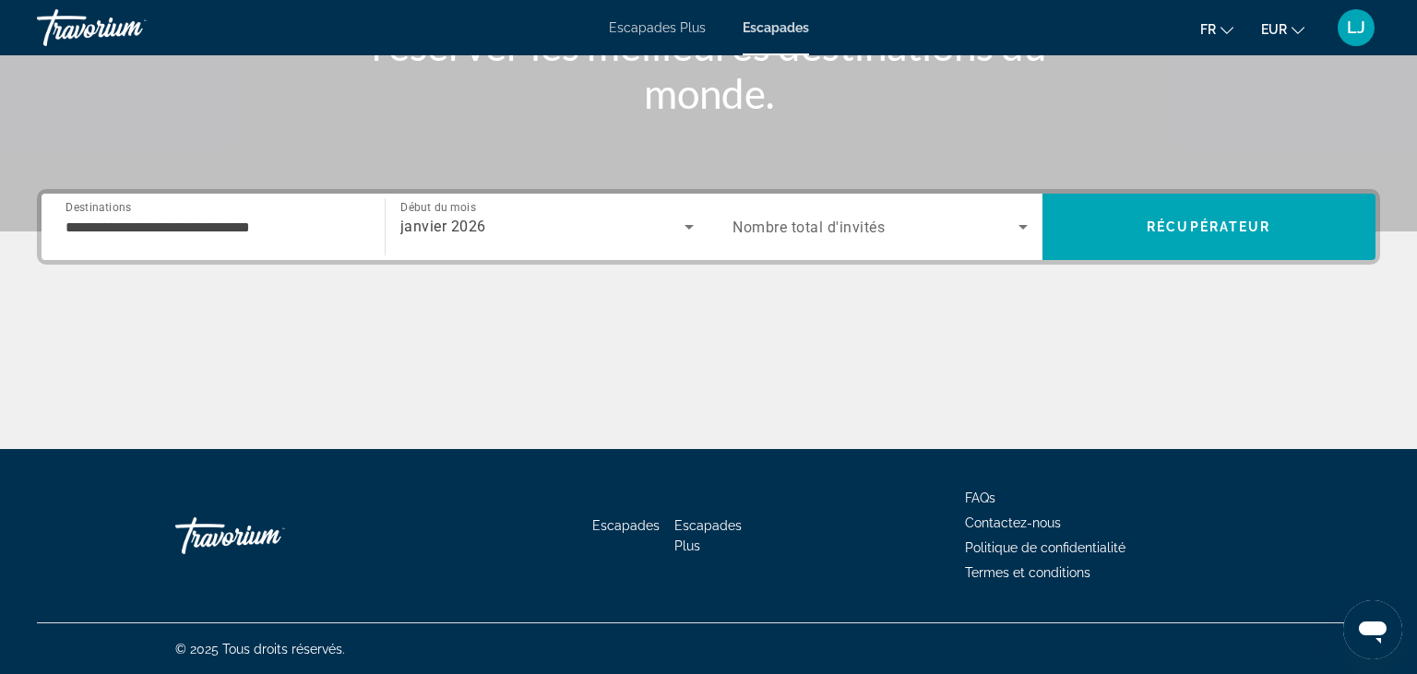
click at [898, 210] on div "Soumission widget" at bounding box center [879, 227] width 295 height 52
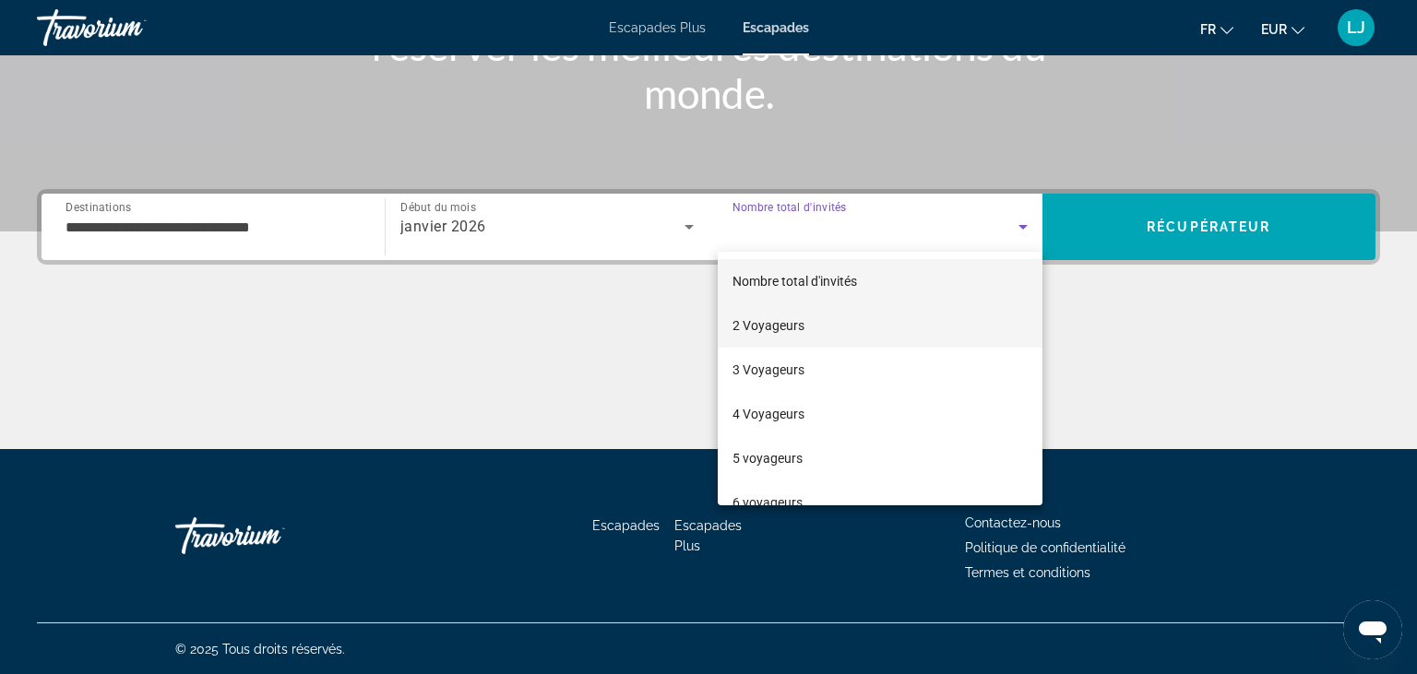
click at [819, 319] on mat-option "2 Voyageurs" at bounding box center [880, 325] width 325 height 44
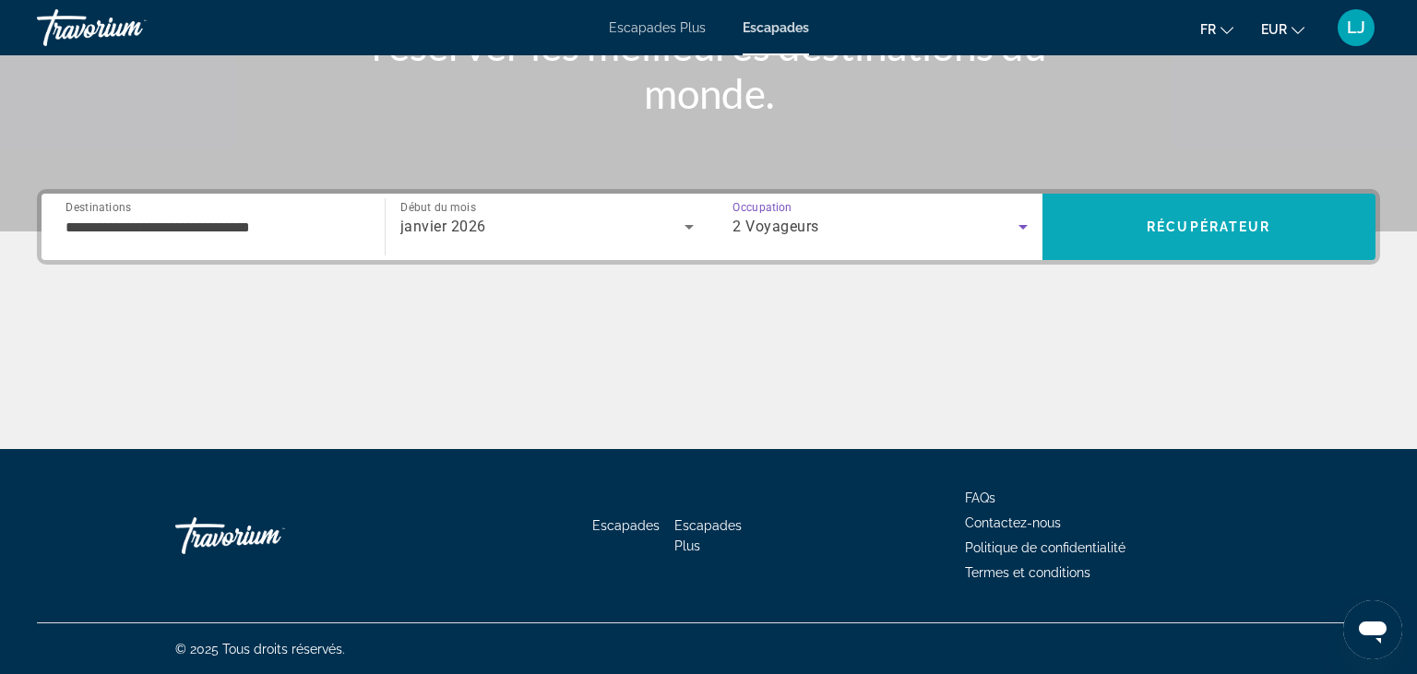
click at [1207, 227] on span "Récupérateur" at bounding box center [1209, 227] width 124 height 15
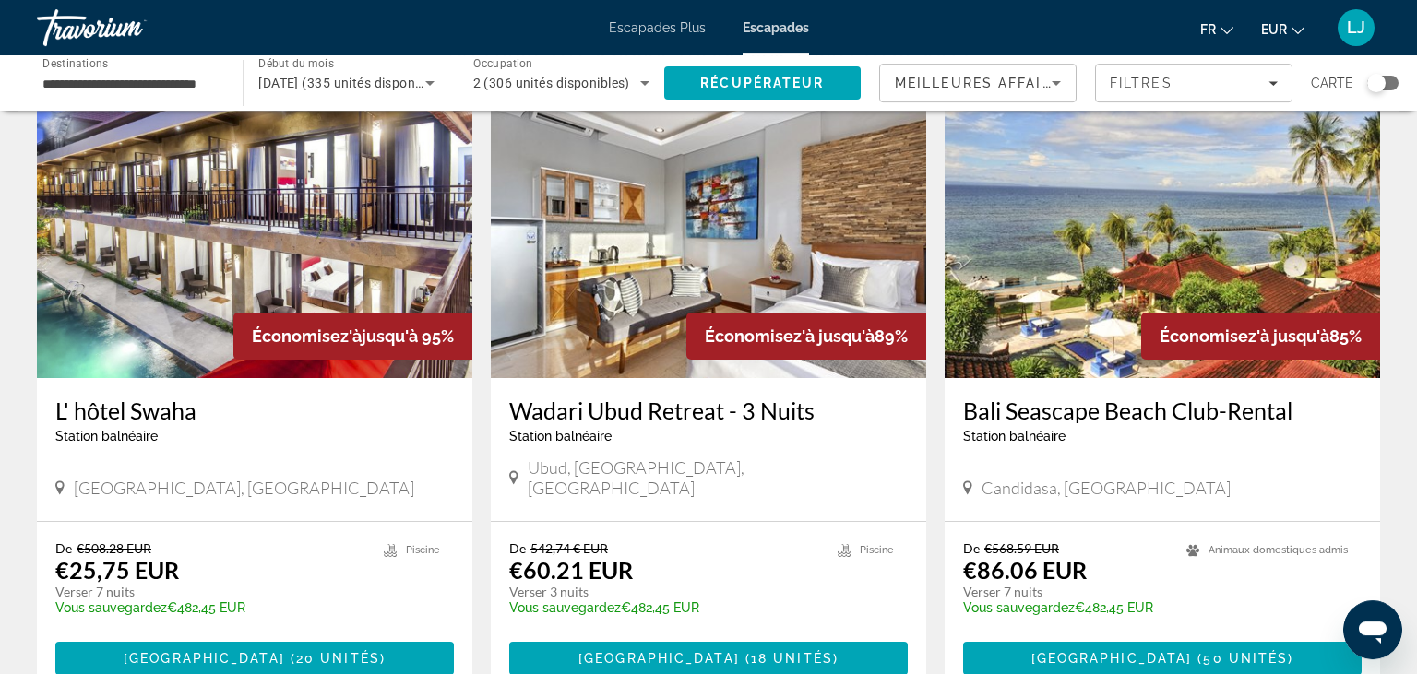
scroll to position [119, 0]
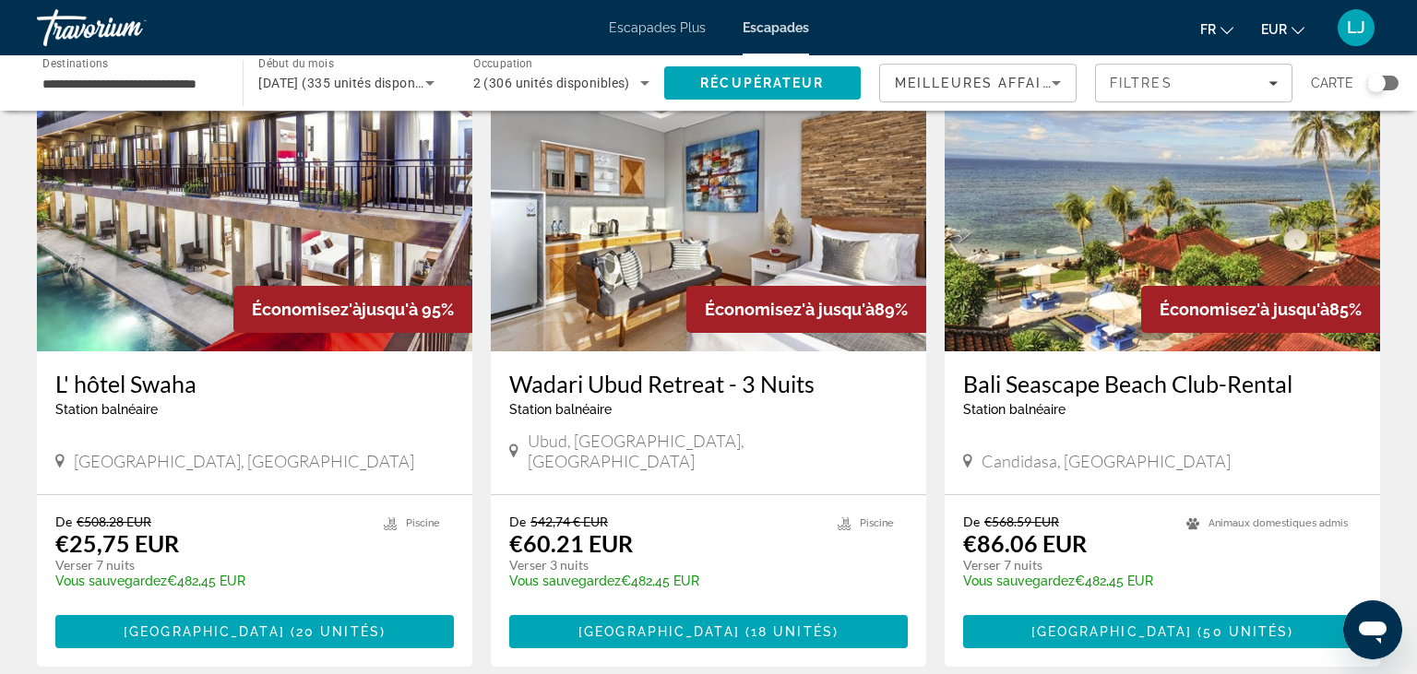
click at [617, 263] on img "Contenu principal" at bounding box center [708, 203] width 435 height 295
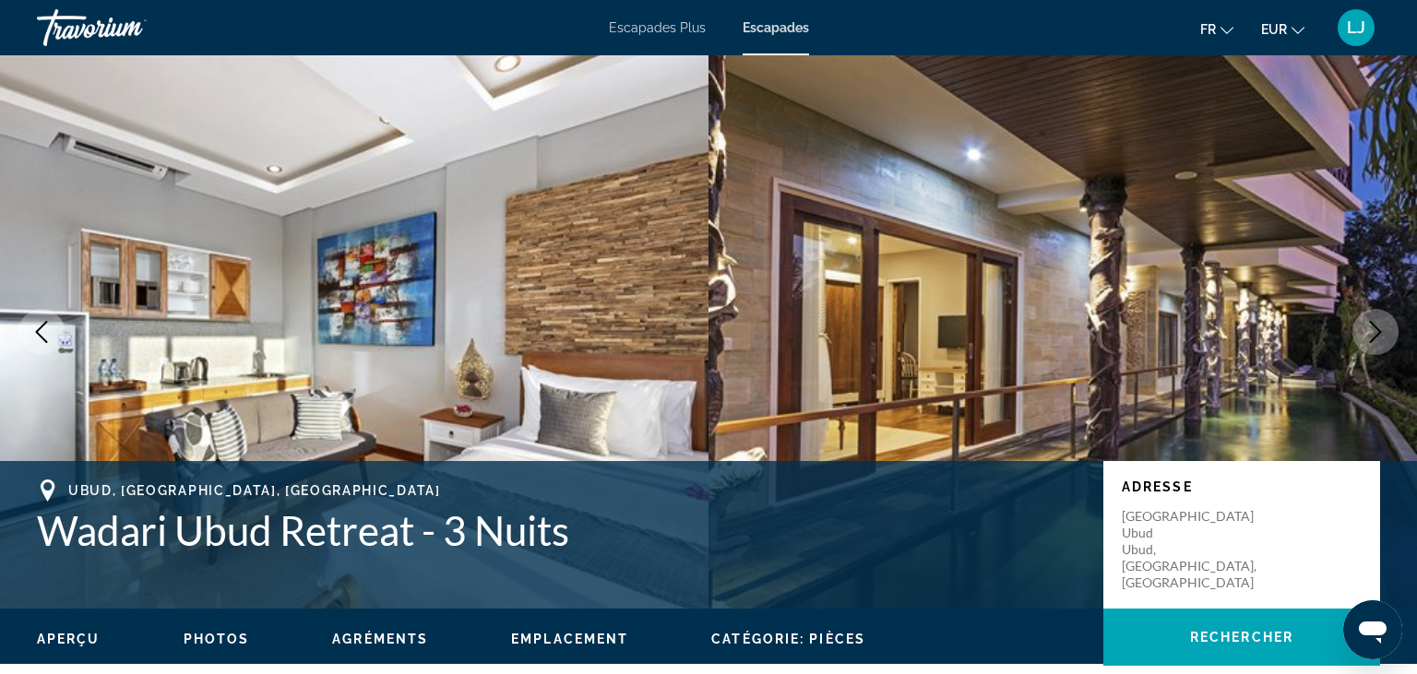
click at [1384, 327] on icon "Prochaine image" at bounding box center [1375, 332] width 22 height 22
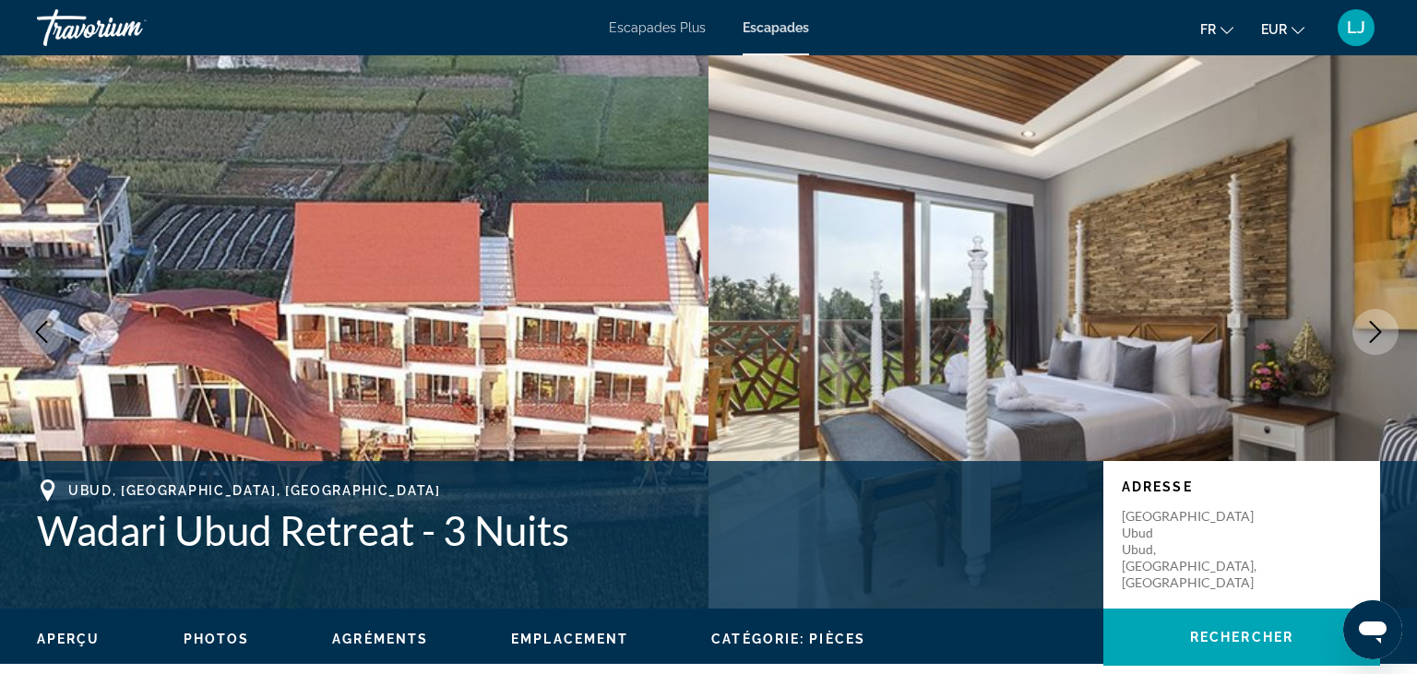
click at [1384, 327] on icon "Prochaine image" at bounding box center [1375, 332] width 22 height 22
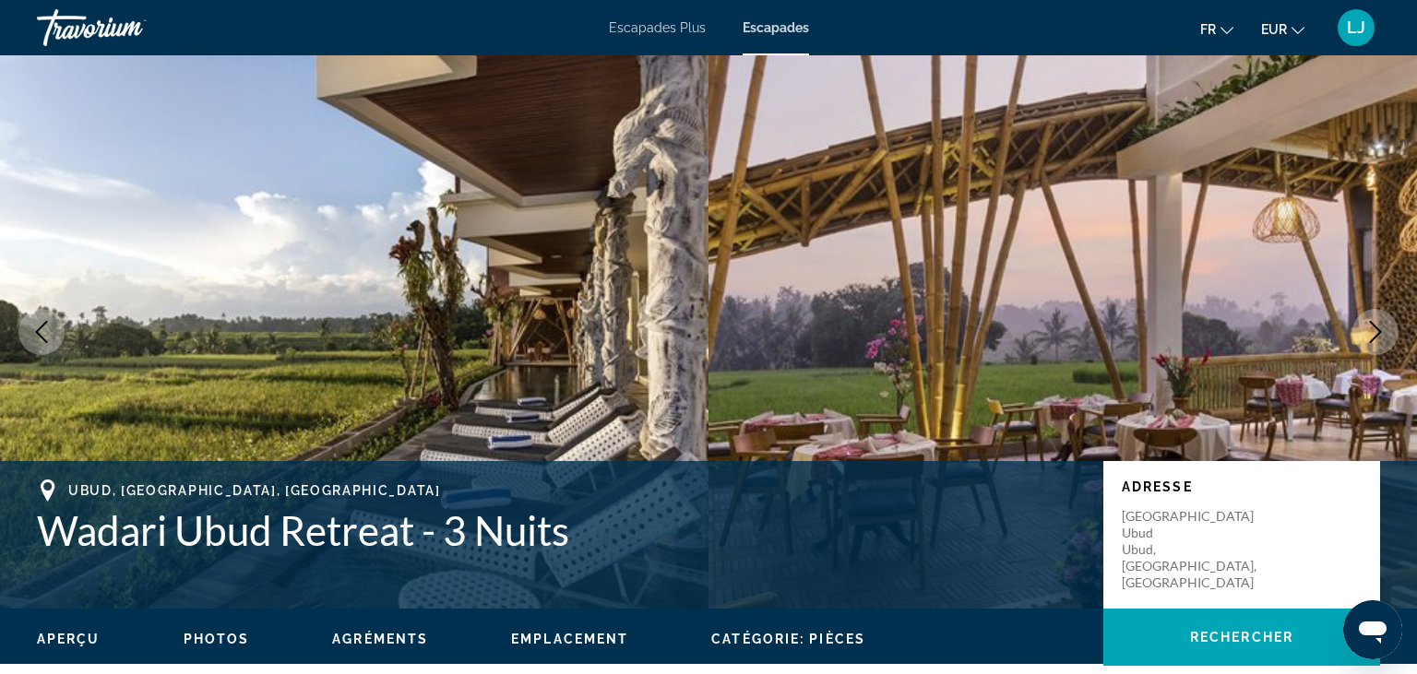
click at [1384, 327] on icon "Prochaine image" at bounding box center [1375, 332] width 22 height 22
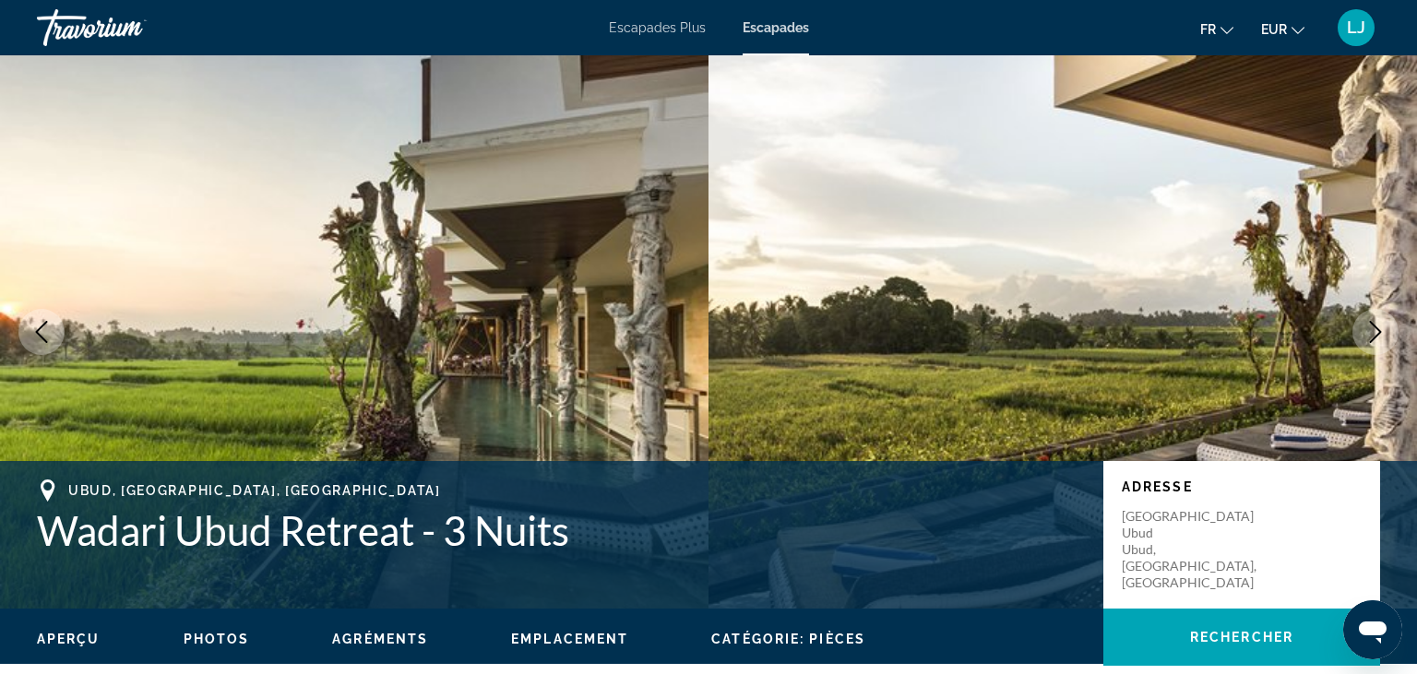
click at [1384, 327] on icon "Prochaine image" at bounding box center [1375, 332] width 22 height 22
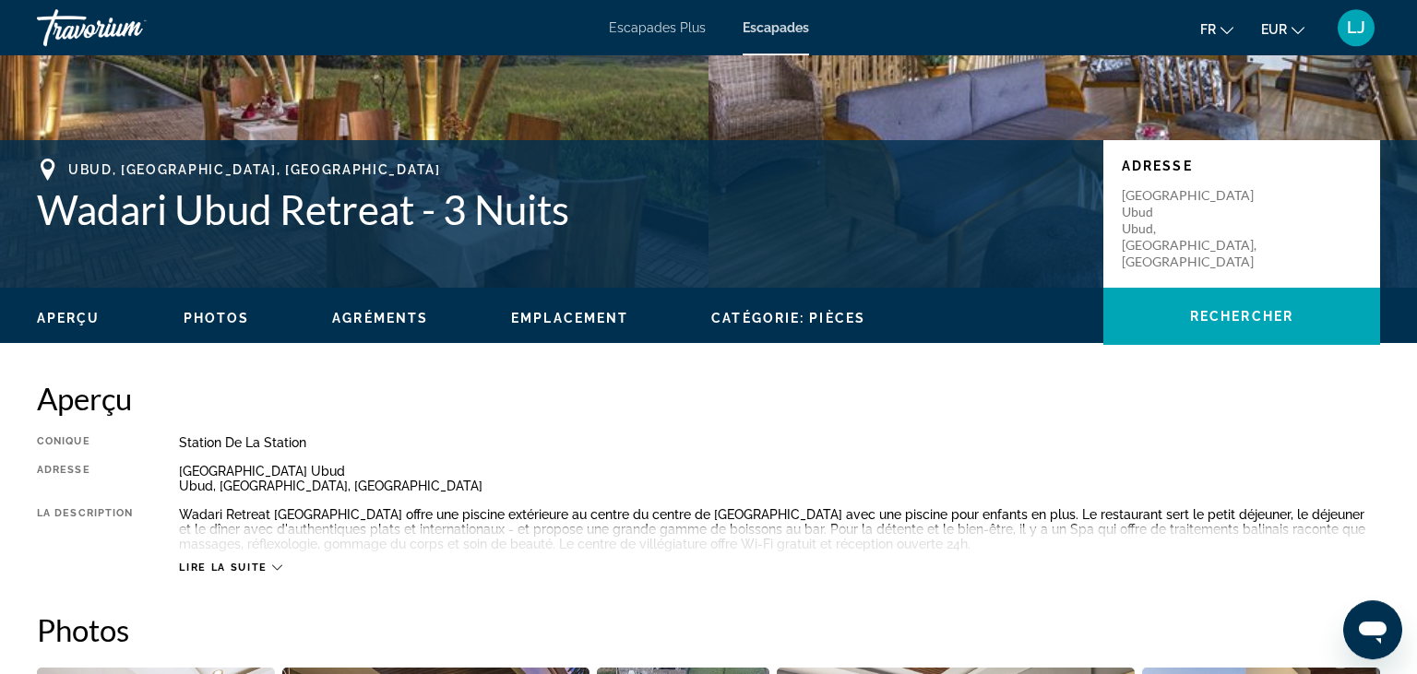
scroll to position [621, 0]
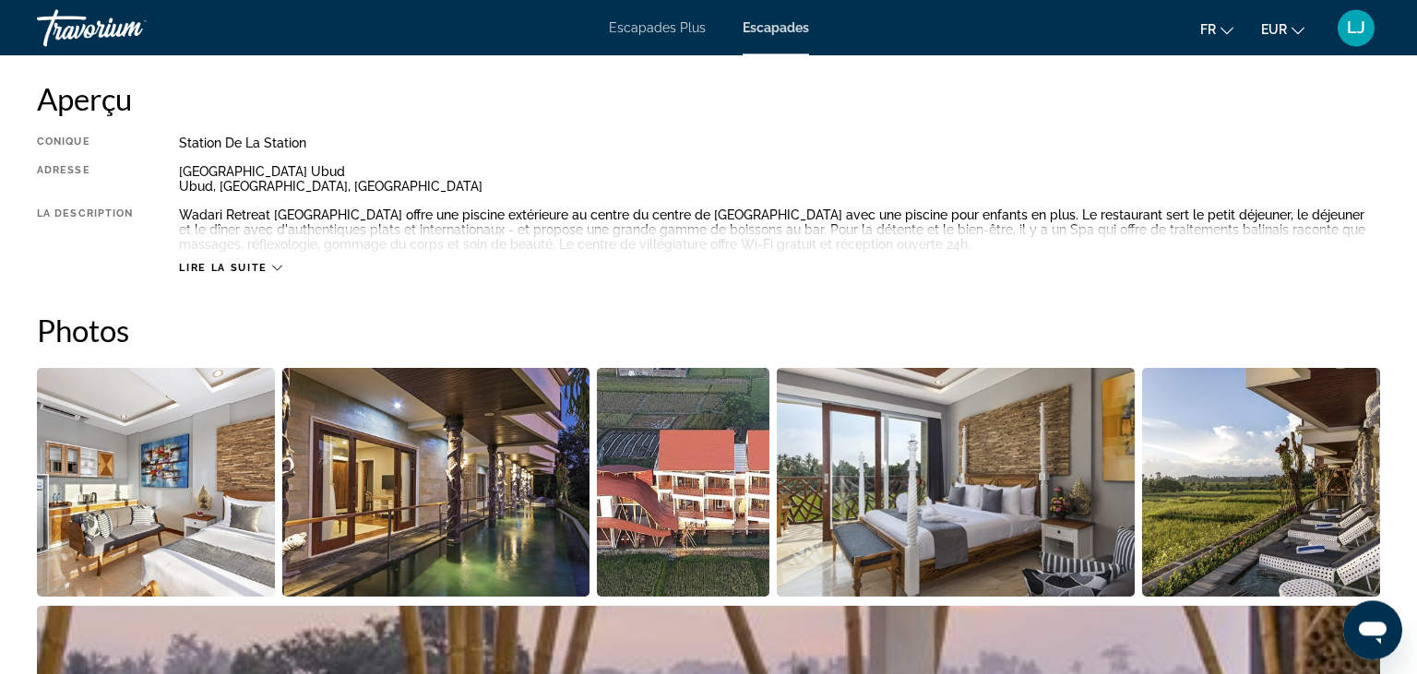
click at [227, 264] on span "Lire la suite" at bounding box center [223, 268] width 88 height 12
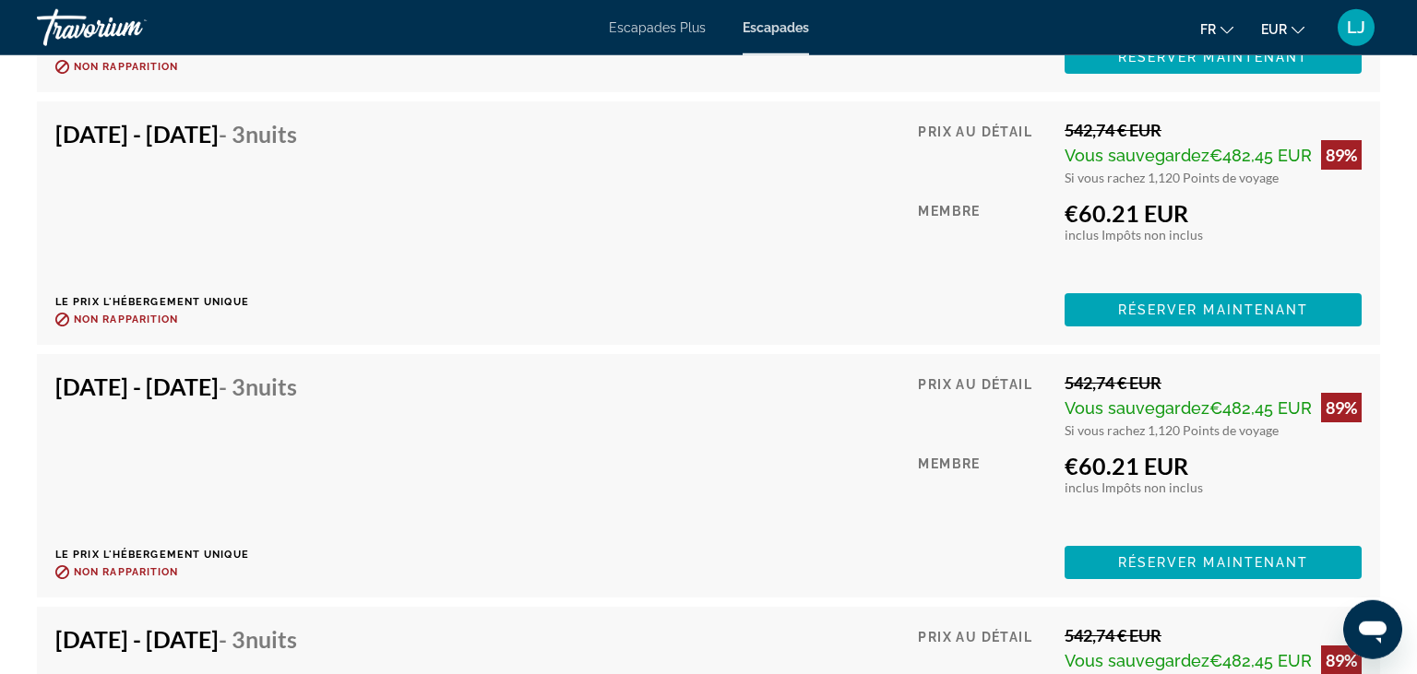
scroll to position [3796, 0]
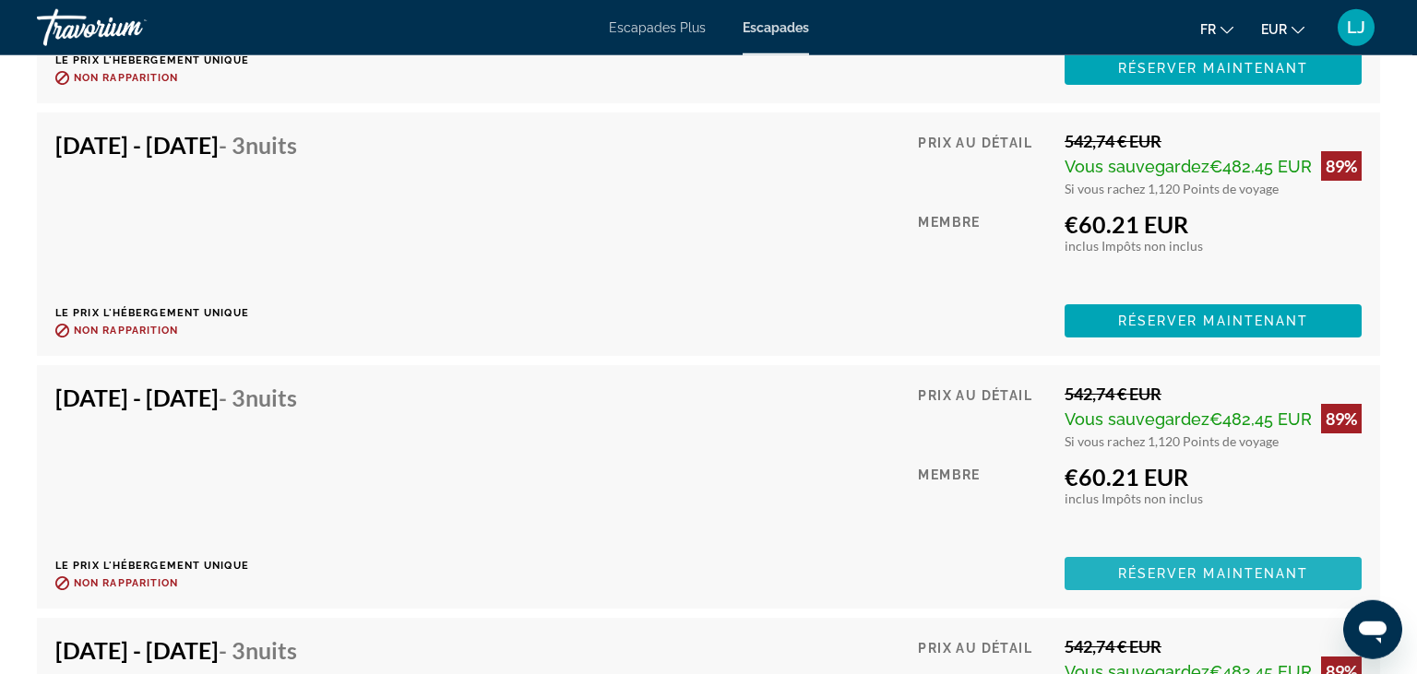
click at [1133, 573] on span "Réserver maintenant" at bounding box center [1213, 573] width 191 height 15
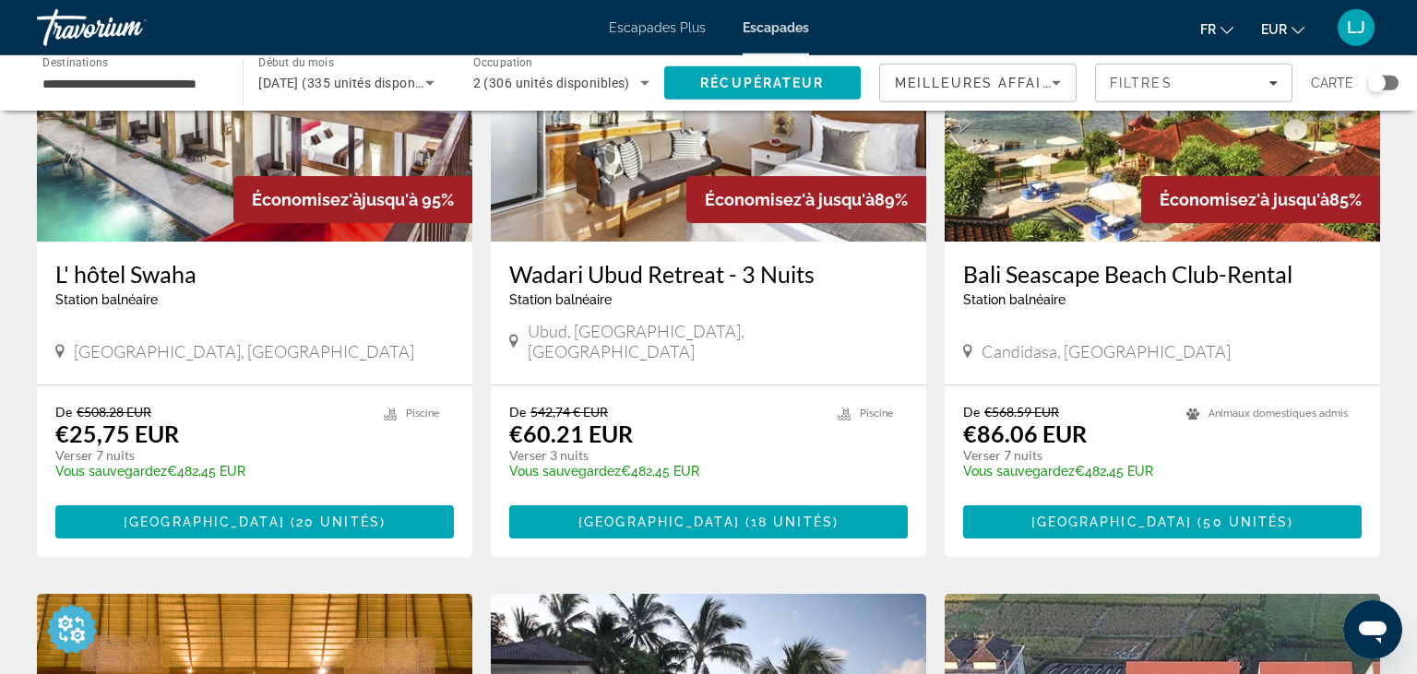
scroll to position [268, 0]
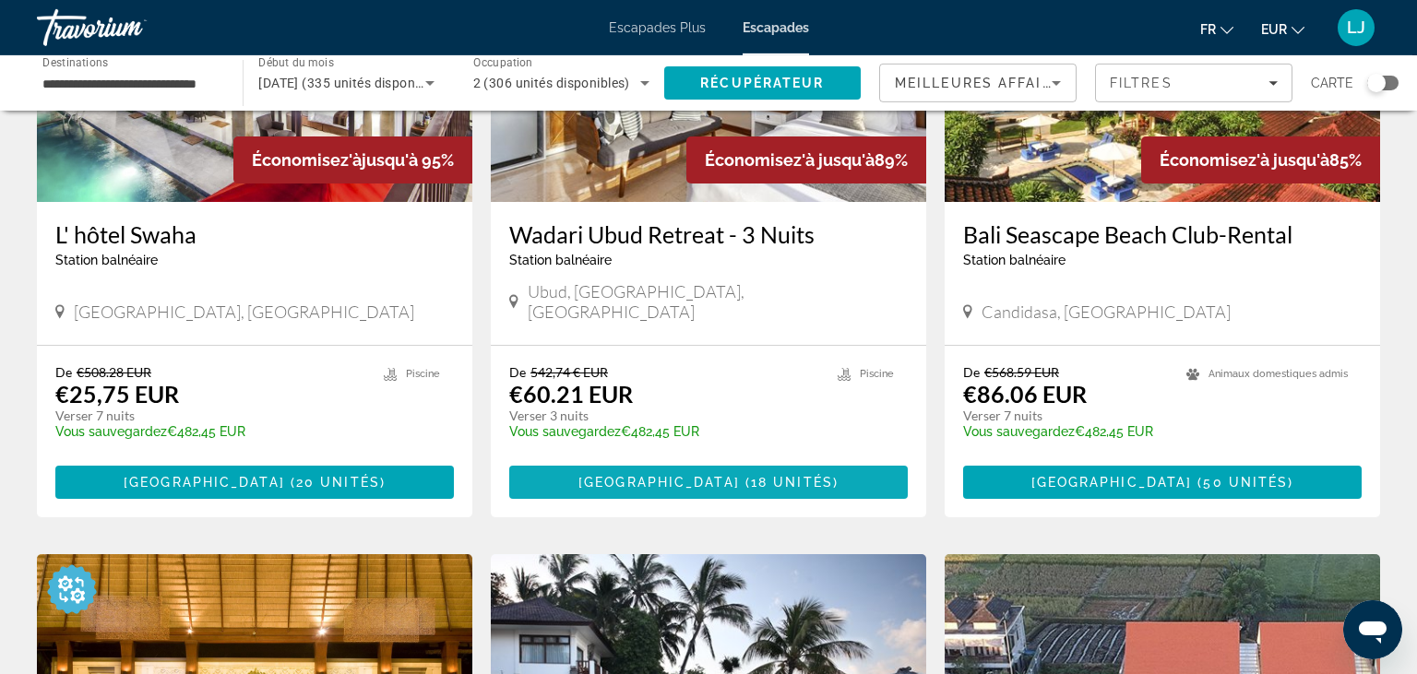
click at [710, 475] on span "[GEOGRAPHIC_DATA]" at bounding box center [658, 482] width 161 height 15
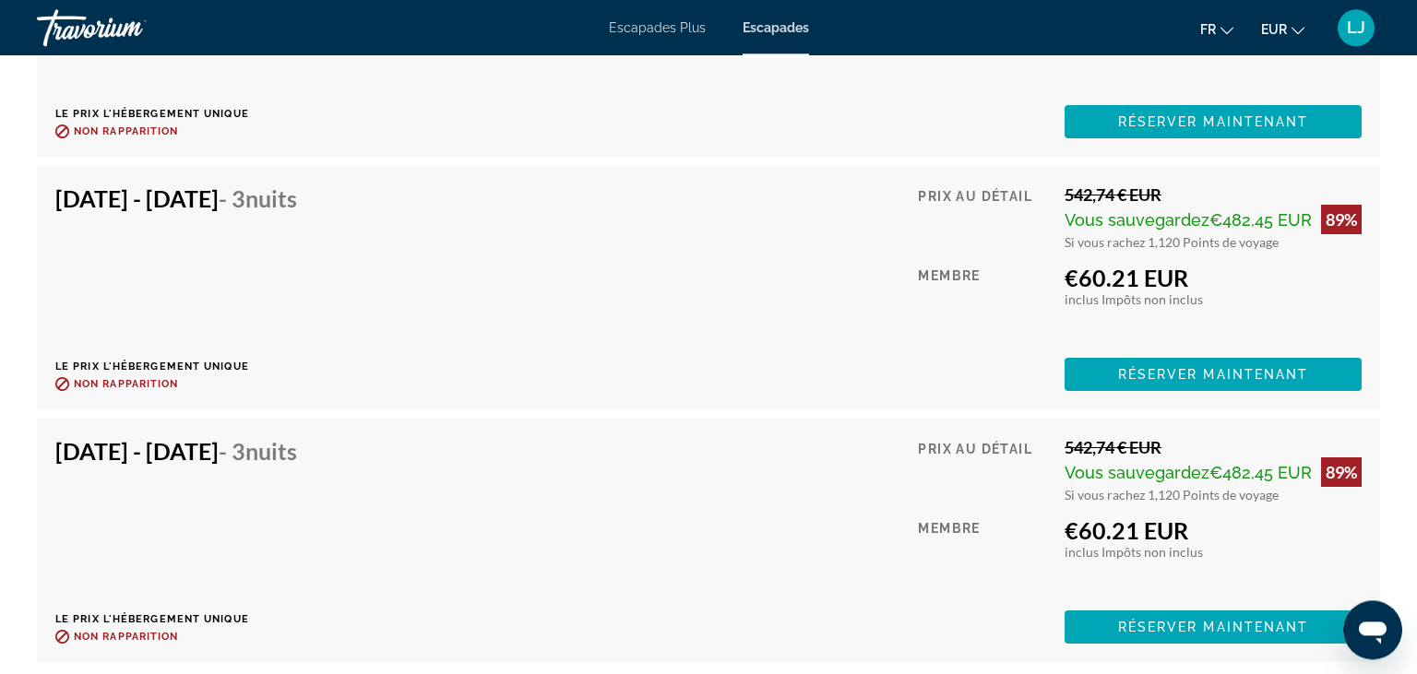
scroll to position [3956, 0]
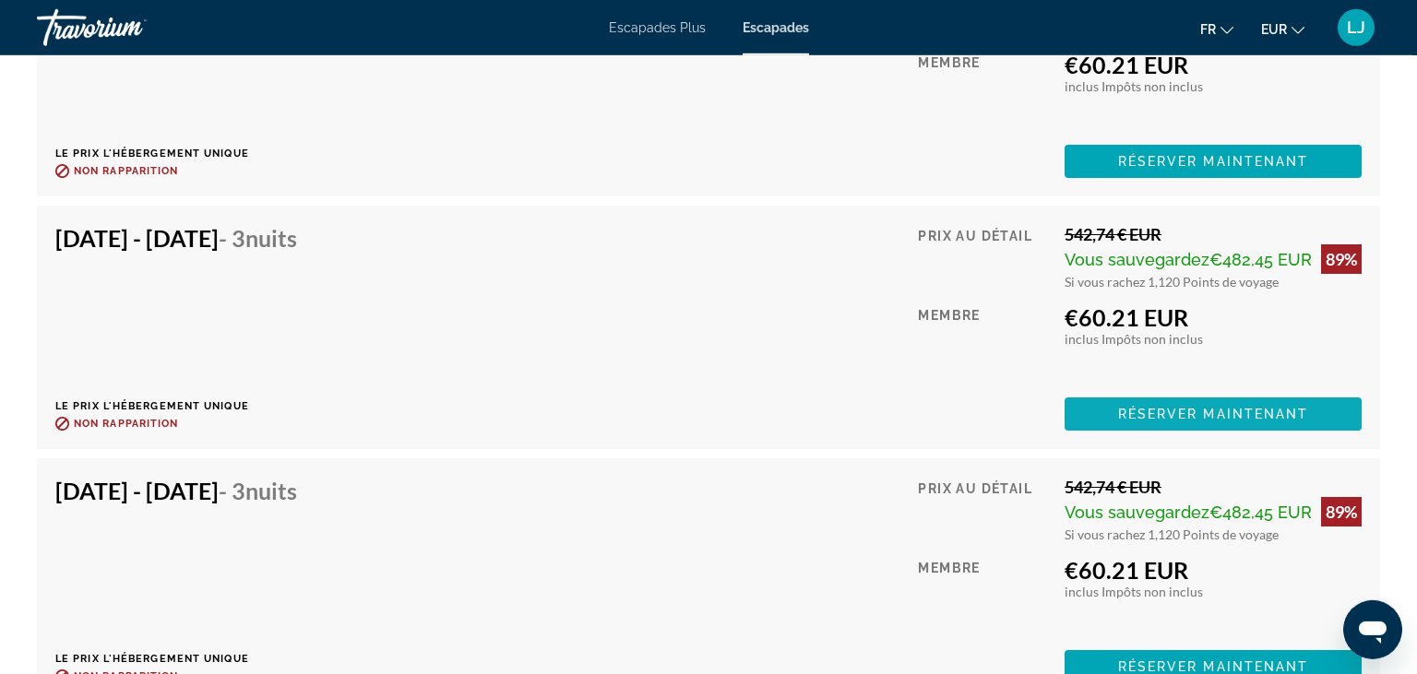
click at [1167, 412] on span "Réserver maintenant" at bounding box center [1213, 414] width 191 height 15
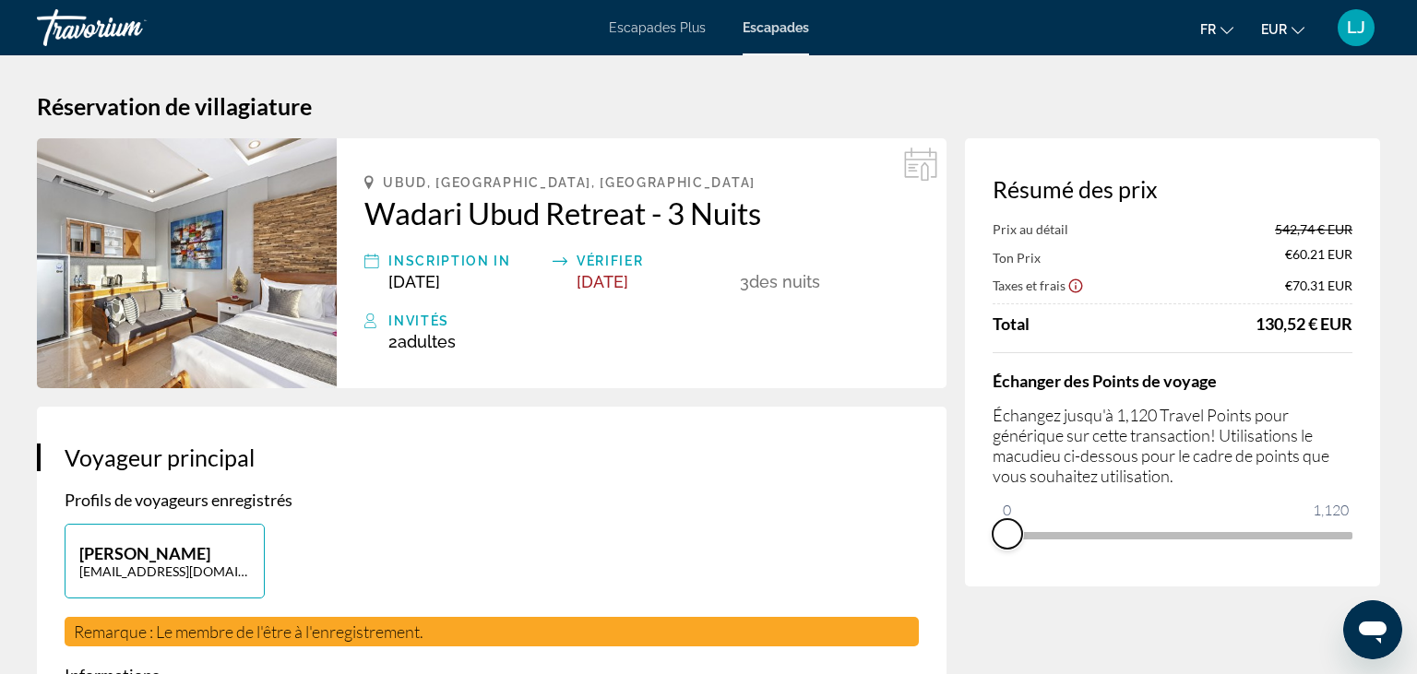
drag, startPoint x: 1331, startPoint y: 557, endPoint x: 916, endPoint y: 581, distance: 415.8
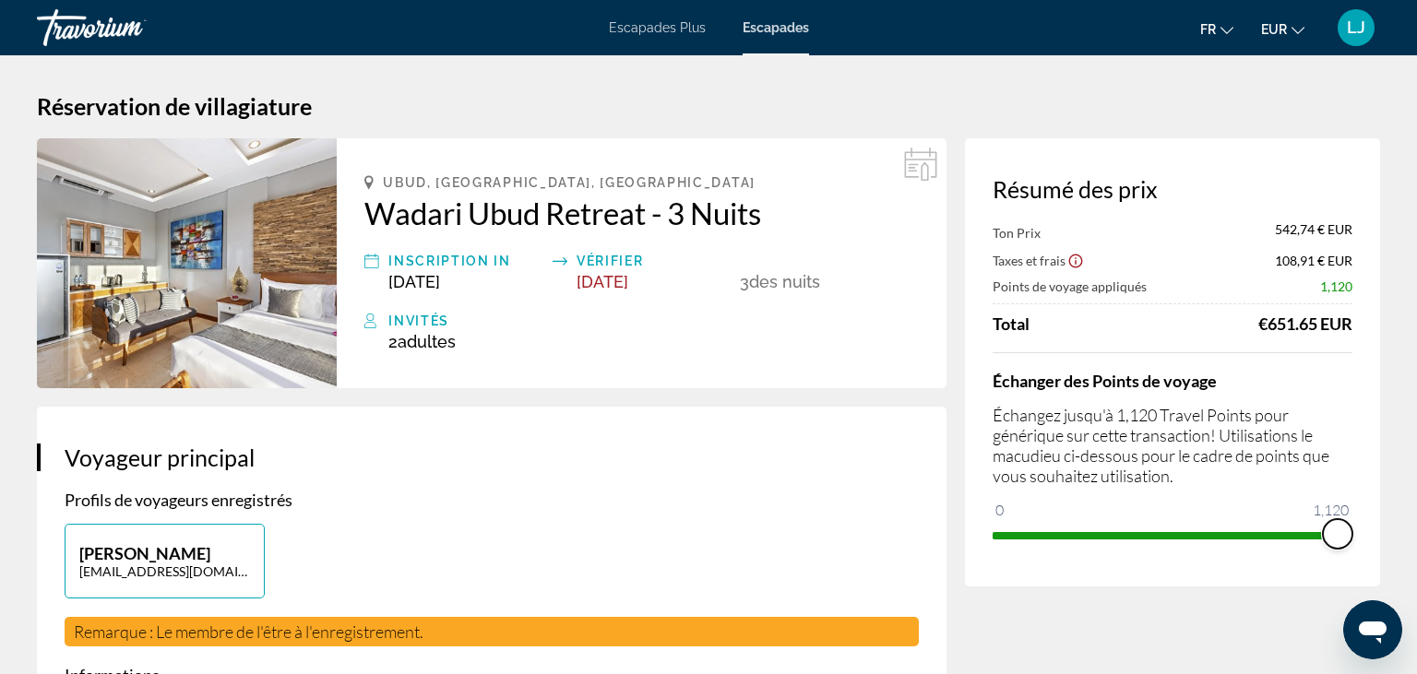
drag, startPoint x: 1012, startPoint y: 507, endPoint x: 1406, endPoint y: 508, distance: 393.9
click at [1406, 508] on html "Passer au contenu principal Escapades Plus Escapades fr English Español Françai…" at bounding box center [708, 337] width 1417 height 674
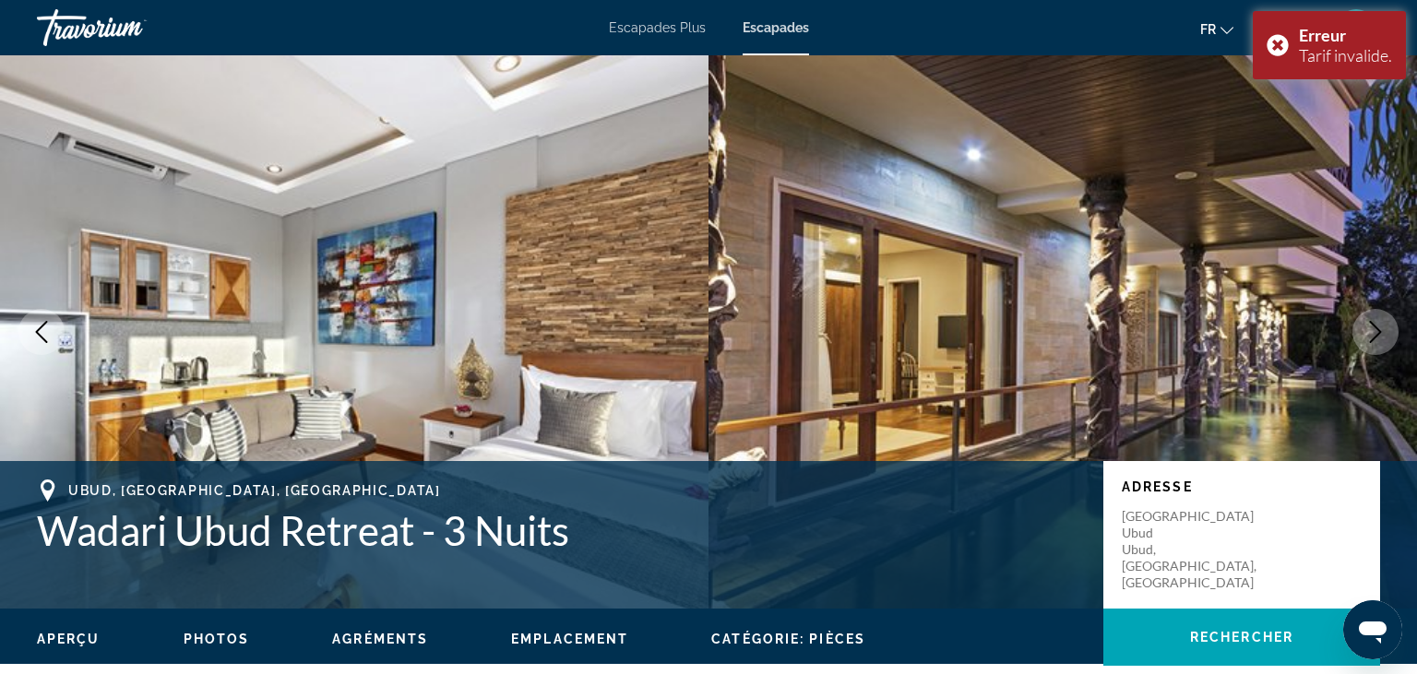
click at [56, 5] on div "Travorium" at bounding box center [129, 28] width 184 height 48
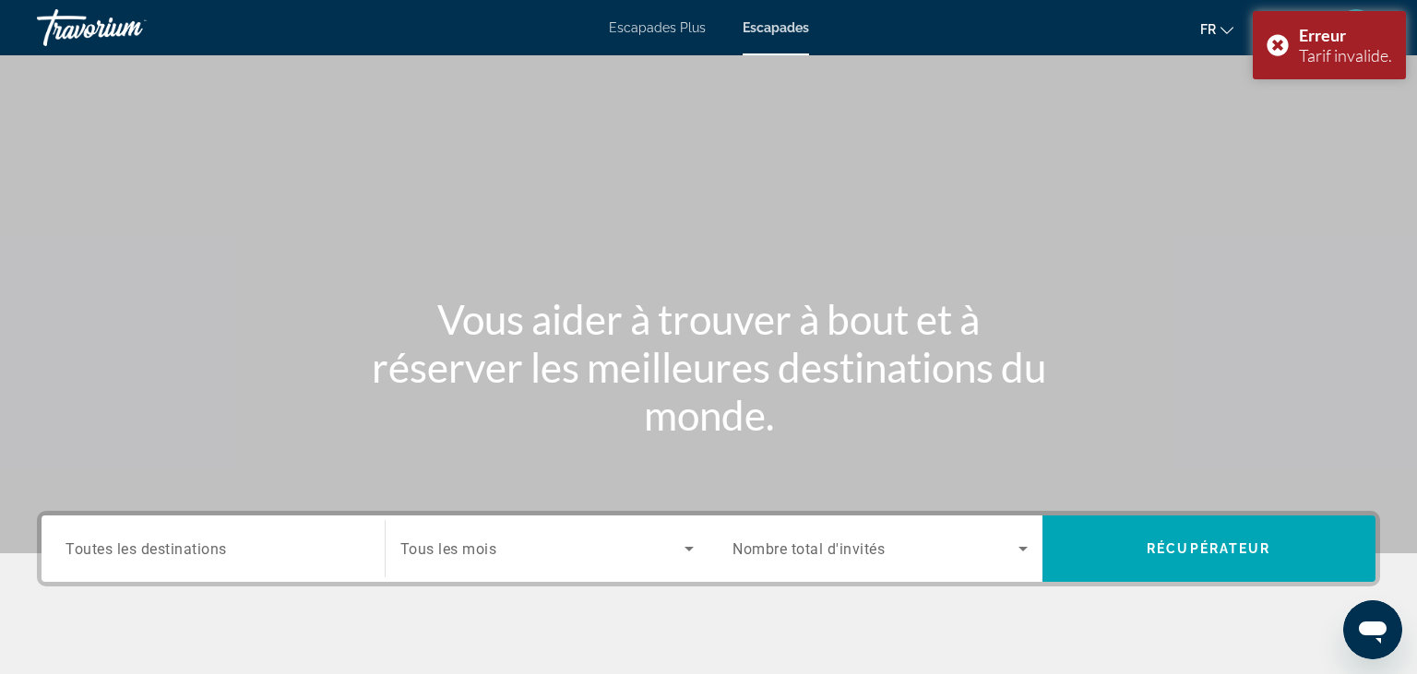
click at [56, 5] on div "Travorium" at bounding box center [129, 28] width 184 height 48
